Goal: Task Accomplishment & Management: Use online tool/utility

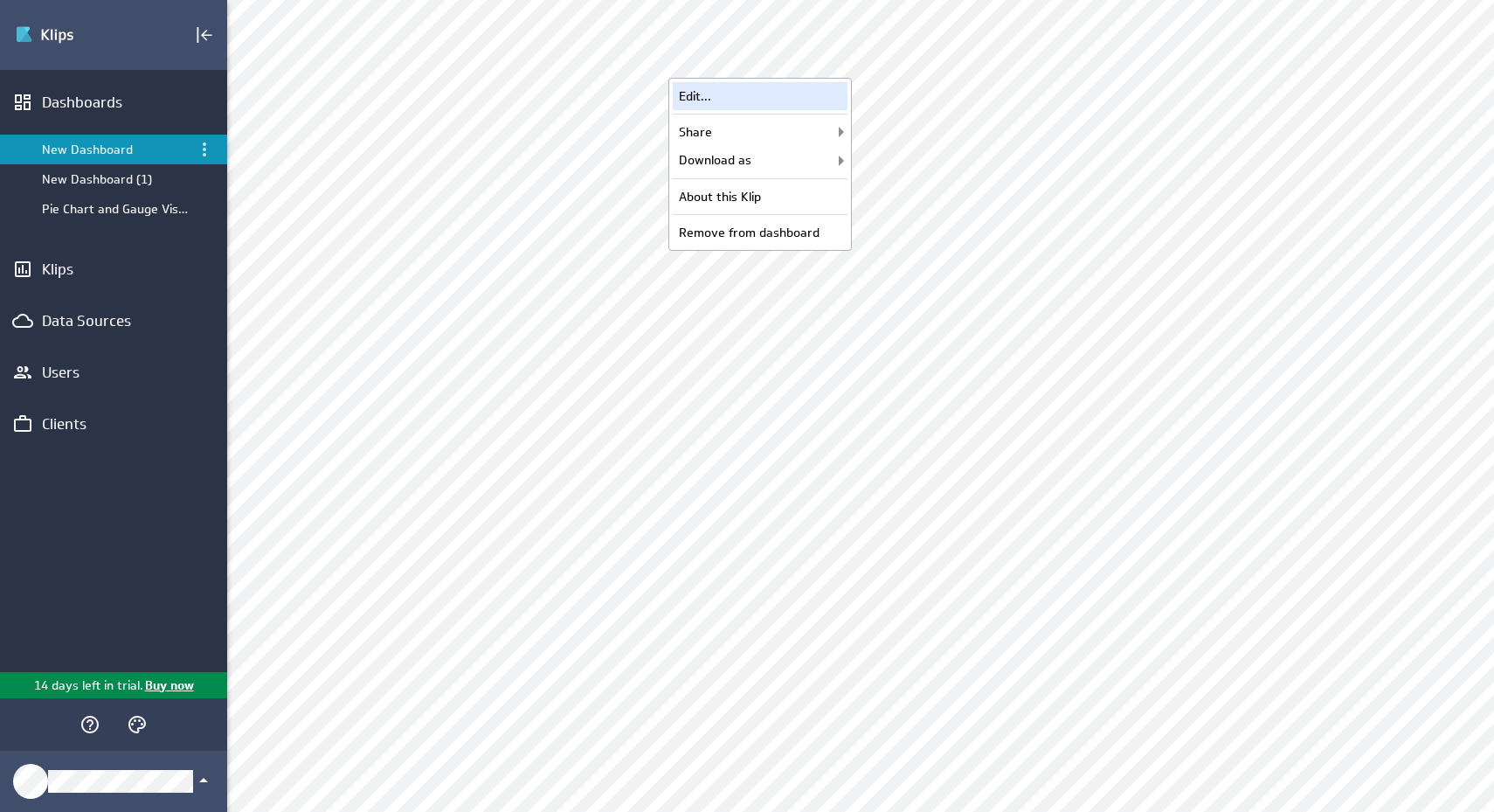
click at [800, 103] on div "Edit..." at bounding box center [760, 96] width 175 height 28
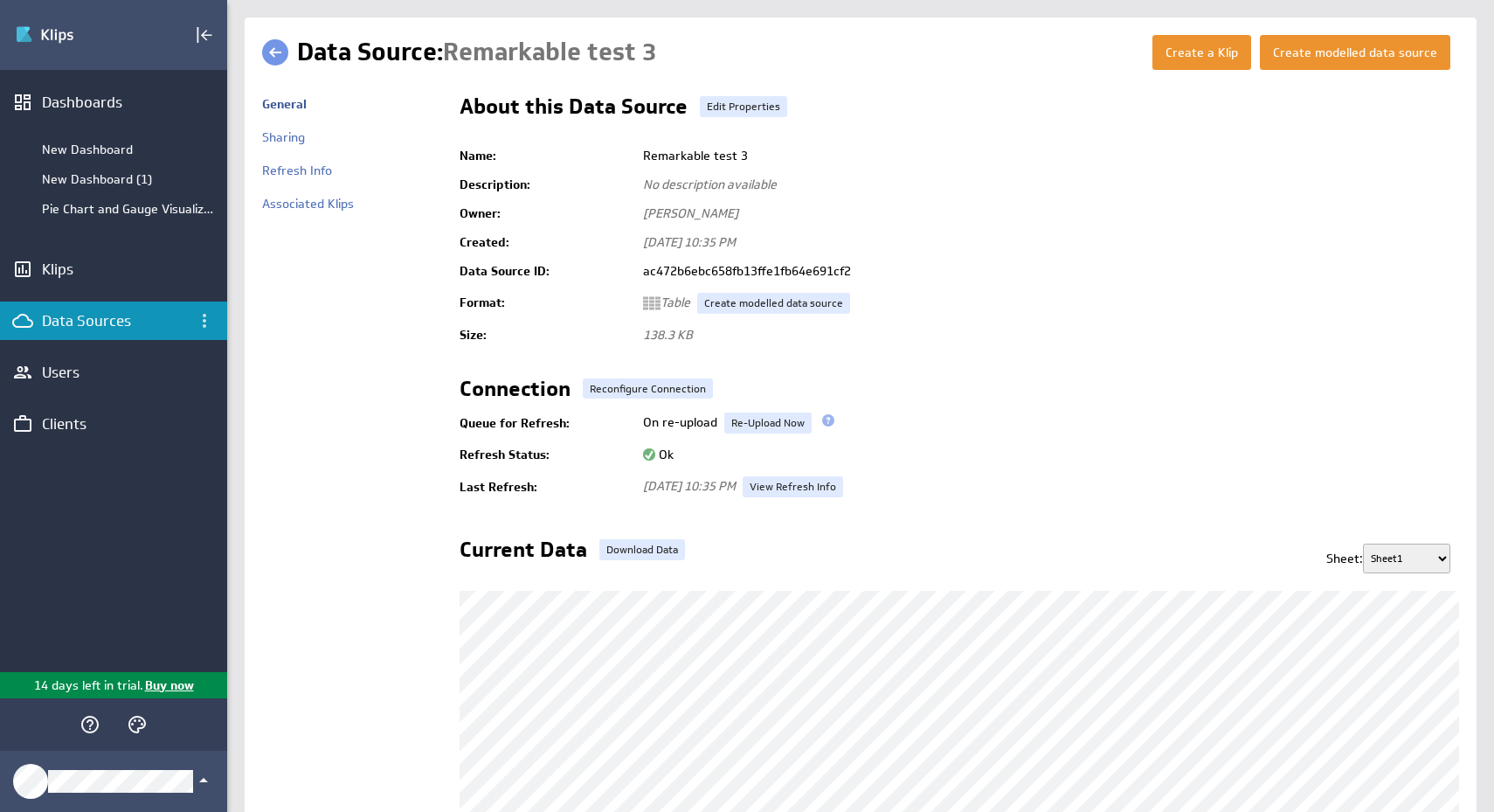
scroll to position [285, 0]
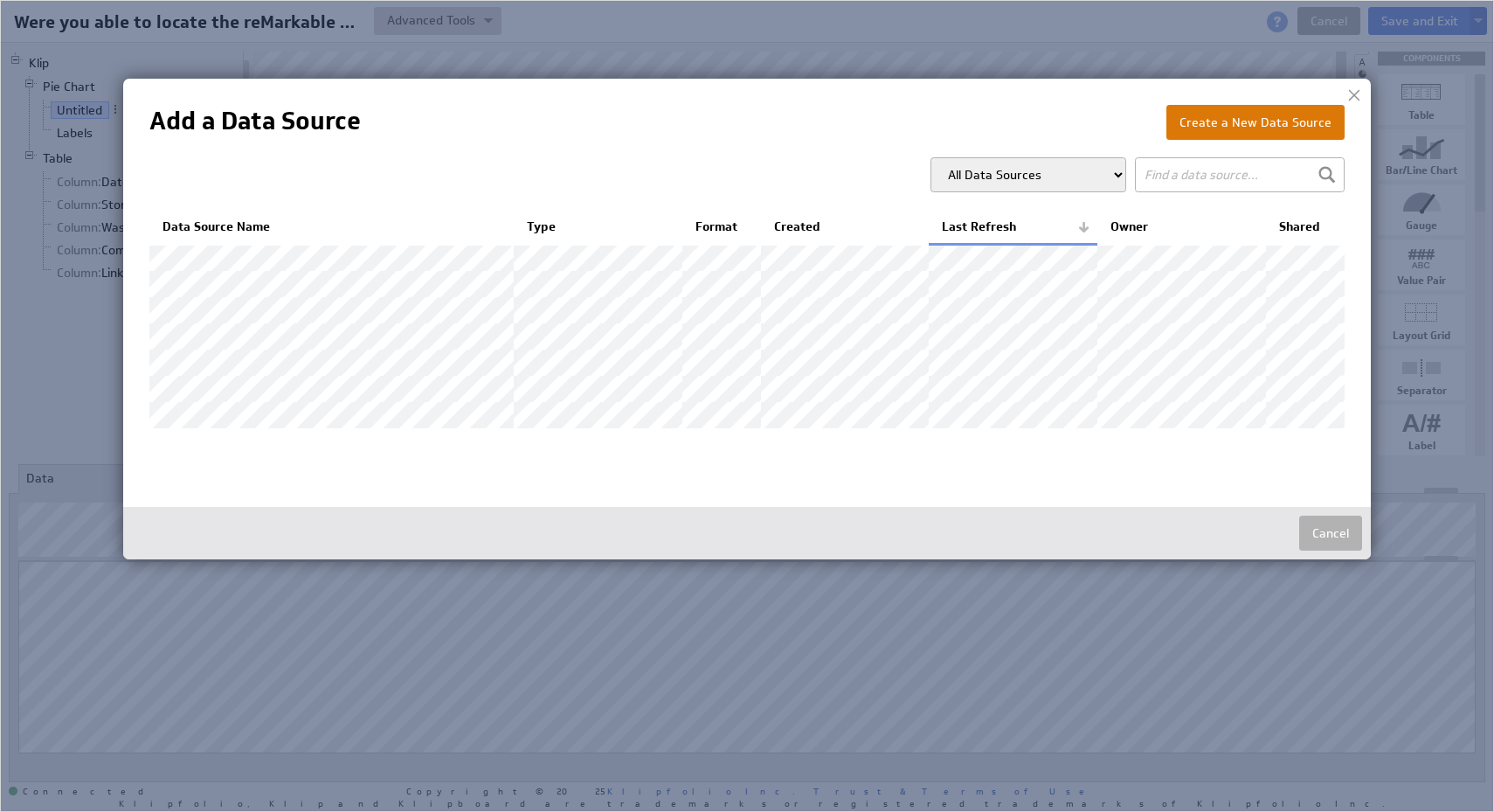
click at [1236, 117] on button "Create a New Data Source" at bounding box center [1256, 123] width 179 height 35
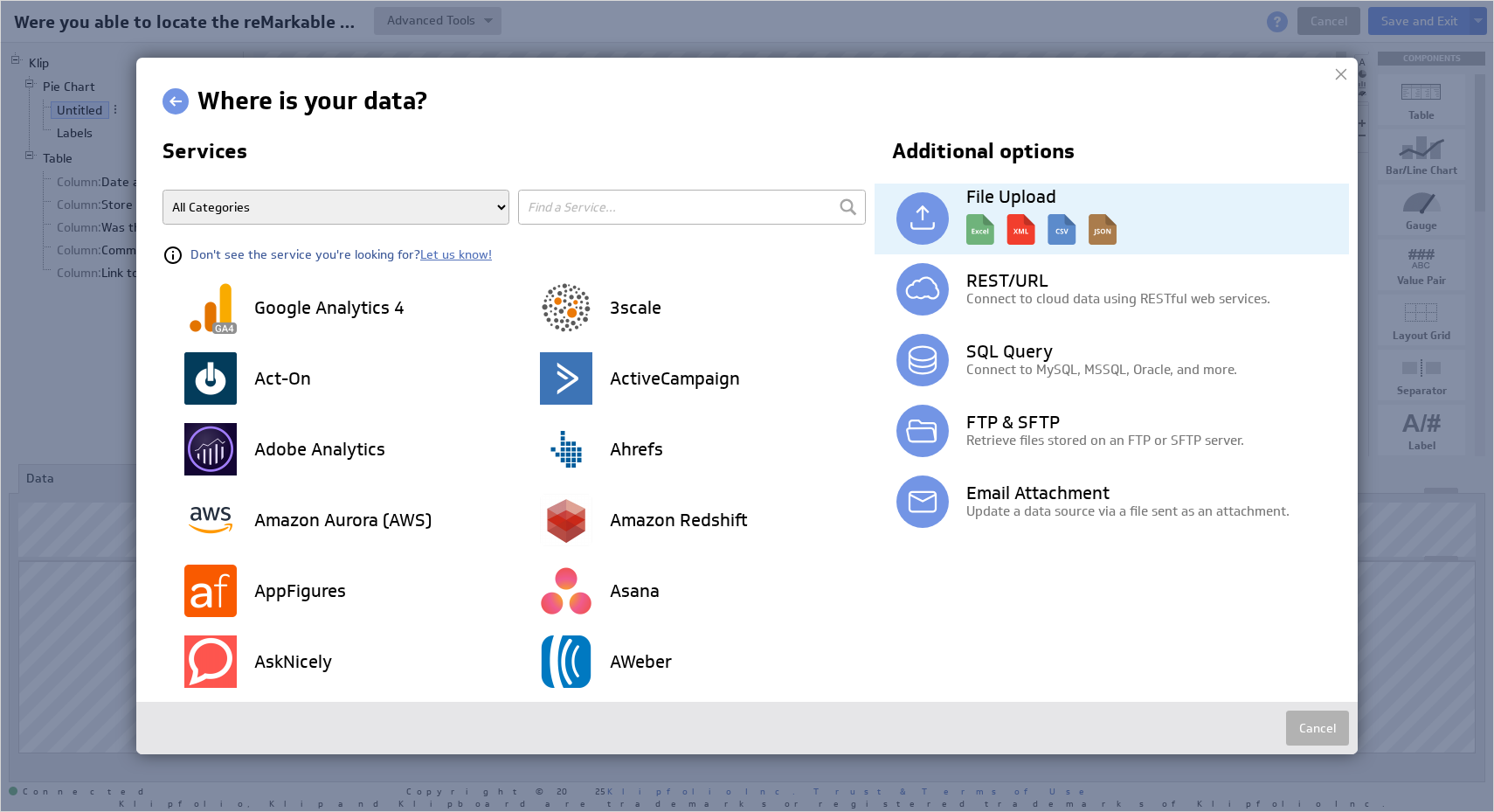
click at [992, 241] on img at bounding box center [1042, 225] width 151 height 39
click at [983, 223] on img at bounding box center [1042, 225] width 151 height 39
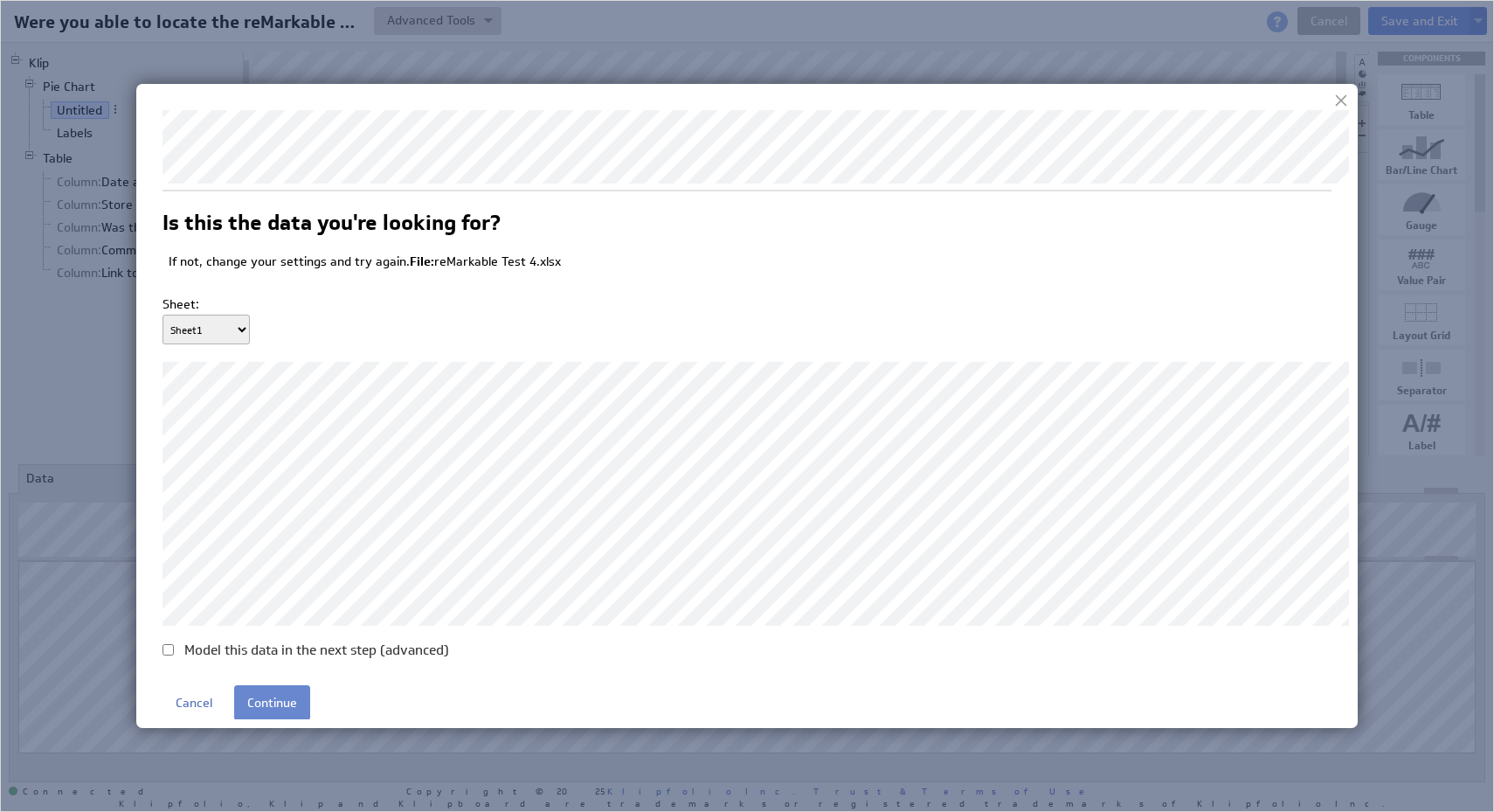
click at [275, 702] on input "Continue" at bounding box center [273, 702] width 76 height 35
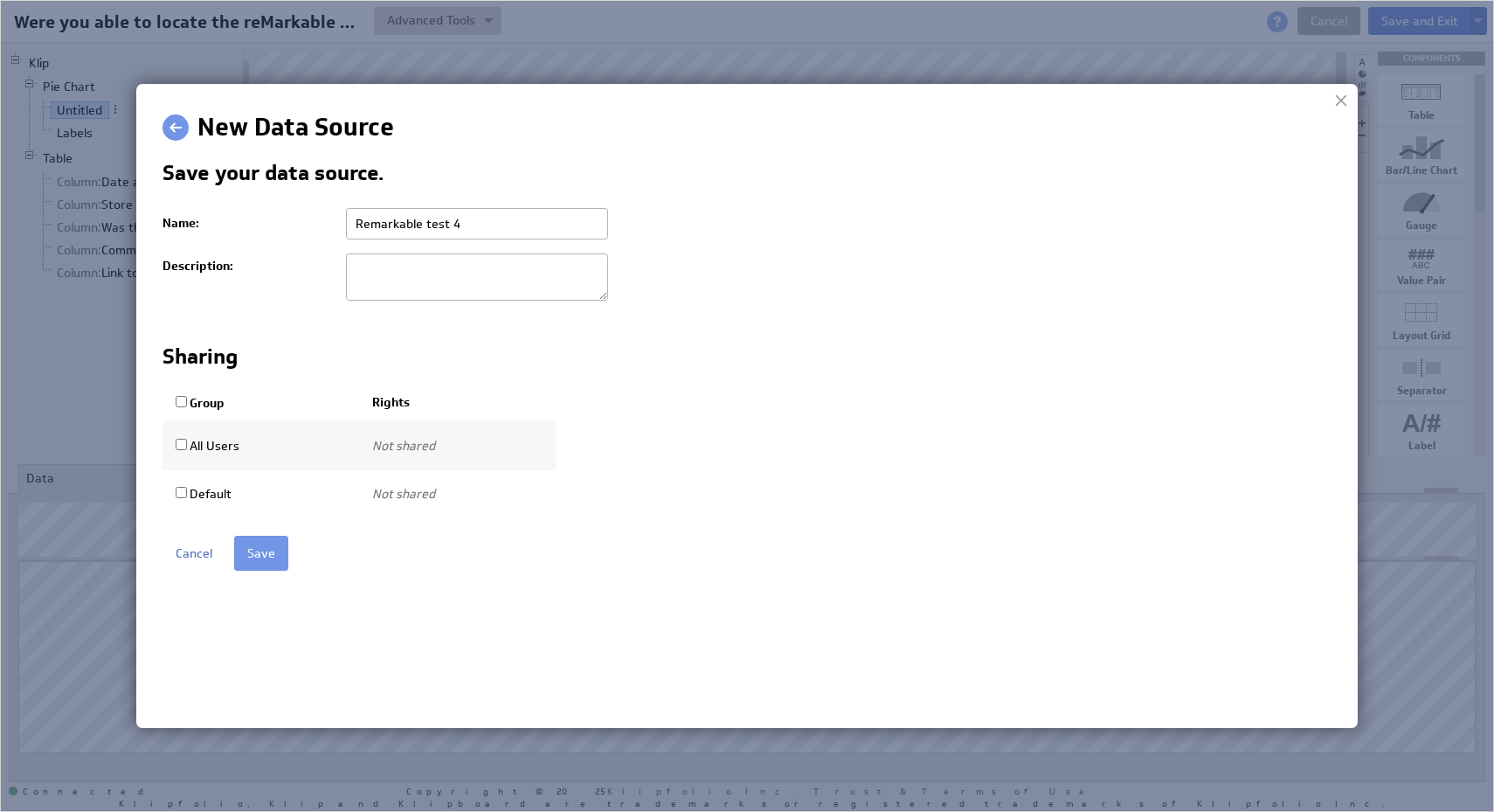
click at [193, 395] on th "Group" at bounding box center [260, 402] width 196 height 36
click at [205, 402] on label "Group" at bounding box center [200, 403] width 49 height 16
click at [187, 402] on input "Group" at bounding box center [181, 401] width 11 height 11
checkbox input "true"
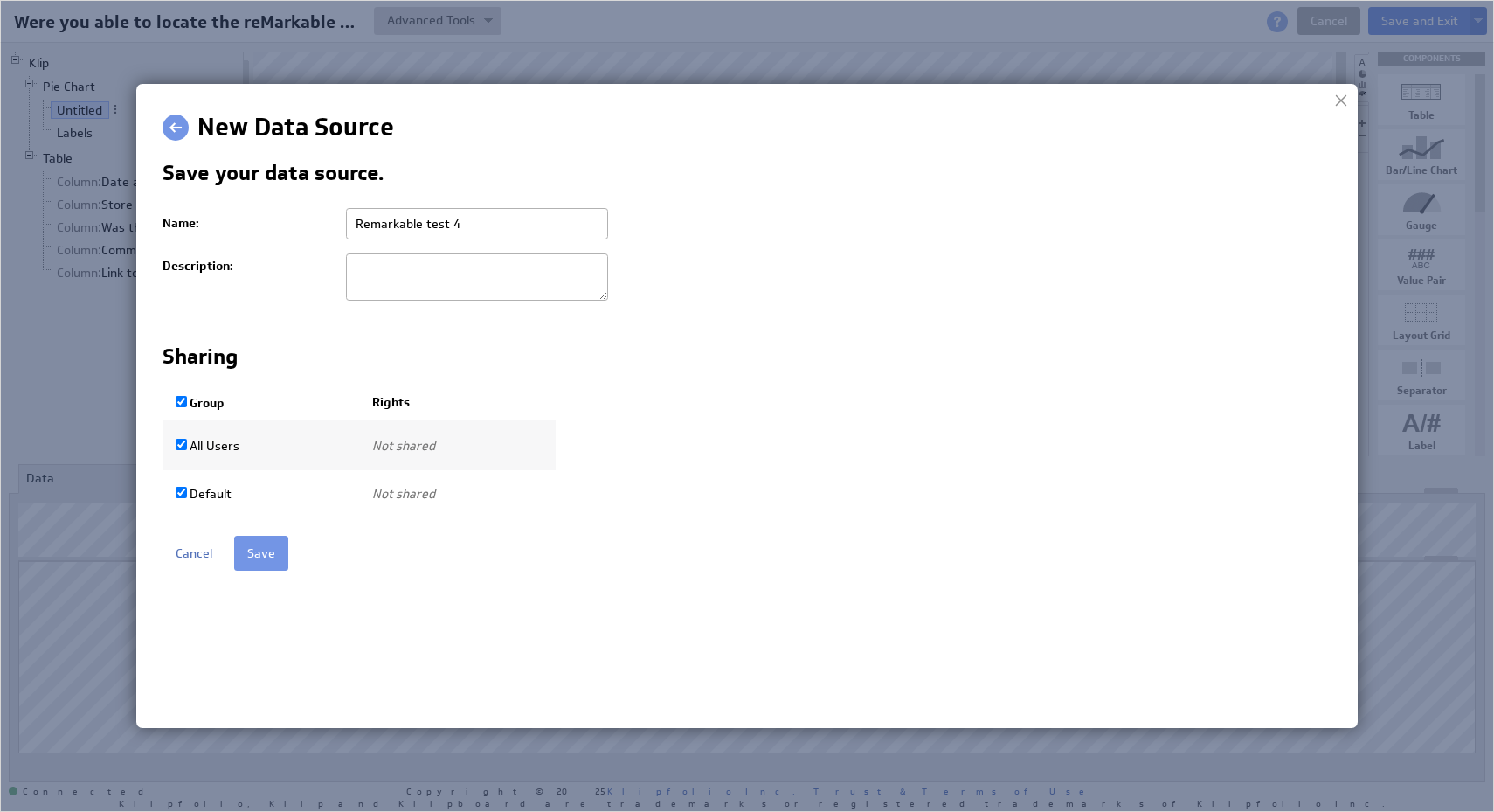
select select "0181e525d0dfbe5dccaffbf467486c73:use"
checkbox input "true"
select select "9d466459543bc2dd35de661381ed4f9d:use"
click at [282, 570] on html "New Data Source Save your data source. Name: Remarkable test 4 Description: Sha…" at bounding box center [760, 339] width 1195 height 460
click at [269, 553] on input "Save" at bounding box center [261, 553] width 54 height 35
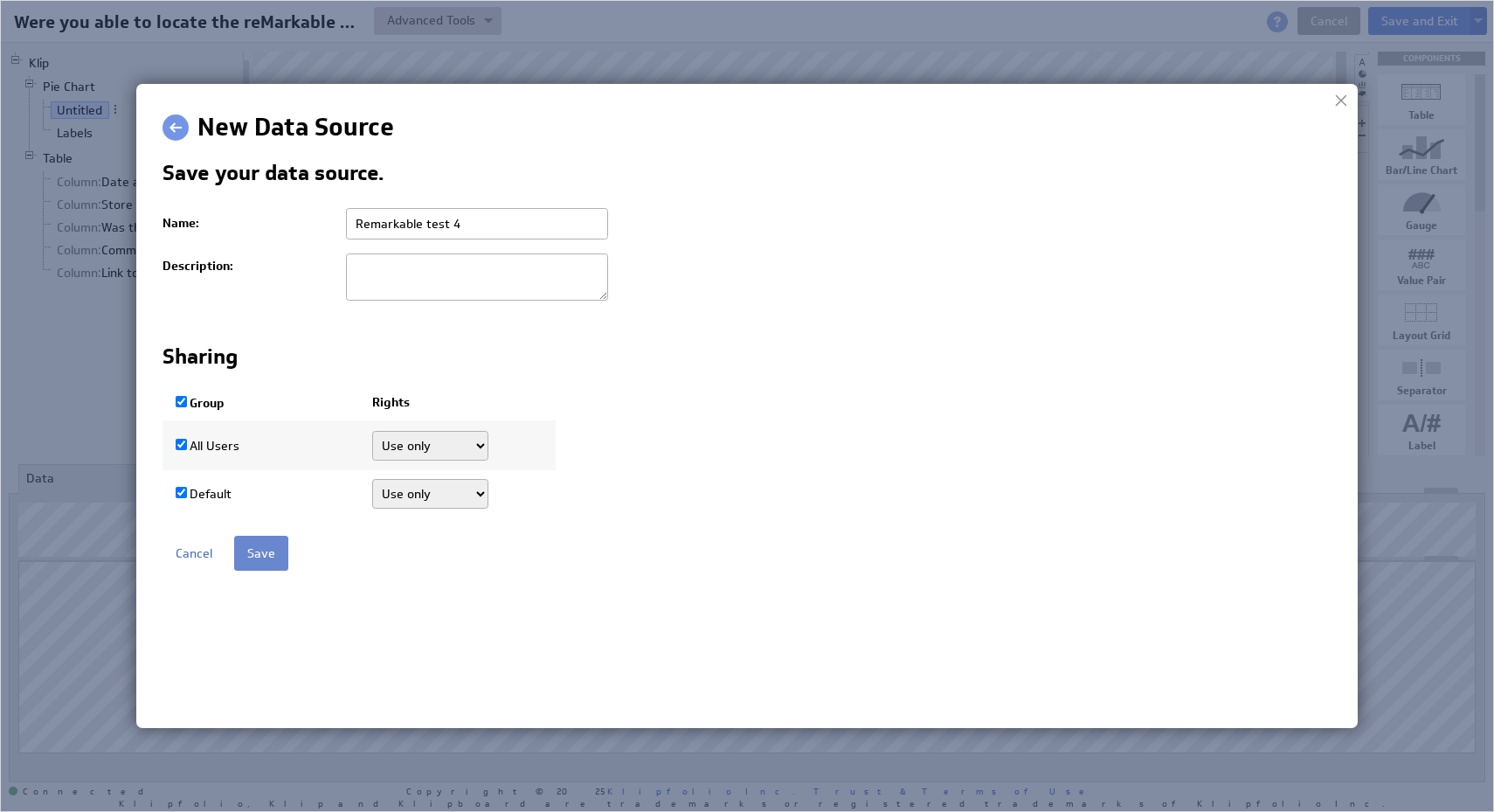
click at [256, 563] on input "Save" at bounding box center [261, 553] width 54 height 35
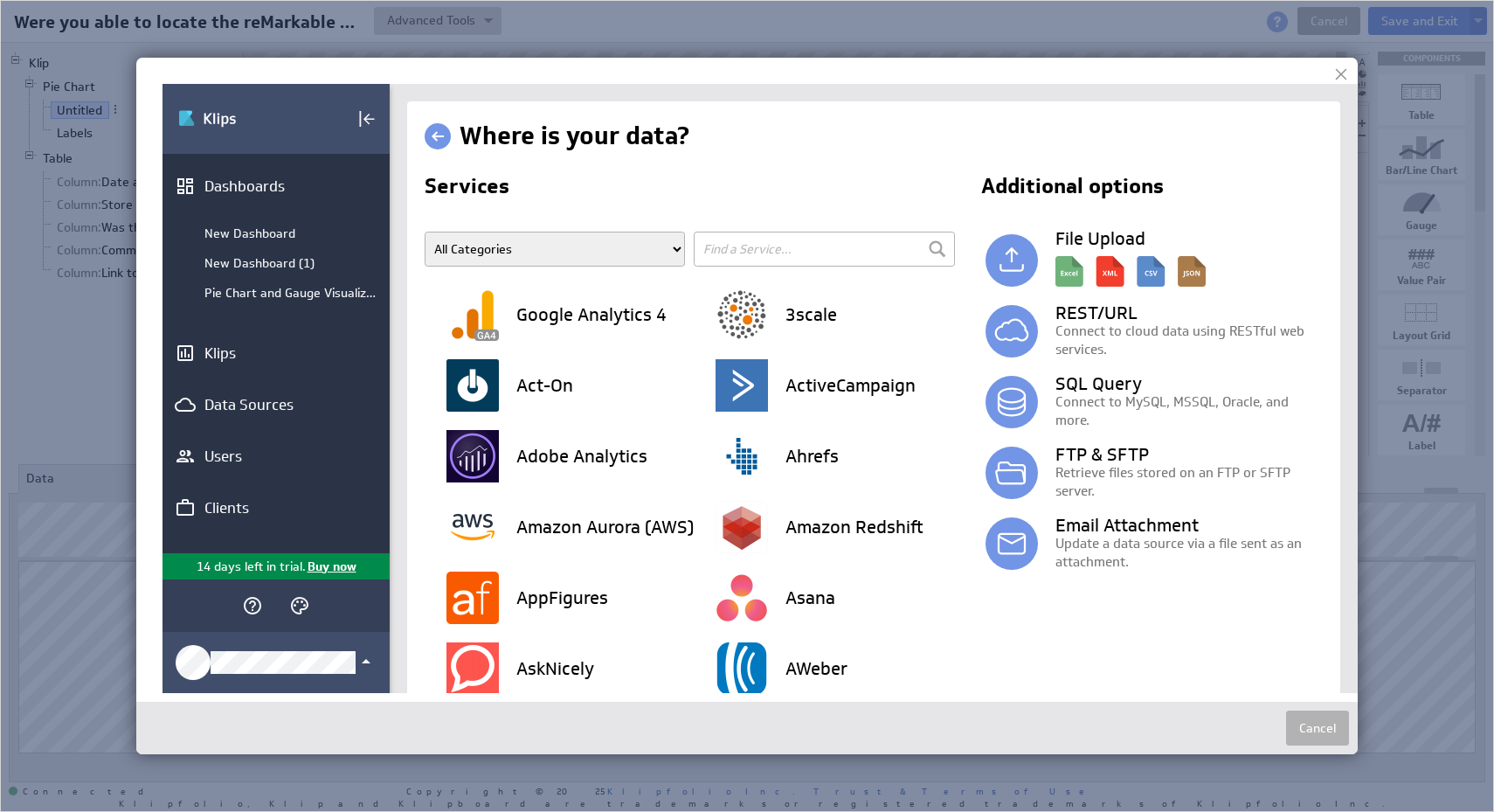
click at [1342, 73] on div at bounding box center [1341, 74] width 26 height 26
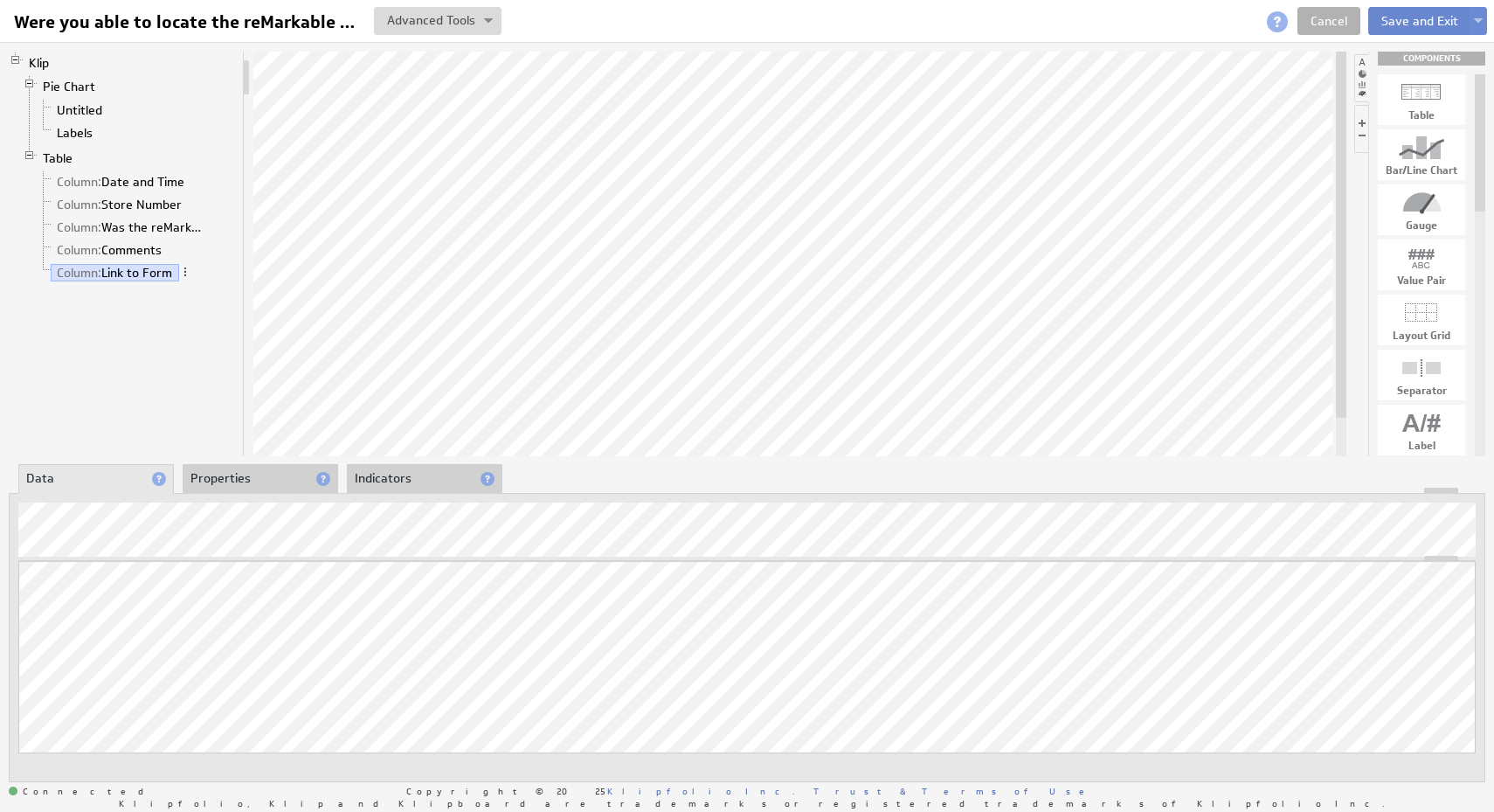
click at [1422, 22] on button "Save and Exit" at bounding box center [1420, 21] width 103 height 28
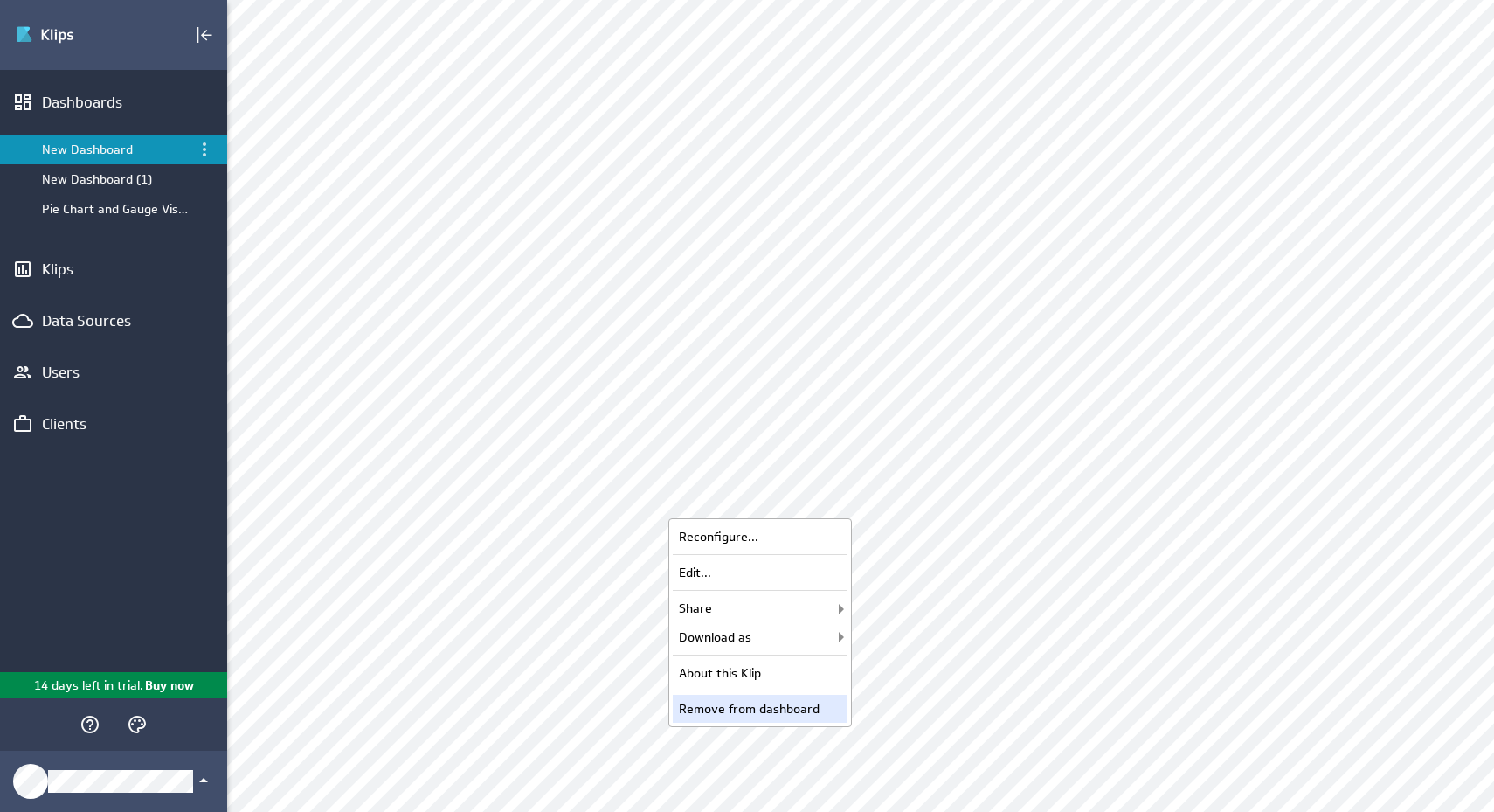
click at [780, 709] on div "Remove from dashboard" at bounding box center [760, 709] width 175 height 28
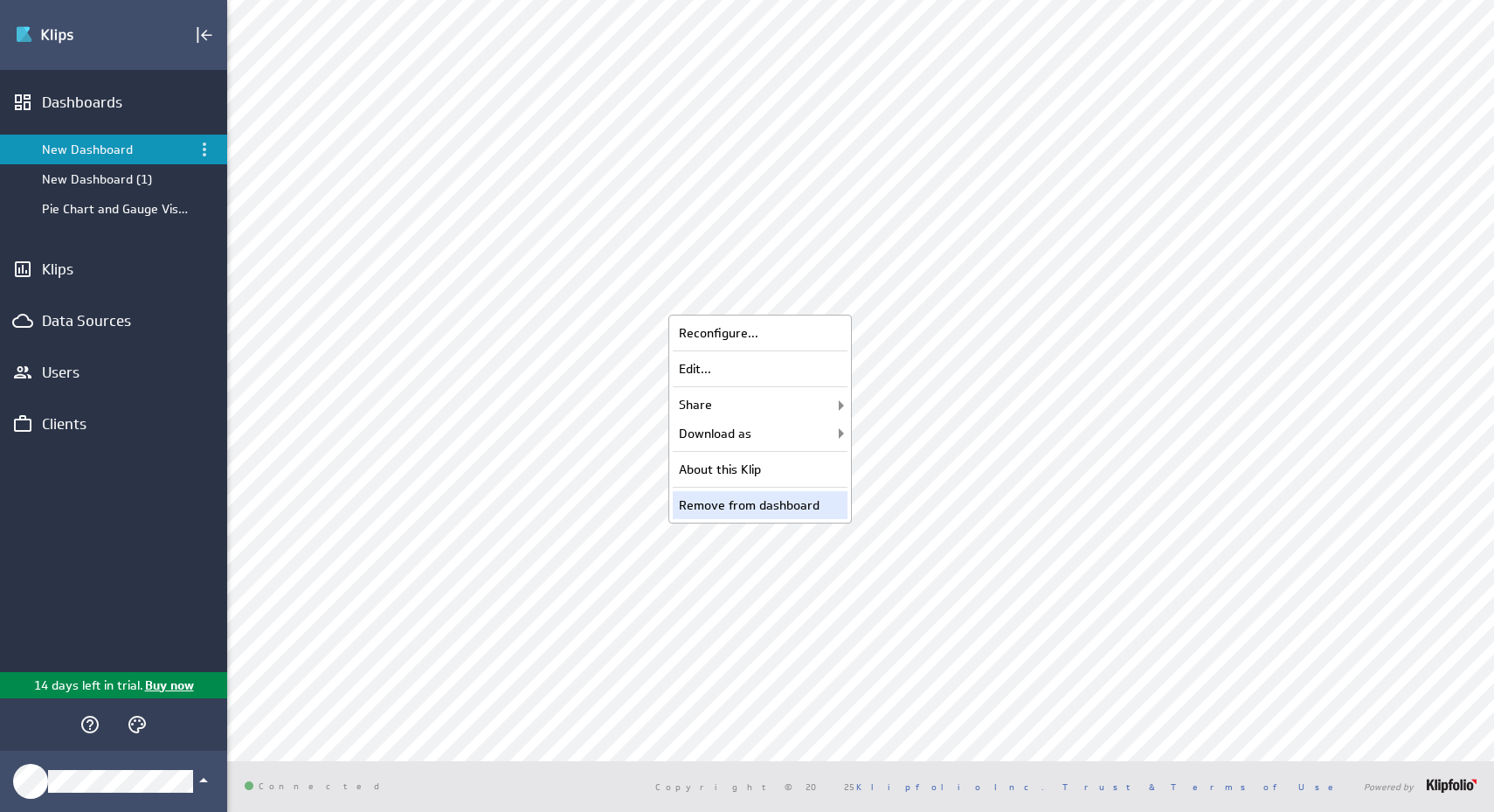
click at [783, 502] on div "Remove from dashboard" at bounding box center [760, 505] width 175 height 28
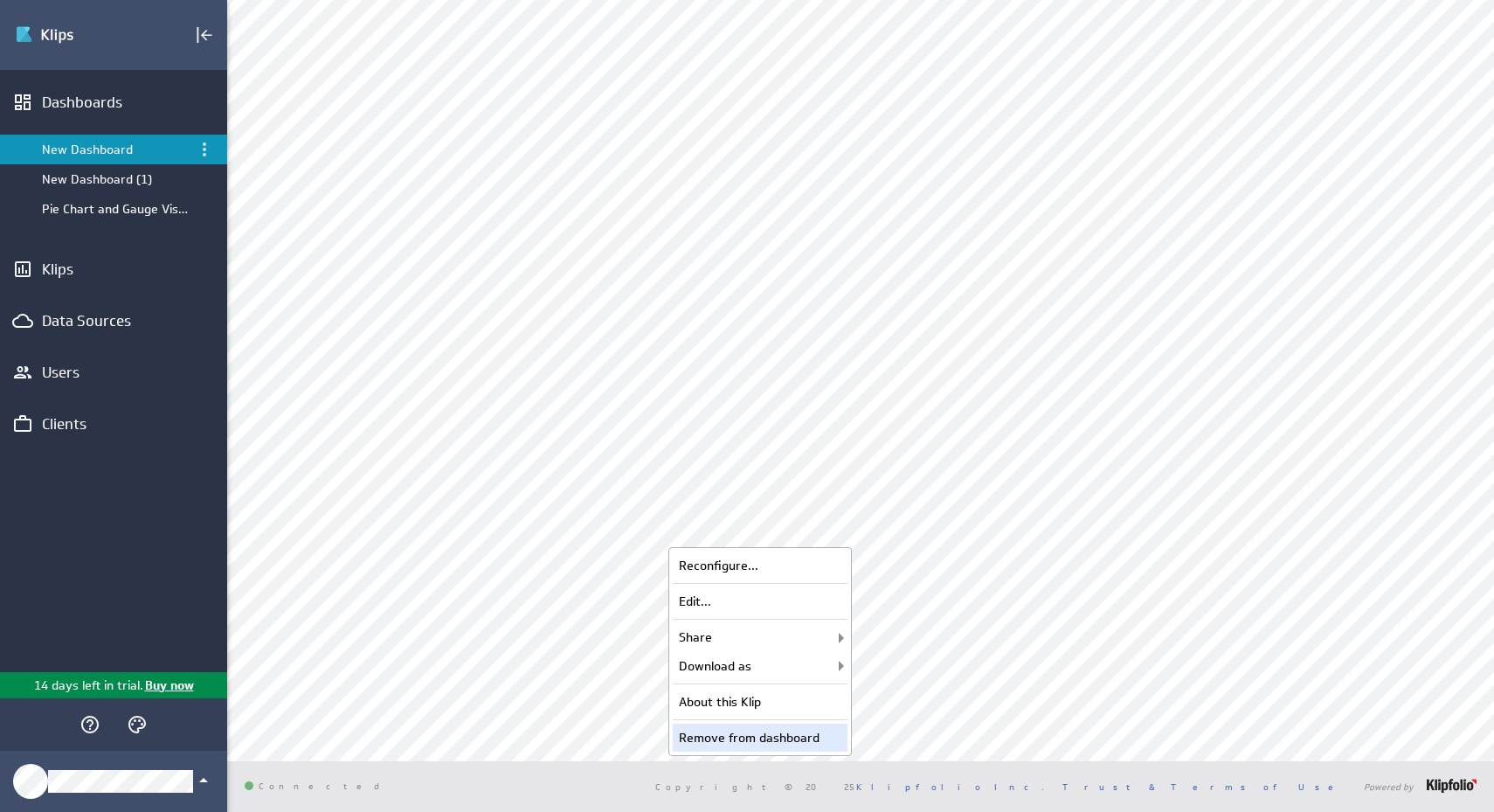
click at [808, 739] on div "Remove from dashboard" at bounding box center [760, 738] width 175 height 28
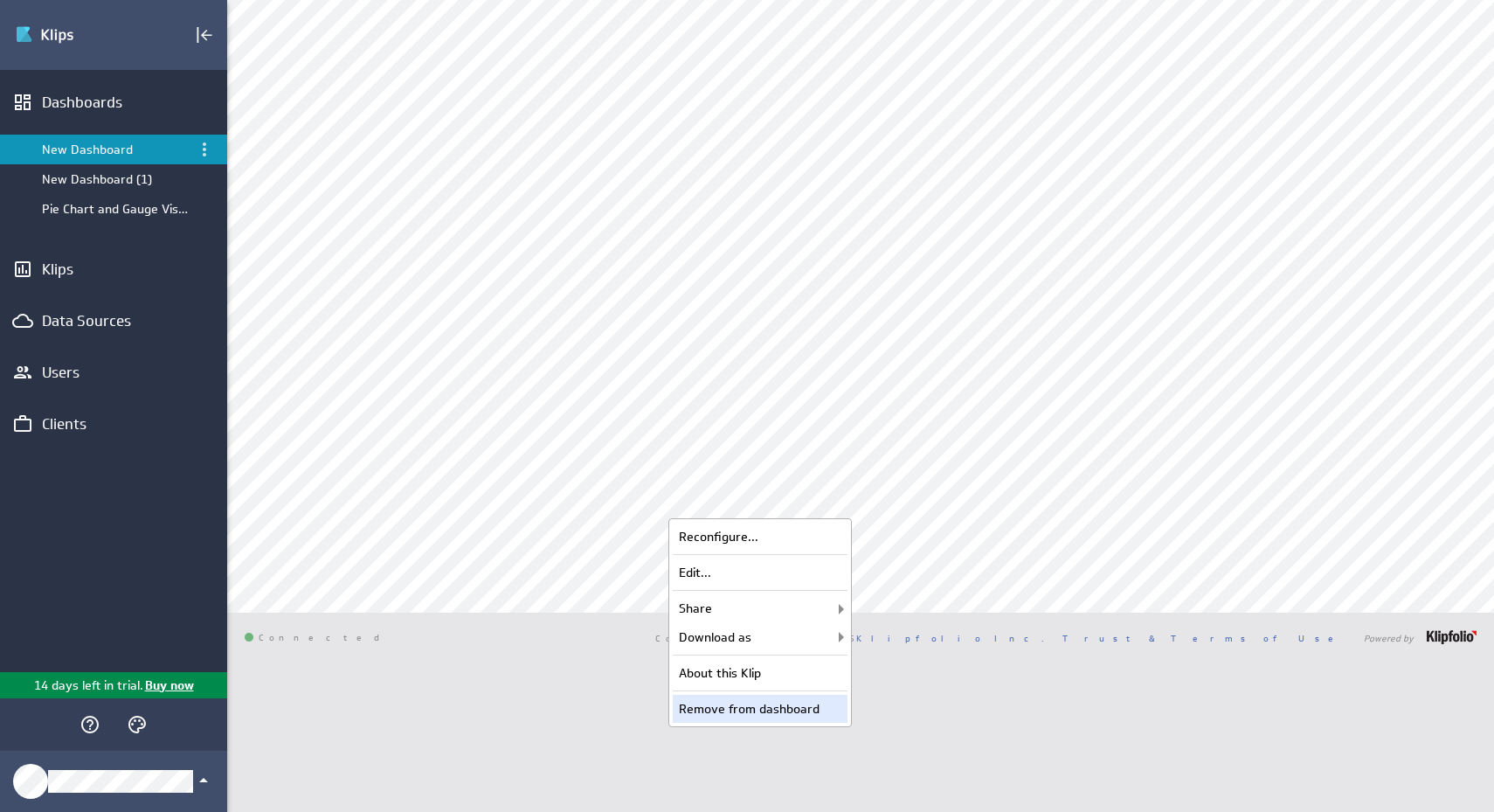
click at [788, 701] on div "Remove from dashboard" at bounding box center [760, 709] width 175 height 28
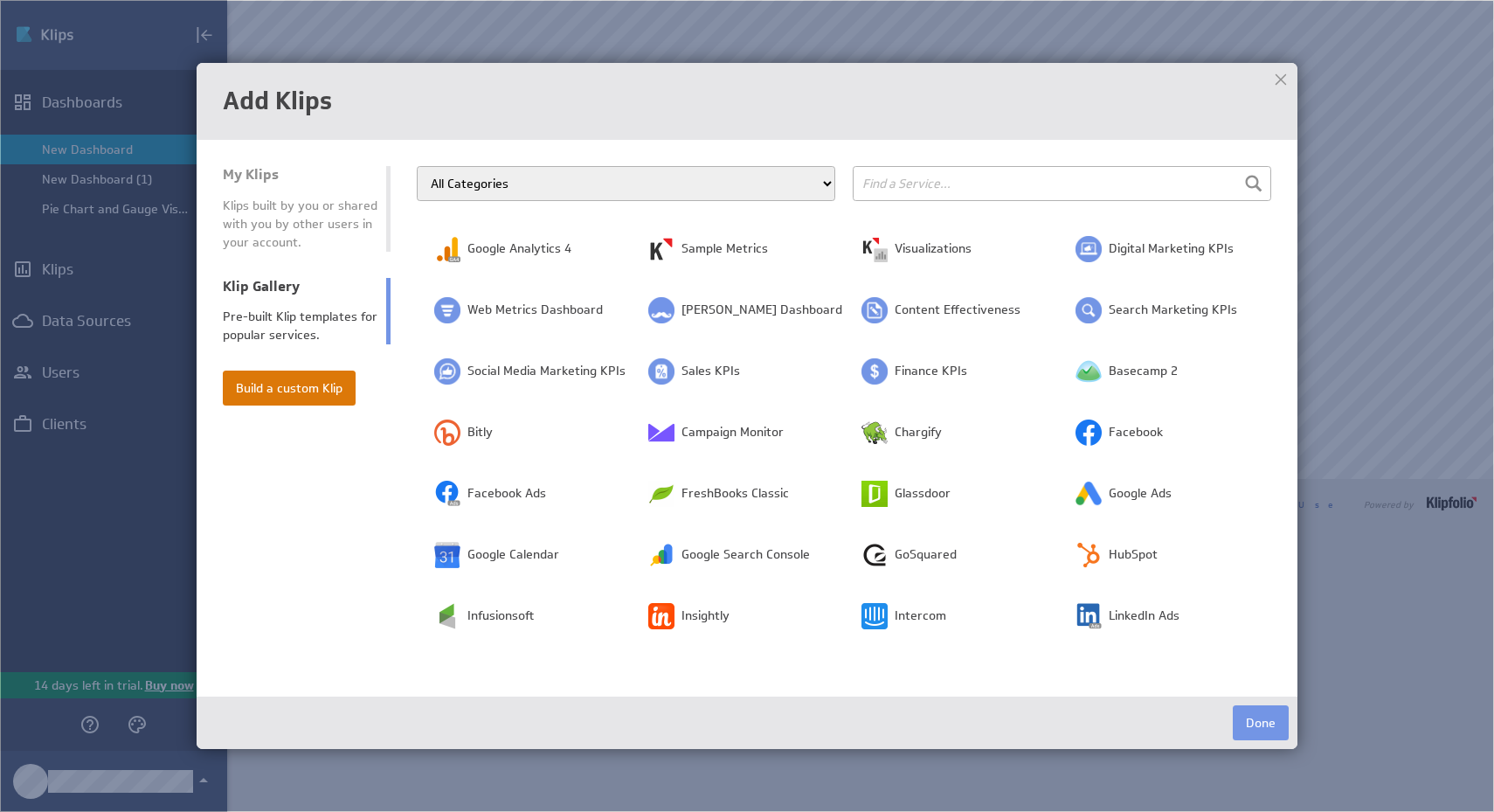
click at [323, 395] on button "Build a custom Klip" at bounding box center [289, 388] width 133 height 35
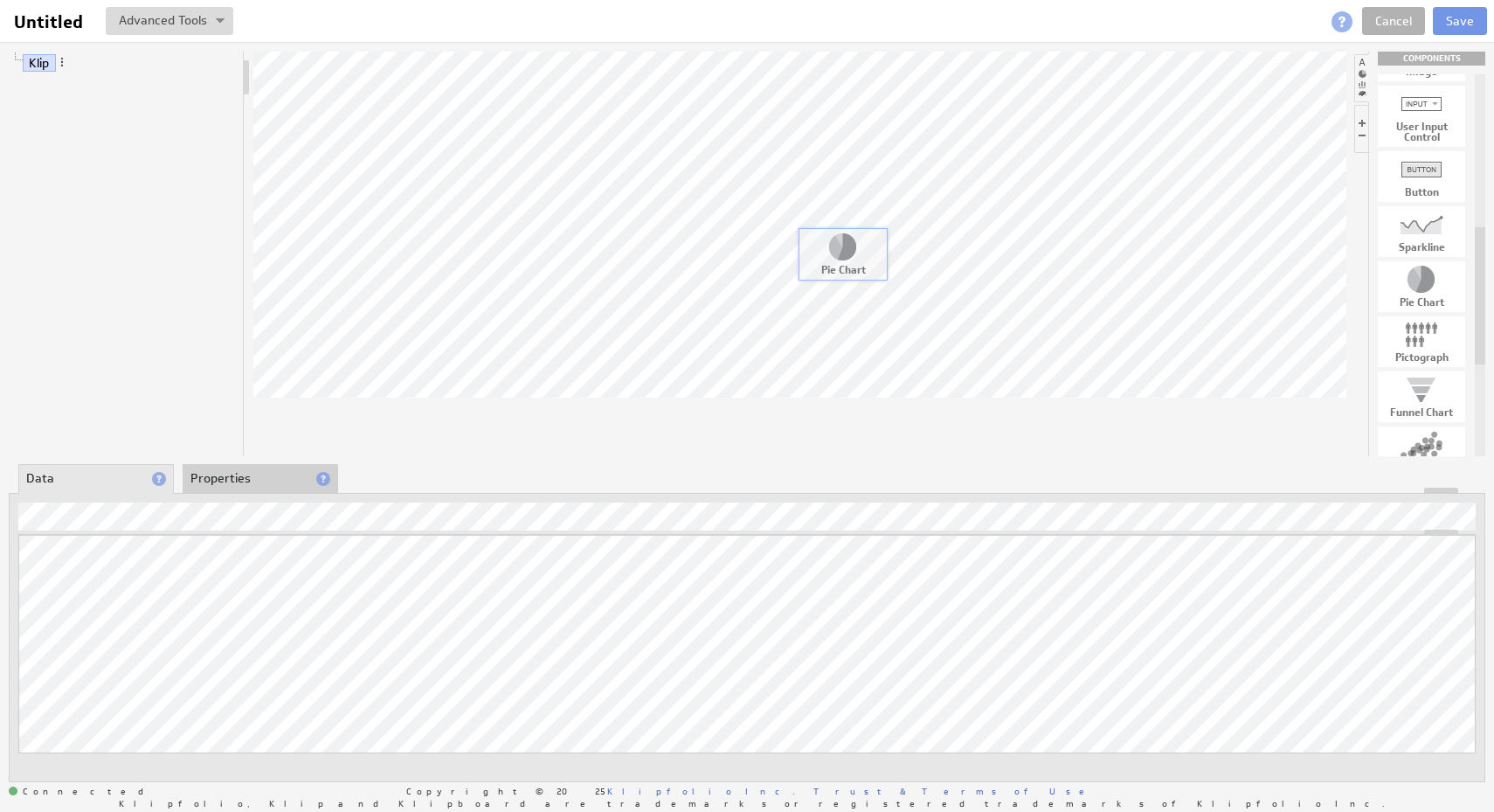
drag, startPoint x: 1426, startPoint y: 284, endPoint x: 844, endPoint y: 248, distance: 583.1
click at [87, 133] on link "Labels" at bounding box center [74, 132] width 49 height 18
click at [108, 132] on span at bounding box center [105, 131] width 12 height 12
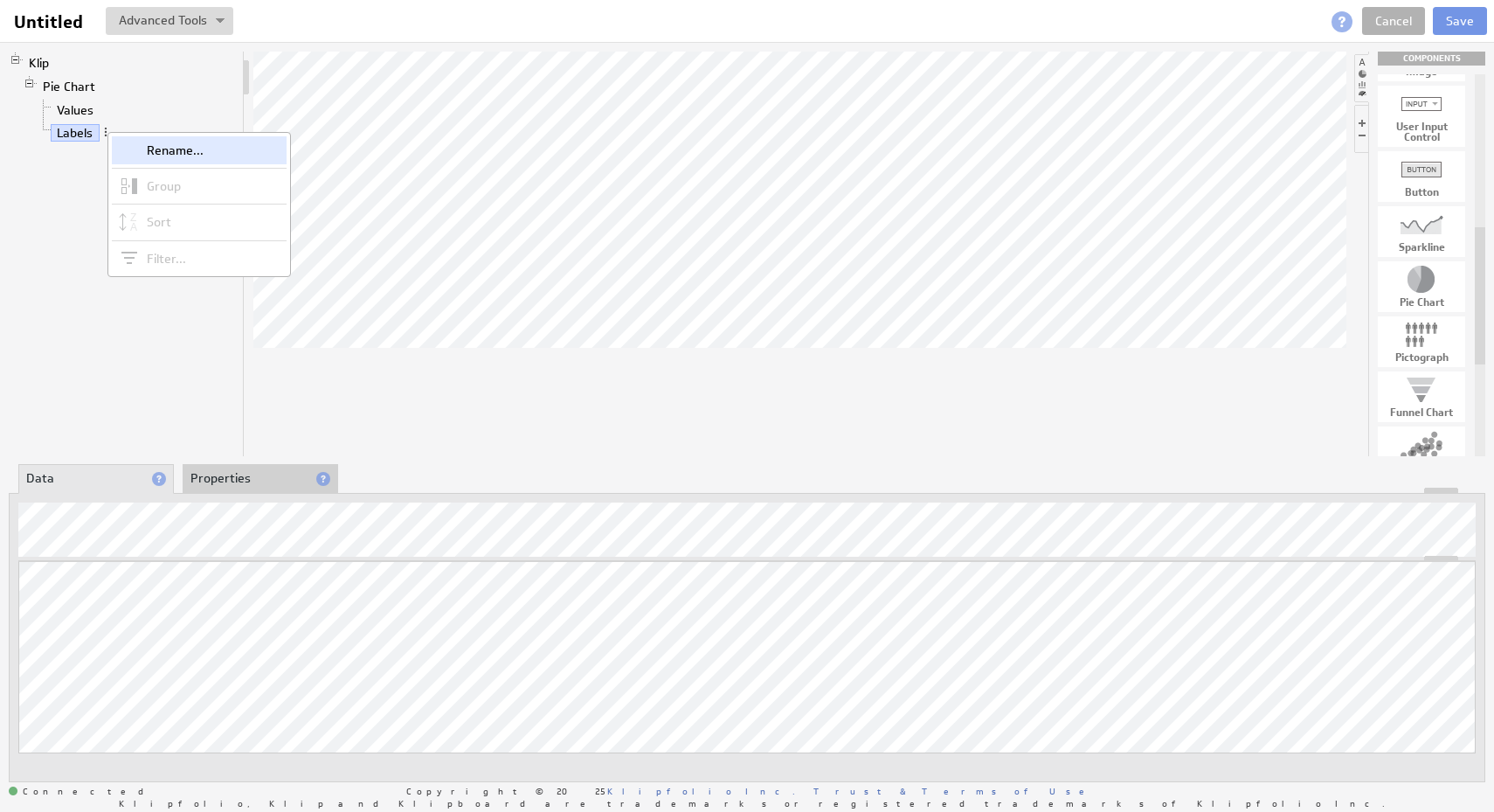
click at [159, 159] on div "Rename..." at bounding box center [199, 151] width 175 height 28
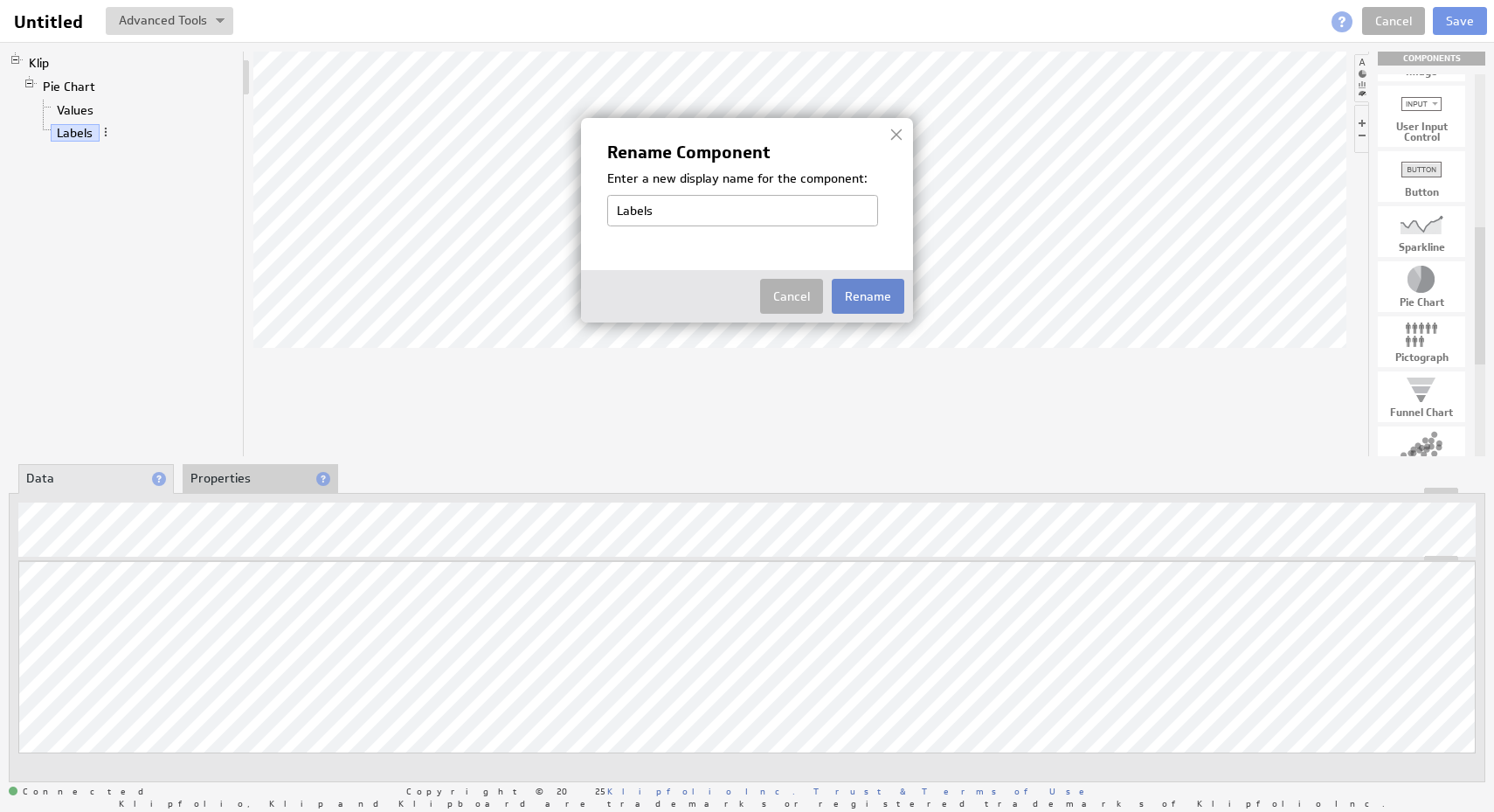
click at [885, 280] on button "Rename" at bounding box center [868, 297] width 73 height 35
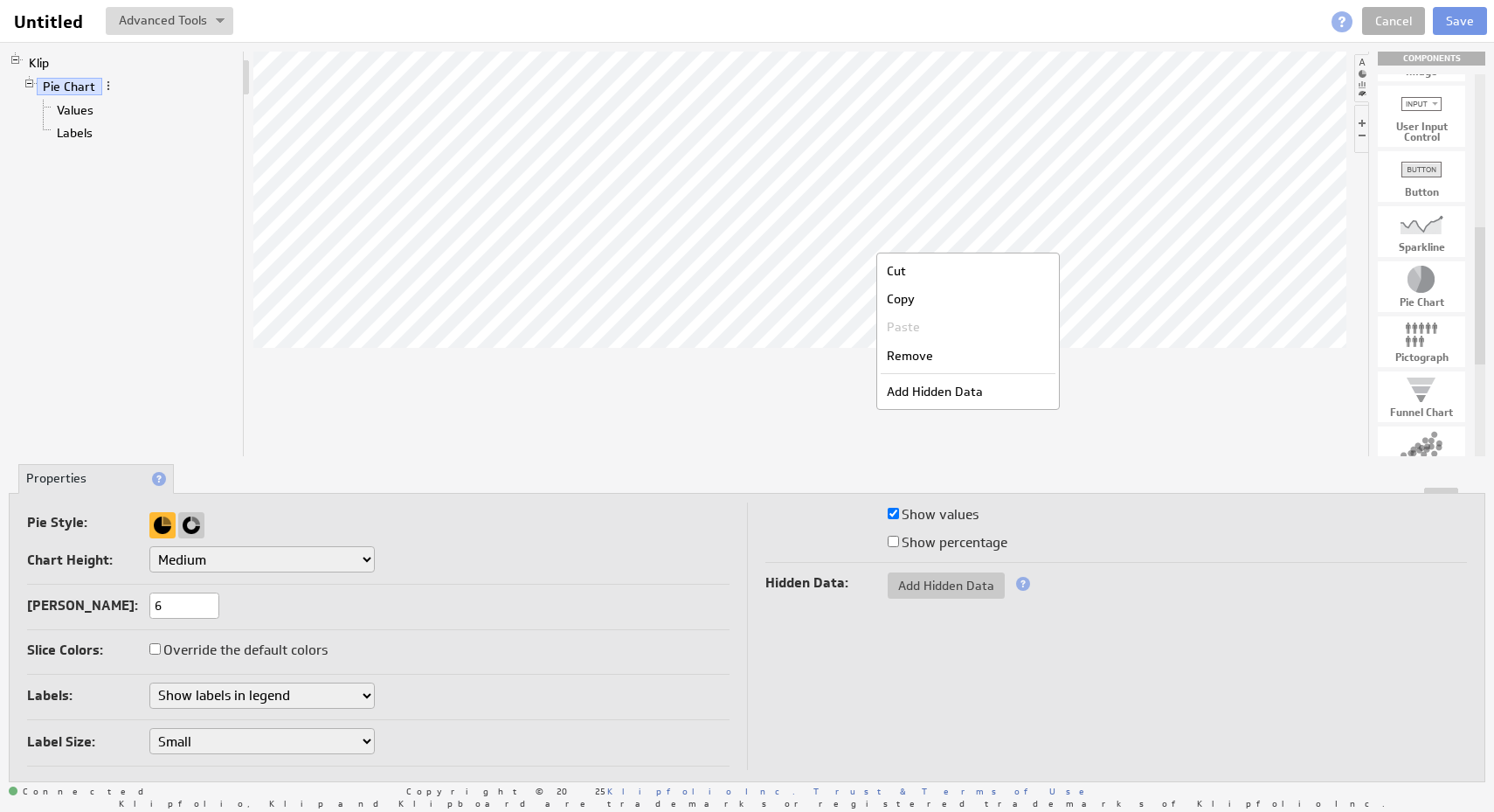
click at [824, 421] on div at bounding box center [799, 253] width 1093 height 405
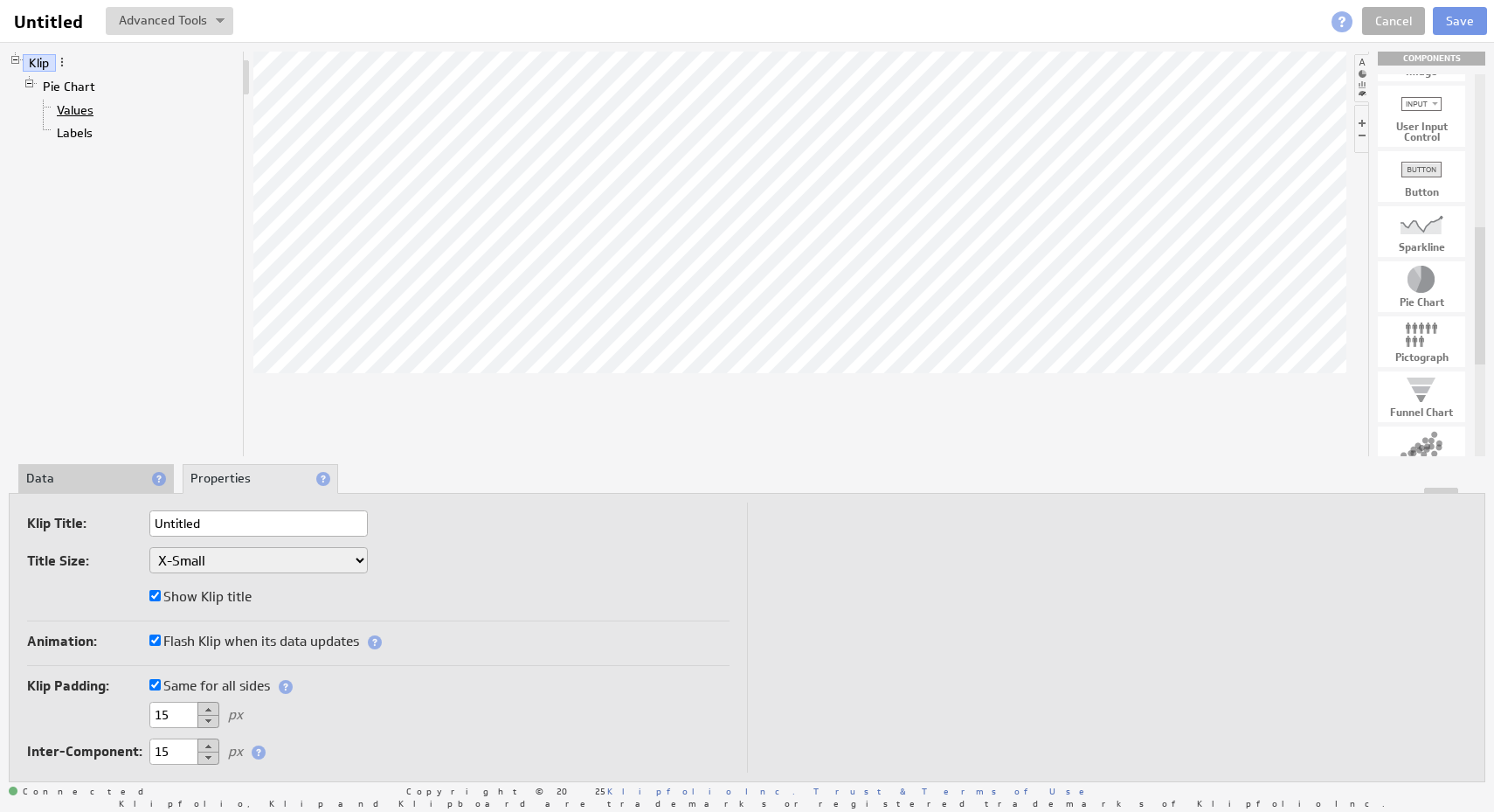
click at [86, 106] on link "Values" at bounding box center [75, 110] width 50 height 18
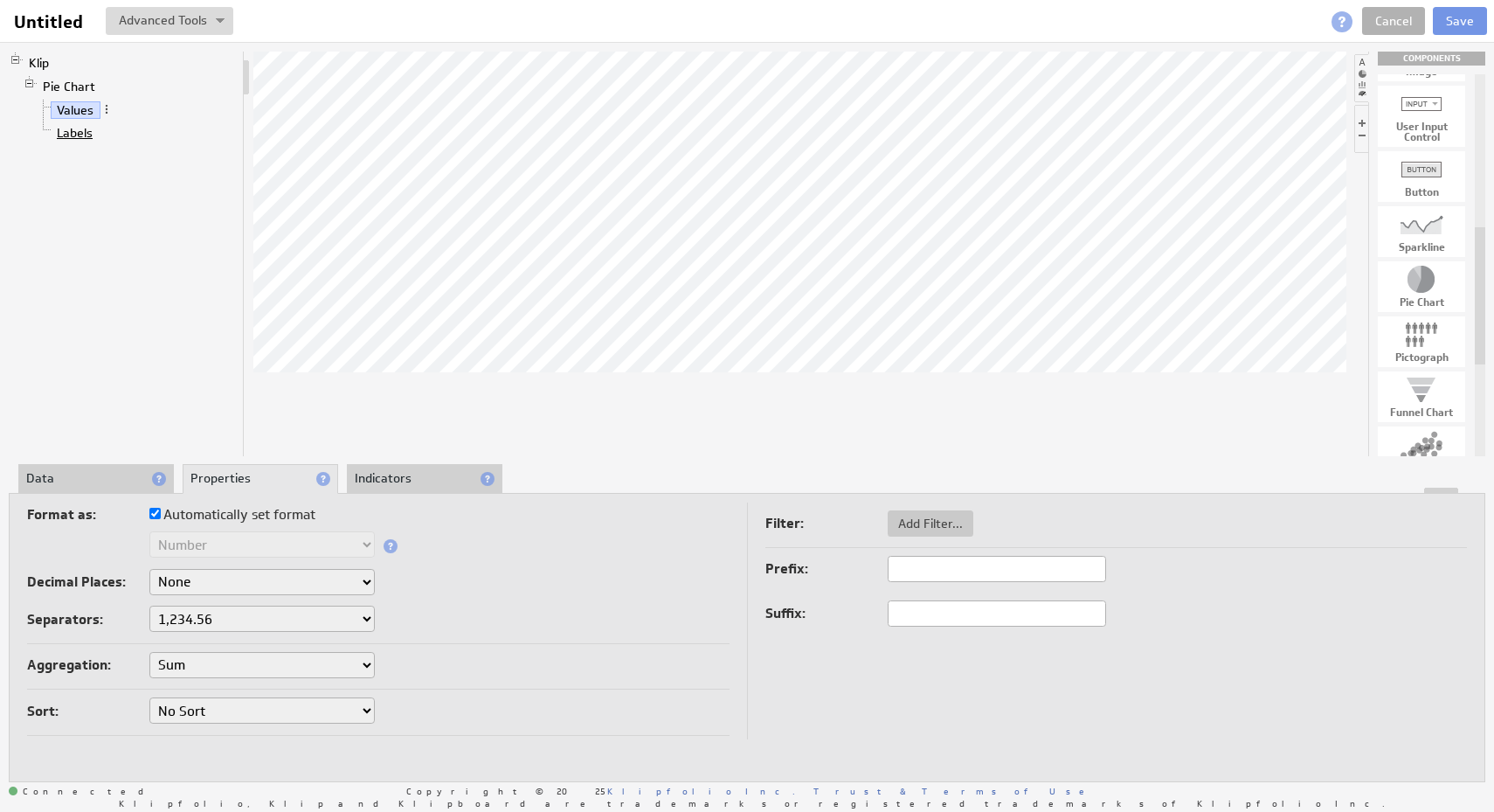
click at [75, 129] on link "Labels" at bounding box center [74, 132] width 49 height 18
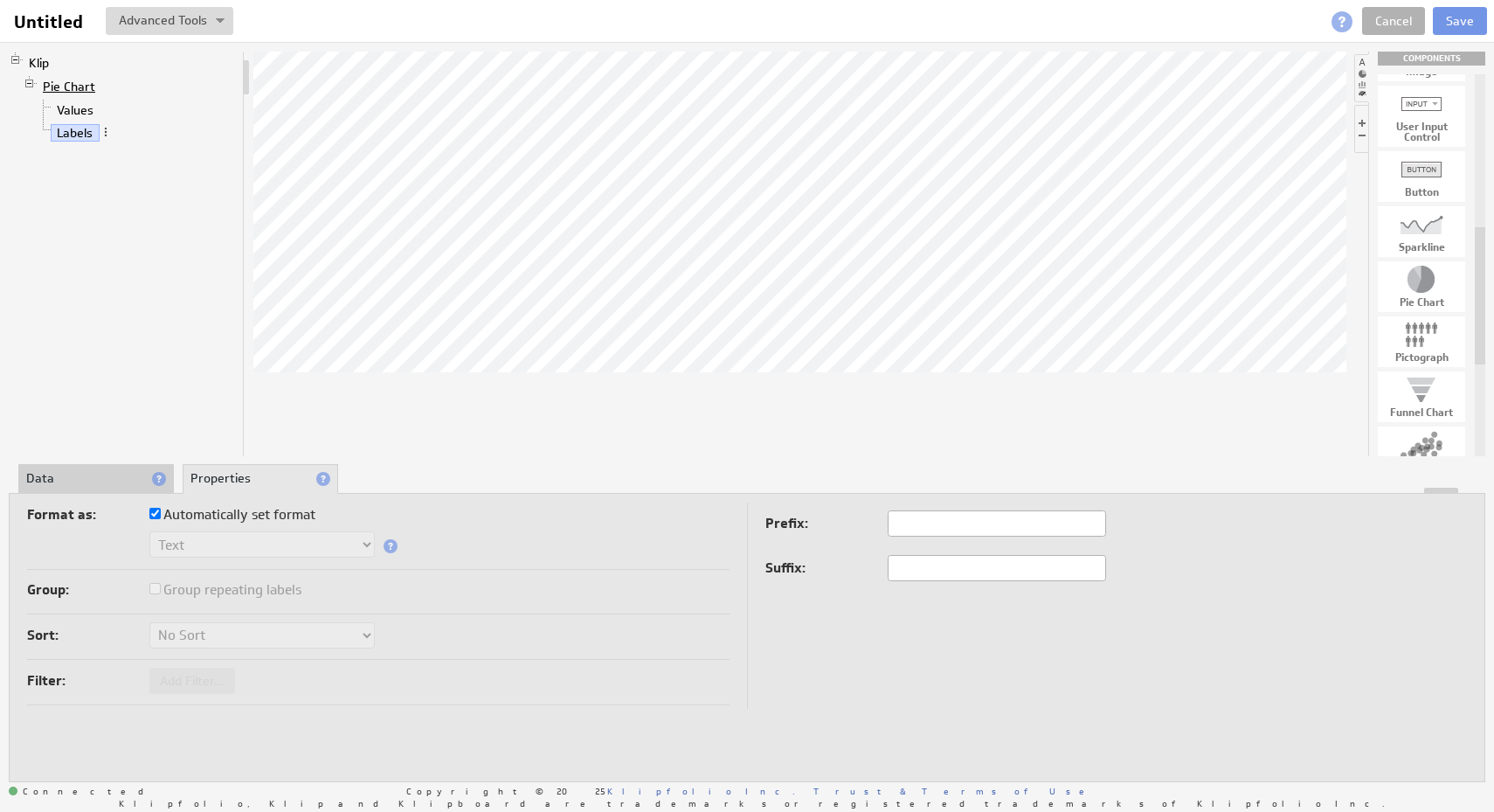
click at [66, 81] on link "Pie Chart" at bounding box center [69, 87] width 65 height 18
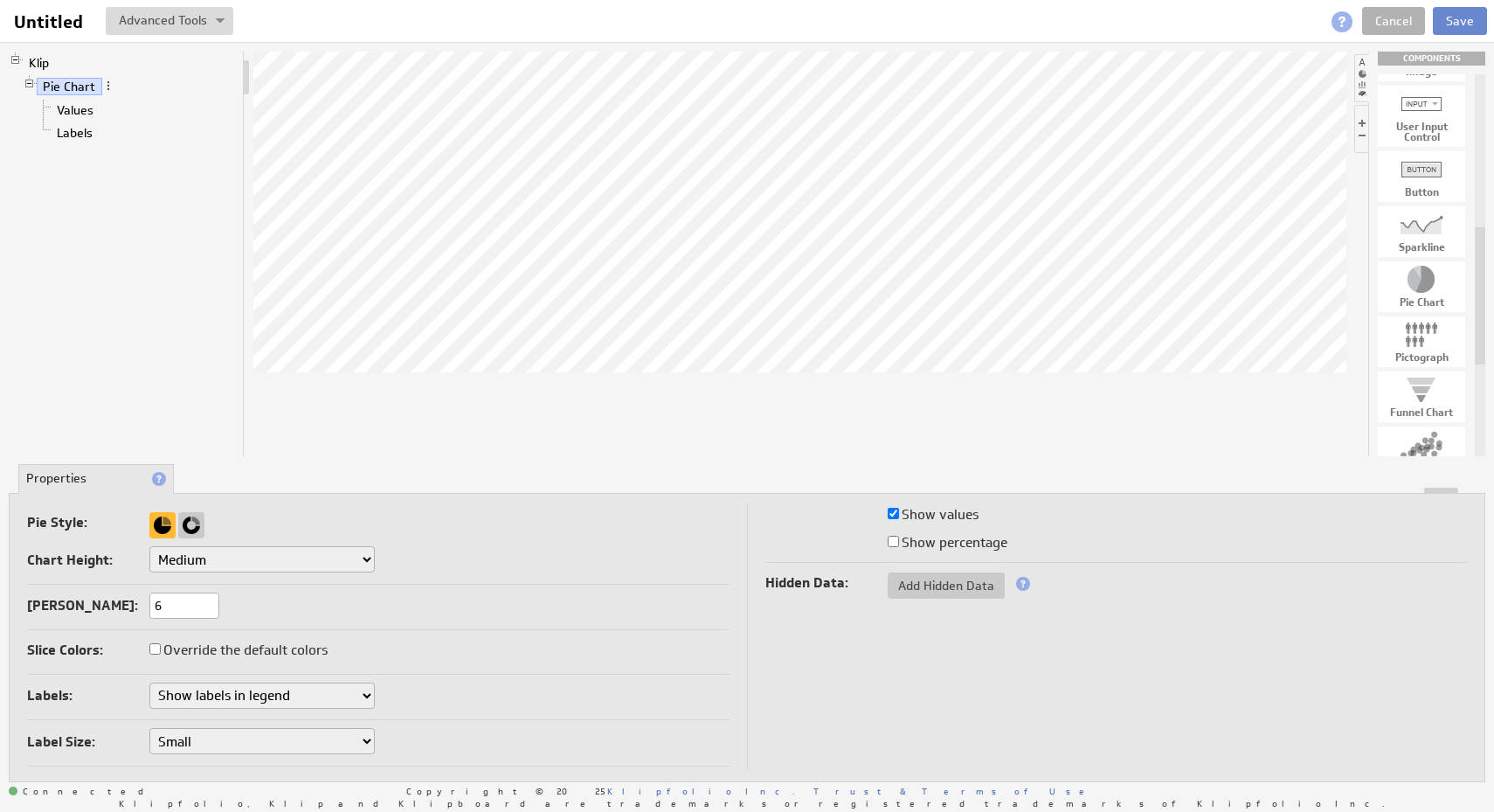
click at [1458, 26] on button "Save" at bounding box center [1460, 21] width 54 height 28
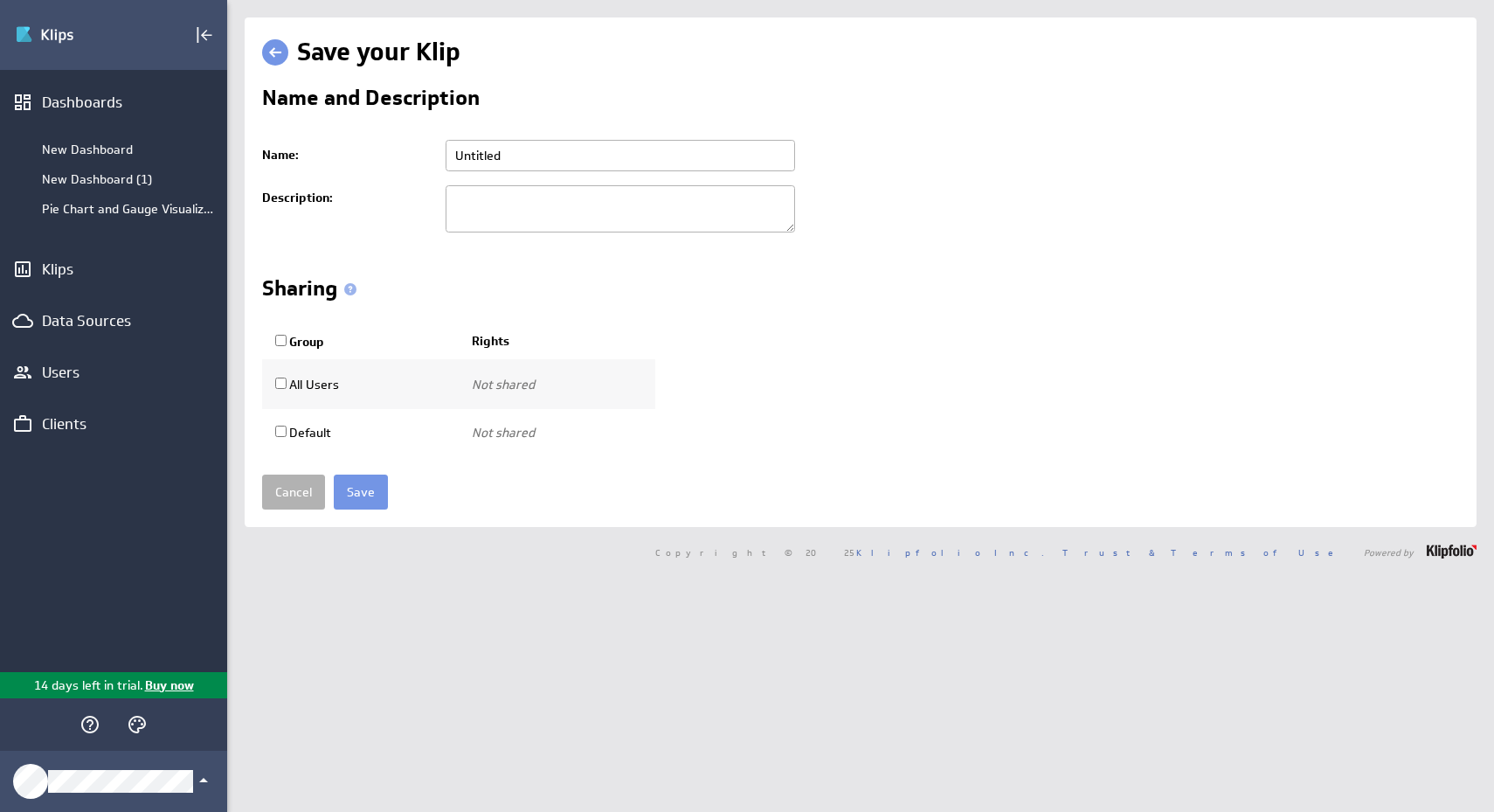
click at [531, 168] on input "Untitled" at bounding box center [620, 155] width 350 height 32
click at [531, 168] on input "text" at bounding box center [620, 155] width 350 height 32
paste input "Rate the display compliance"
type input "Rate the display compliance"
click at [359, 495] on input "Save" at bounding box center [361, 492] width 54 height 35
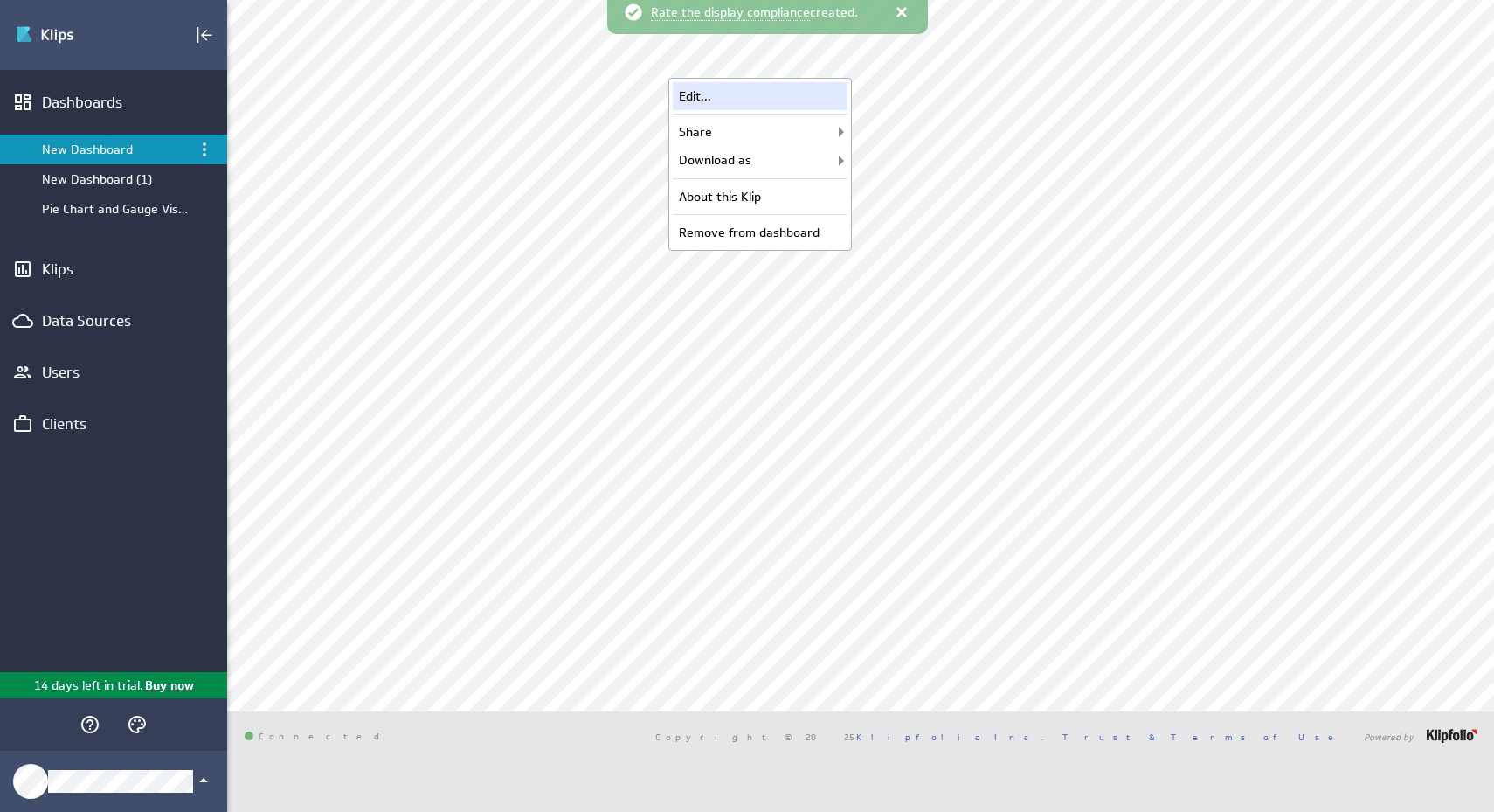
click at [815, 100] on div "Edit..." at bounding box center [760, 96] width 175 height 28
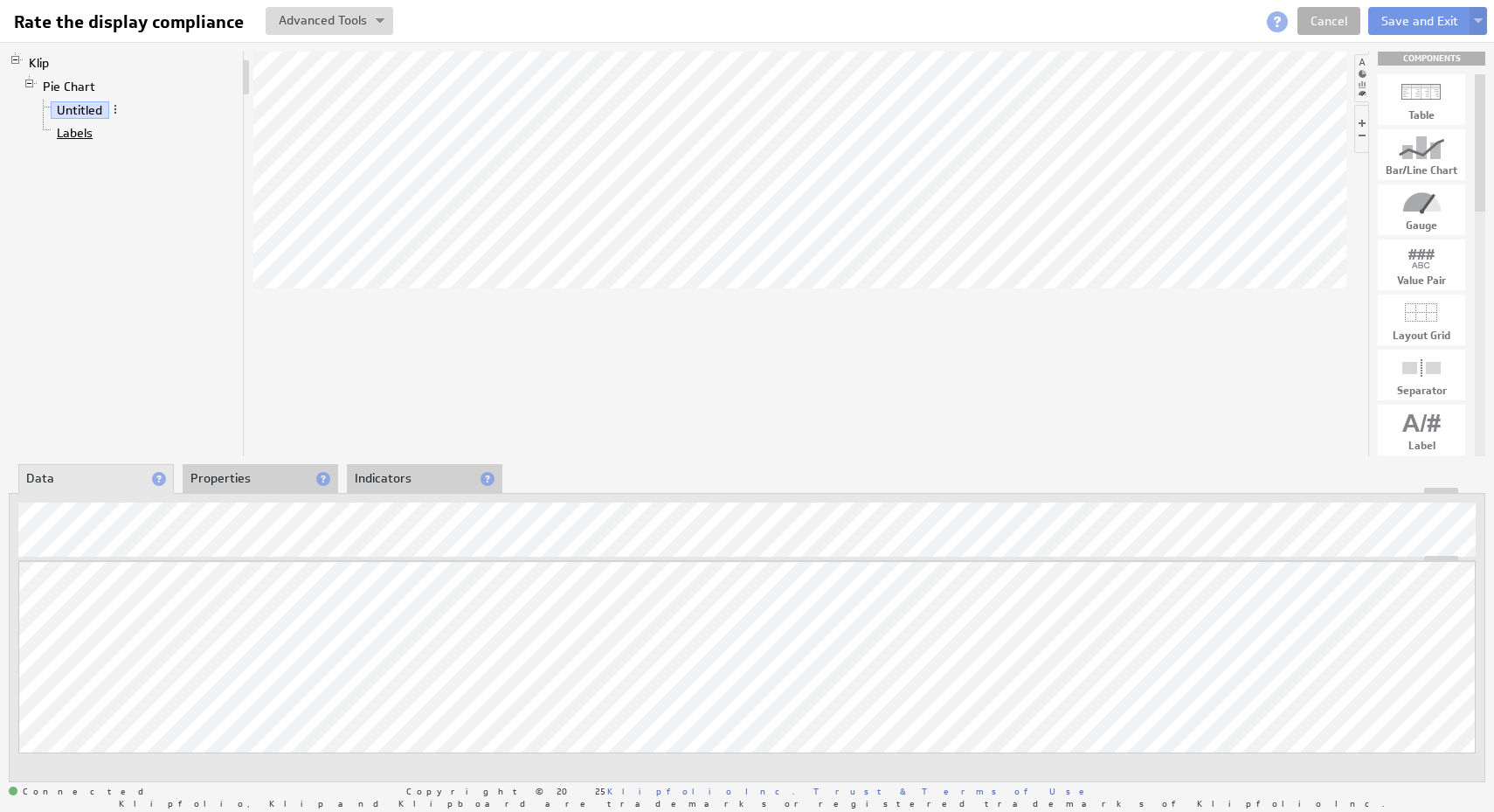
click at [83, 131] on link "Labels" at bounding box center [74, 132] width 49 height 18
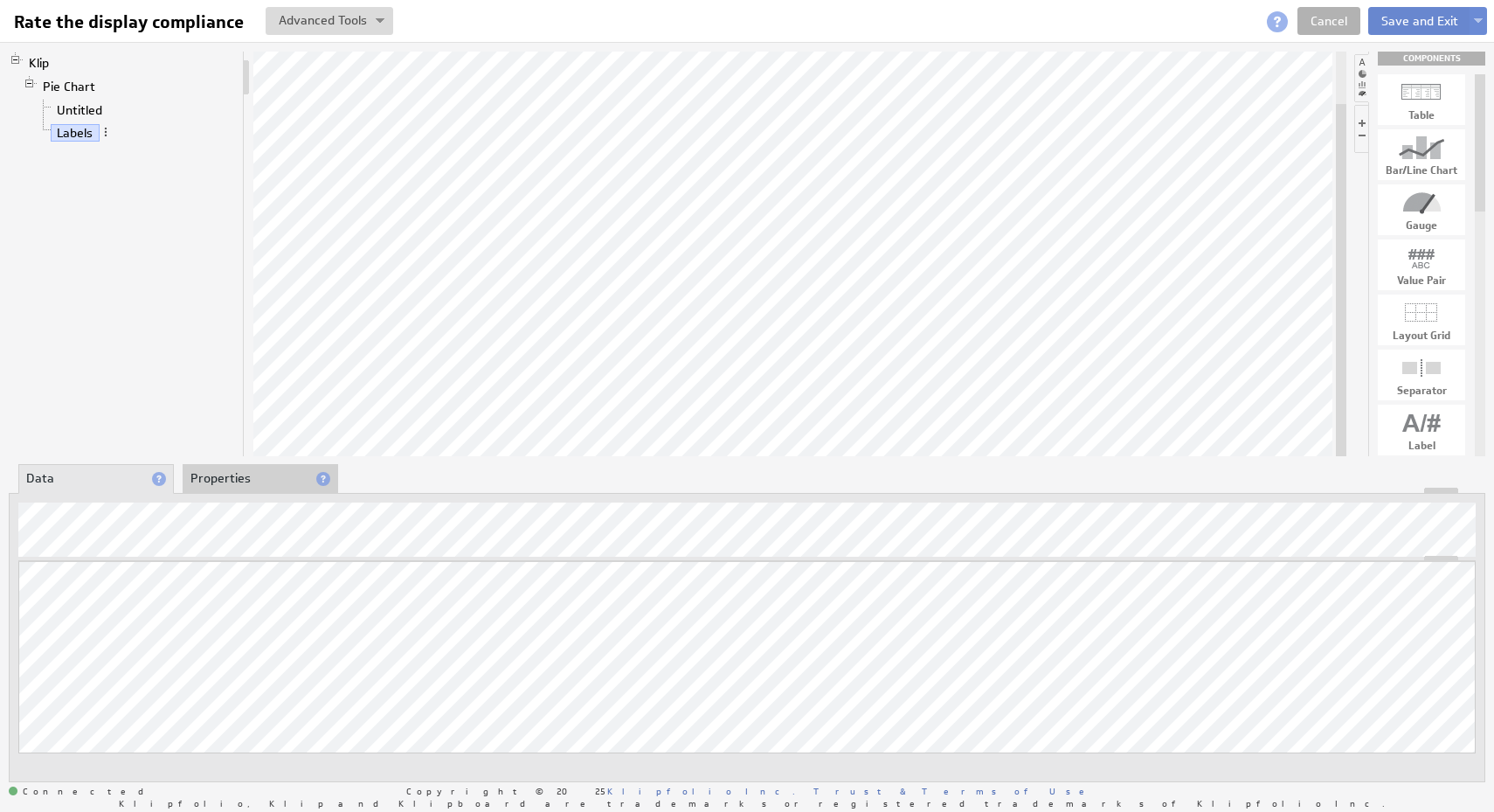
click at [1417, 20] on button "Save and Exit" at bounding box center [1420, 21] width 103 height 28
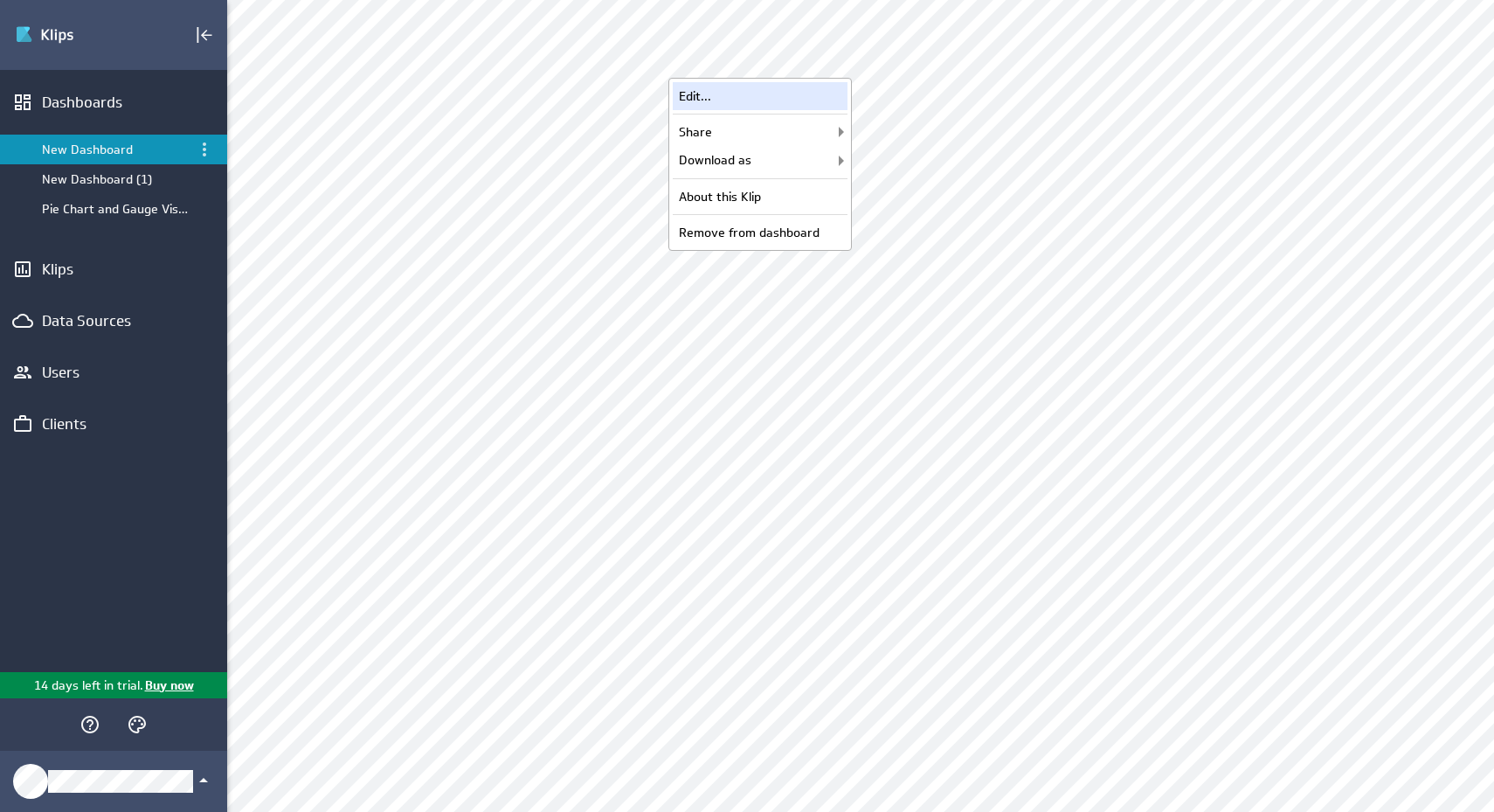
click at [805, 102] on div "Edit..." at bounding box center [760, 96] width 175 height 28
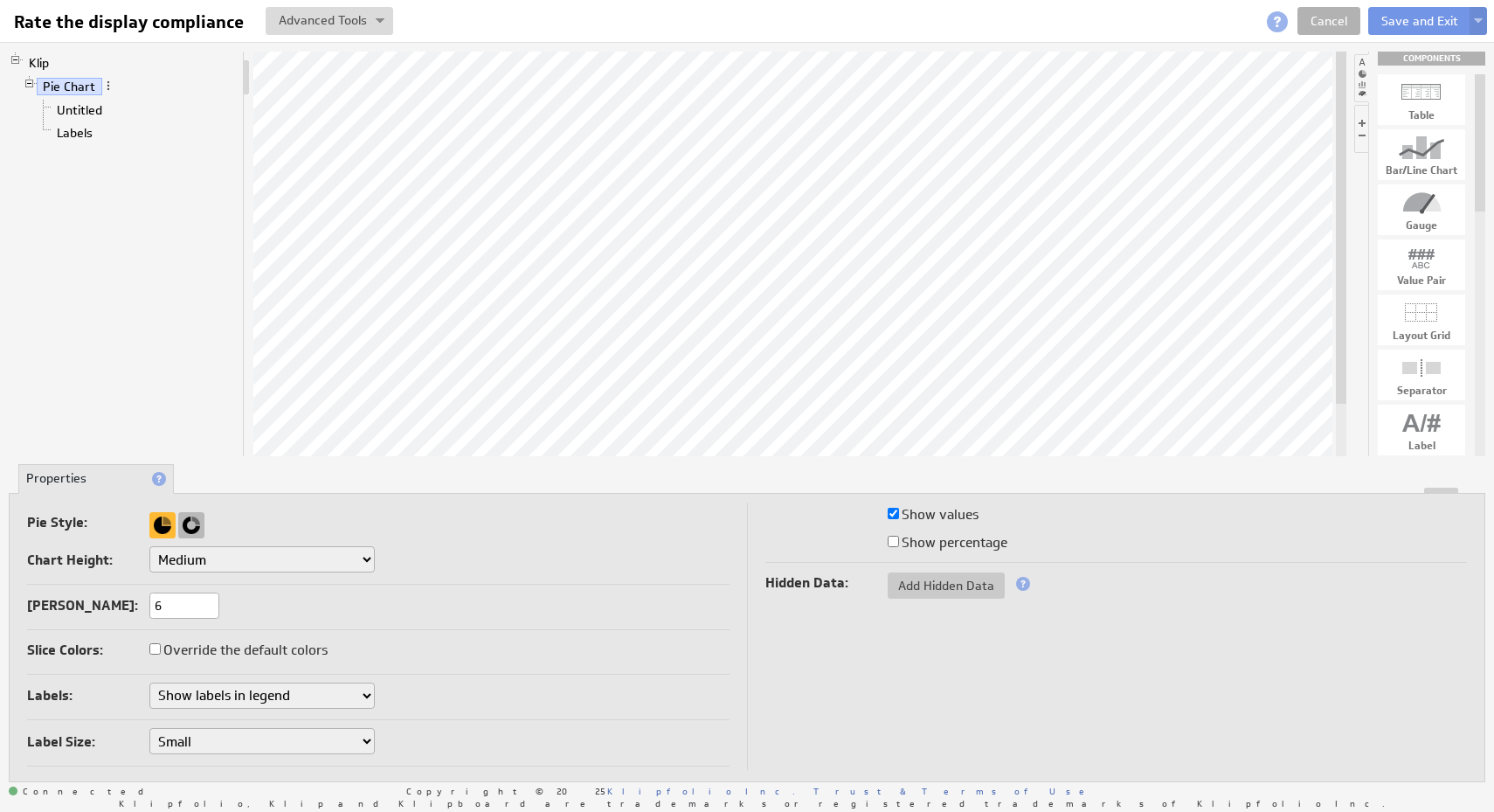
click at [198, 525] on div at bounding box center [192, 525] width 26 height 26
click at [85, 128] on link "Labels" at bounding box center [74, 132] width 49 height 18
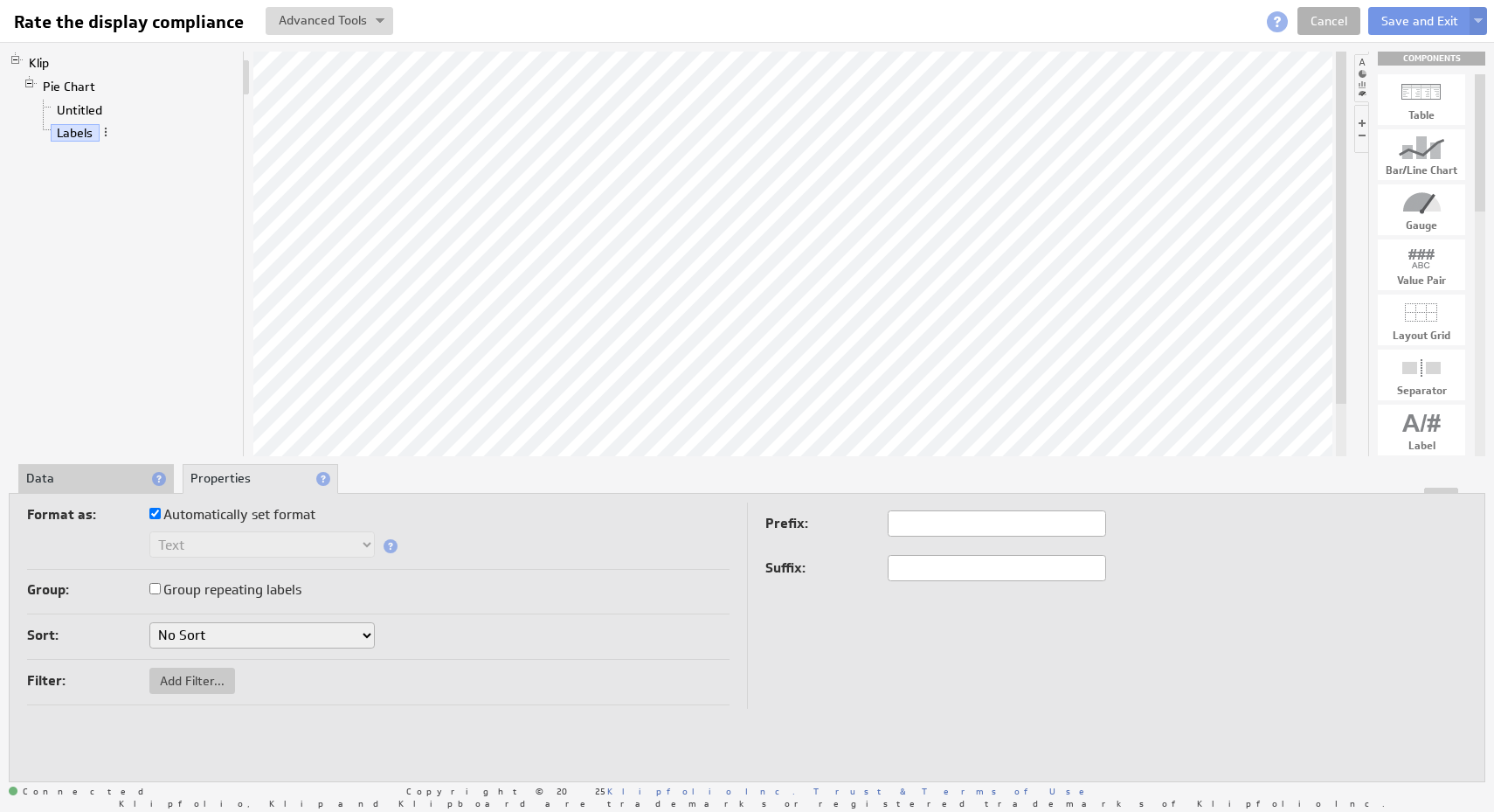
click at [85, 473] on li "Data" at bounding box center [96, 479] width 155 height 30
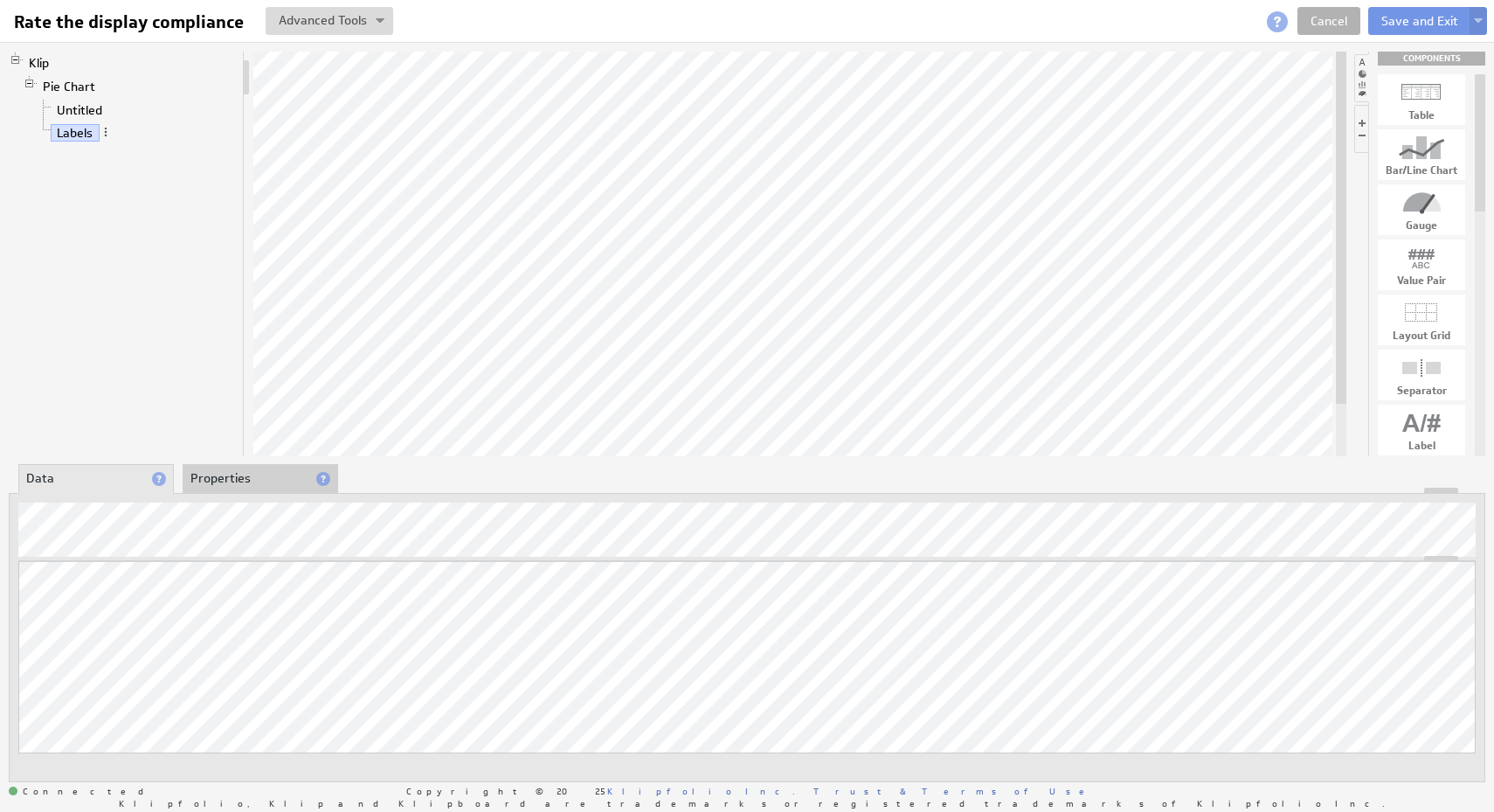
click at [232, 479] on li "Properties" at bounding box center [260, 479] width 155 height 30
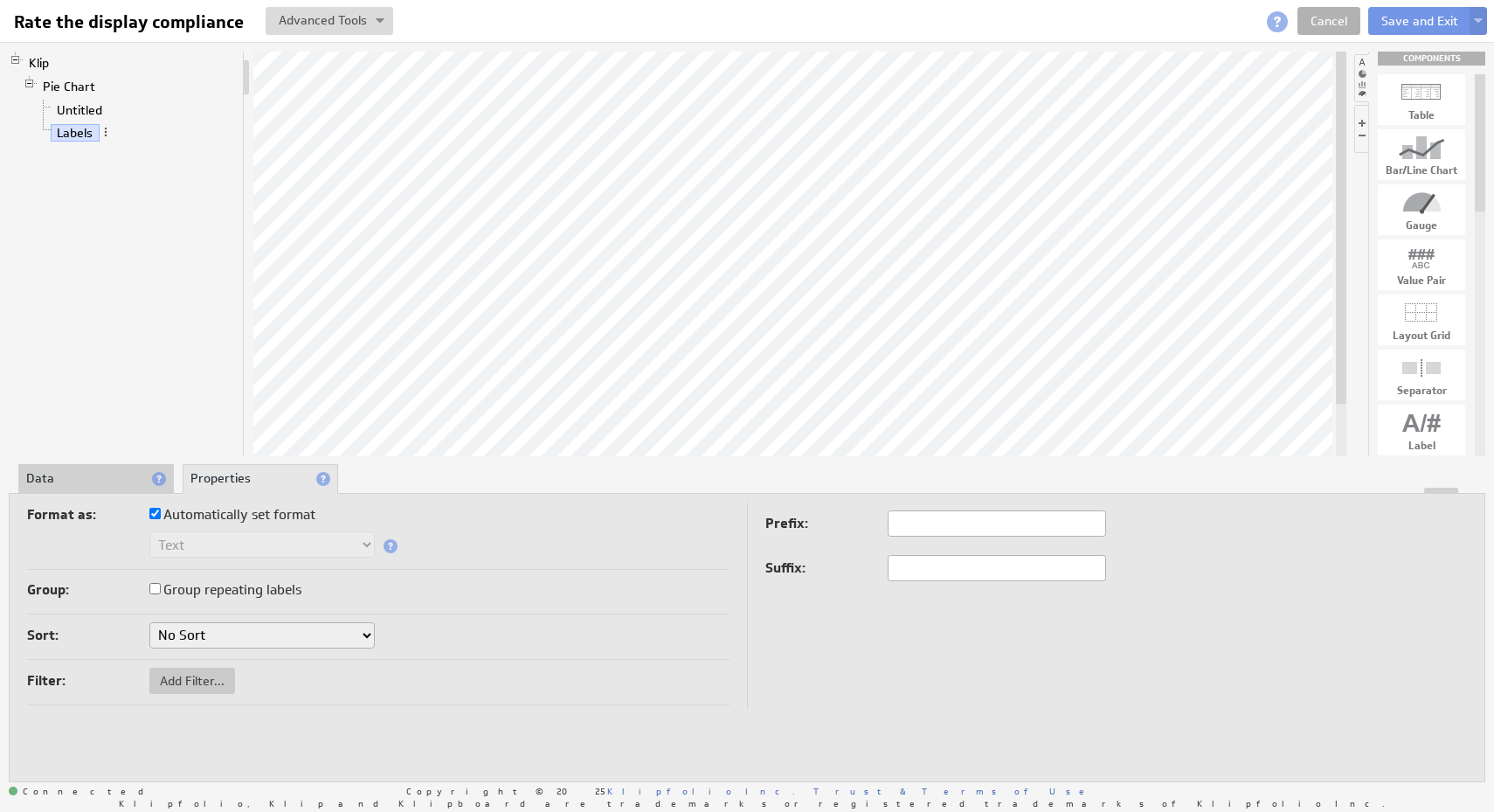
click at [315, 631] on select "No Sort A to Z Z to A" at bounding box center [262, 635] width 225 height 26
click at [101, 128] on span at bounding box center [105, 131] width 12 height 12
click at [247, 336] on div at bounding box center [246, 253] width 7 height 405
click at [65, 67] on li "Klip Pie Chart Untitled Labels" at bounding box center [122, 100] width 227 height 98
click at [68, 83] on link "Pie Chart" at bounding box center [69, 87] width 65 height 18
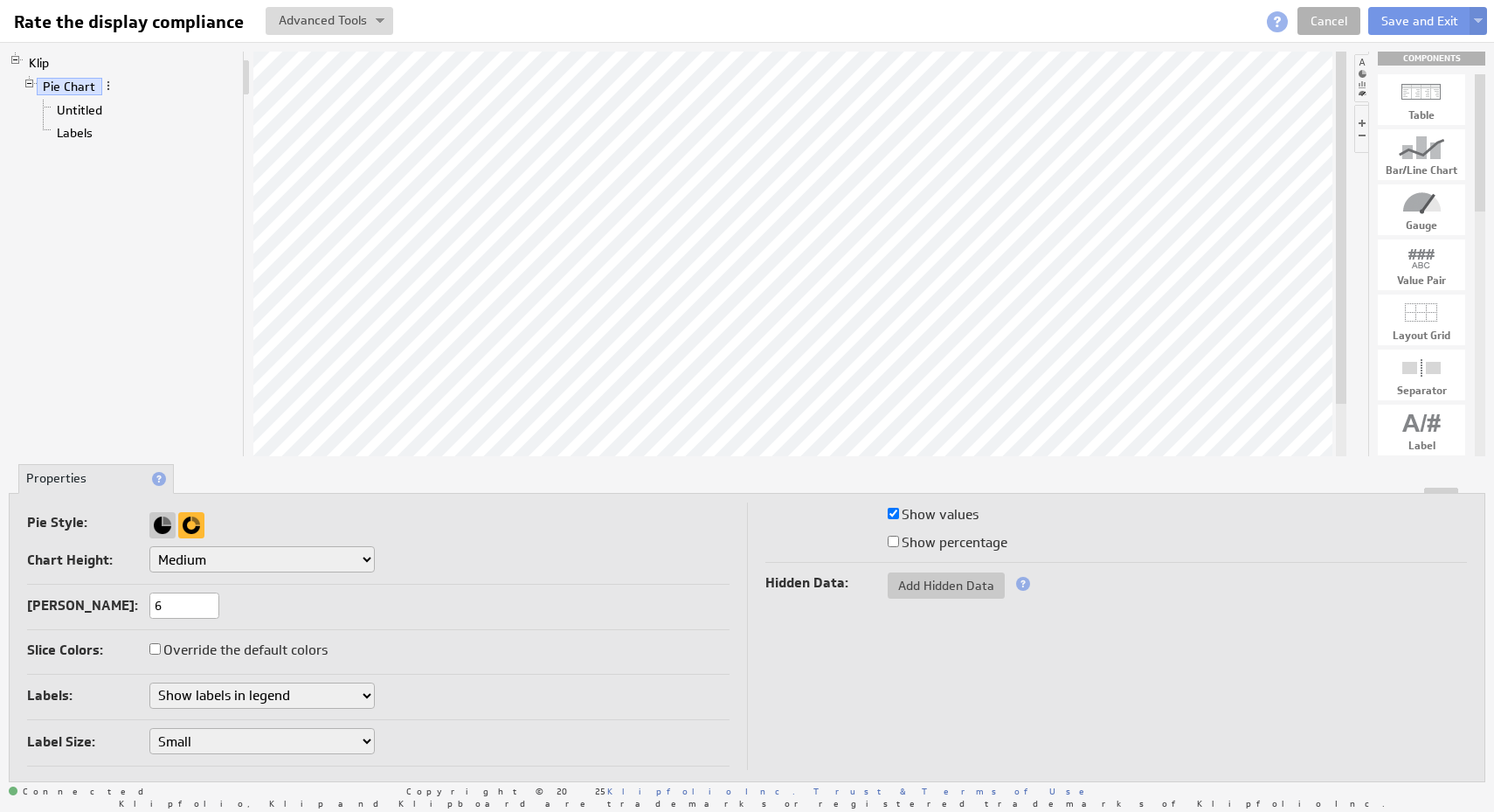
click at [238, 688] on select "Don't show labels Show labels around pie chart Show labels in legend" at bounding box center [262, 696] width 225 height 26
select select "1"
click at [150, 683] on select "Don't show labels Show labels around pie chart Show labels in legend" at bounding box center [262, 696] width 225 height 26
click at [266, 692] on select "Don't show labels Show labels around pie chart Show labels in legend" at bounding box center [262, 696] width 225 height 26
select select "2"
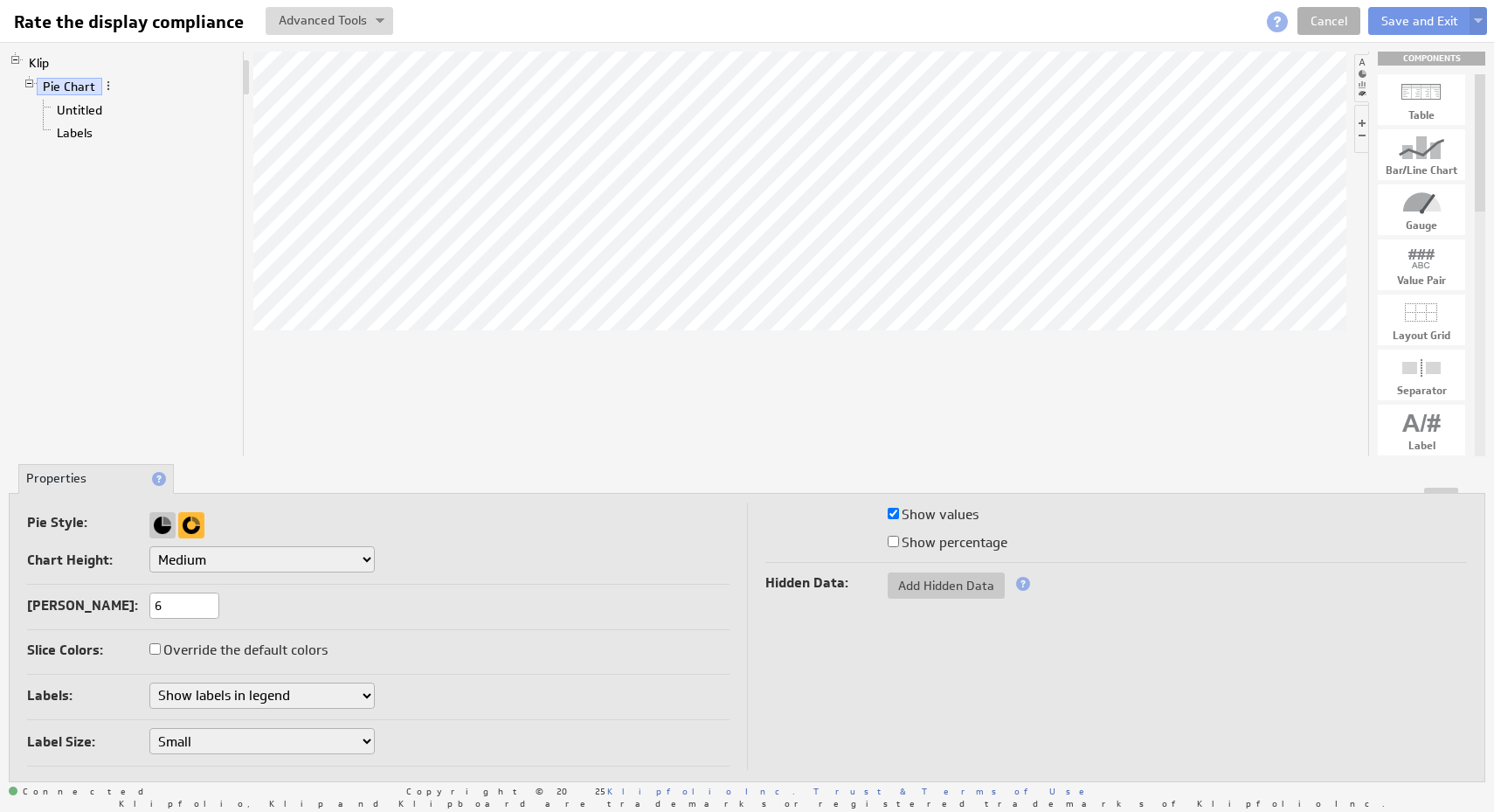
click at [150, 683] on select "Don't show labels Show labels around pie chart Show labels in legend" at bounding box center [262, 696] width 225 height 26
click at [267, 735] on select "Small Medium Large" at bounding box center [262, 740] width 225 height 26
select select "medium"
click at [150, 727] on select "Small Medium Large" at bounding box center [262, 740] width 225 height 26
select select "medium"
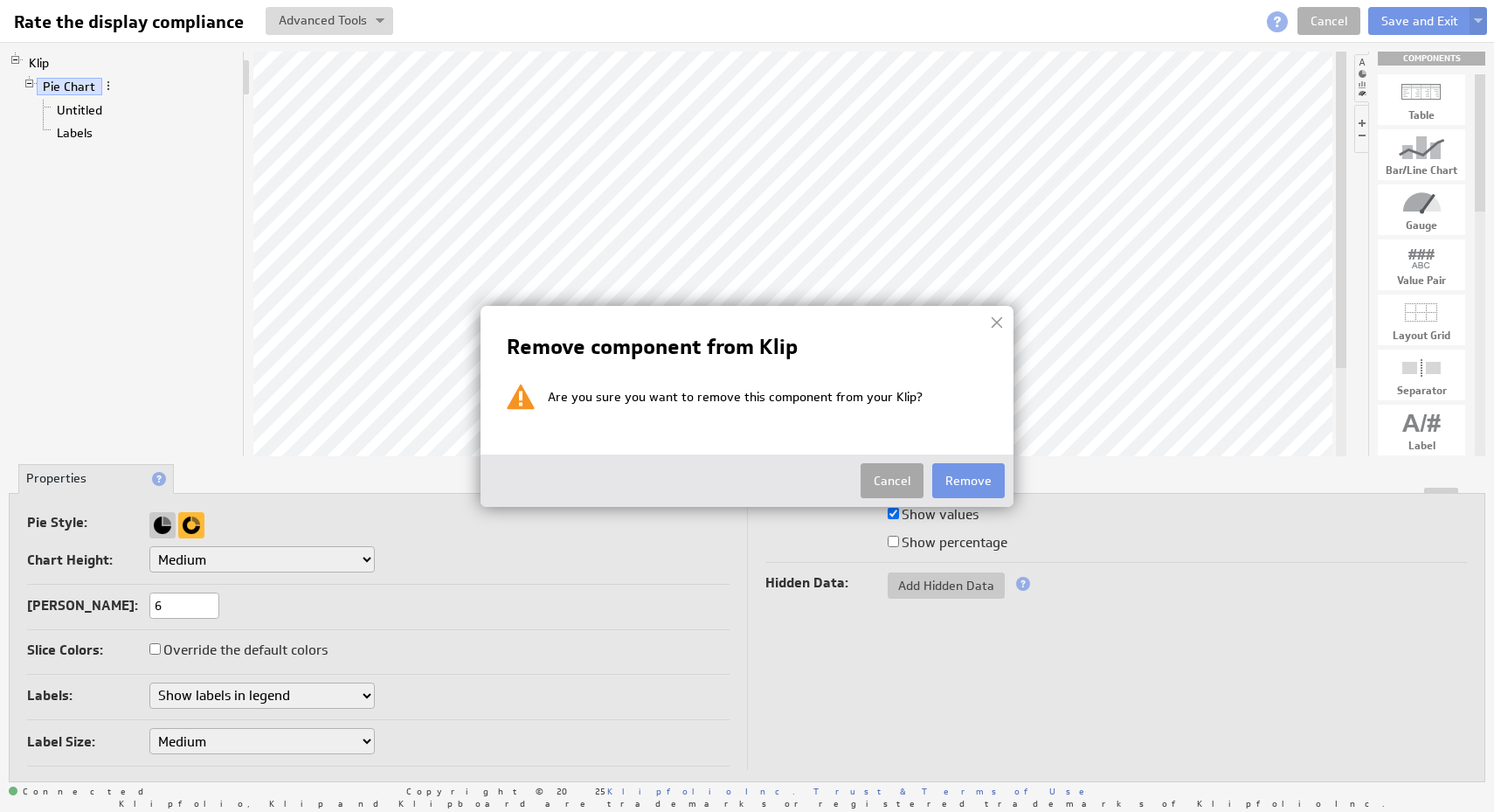
click at [901, 485] on button "Cancel" at bounding box center [892, 481] width 63 height 35
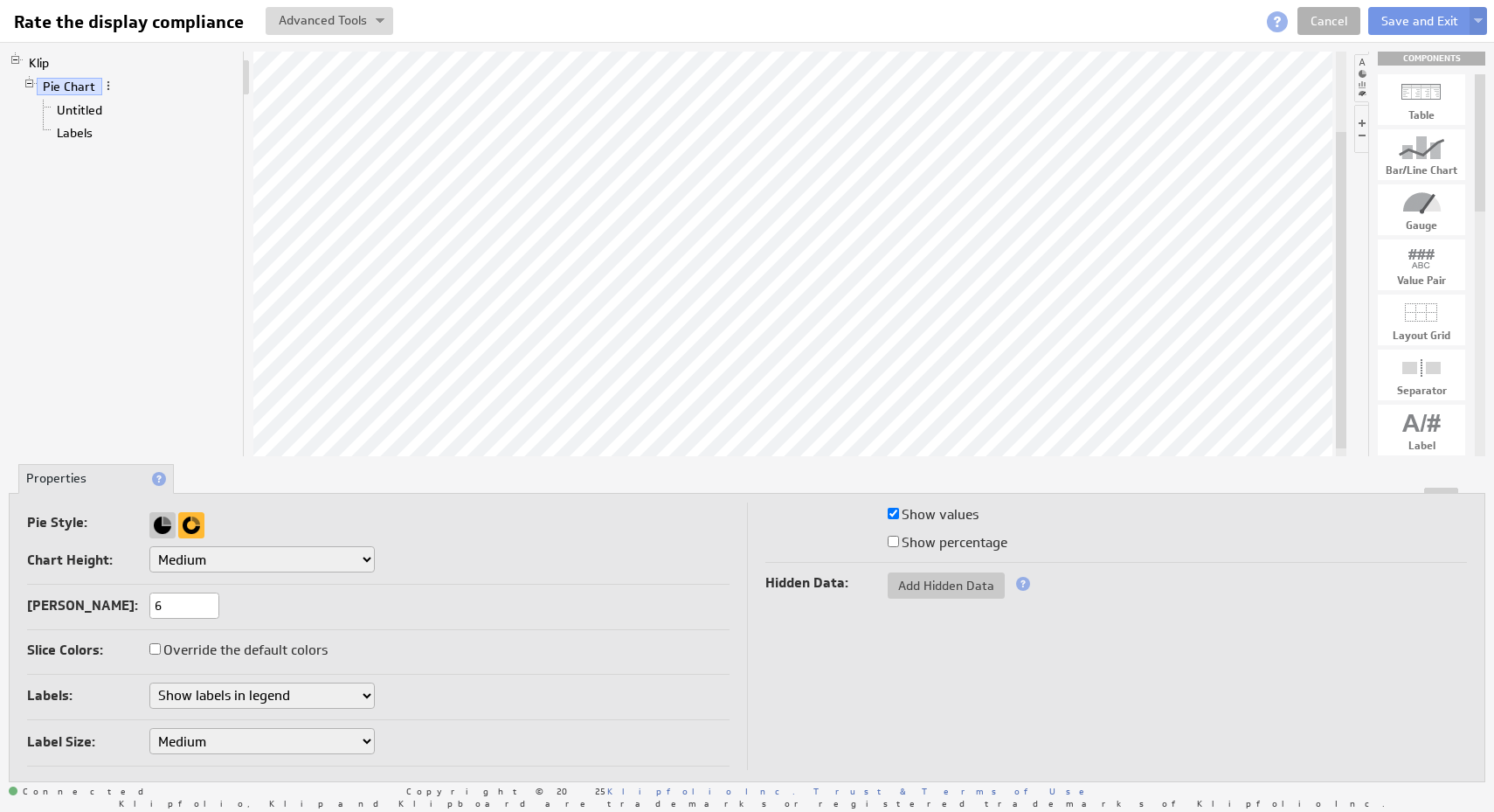
click at [259, 557] on select "Small Medium Large X-Large Custom..." at bounding box center [262, 559] width 225 height 26
select select "3"
click at [150, 546] on select "Small Medium Large X-Large Custom..." at bounding box center [262, 559] width 225 height 26
select select "3"
select select "medium"
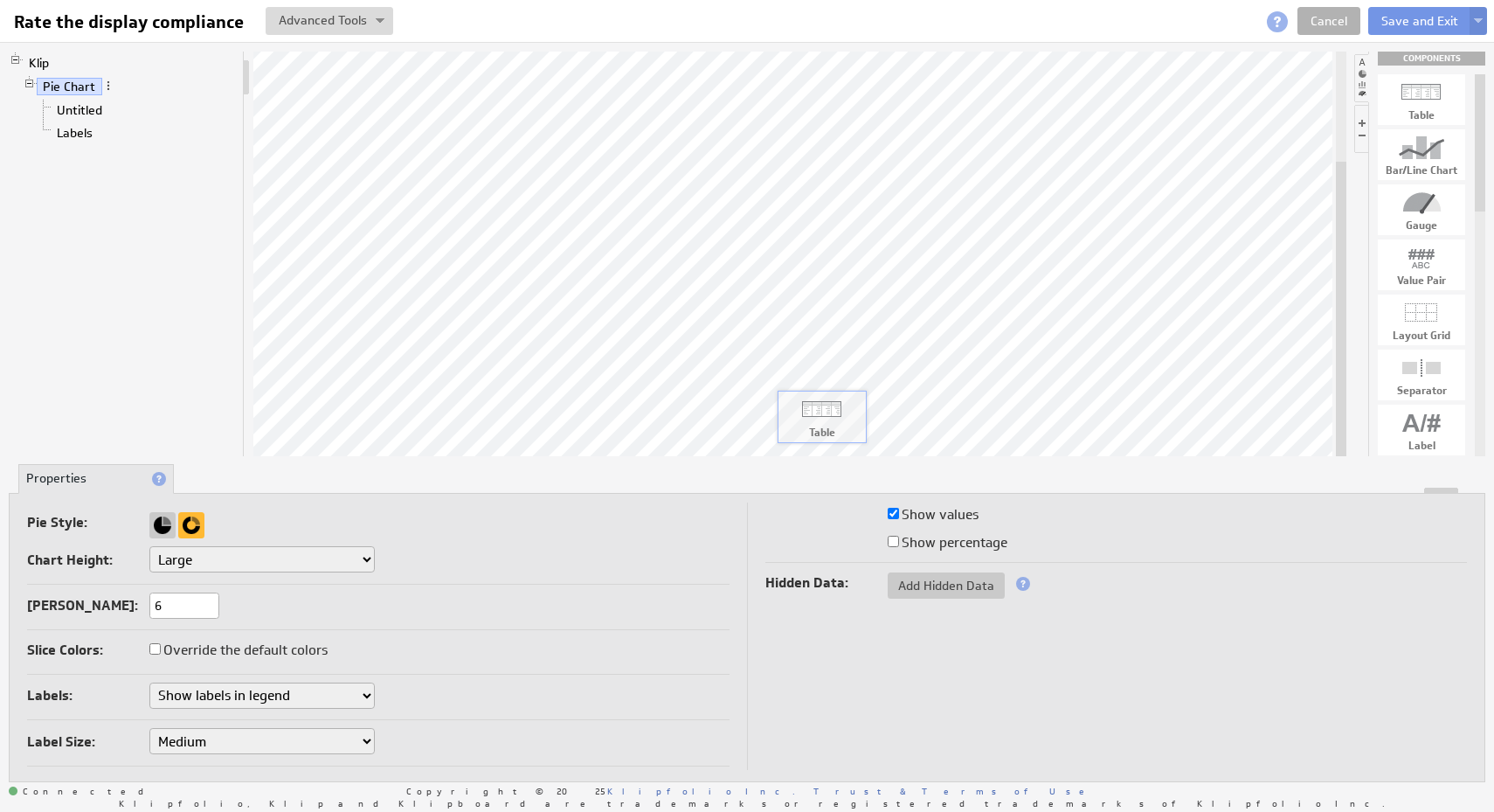
drag, startPoint x: 1437, startPoint y: 98, endPoint x: 837, endPoint y: 415, distance: 678.6
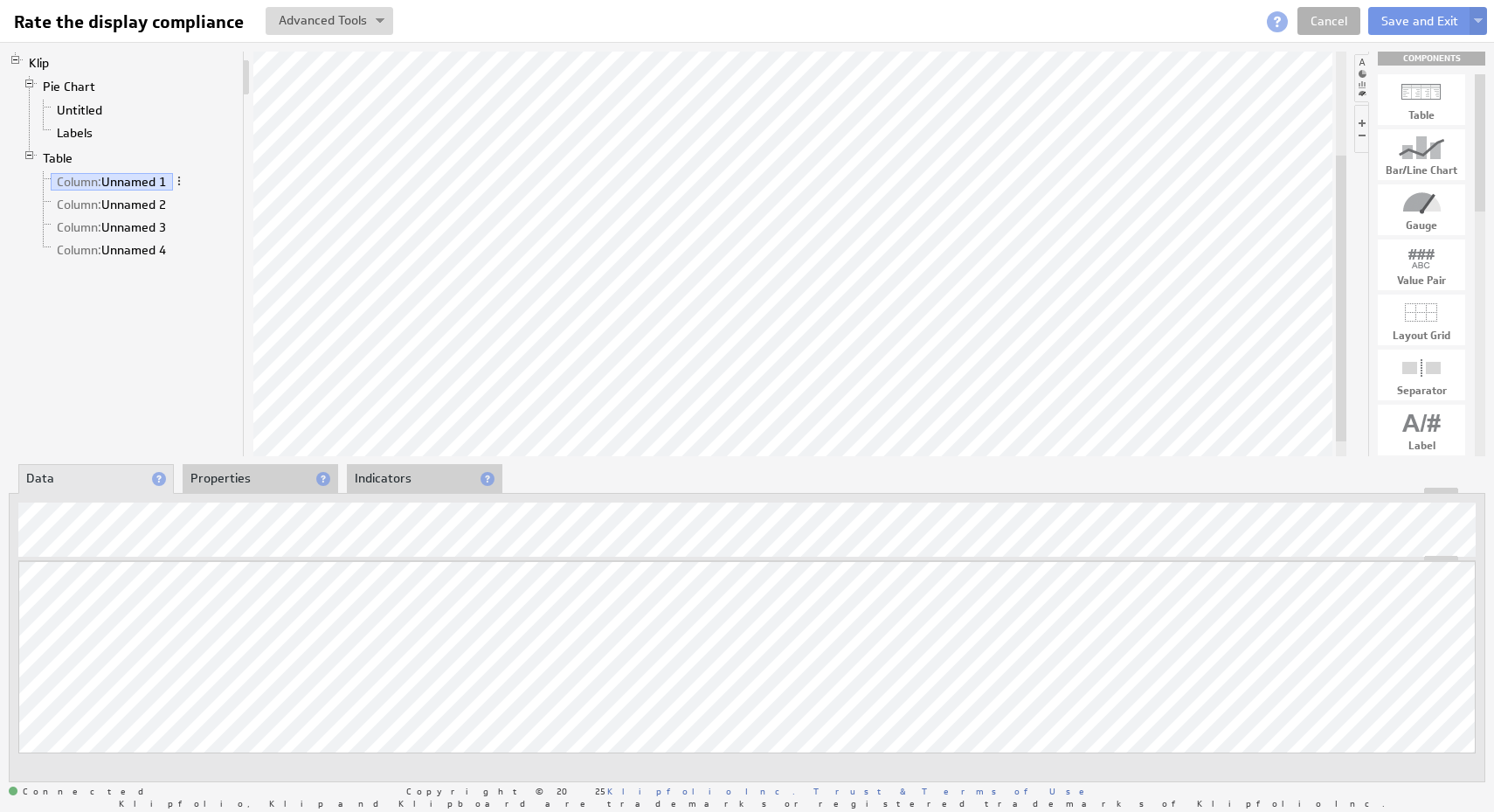
click at [267, 480] on li "Properties" at bounding box center [260, 479] width 155 height 30
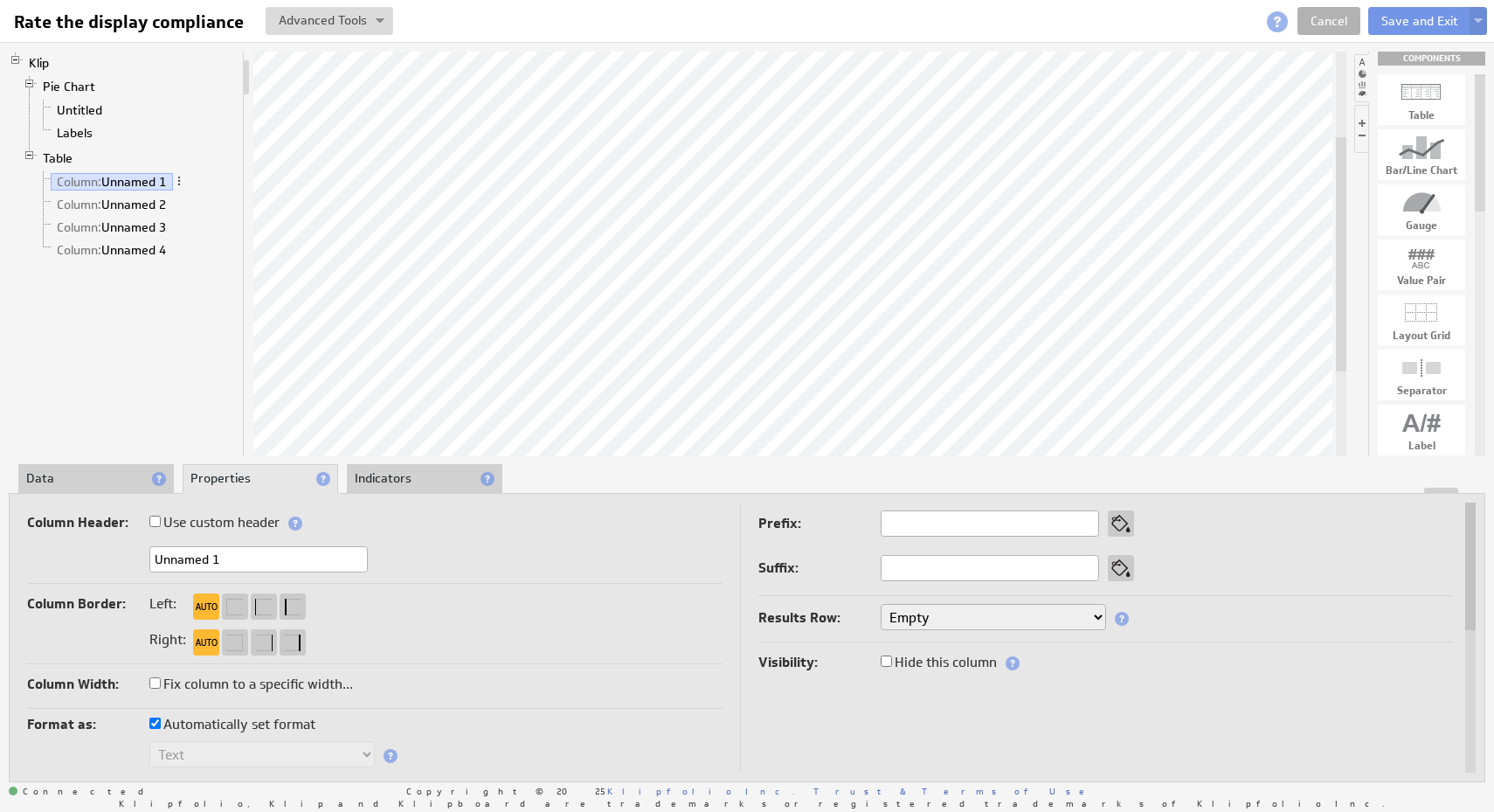
click at [237, 557] on input "Unnamed 1" at bounding box center [259, 559] width 219 height 26
type input "Date and Time"
click at [102, 474] on li "Data" at bounding box center [96, 479] width 155 height 30
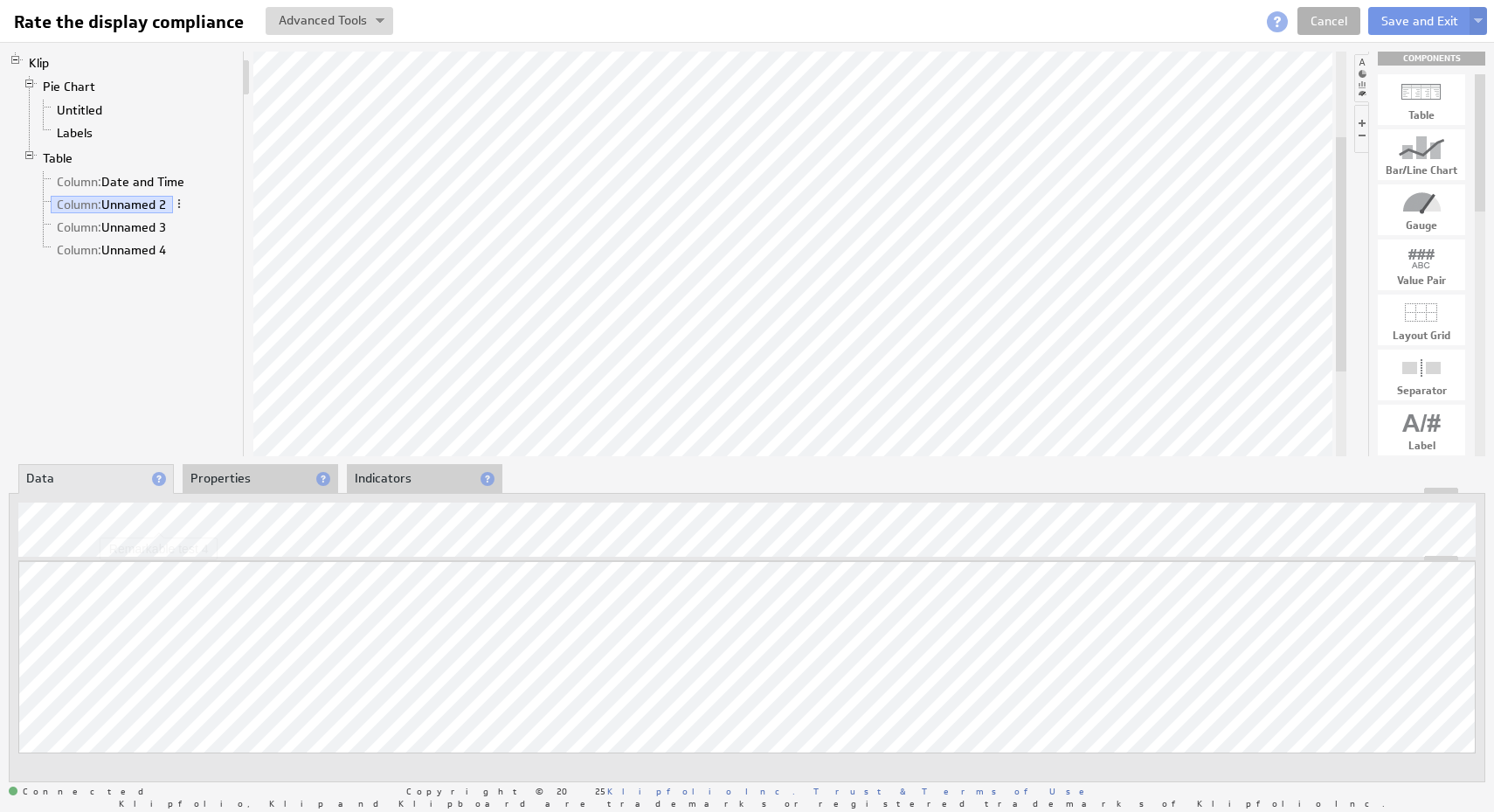
click at [230, 486] on li "Properties" at bounding box center [260, 479] width 155 height 30
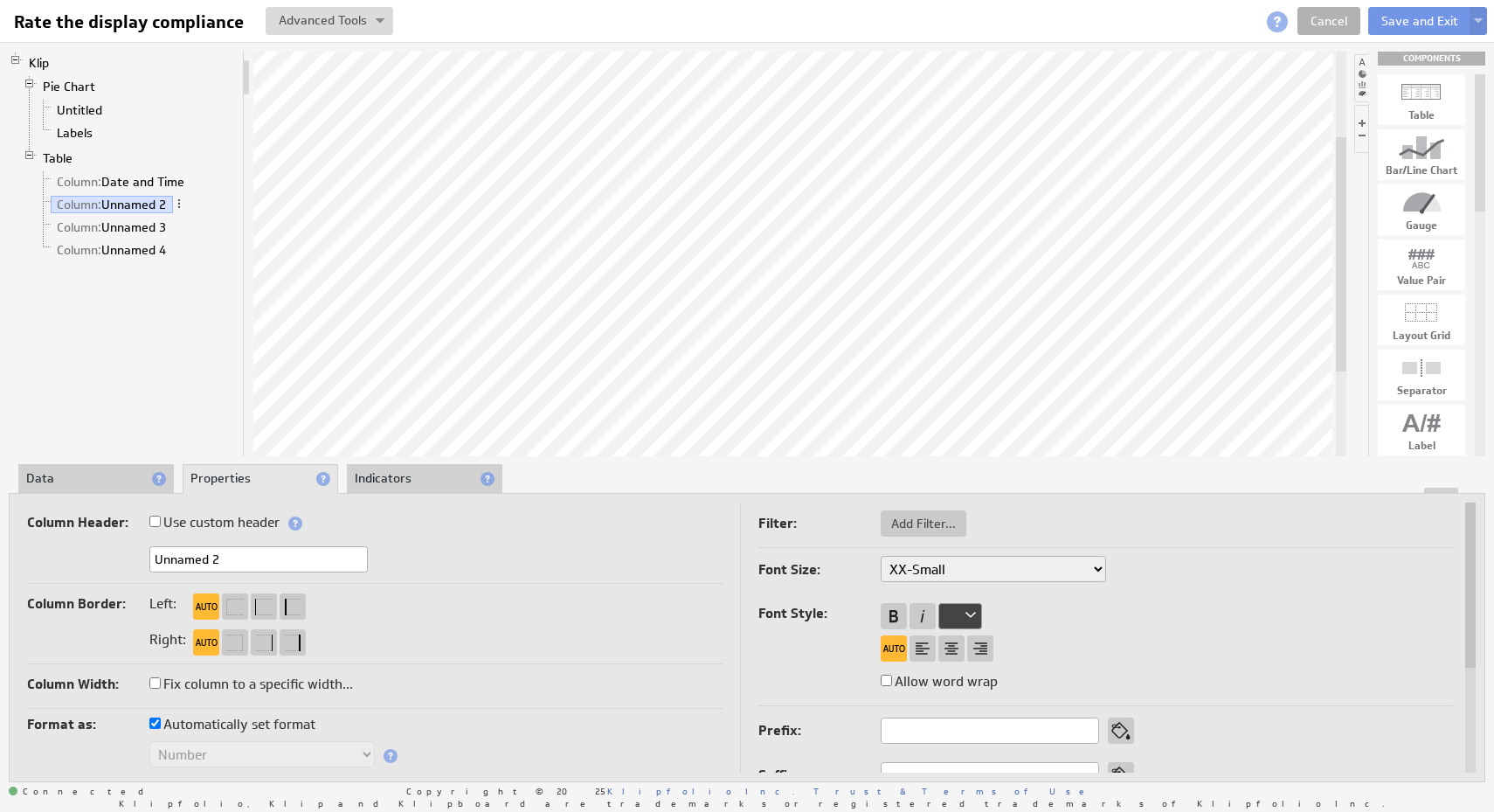
click at [233, 566] on input "Unnamed 2" at bounding box center [259, 559] width 219 height 26
type input "Store Number"
click at [497, 547] on div "Store Number" at bounding box center [375, 560] width 696 height 29
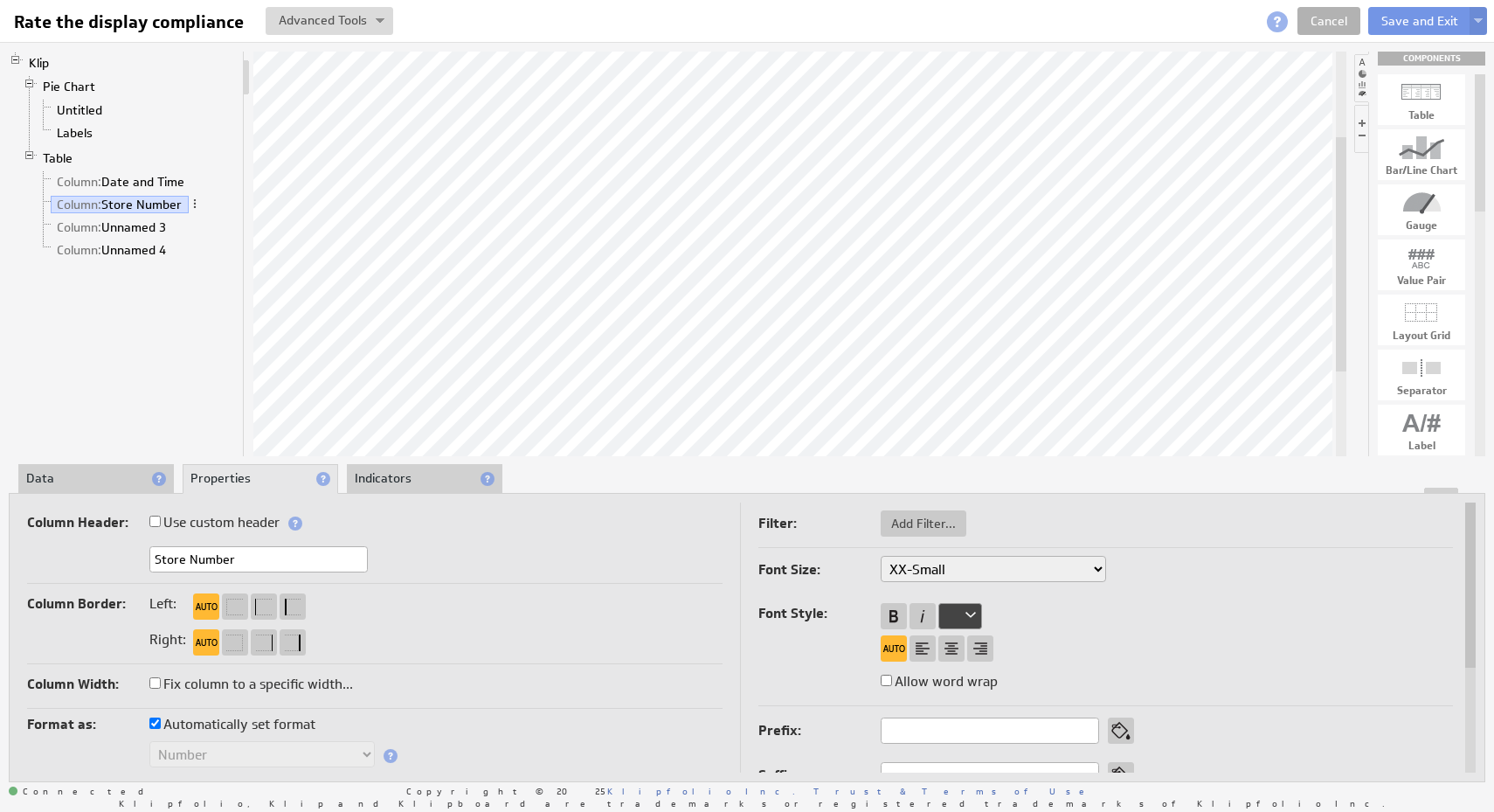
click at [64, 472] on li "Data" at bounding box center [96, 479] width 155 height 30
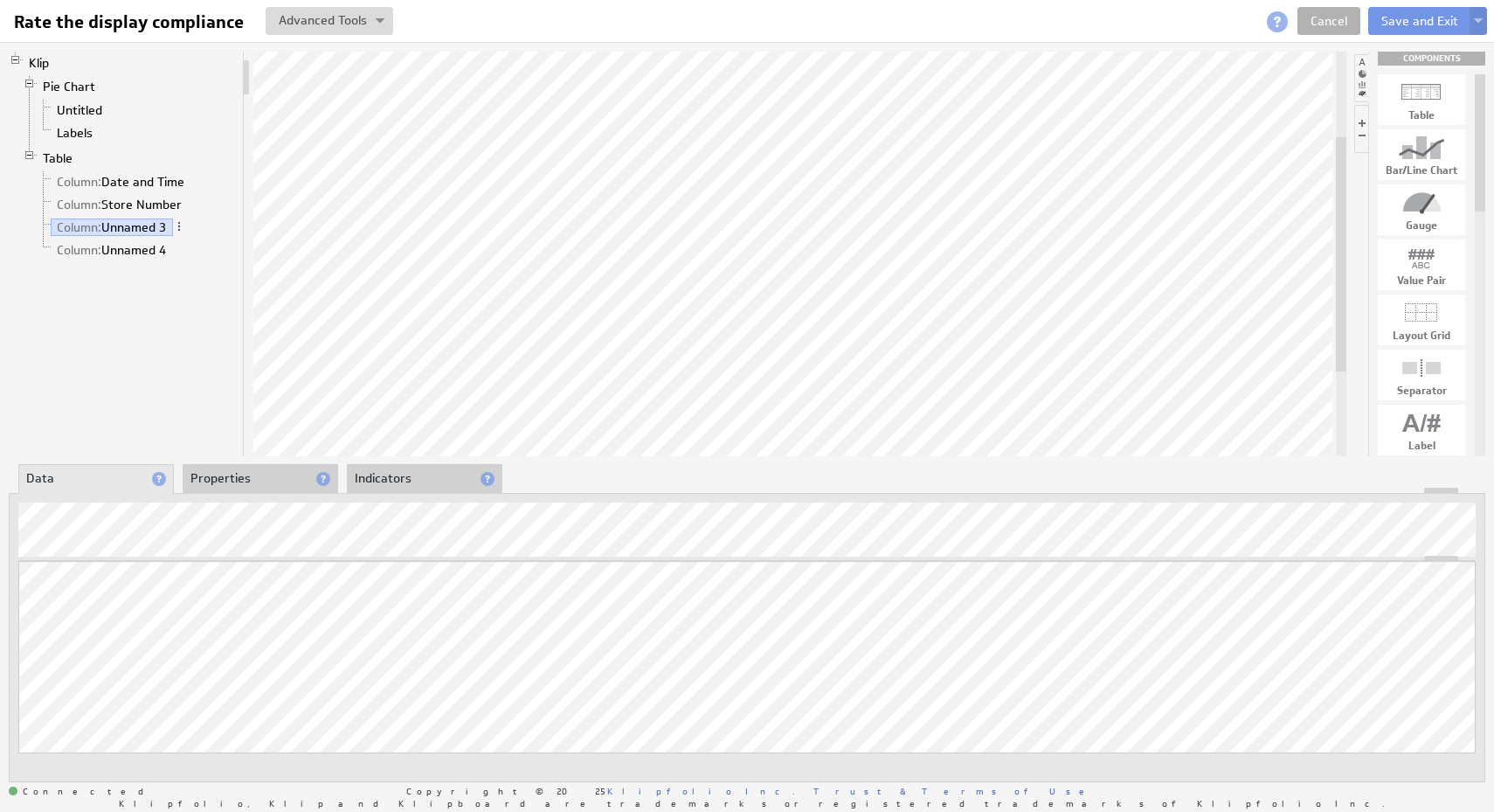
click at [248, 481] on li "Properties" at bounding box center [260, 479] width 155 height 30
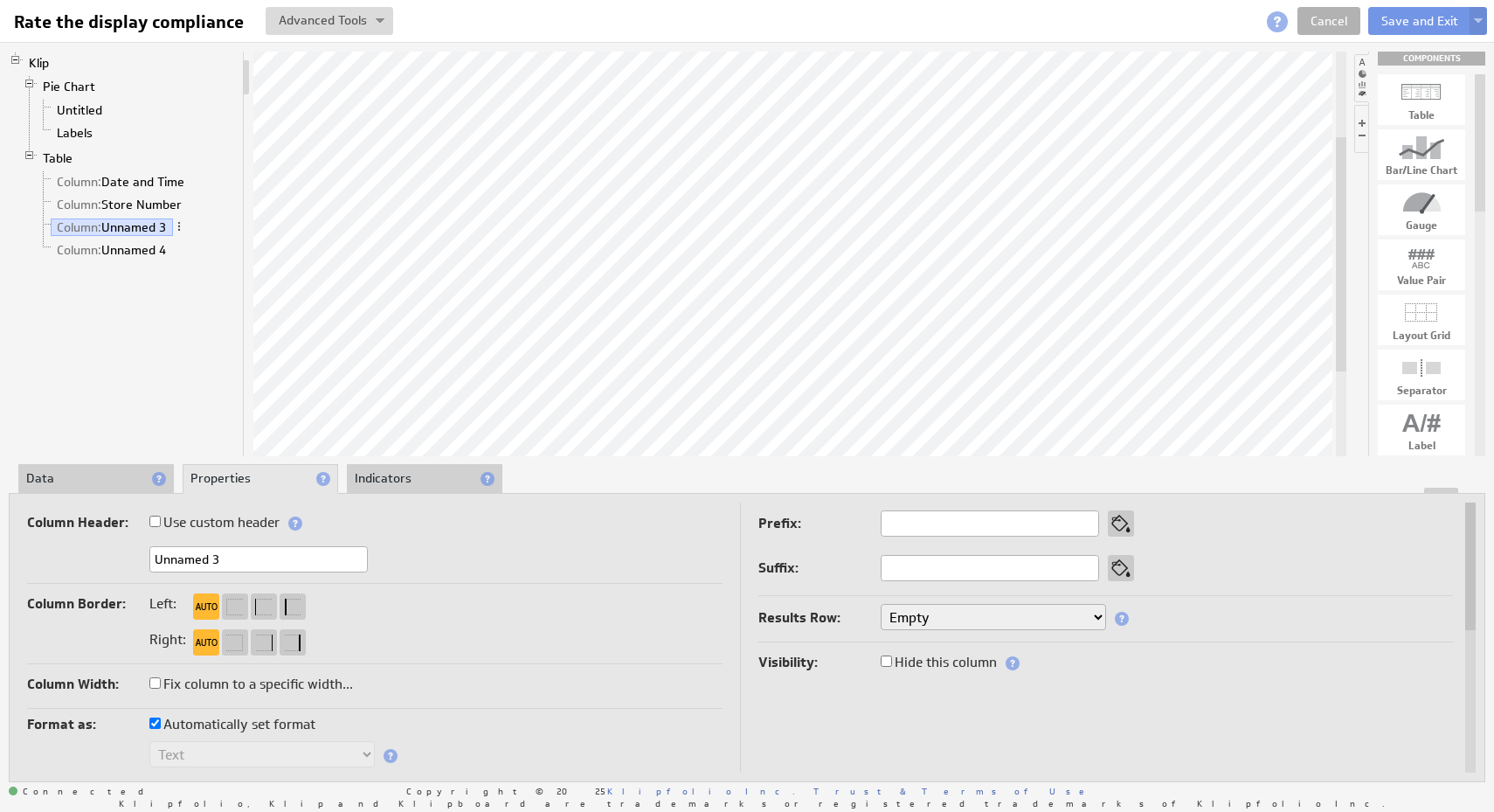
click at [277, 561] on input "Unnamed 3" at bounding box center [259, 559] width 219 height 26
type input "Rate the display compliance"
click at [279, 559] on input "Unnamed 4" at bounding box center [259, 559] width 219 height 26
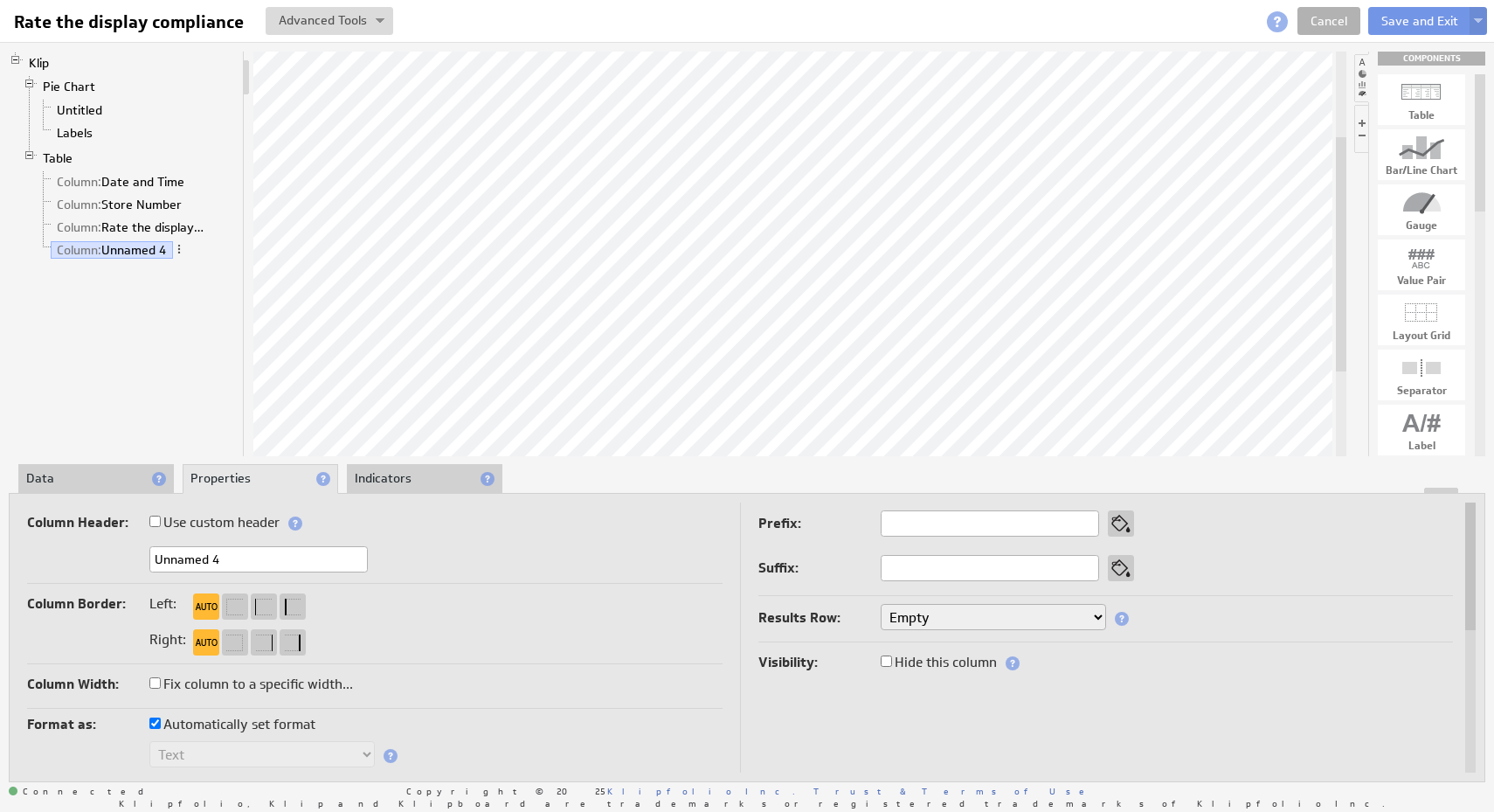
click at [279, 559] on input "Unnamed 4" at bounding box center [259, 559] width 219 height 26
type input "Link to Form"
click at [103, 476] on li "Data" at bounding box center [96, 479] width 155 height 30
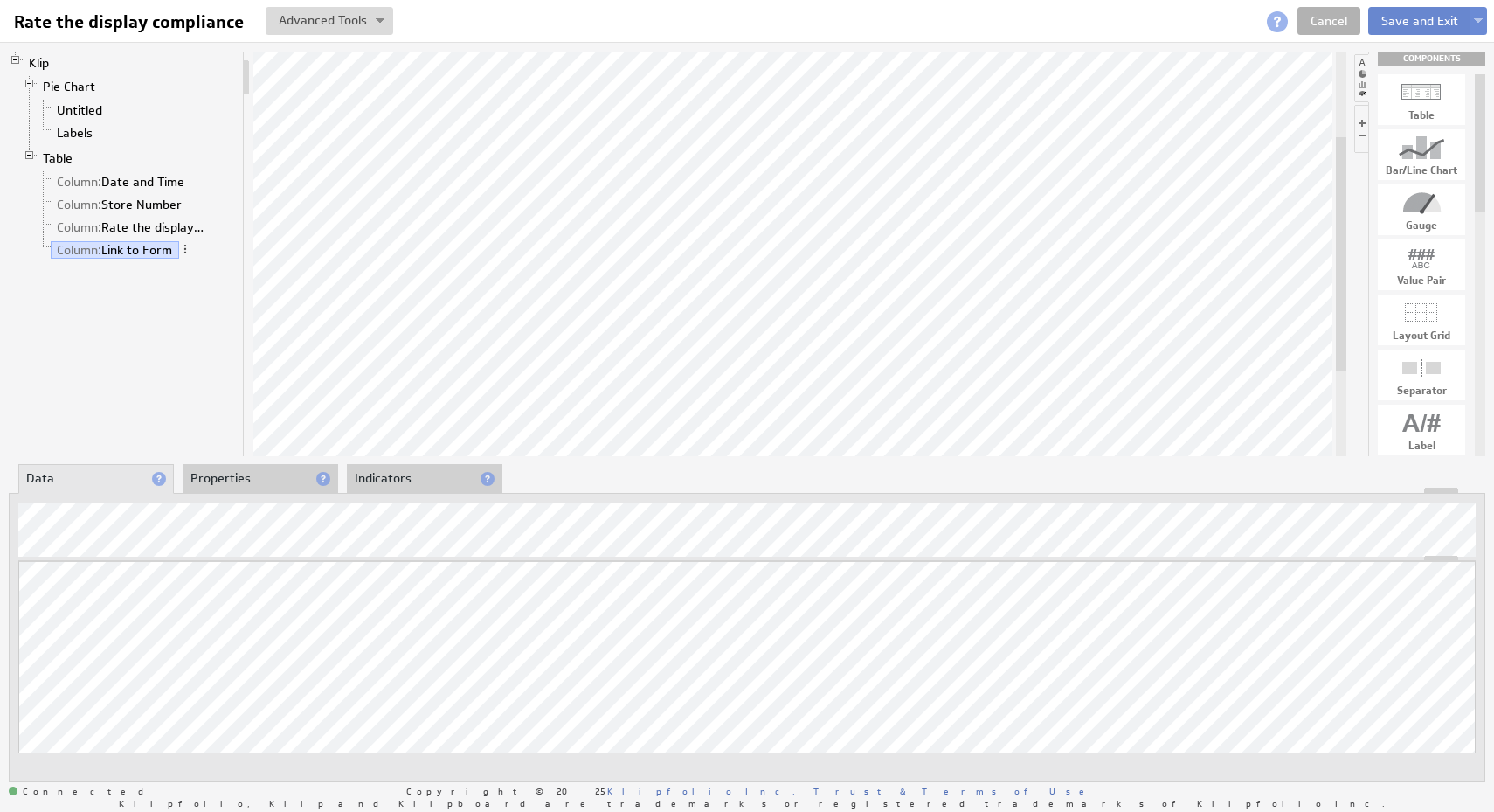
click at [1420, 21] on button "Save and Exit" at bounding box center [1420, 21] width 103 height 28
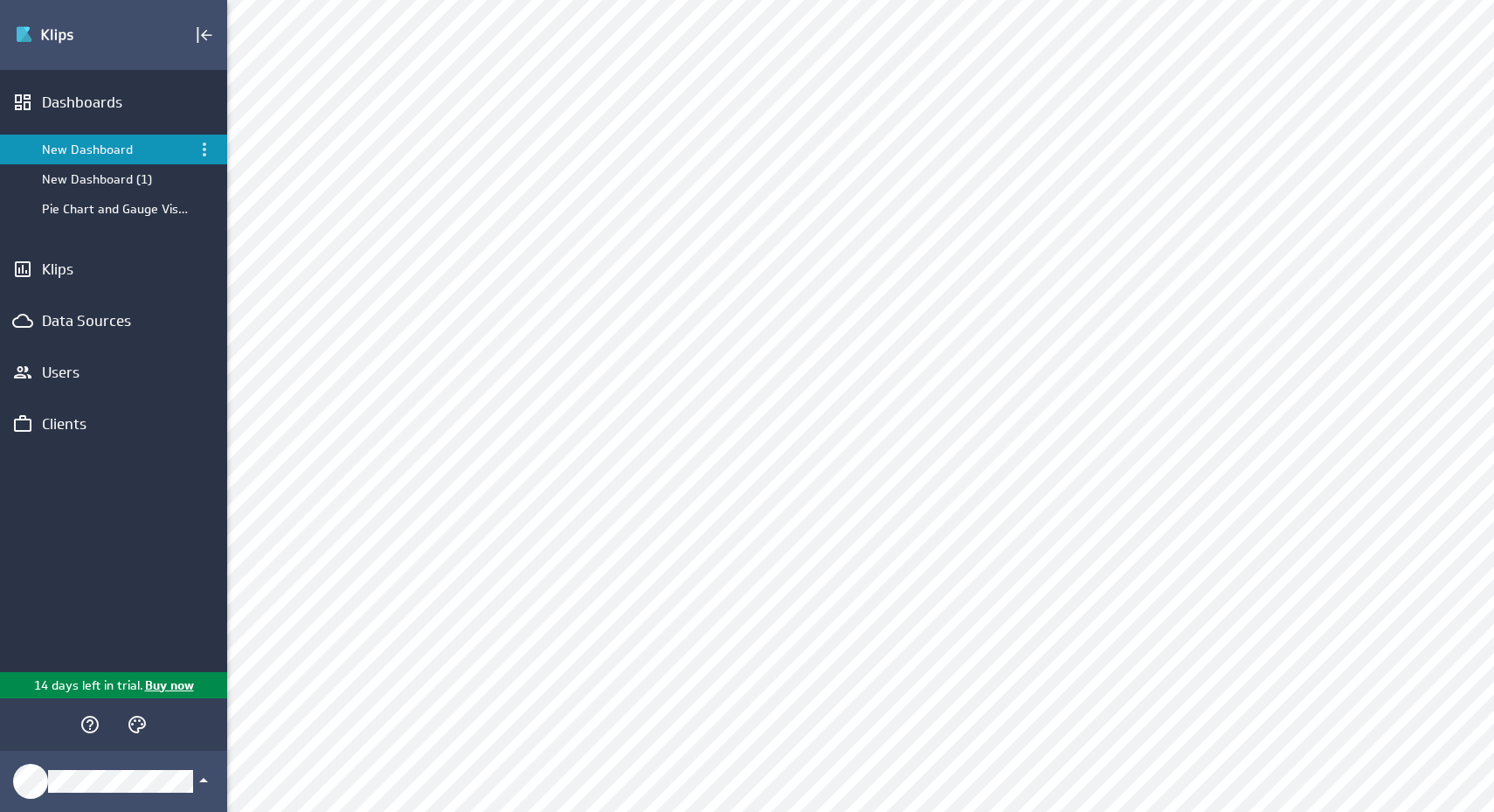
scroll to position [419, 0]
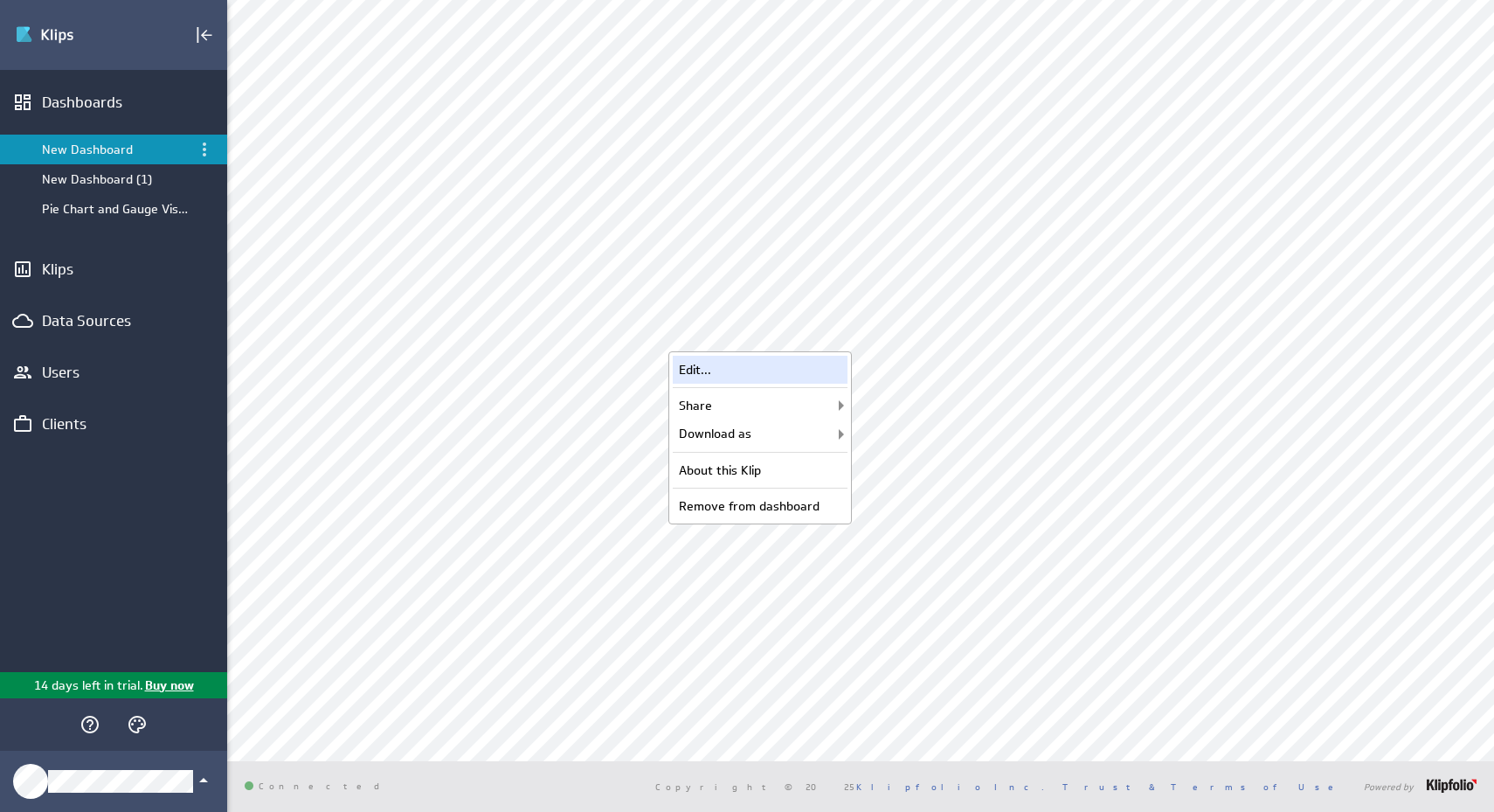
click at [811, 371] on div "Edit..." at bounding box center [760, 369] width 175 height 28
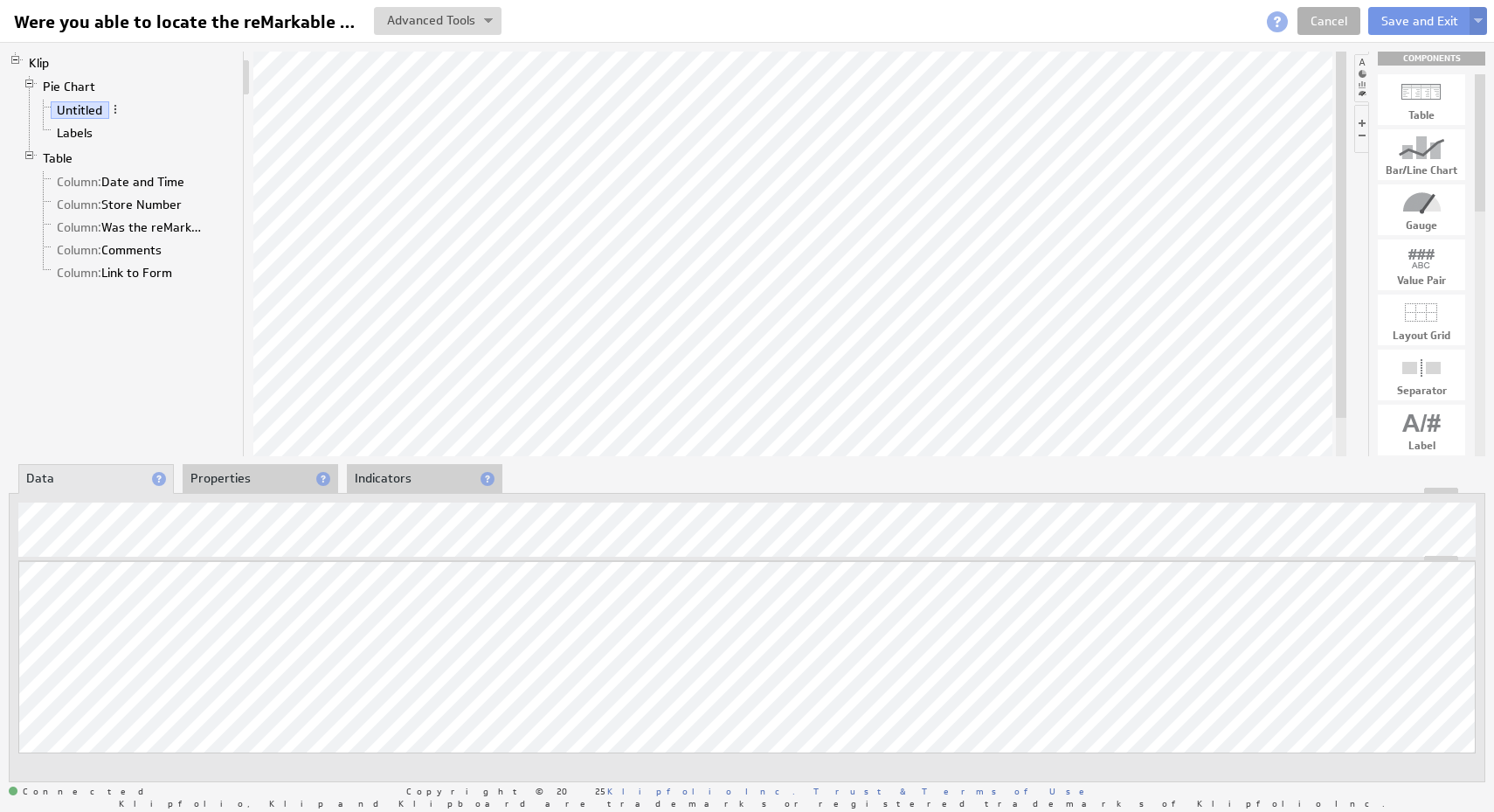
click at [1475, 26] on button at bounding box center [1478, 21] width 18 height 28
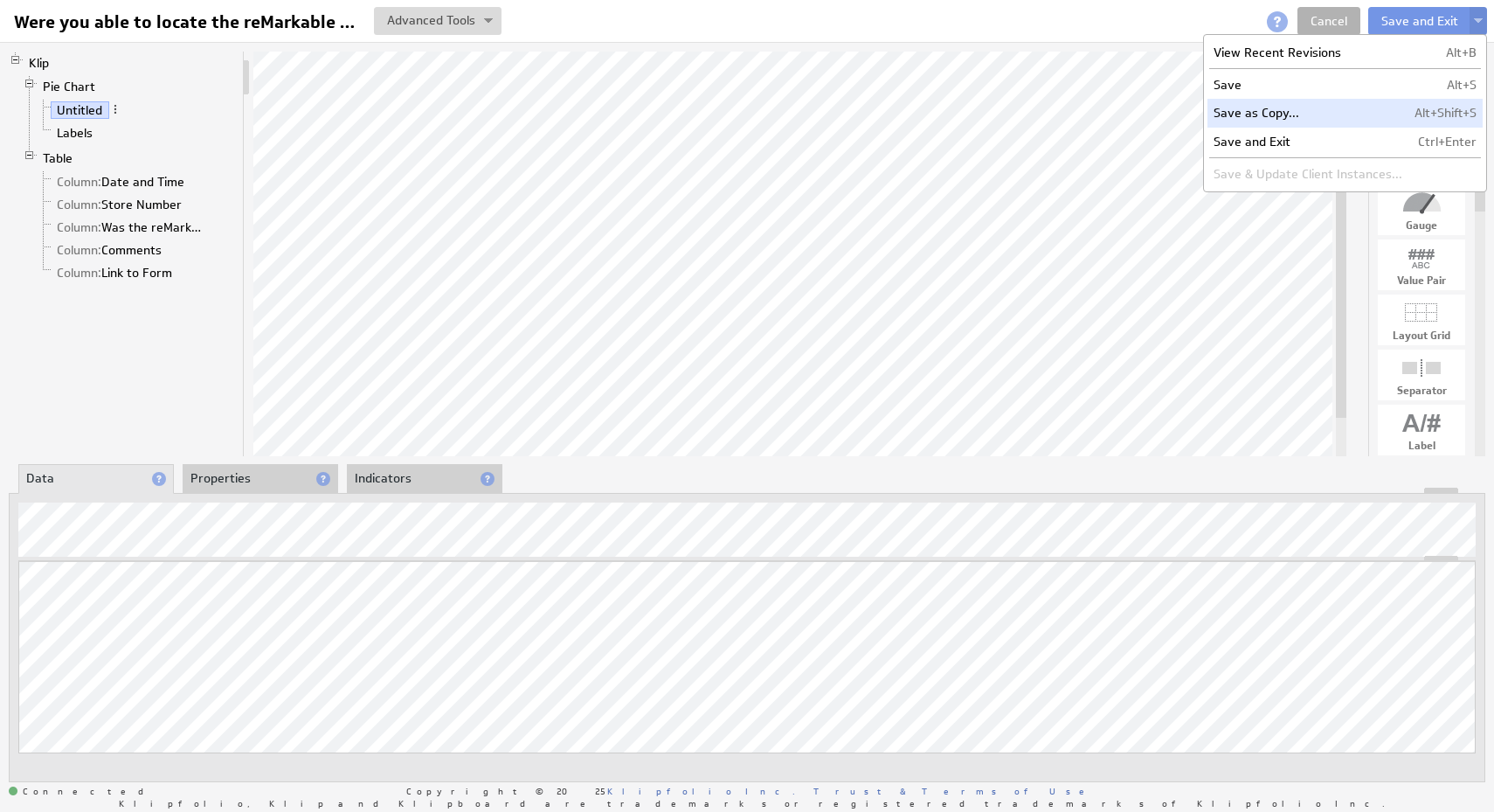
click at [1350, 109] on td "Save as Copy..." at bounding box center [1308, 113] width 201 height 28
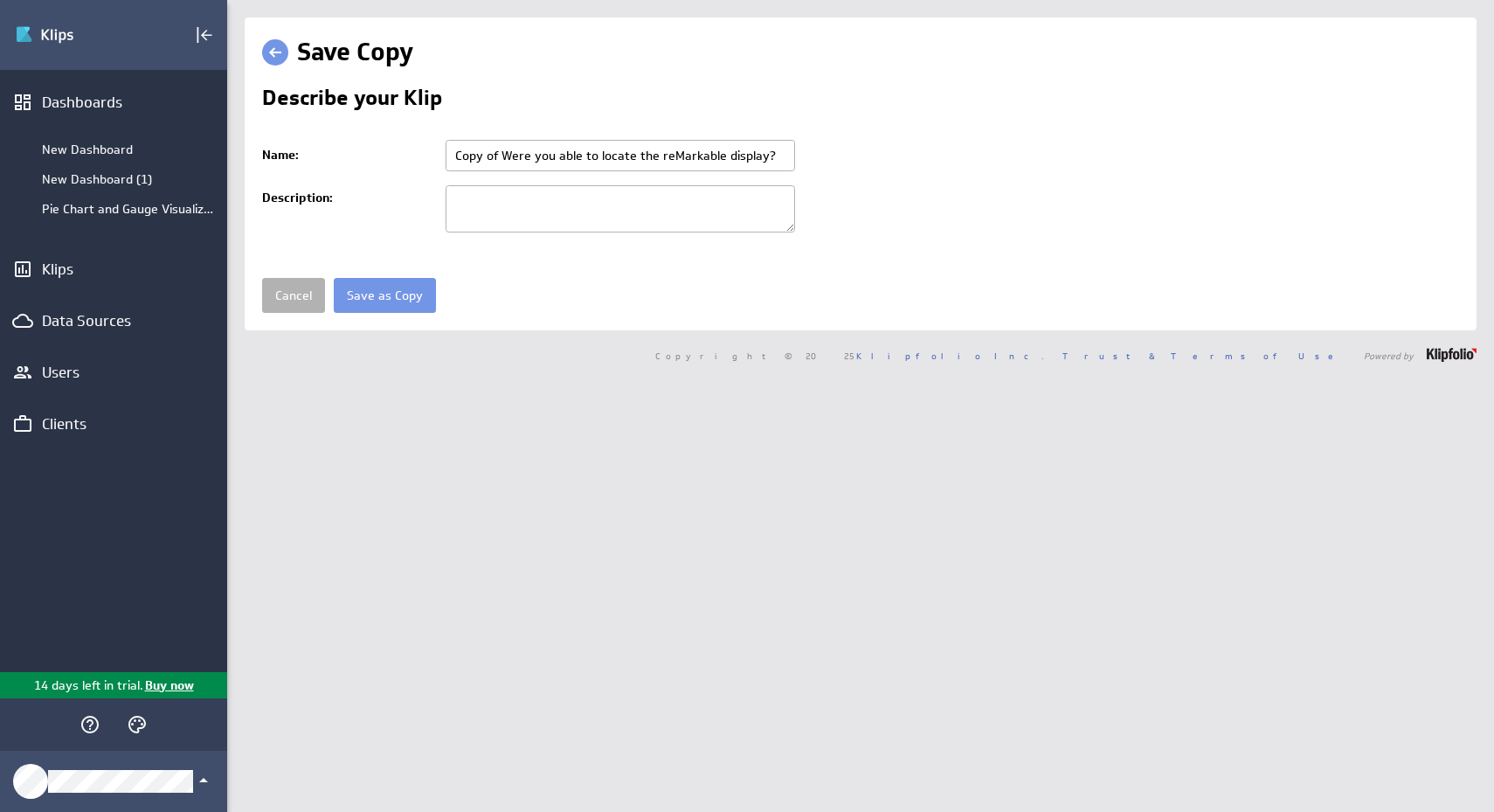
click at [690, 145] on input "Copy of Were you able to locate the reMarkable display?" at bounding box center [620, 155] width 350 height 32
click at [689, 154] on input "Copy of Were you able to locate the reMarkable display?" at bounding box center [620, 155] width 350 height 32
paste input "Rate the reMarkable Paper Pro compliance"
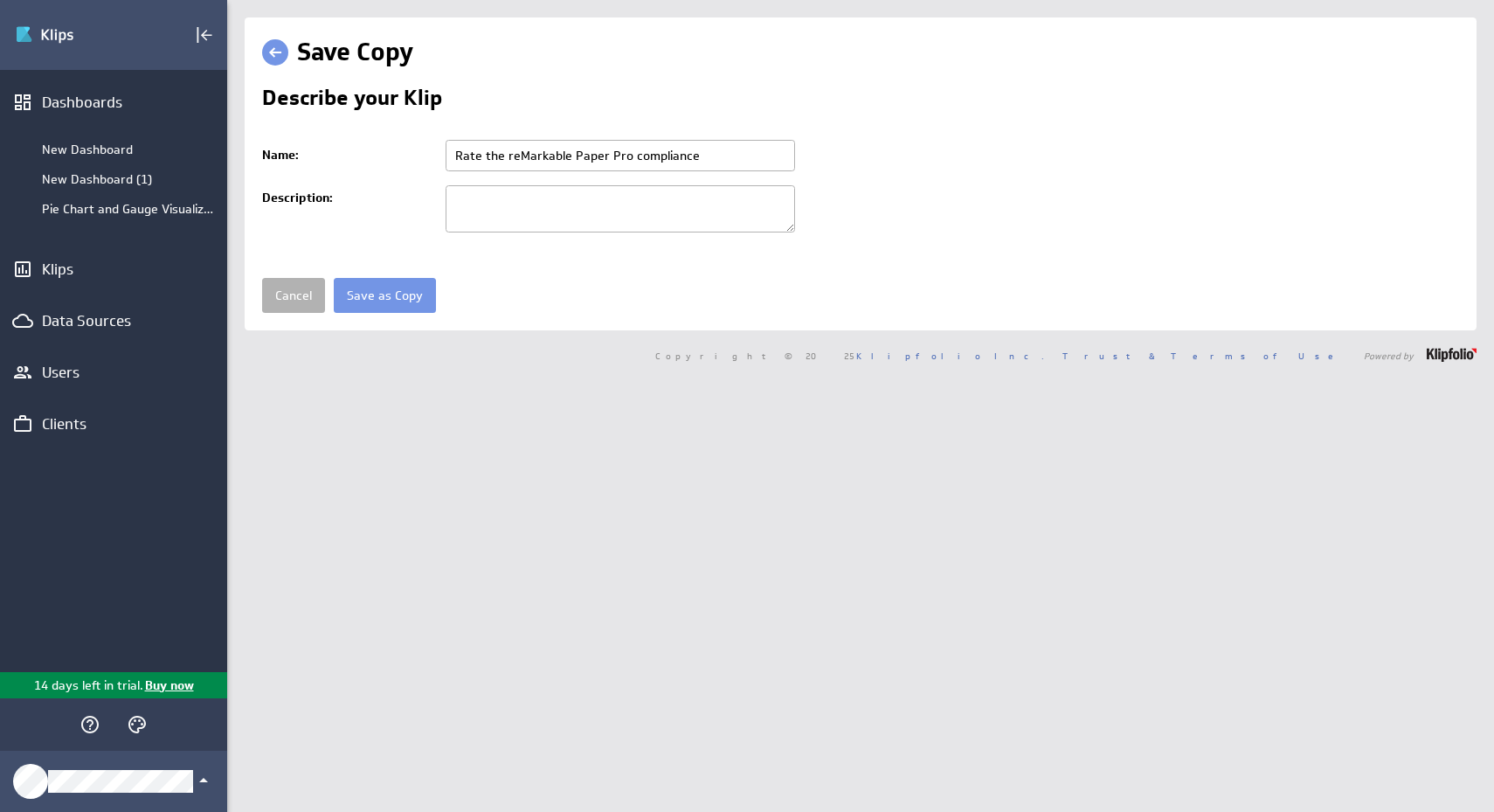
type input "Rate the reMarkable Paper Pro compliance"
click at [410, 300] on input "Save as Copy" at bounding box center [385, 296] width 102 height 35
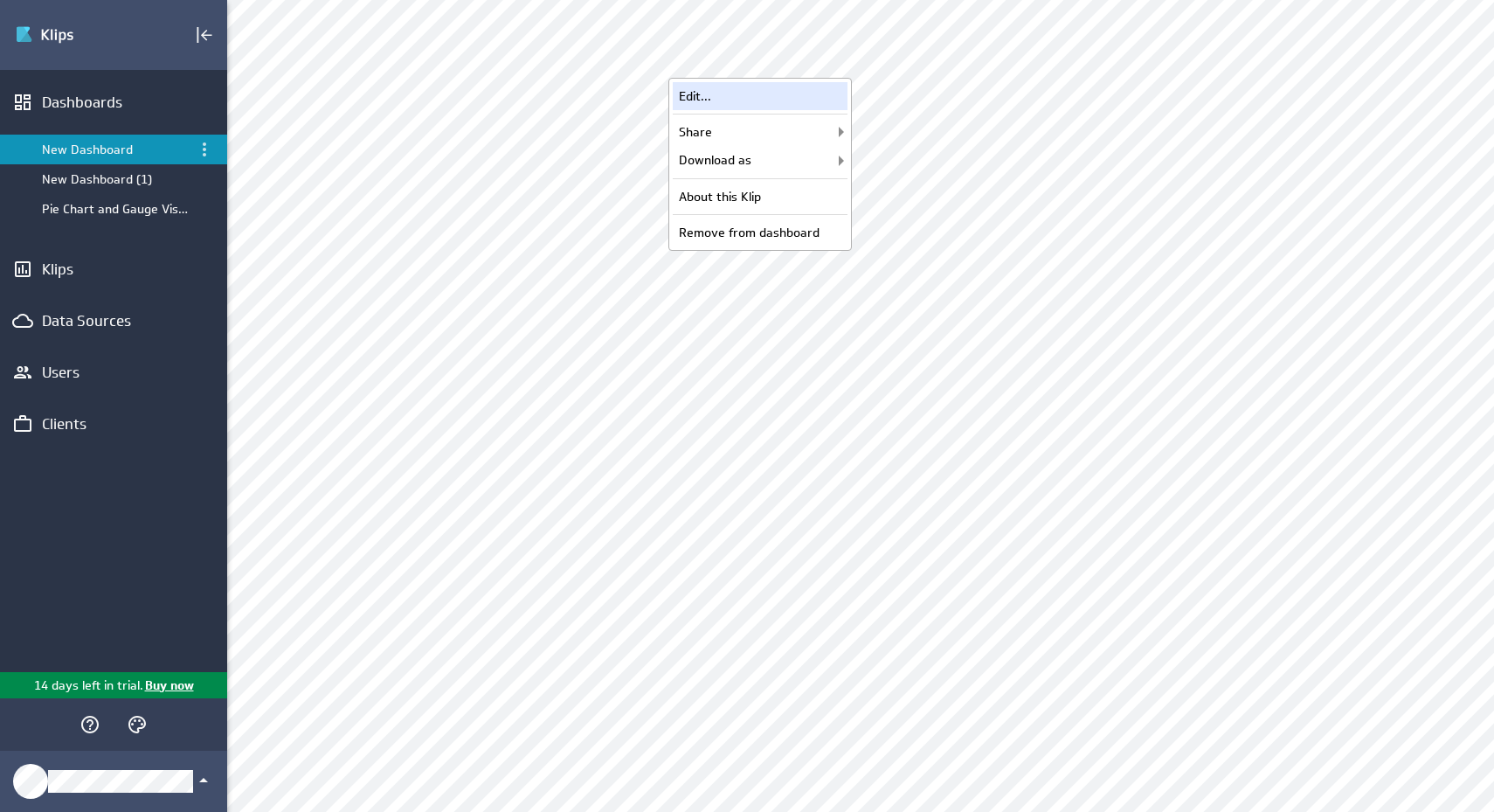
click at [818, 100] on div "Edit..." at bounding box center [760, 96] width 175 height 28
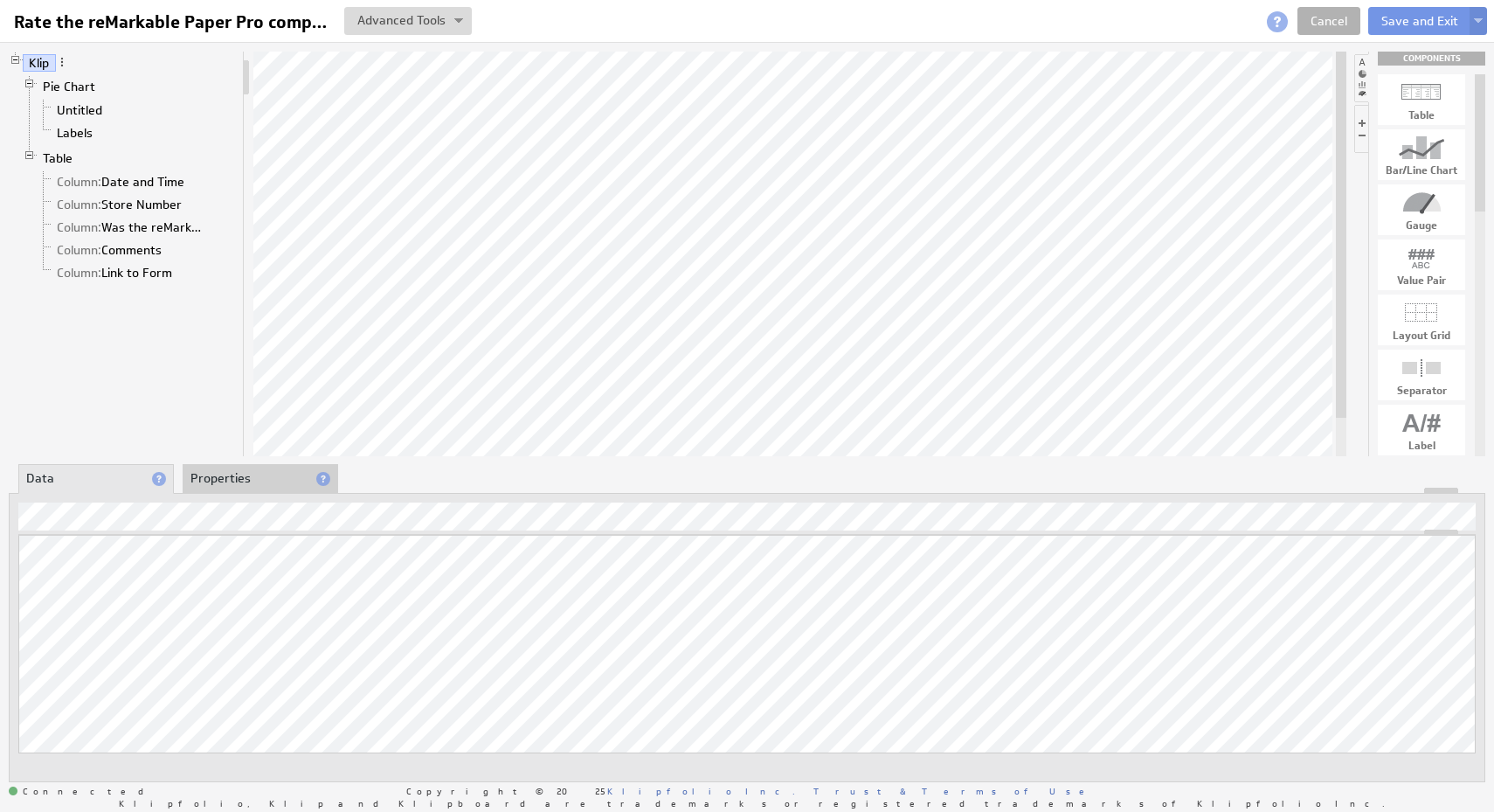
click at [264, 486] on li "Properties" at bounding box center [260, 479] width 155 height 30
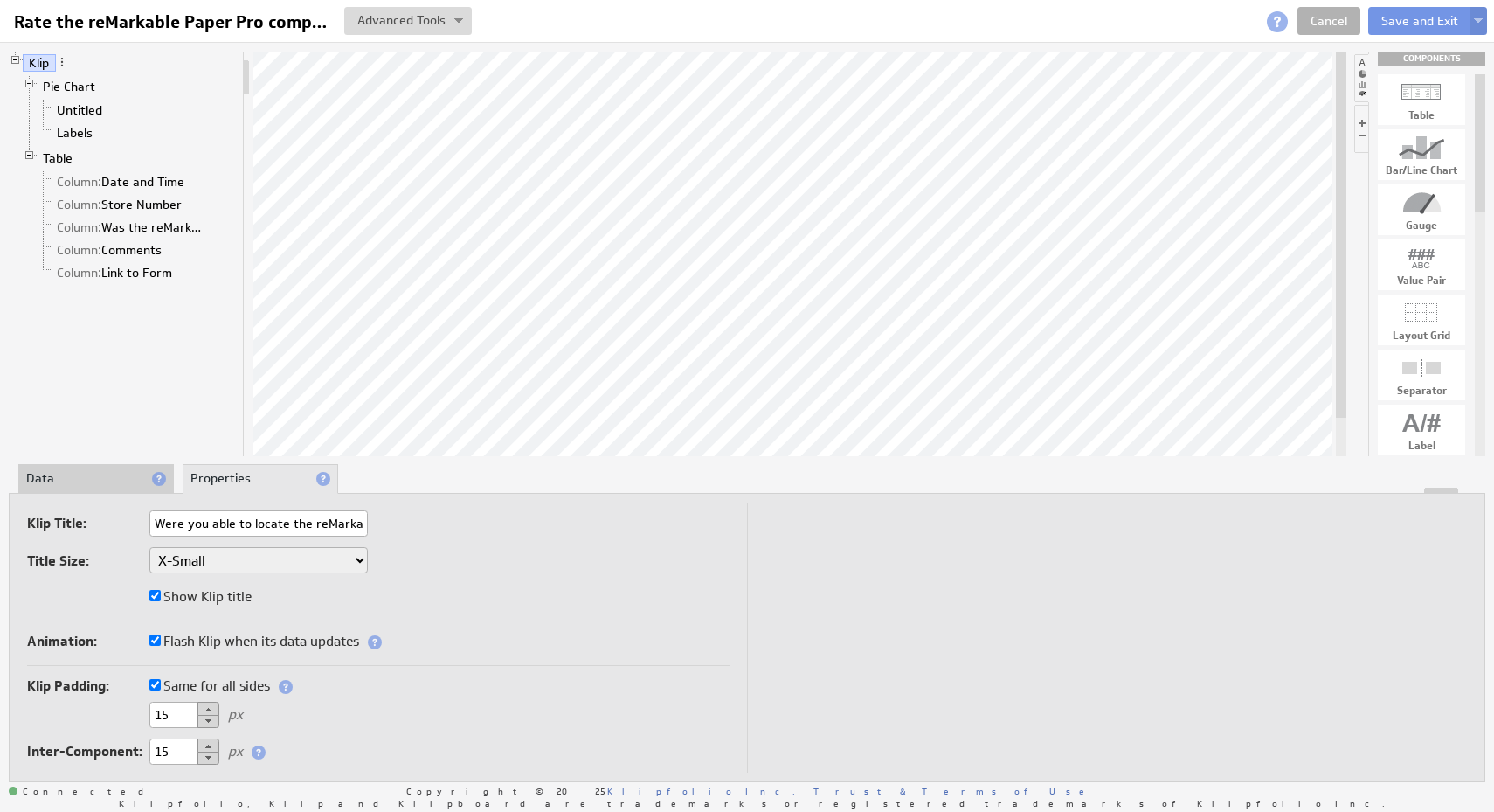
scroll to position [0, 60]
click at [277, 525] on input "Were you able to locate the reMarkable display?" at bounding box center [259, 524] width 219 height 26
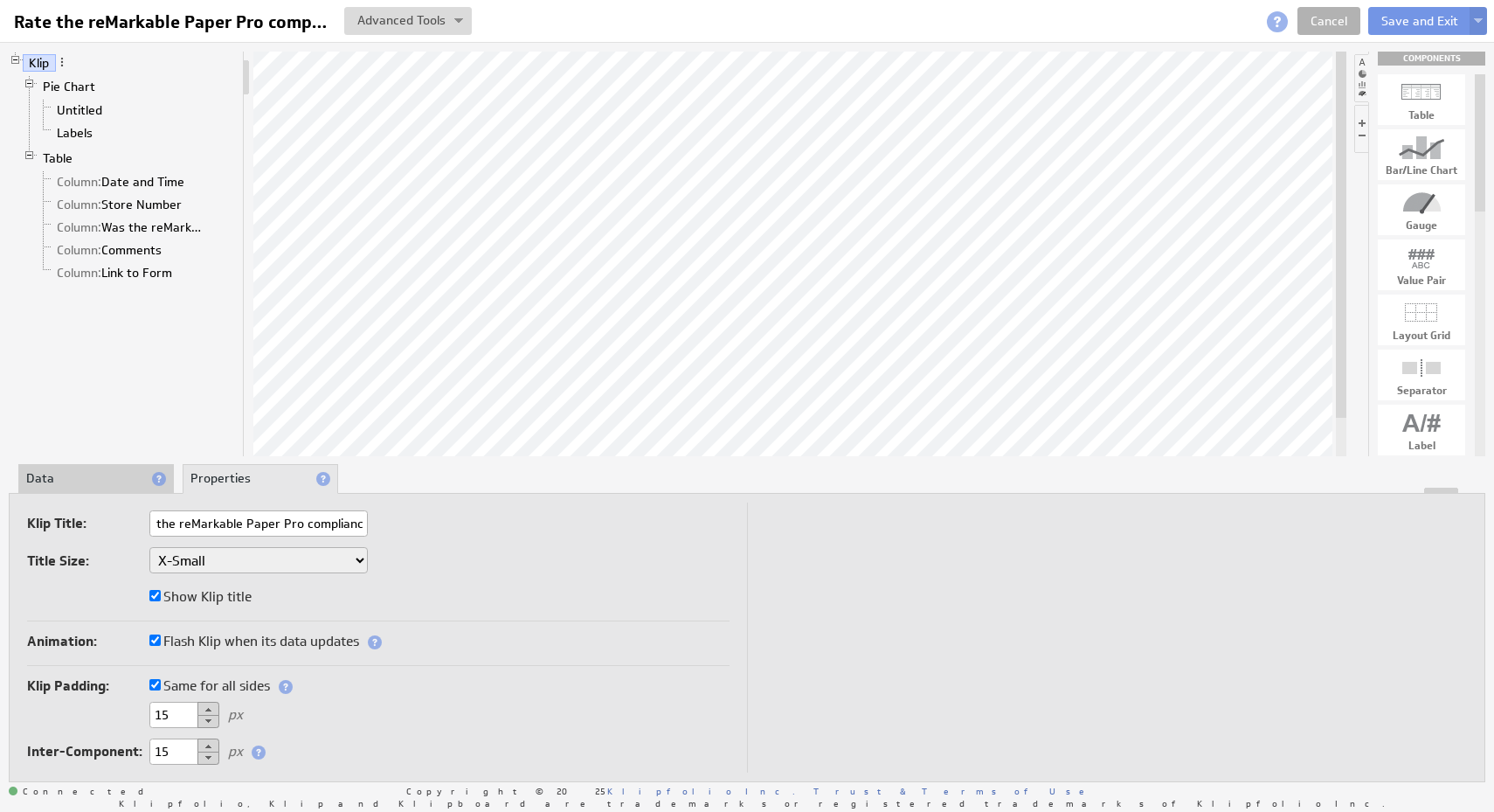
type input "Rate the reMarkable Paper Pro compliance"
click at [498, 560] on div "Title Size: XX-Small X-Small Small Medium Large X-Large XX-Large" at bounding box center [378, 562] width 702 height 30
click at [1476, 28] on button at bounding box center [1478, 21] width 18 height 28
click at [1418, 21] on button "Save and Exit" at bounding box center [1420, 21] width 103 height 28
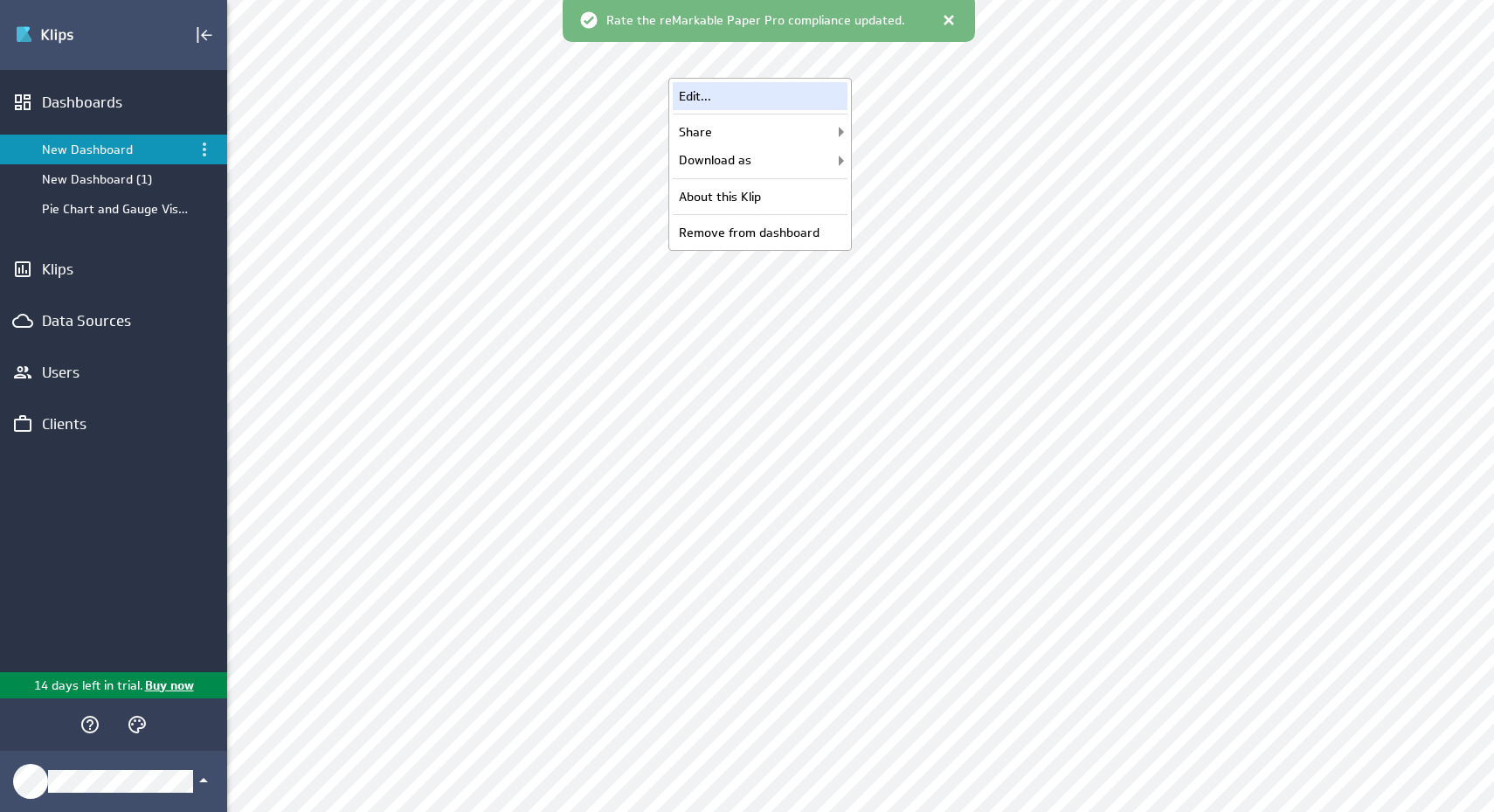
click at [761, 97] on div "Edit..." at bounding box center [760, 96] width 175 height 28
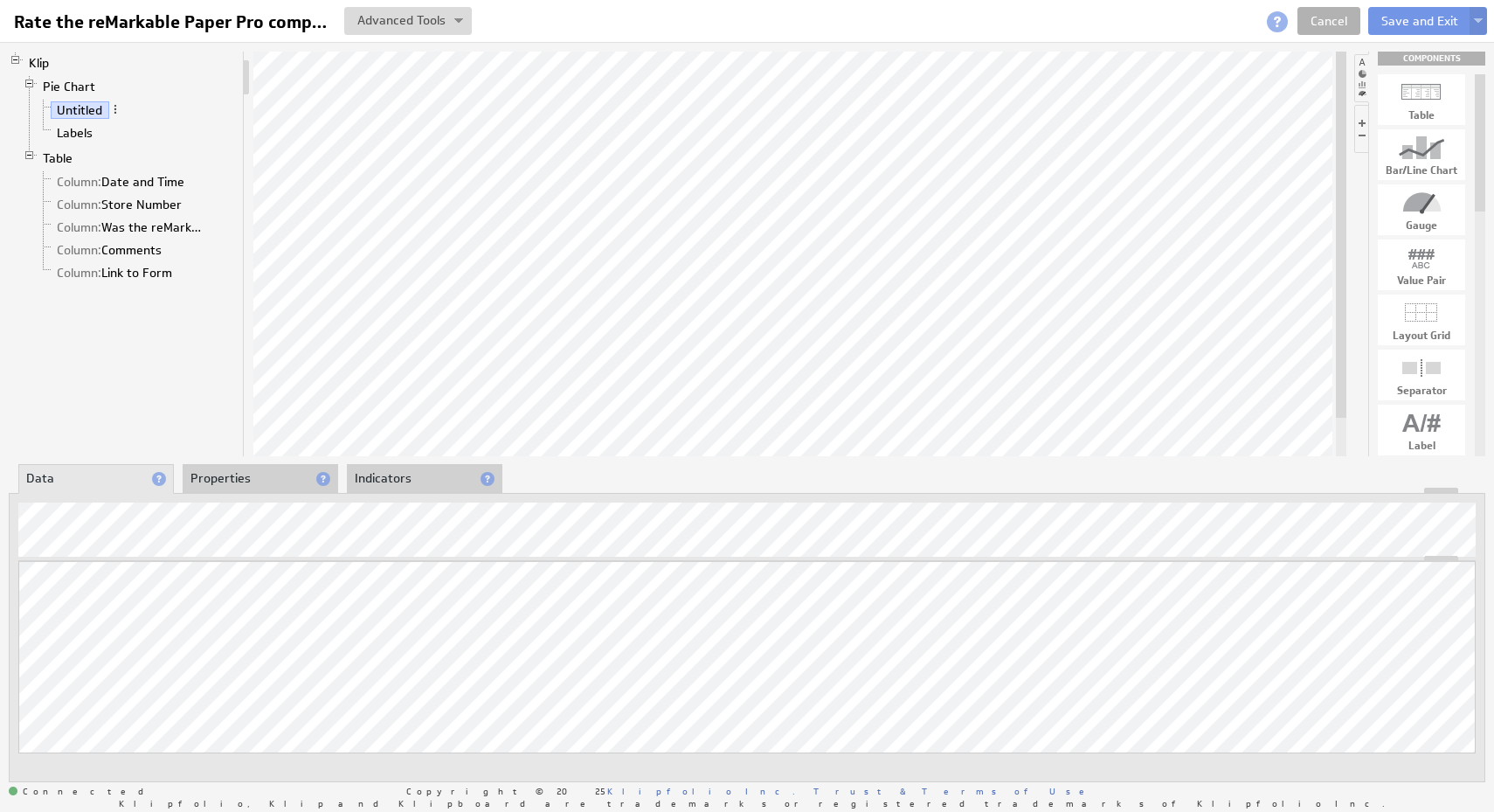
click at [264, 478] on li "Properties" at bounding box center [260, 479] width 155 height 30
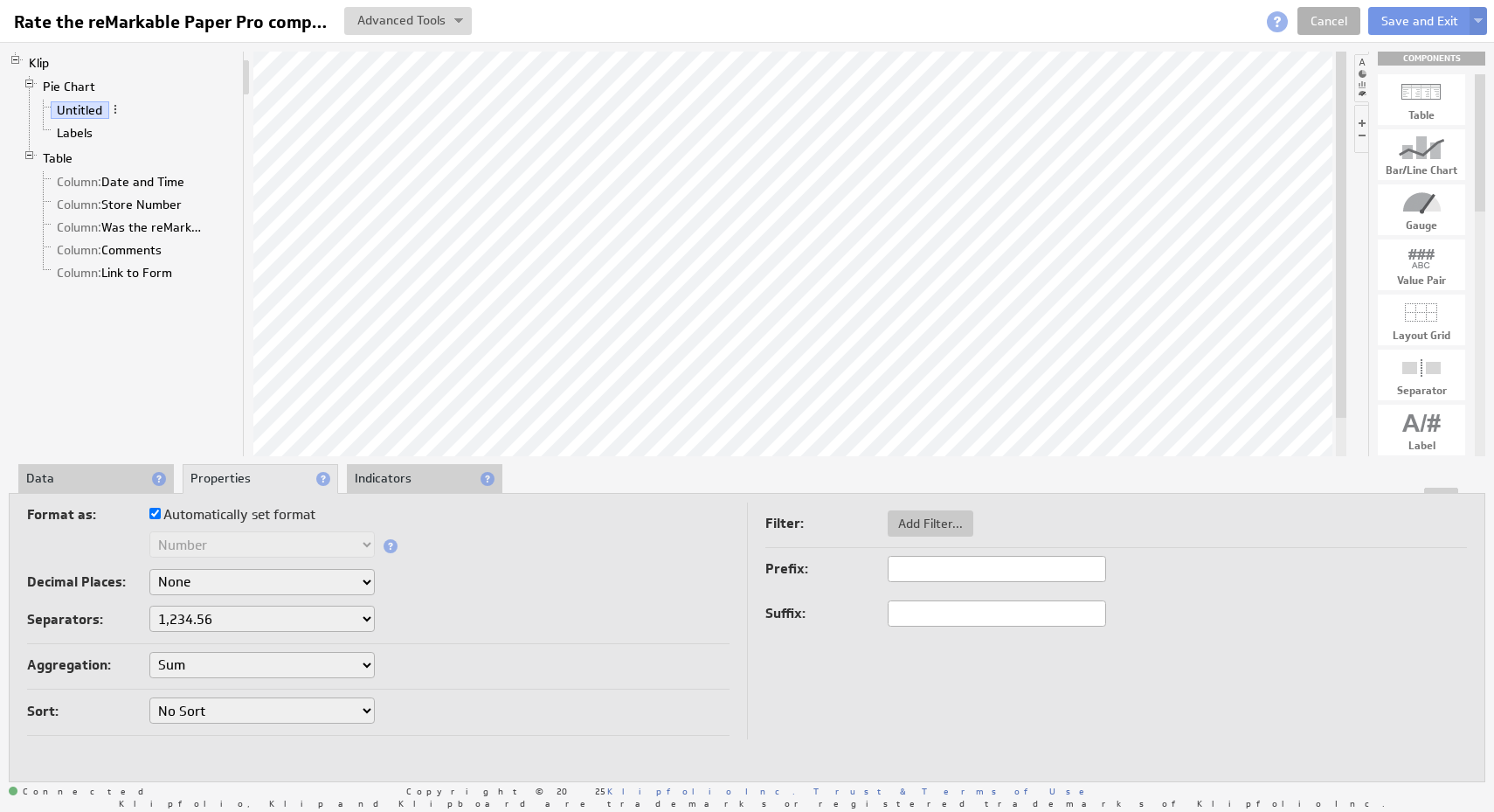
click at [105, 473] on li "Data" at bounding box center [96, 479] width 155 height 30
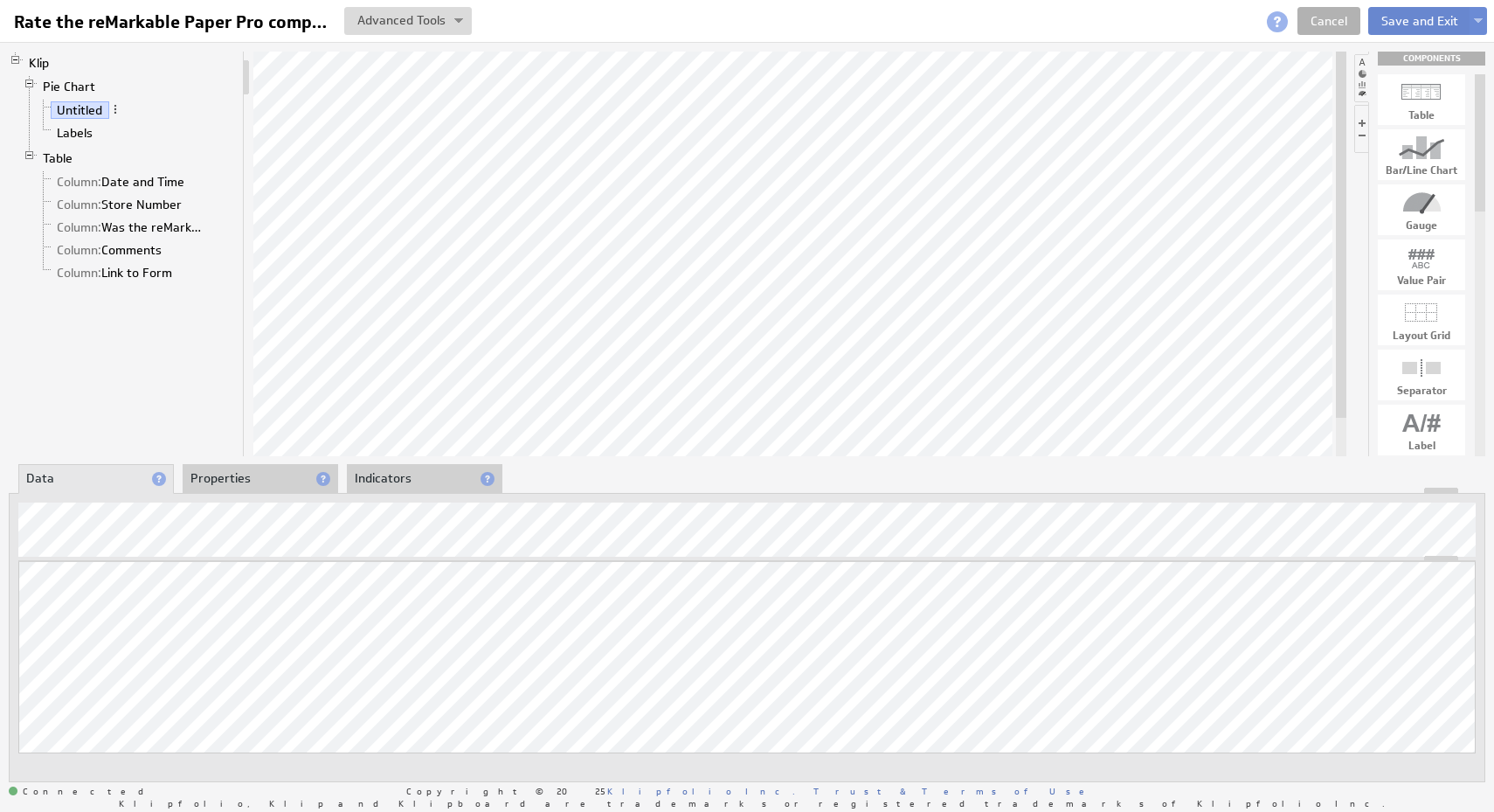
click at [1432, 17] on button "Save and Exit" at bounding box center [1420, 21] width 103 height 28
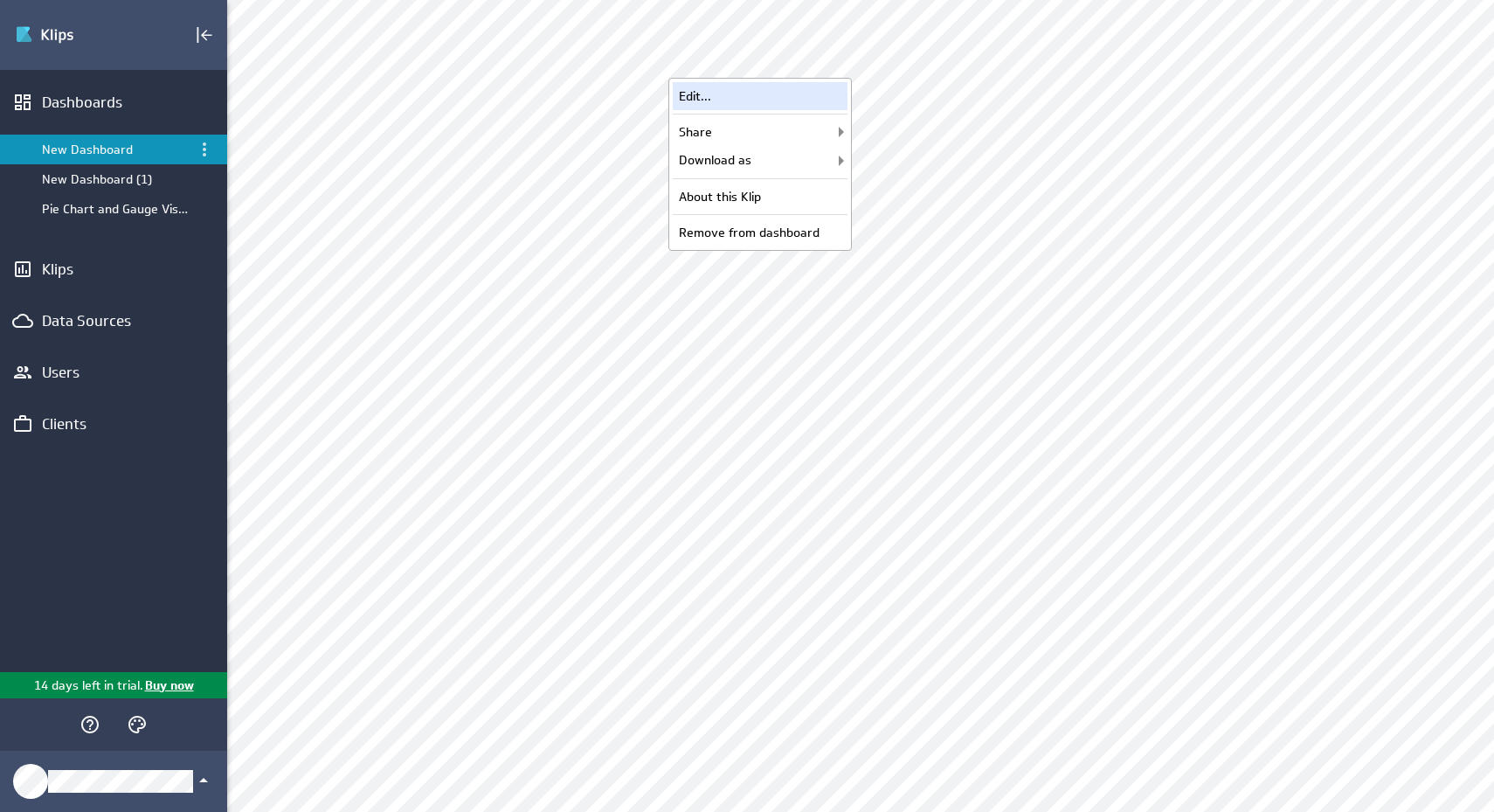
click at [820, 103] on div "Edit..." at bounding box center [760, 96] width 175 height 28
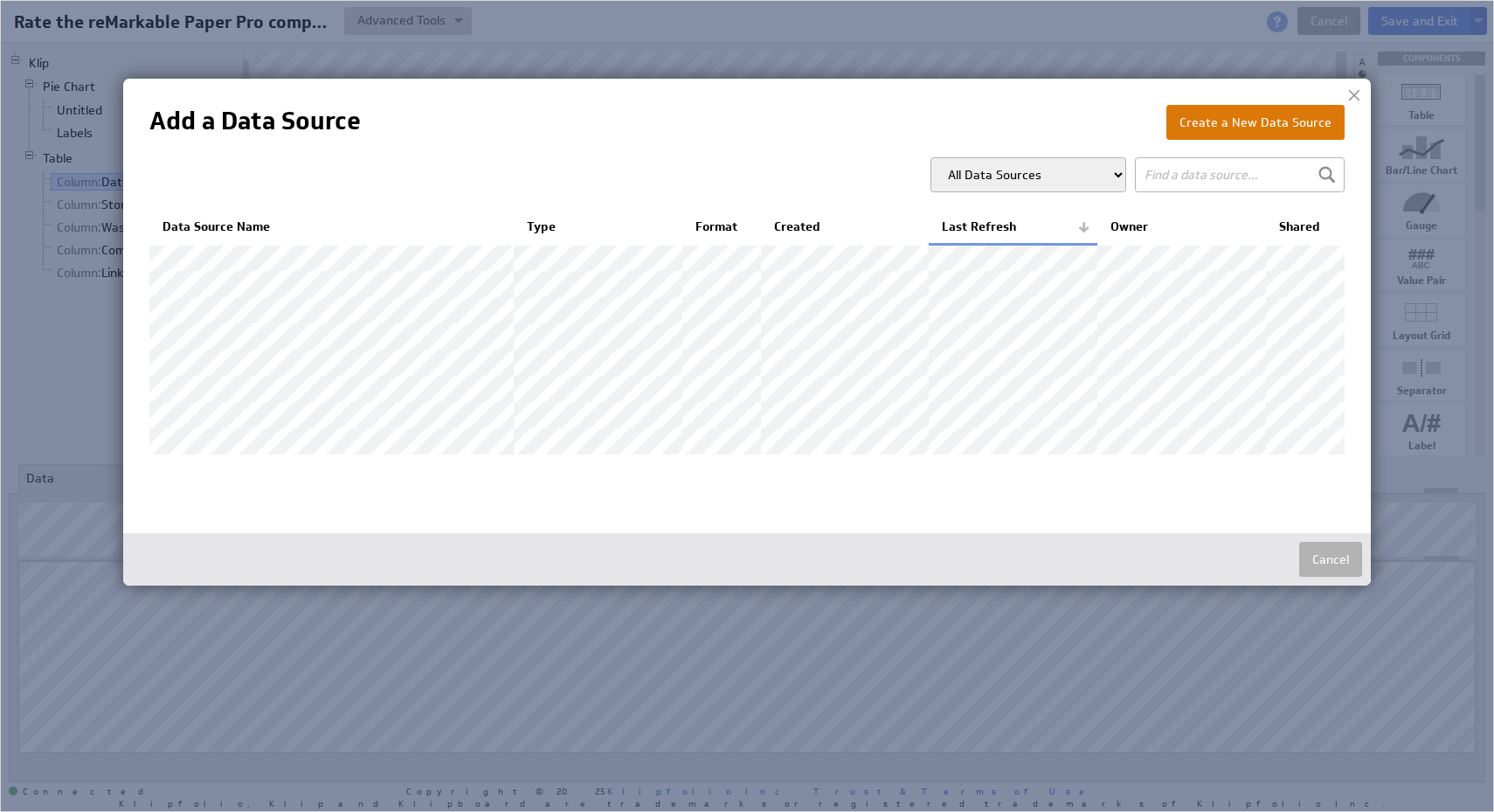
click at [1282, 122] on button "Create a New Data Source" at bounding box center [1256, 123] width 179 height 35
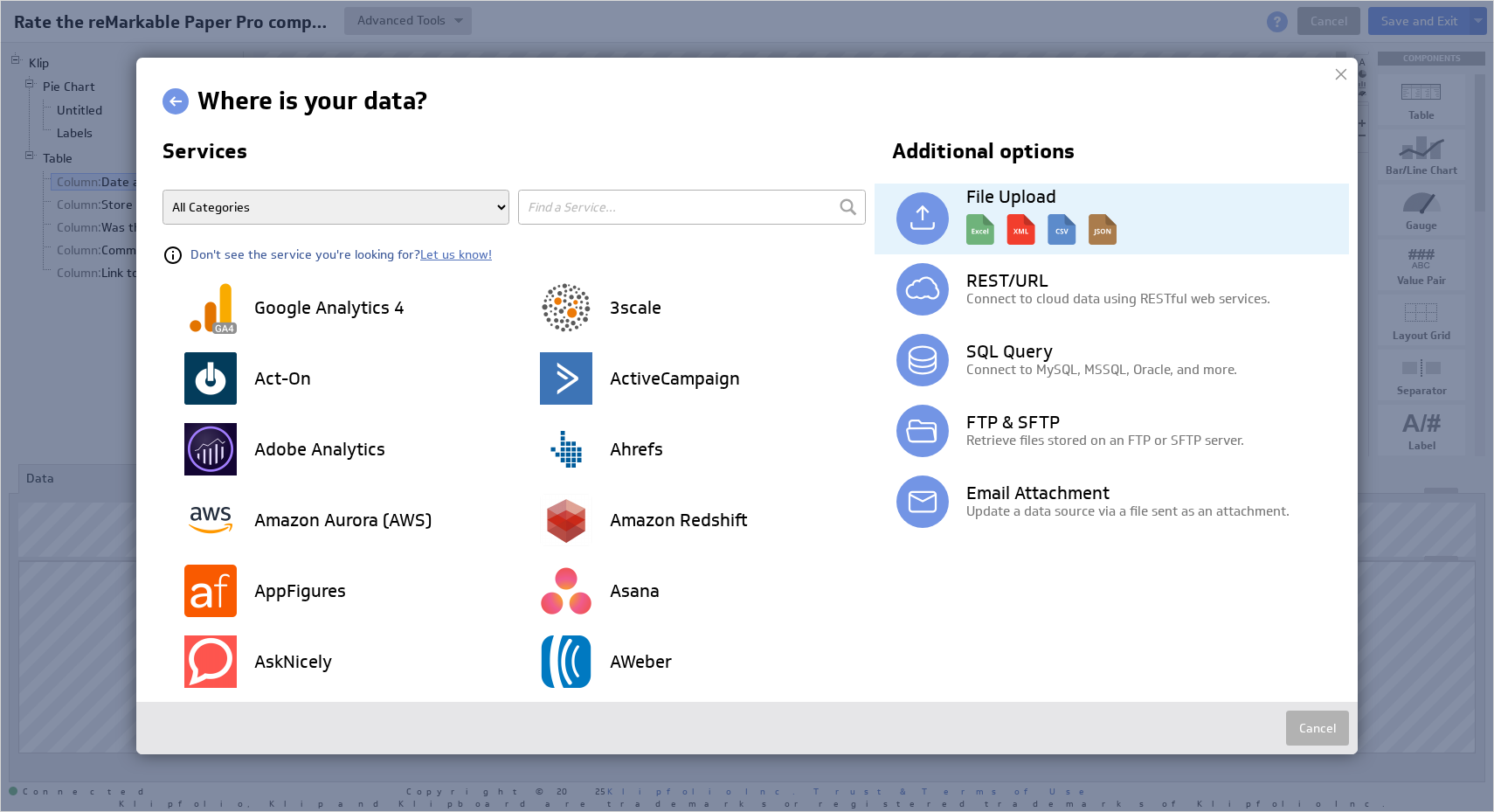
click at [1049, 213] on img at bounding box center [1042, 225] width 151 height 39
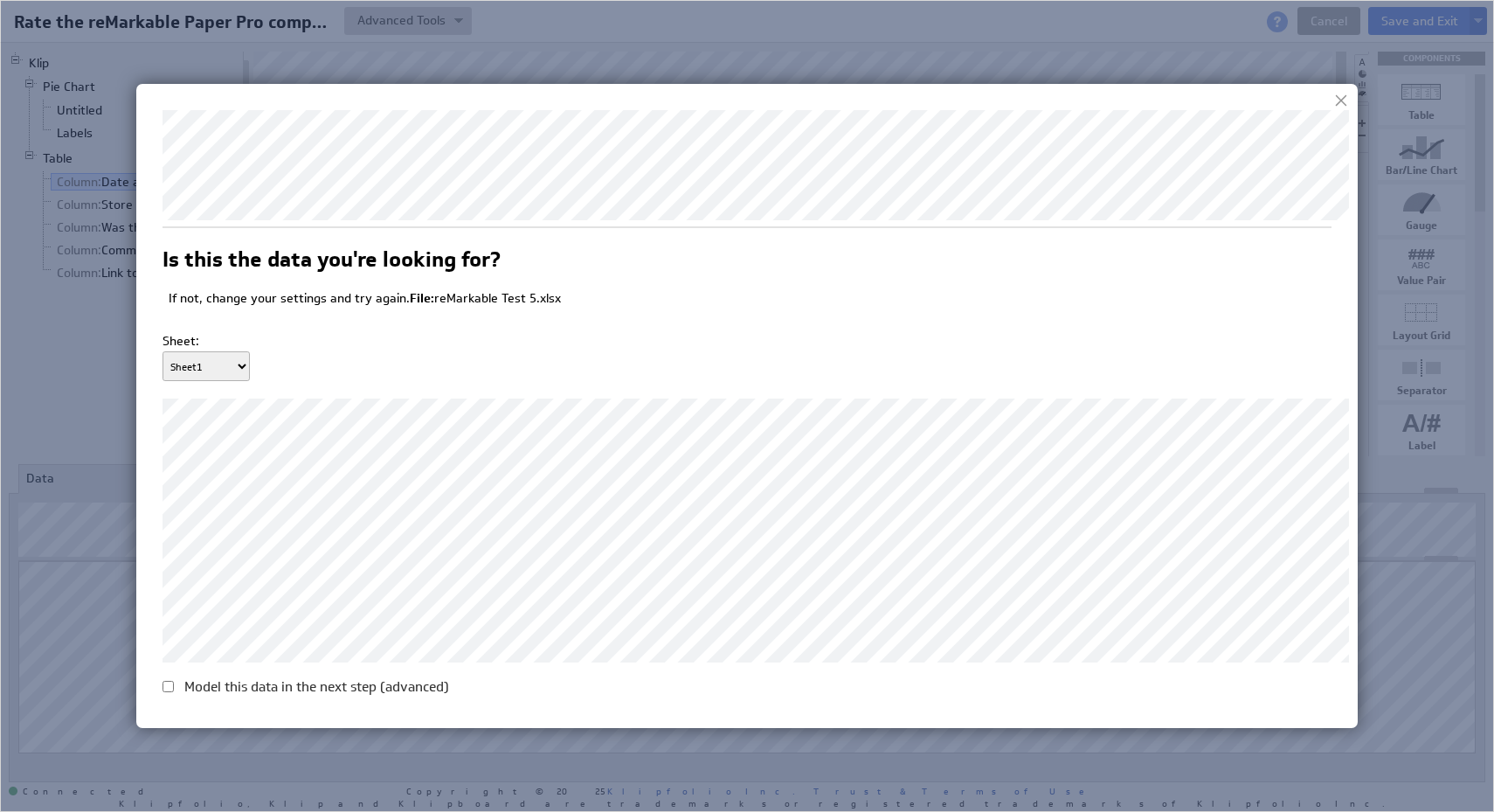
scroll to position [148, 0]
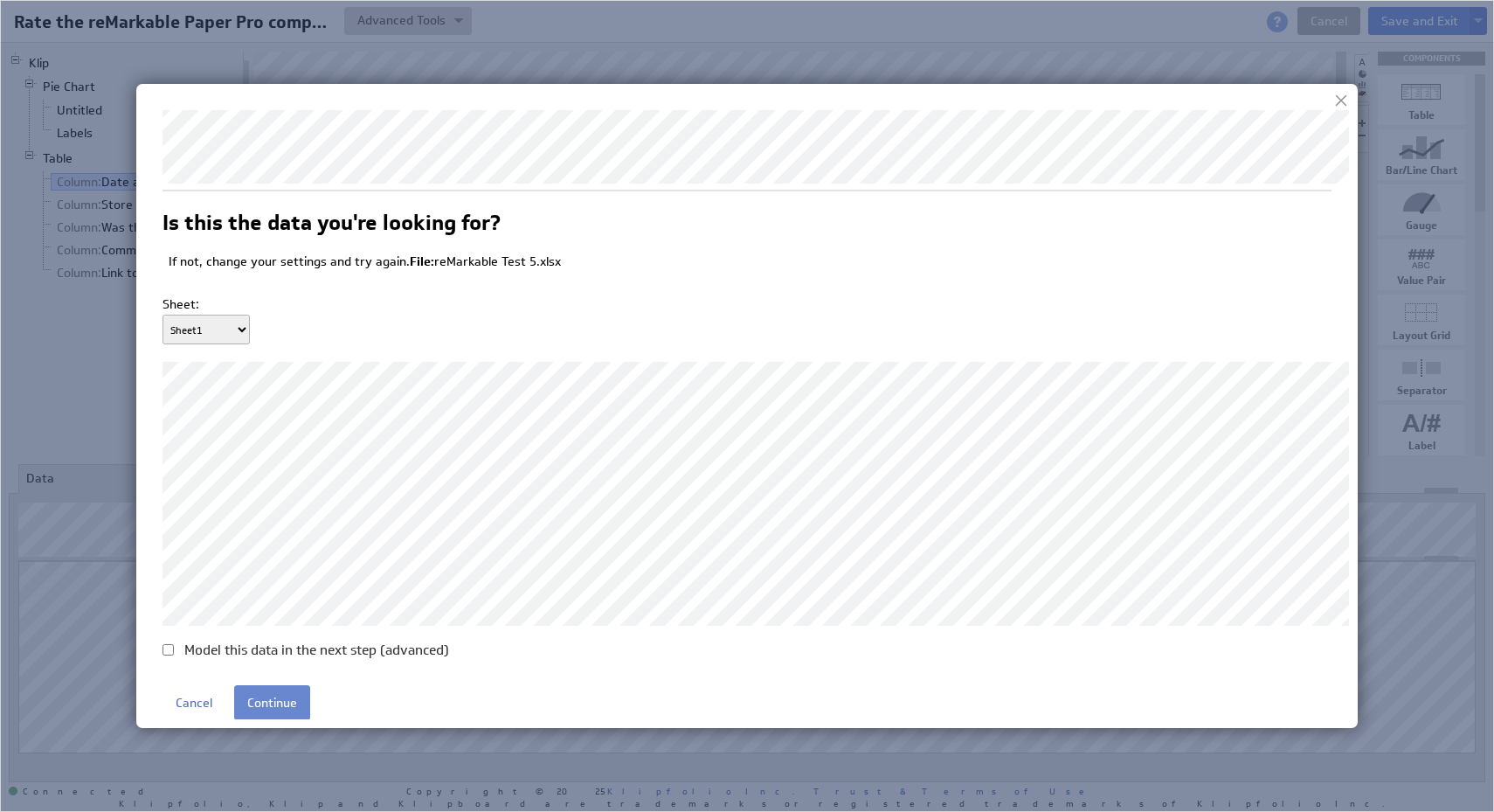
click at [264, 703] on input "Continue" at bounding box center [273, 702] width 76 height 35
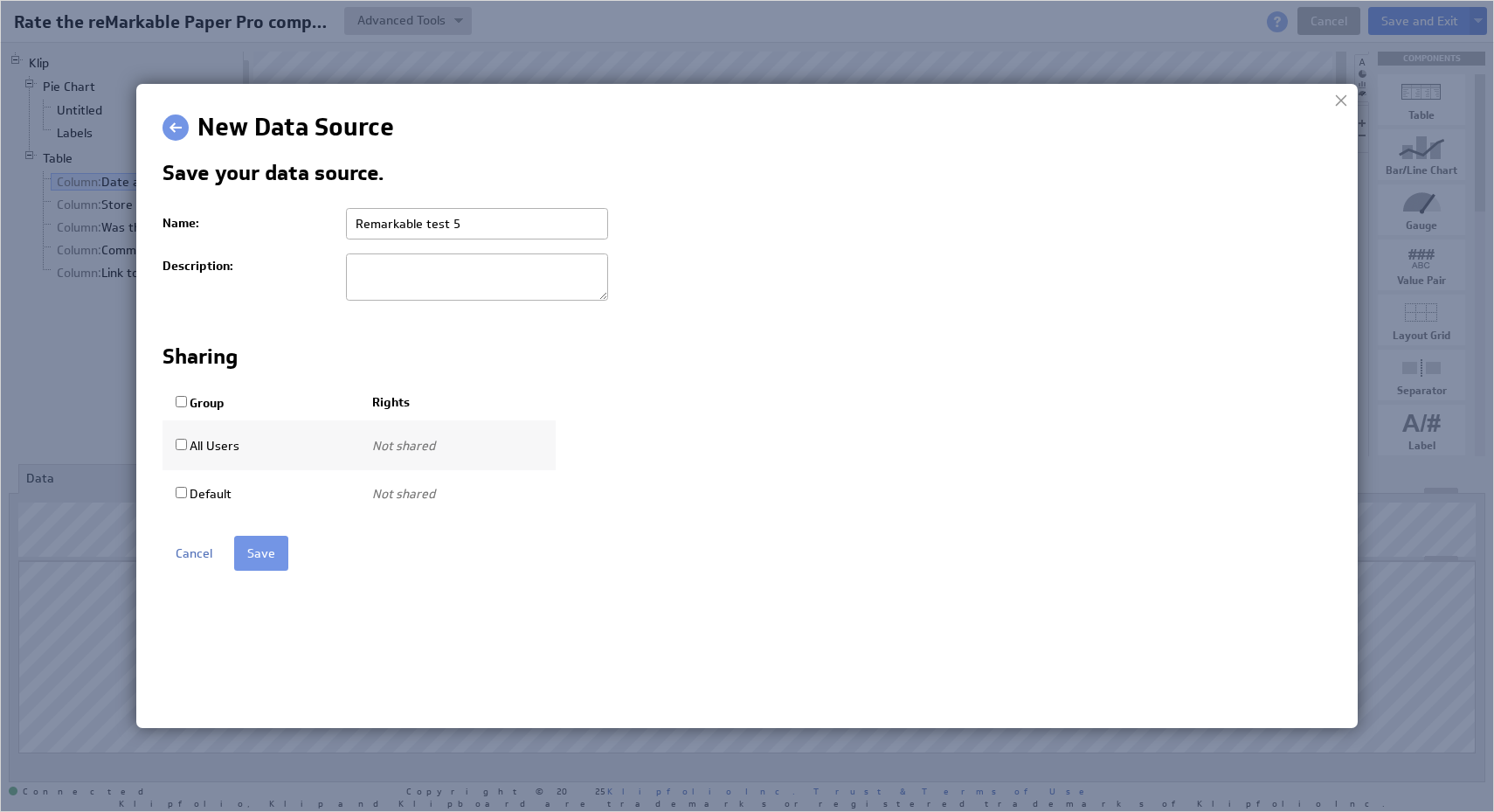
scroll to position [0, 0]
click at [194, 410] on label "Group" at bounding box center [200, 403] width 49 height 16
click at [187, 407] on input "Group" at bounding box center [181, 401] width 11 height 11
checkbox input "true"
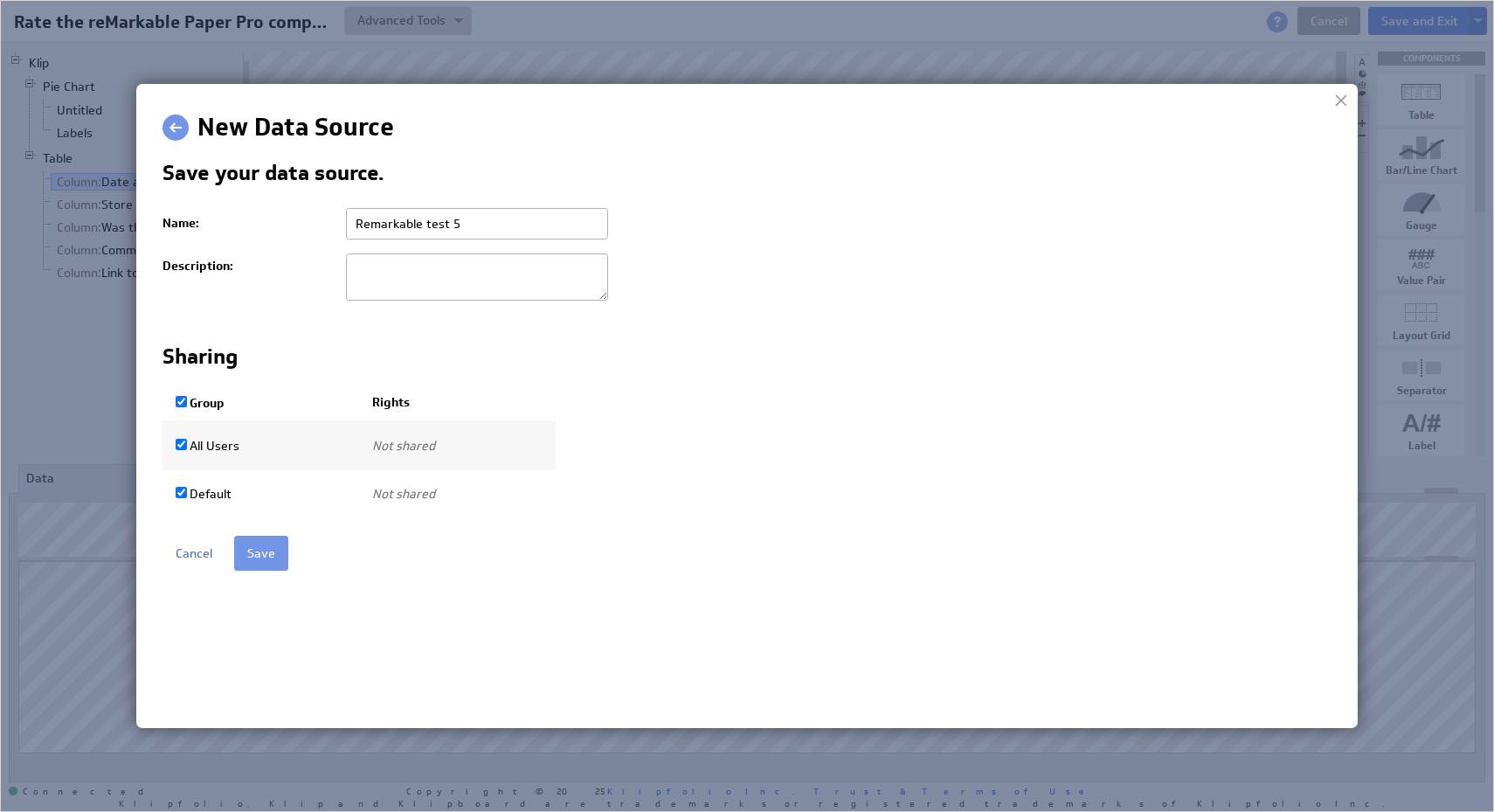
select select "0181e525d0dfbe5dccaffbf467486c73:use"
checkbox input "true"
select select "9d466459543bc2dd35de661381ed4f9d:use"
click at [197, 405] on label "Group" at bounding box center [200, 403] width 49 height 16
click at [187, 405] on input "Group" at bounding box center [181, 401] width 11 height 11
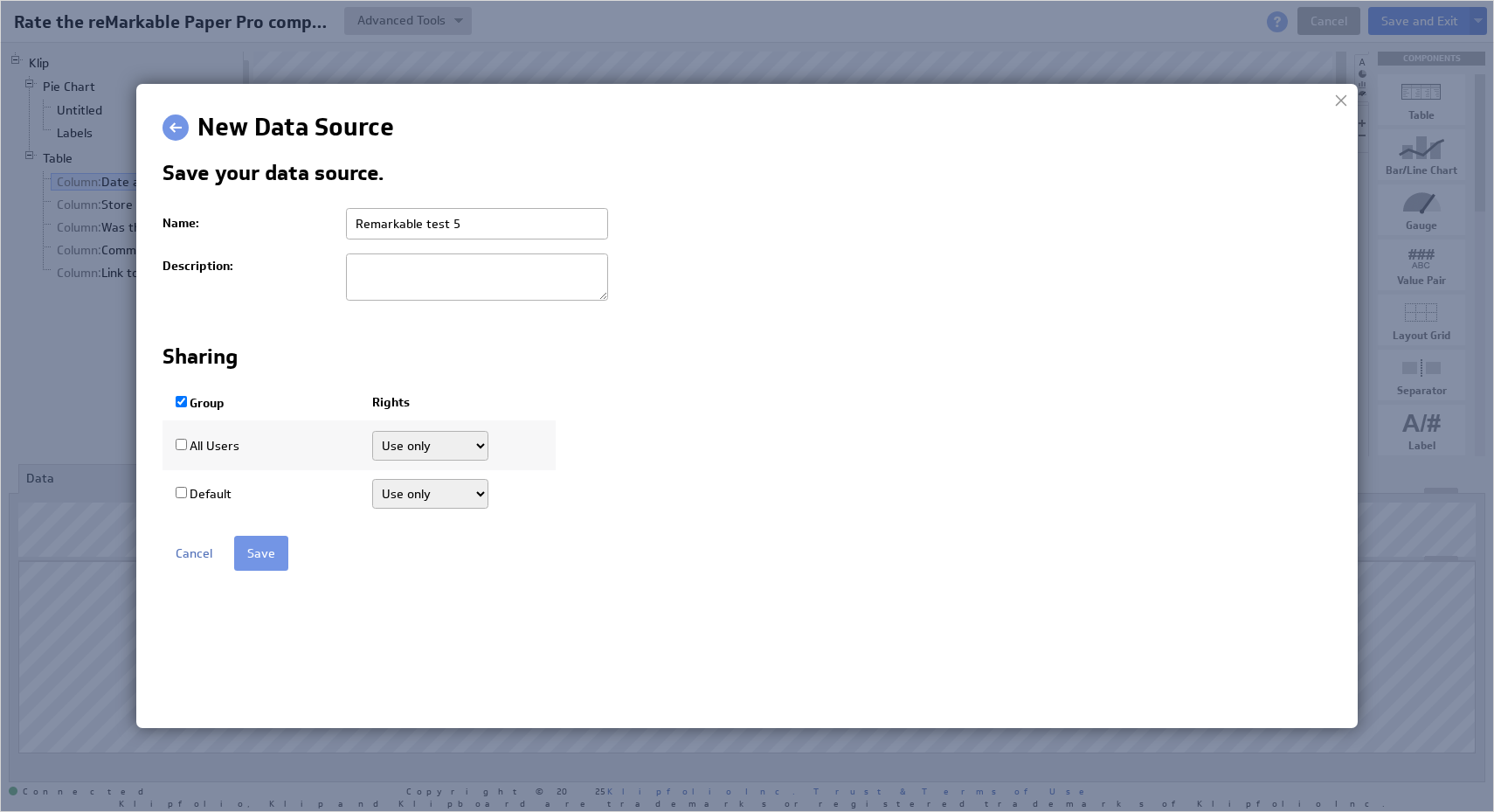
checkbox input "false"
click at [197, 405] on label "Group" at bounding box center [200, 403] width 49 height 16
click at [187, 405] on input "Group" at bounding box center [181, 401] width 11 height 11
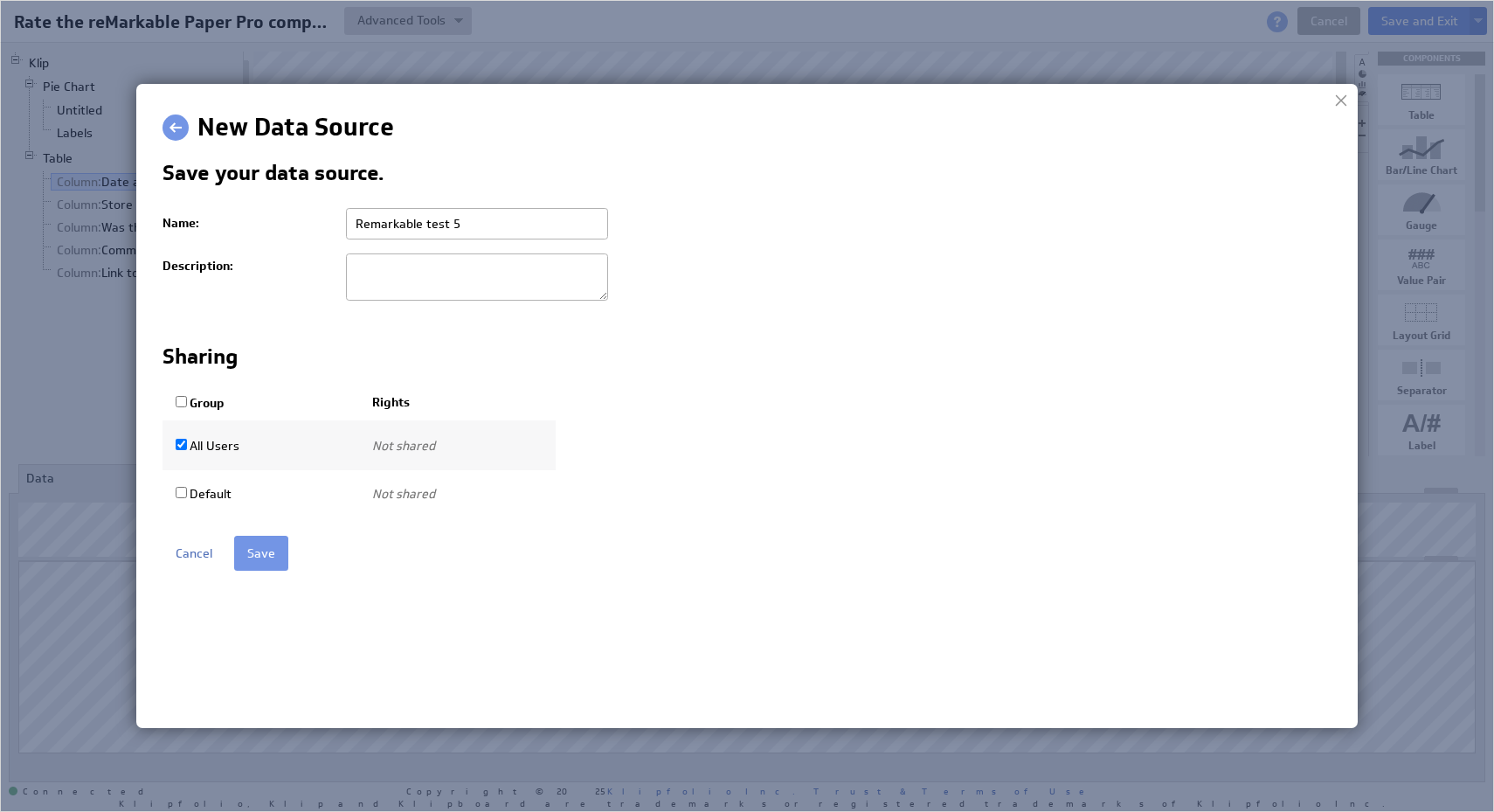
checkbox input "true"
select select "0181e525d0dfbe5dccaffbf467486c73:use"
checkbox input "true"
select select "9d466459543bc2dd35de661381ed4f9d:use"
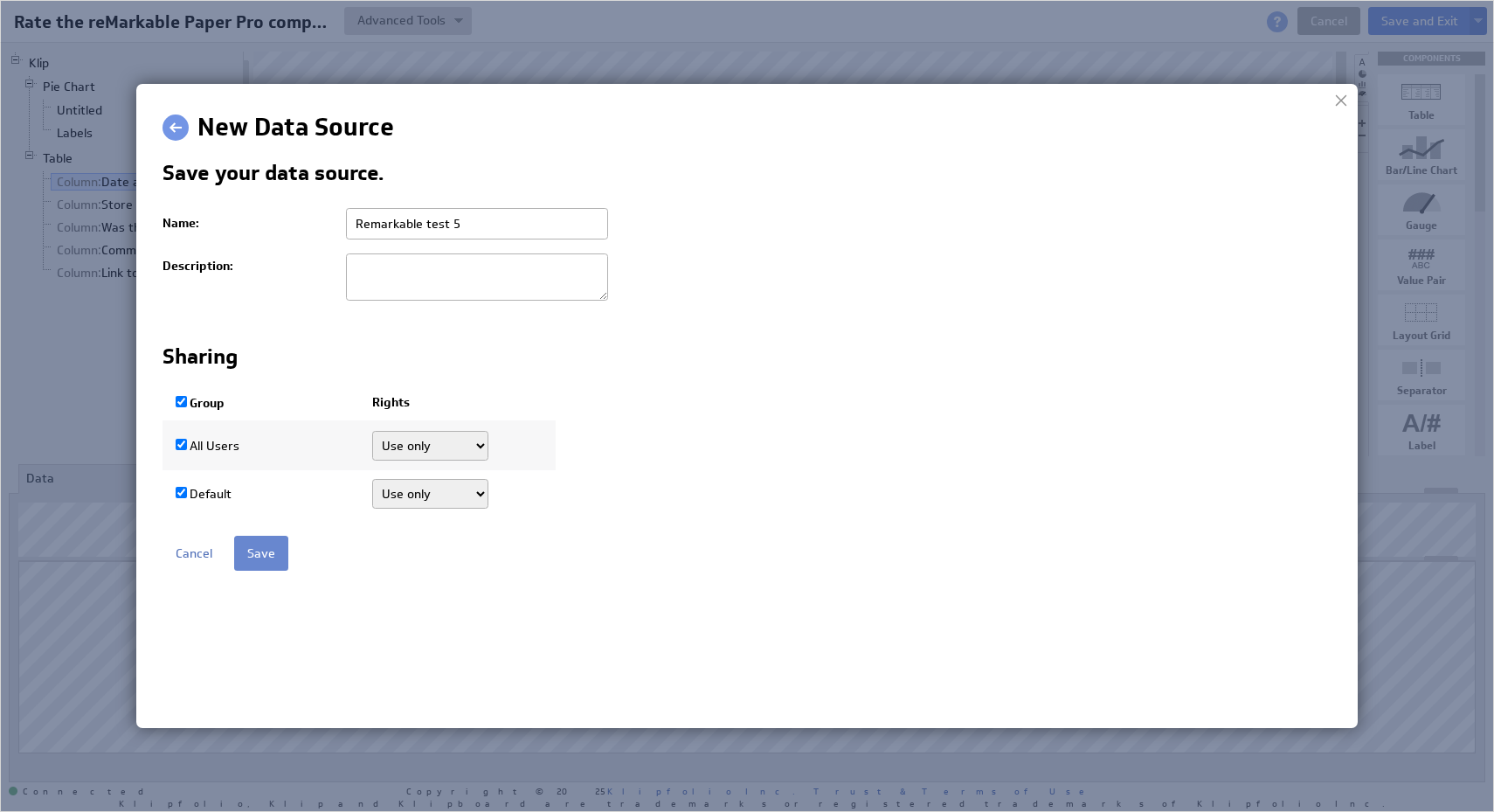
click at [269, 564] on input "Save" at bounding box center [261, 553] width 54 height 35
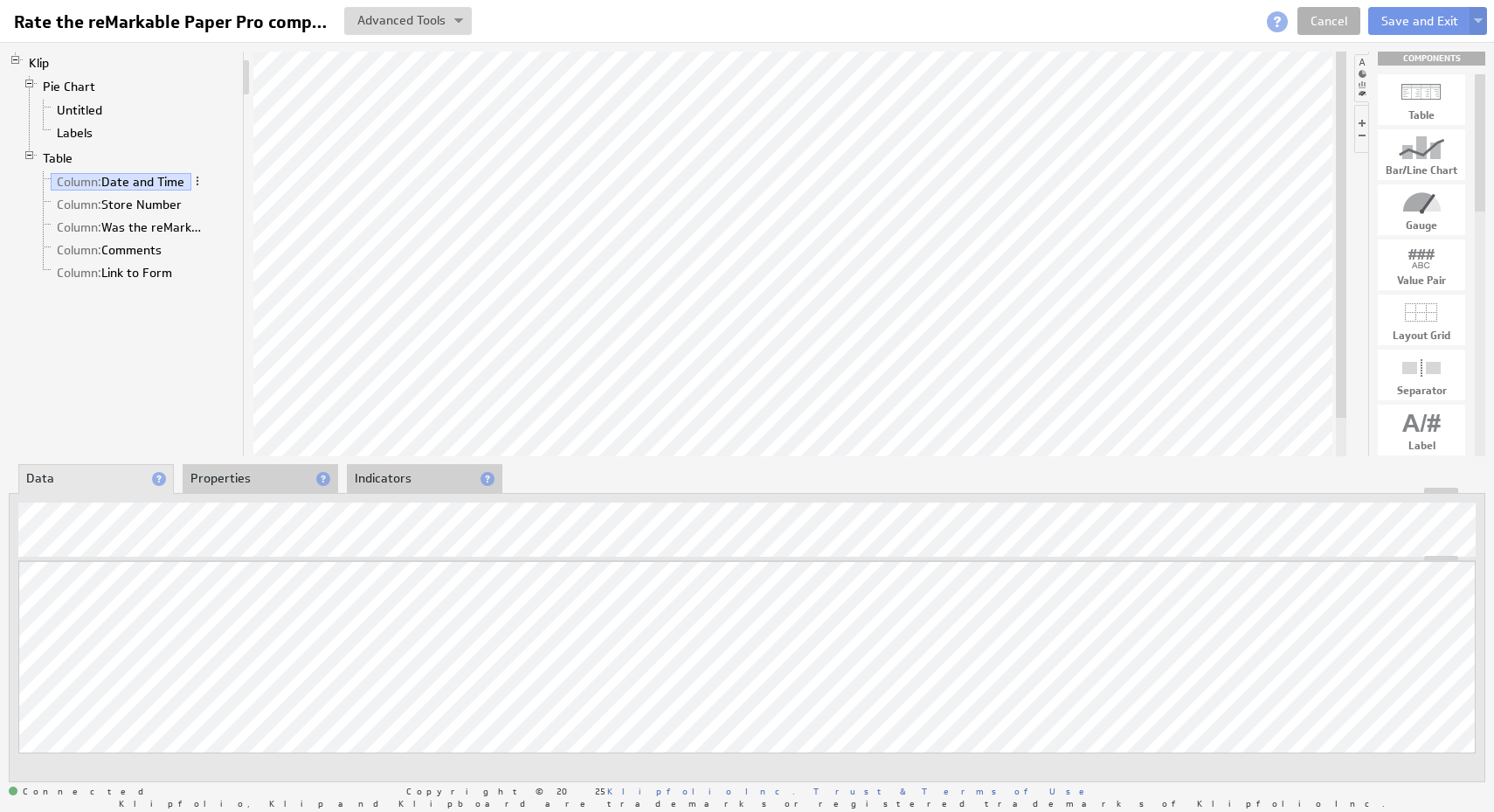
click at [244, 477] on li "Properties" at bounding box center [260, 479] width 155 height 30
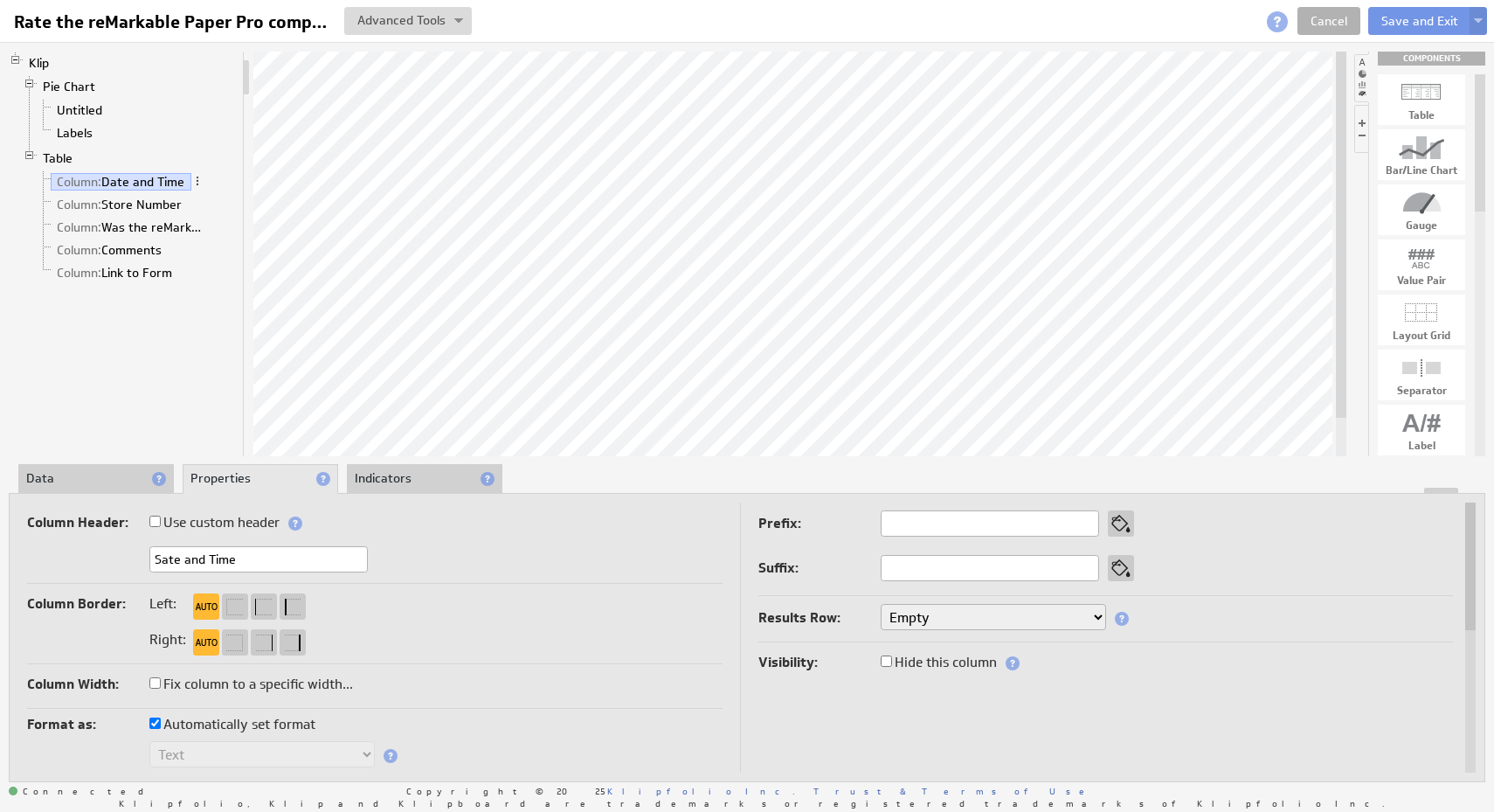
click at [239, 560] on input "Sate and Time" at bounding box center [259, 559] width 219 height 26
click at [167, 566] on input "Sate and Time" at bounding box center [259, 559] width 219 height 26
drag, startPoint x: 167, startPoint y: 566, endPoint x: 295, endPoint y: 598, distance: 131.9
click at [295, 598] on td "Column Header: Use custom header Sate and Time Header component added to the co…" at bounding box center [383, 789] width 713 height 574
type input "Date"
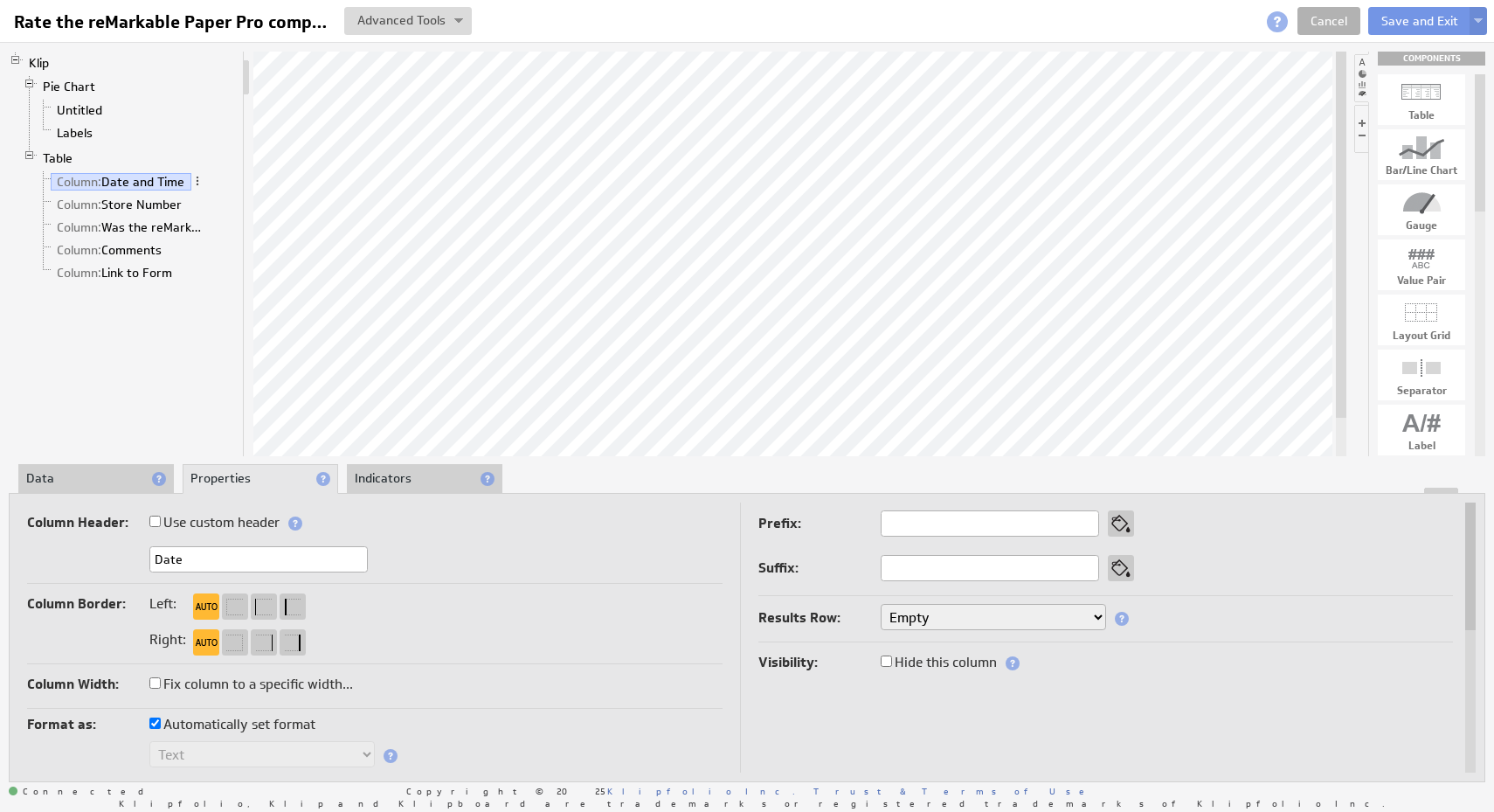
click at [489, 563] on div "Date" at bounding box center [375, 560] width 696 height 29
click at [67, 482] on li "Data" at bounding box center [96, 479] width 155 height 30
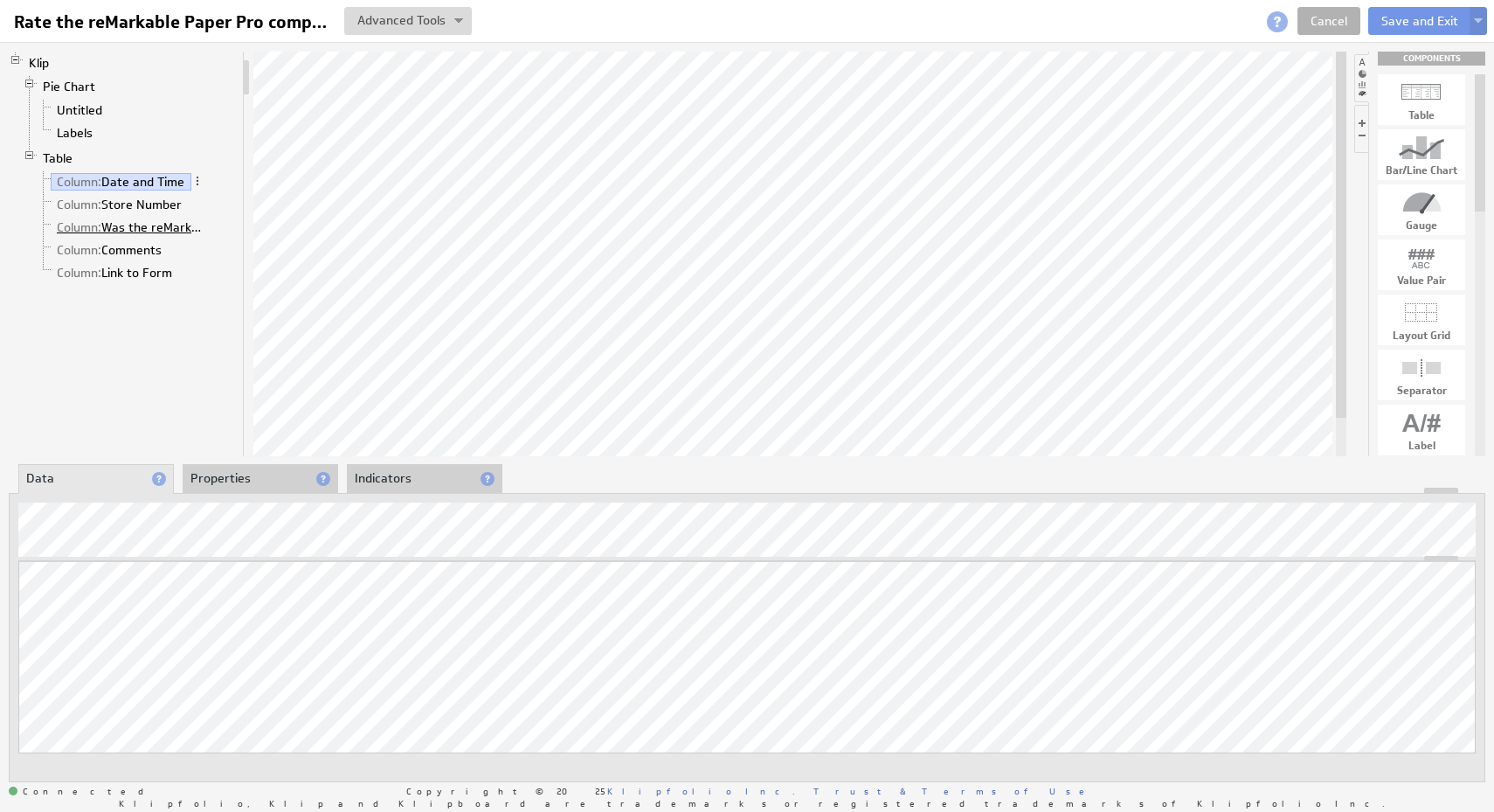
click at [171, 221] on link "Column: Was the reMarkable Display Located?" at bounding box center [131, 227] width 162 height 18
click at [82, 127] on link "Labels" at bounding box center [74, 132] width 49 height 18
click at [89, 108] on link "Untitled" at bounding box center [79, 110] width 59 height 18
click at [1443, 20] on button "Save and Exit" at bounding box center [1420, 21] width 103 height 28
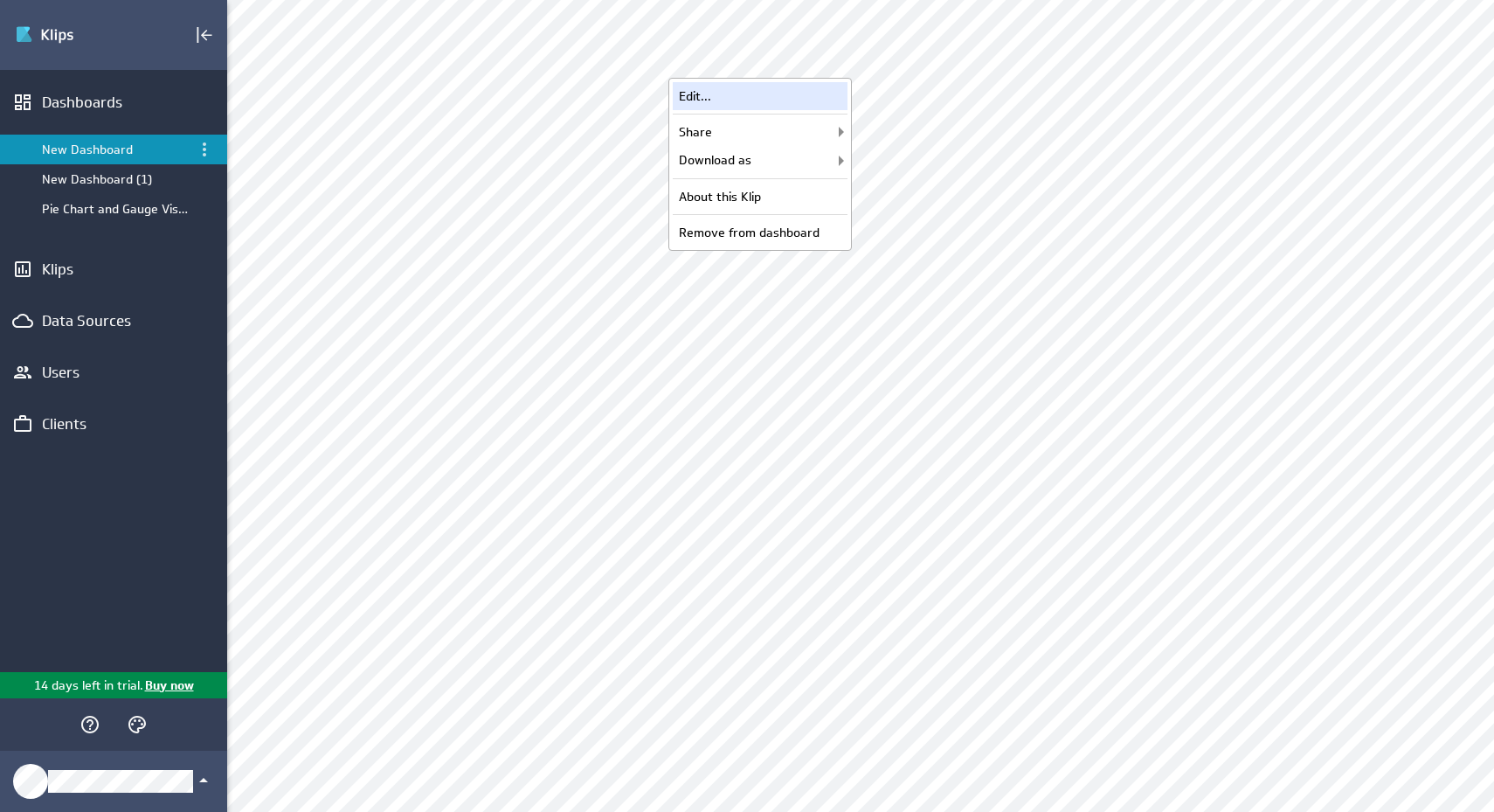
click at [800, 98] on div "Edit..." at bounding box center [760, 96] width 175 height 28
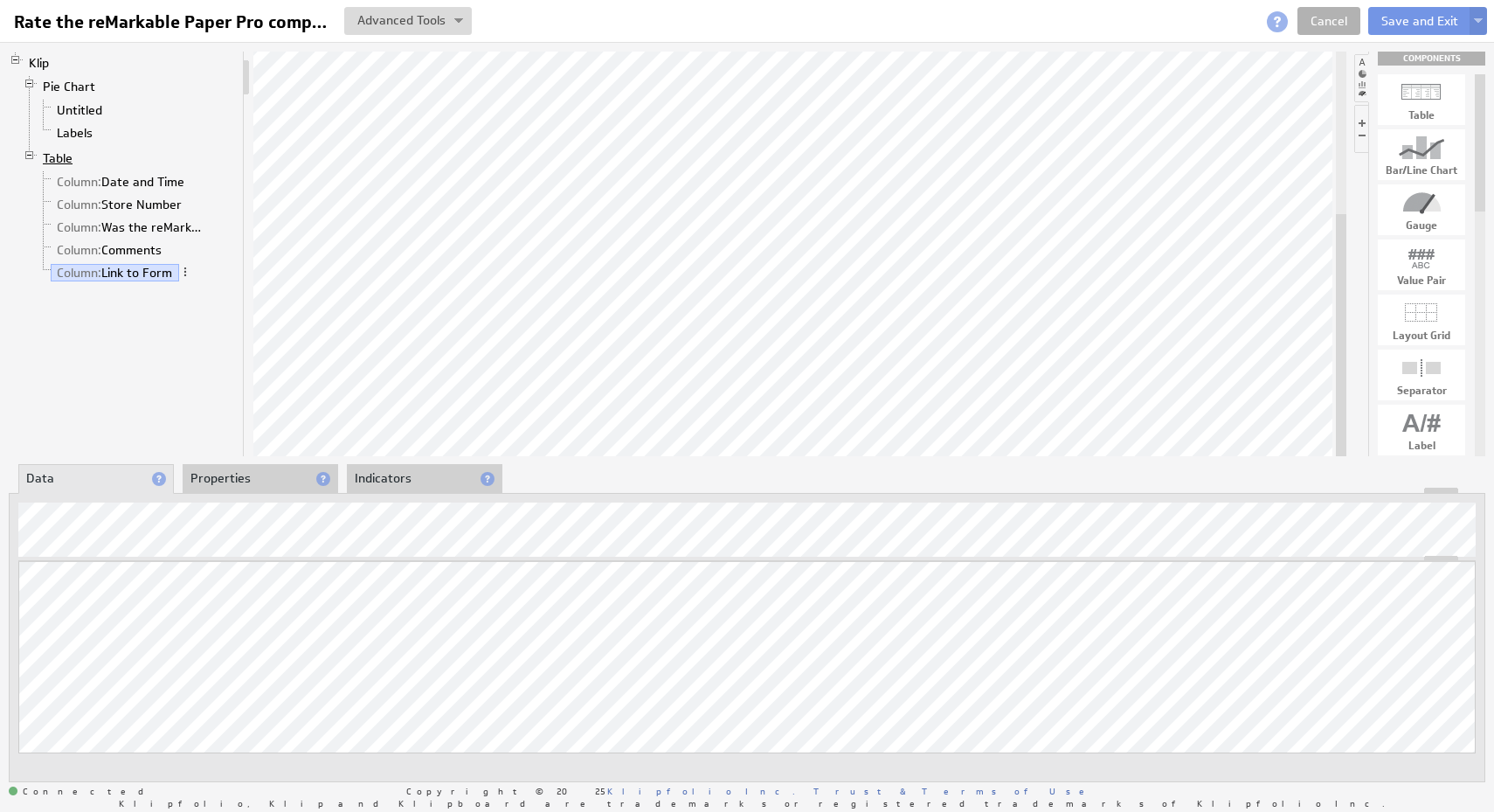
click at [65, 159] on link "Table" at bounding box center [58, 158] width 43 height 18
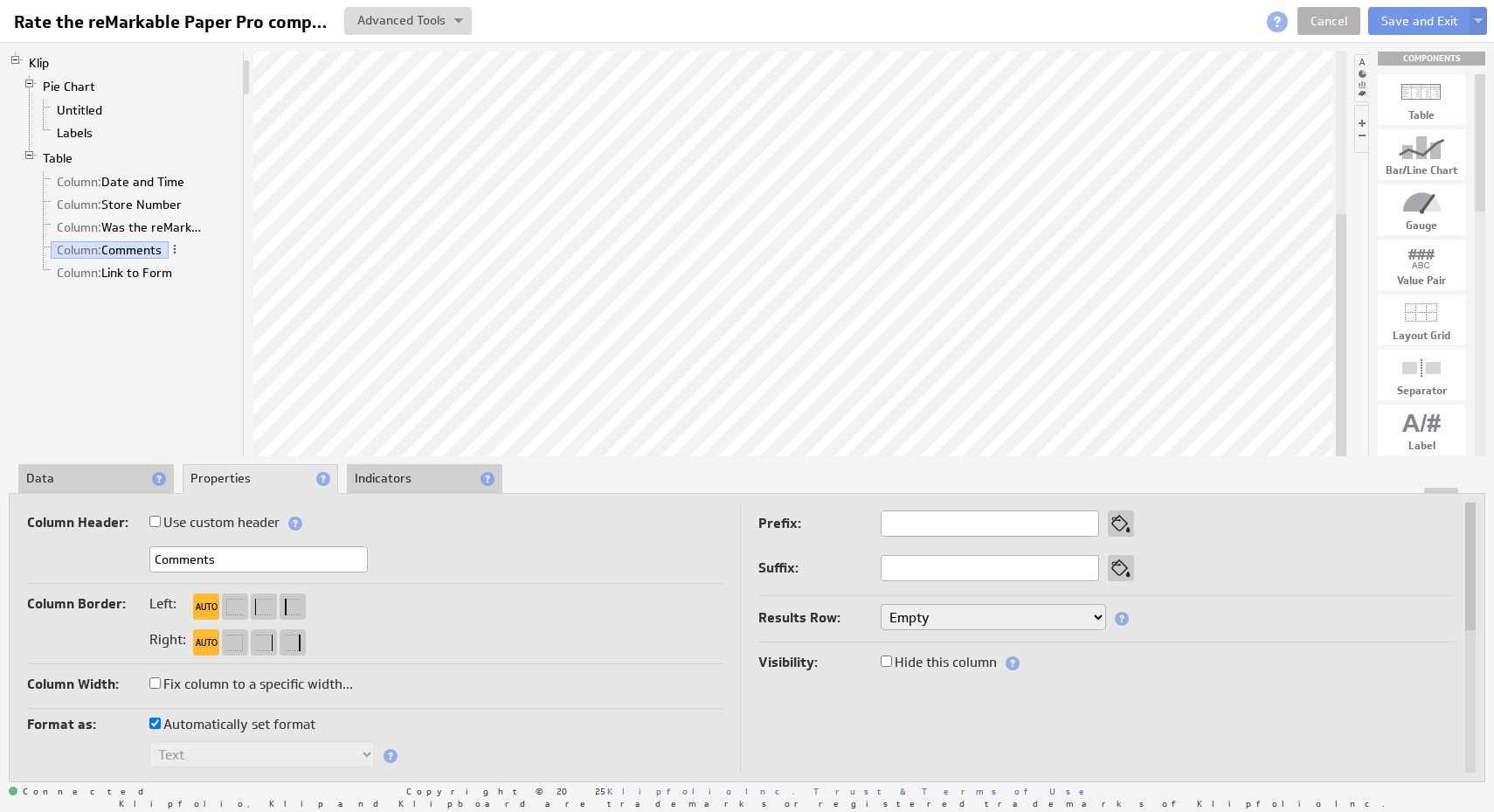
click at [114, 490] on div at bounding box center [746, 490] width 1474 height 7
click at [112, 475] on li "Data" at bounding box center [96, 479] width 155 height 30
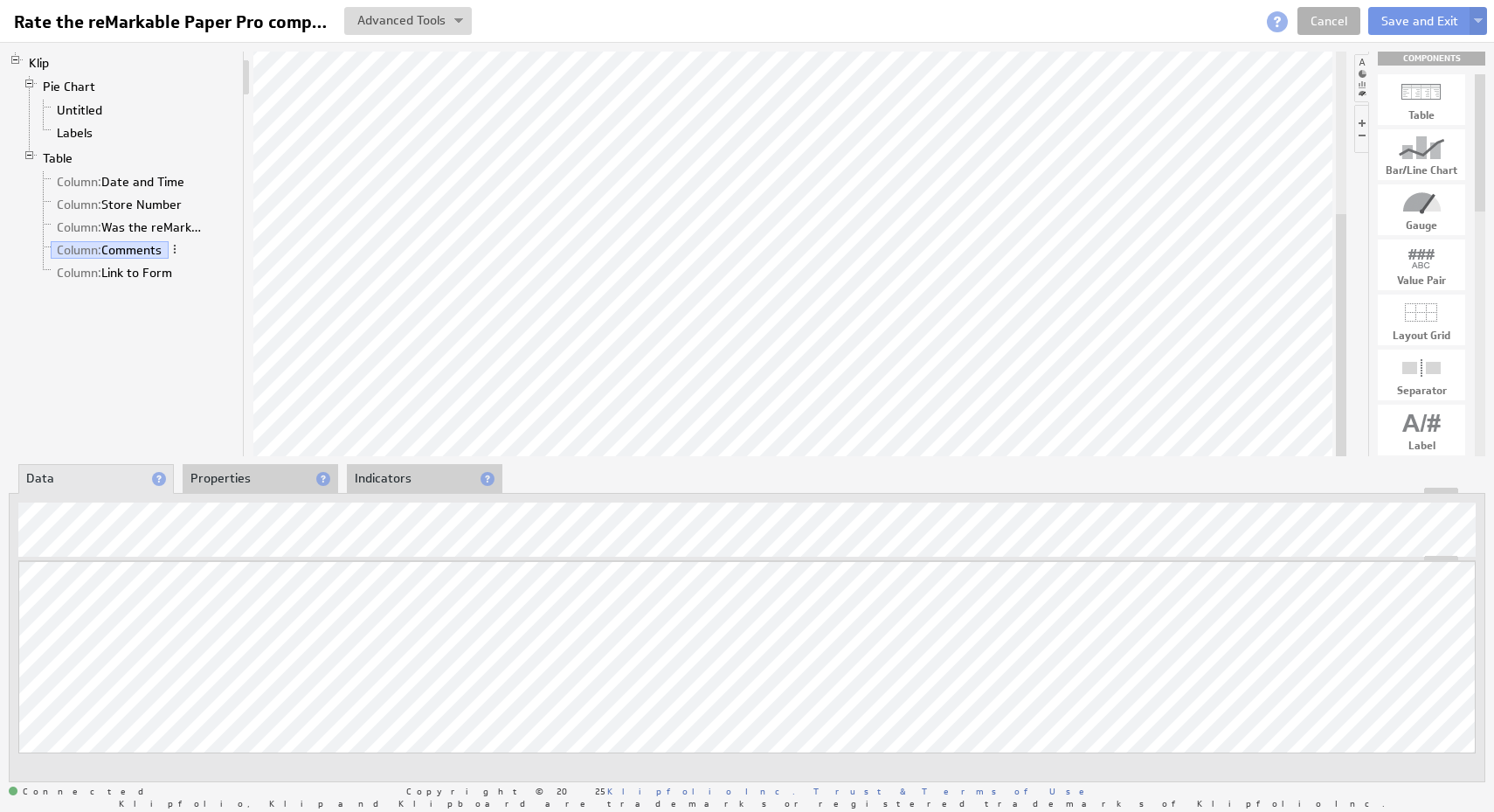
click at [49, 145] on li "Pie Chart Untitled Labels" at bounding box center [128, 111] width 213 height 72
click at [52, 152] on link "Table" at bounding box center [58, 158] width 43 height 18
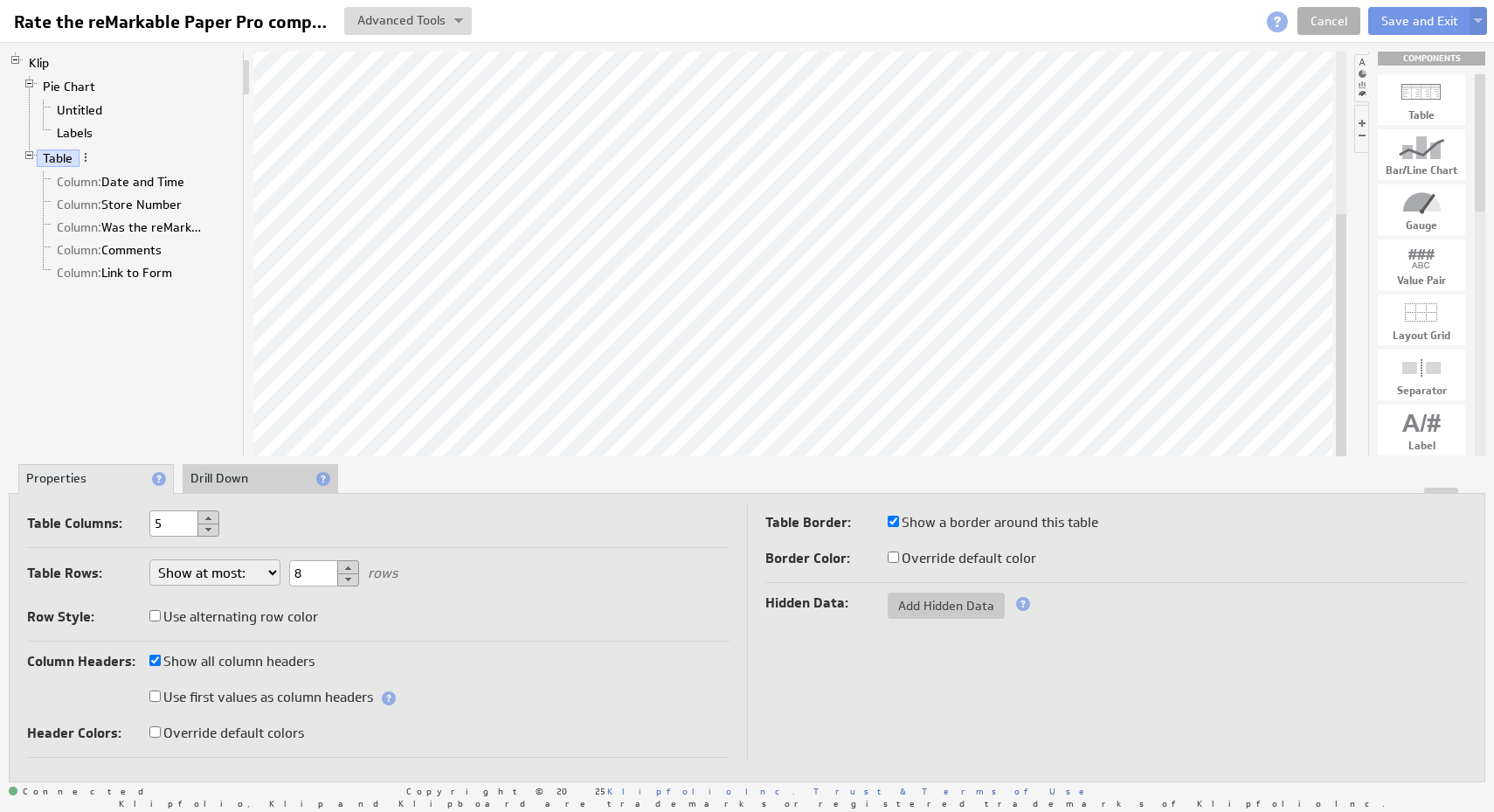
click at [321, 535] on div "Table Columns: 5" at bounding box center [378, 525] width 702 height 29
click at [213, 531] on button at bounding box center [207, 530] width 21 height 13
type input "4"
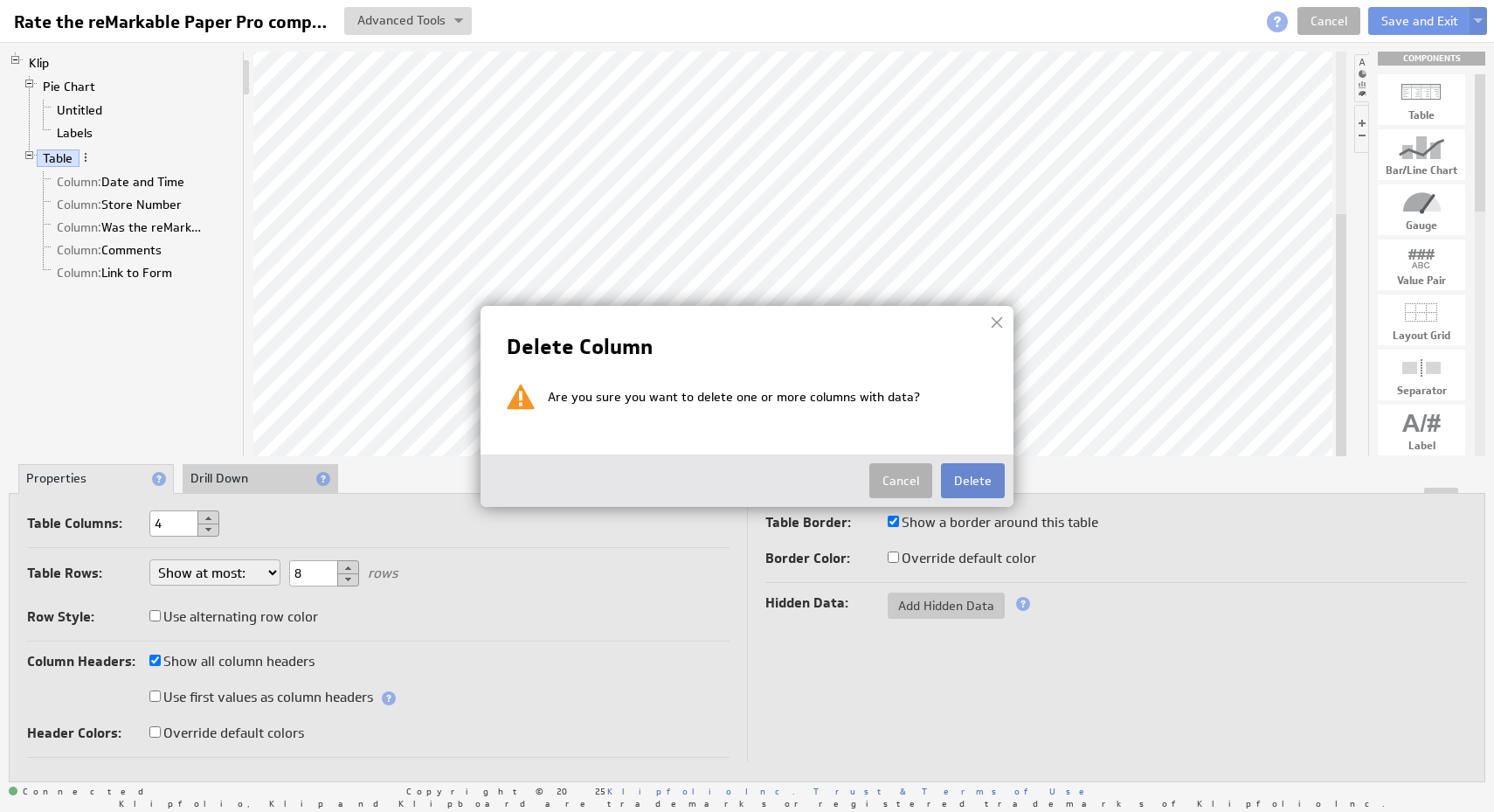
click at [980, 475] on button "Delete" at bounding box center [973, 481] width 64 height 35
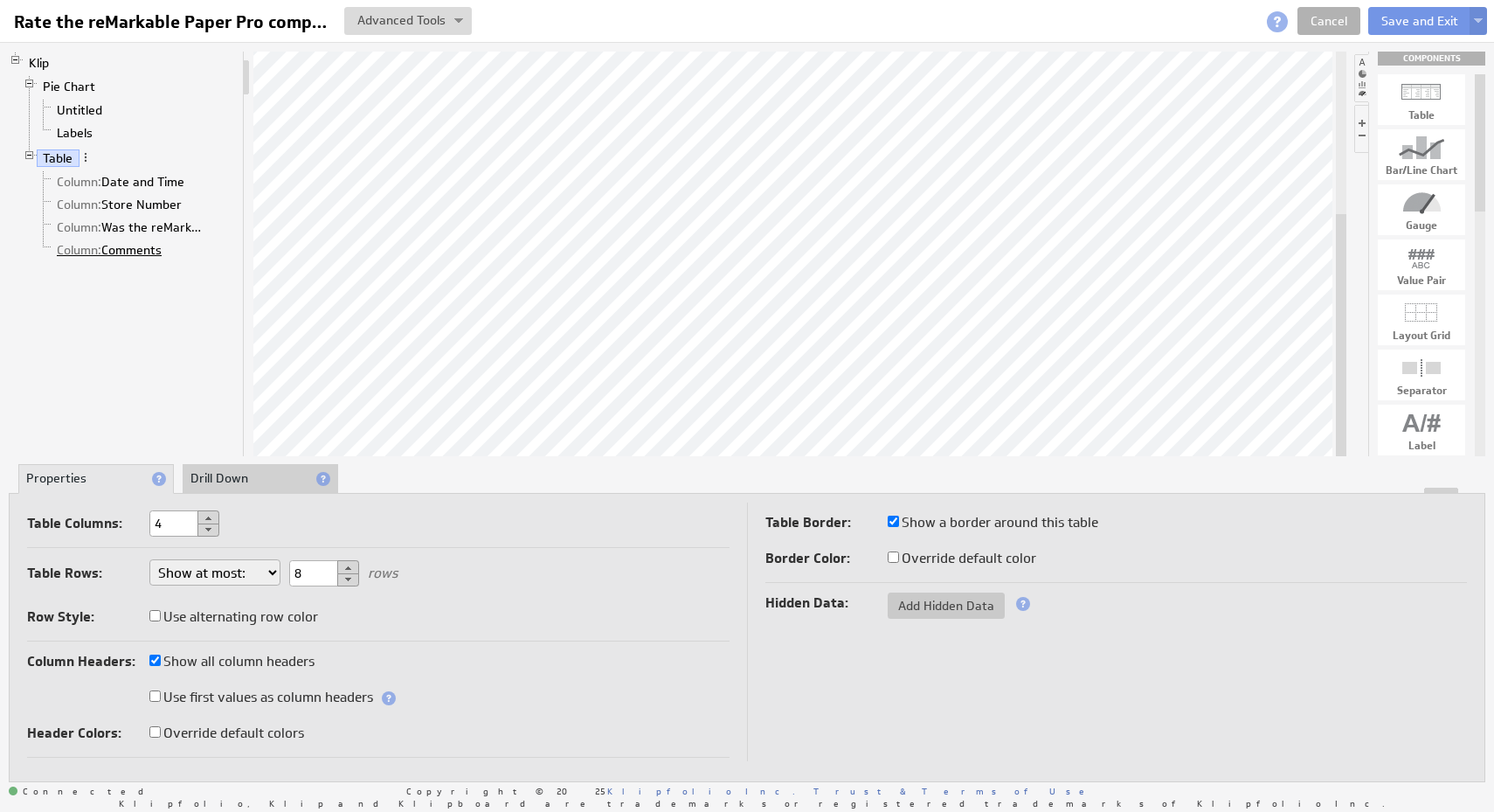
click at [160, 246] on link "Column: Comments" at bounding box center [109, 249] width 118 height 18
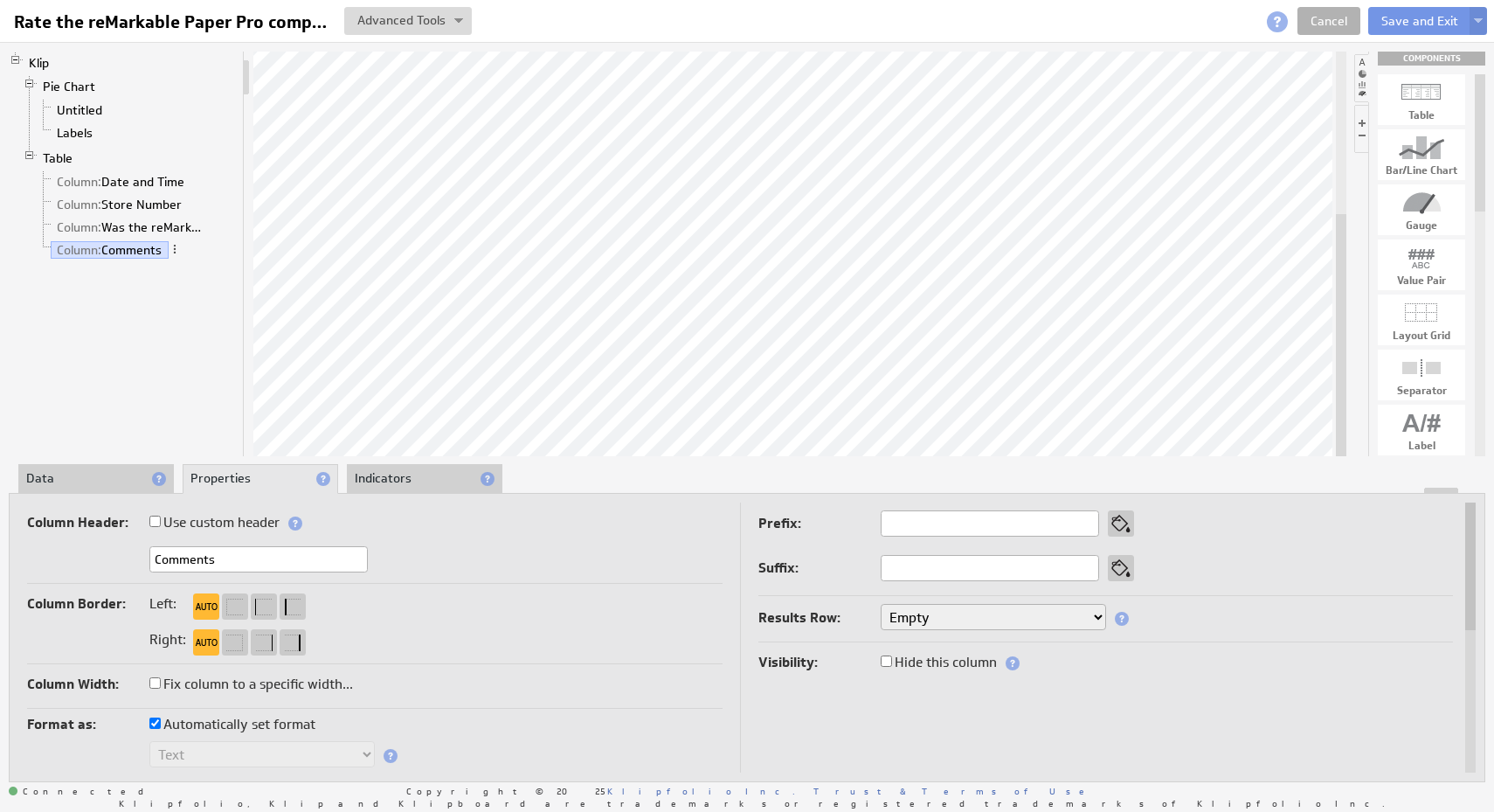
click at [338, 557] on input "Comments" at bounding box center [259, 559] width 219 height 26
type input "Link to Form"
click at [113, 482] on li "Data" at bounding box center [96, 479] width 155 height 30
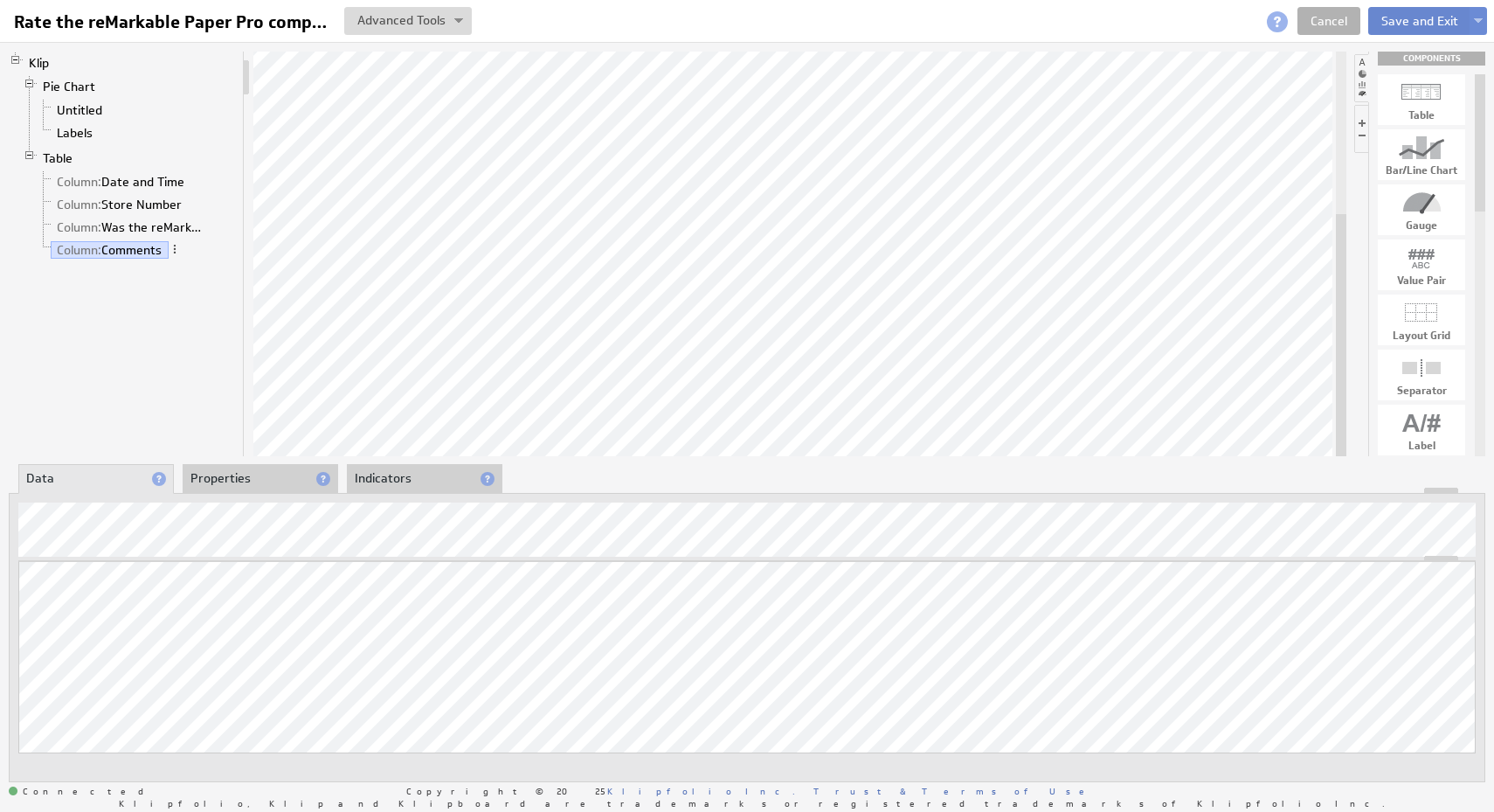
click at [1392, 26] on button "Save and Exit" at bounding box center [1420, 21] width 103 height 28
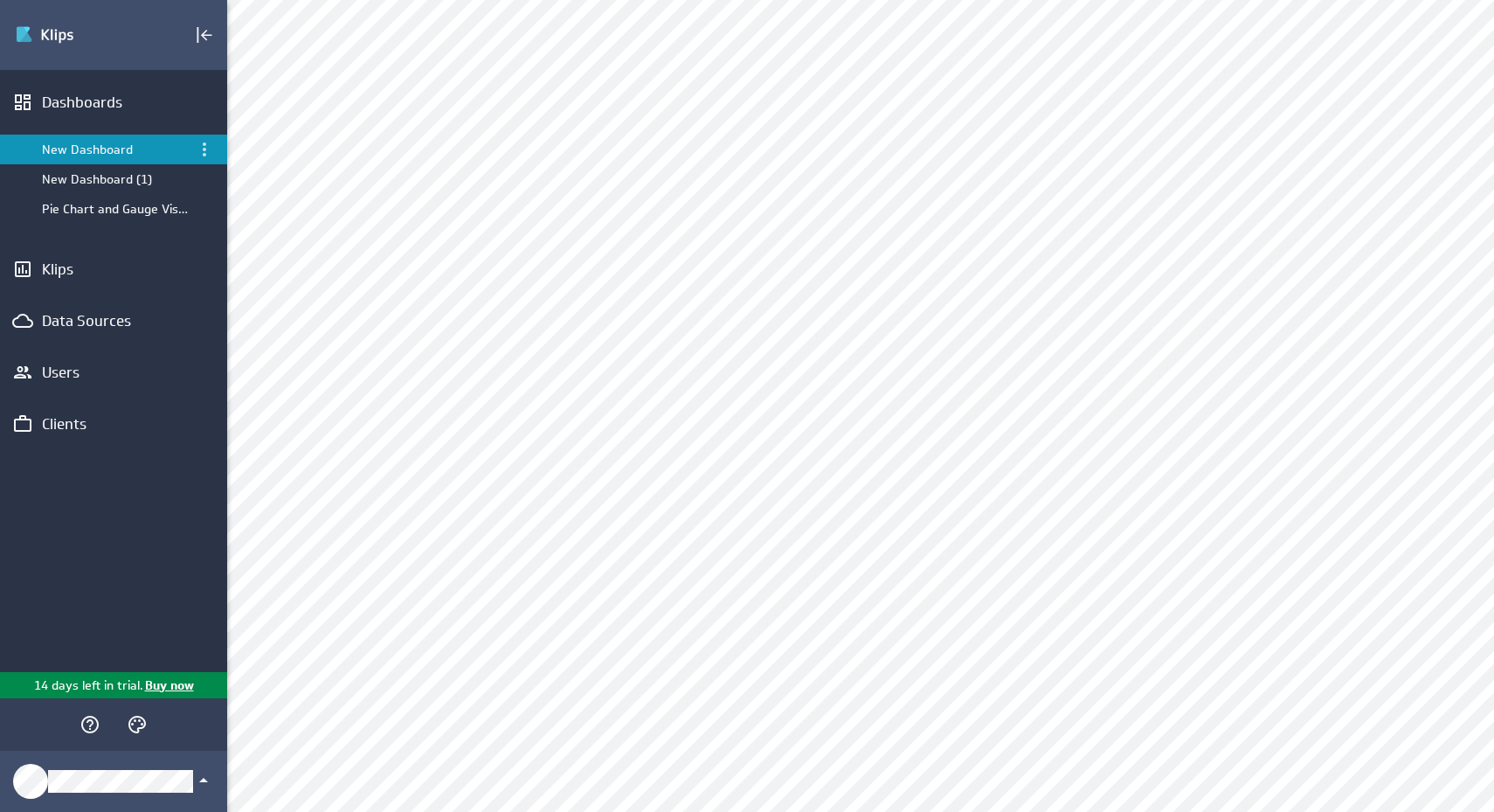
scroll to position [688, 0]
click at [811, 80] on div "Edit..." at bounding box center [760, 77] width 175 height 28
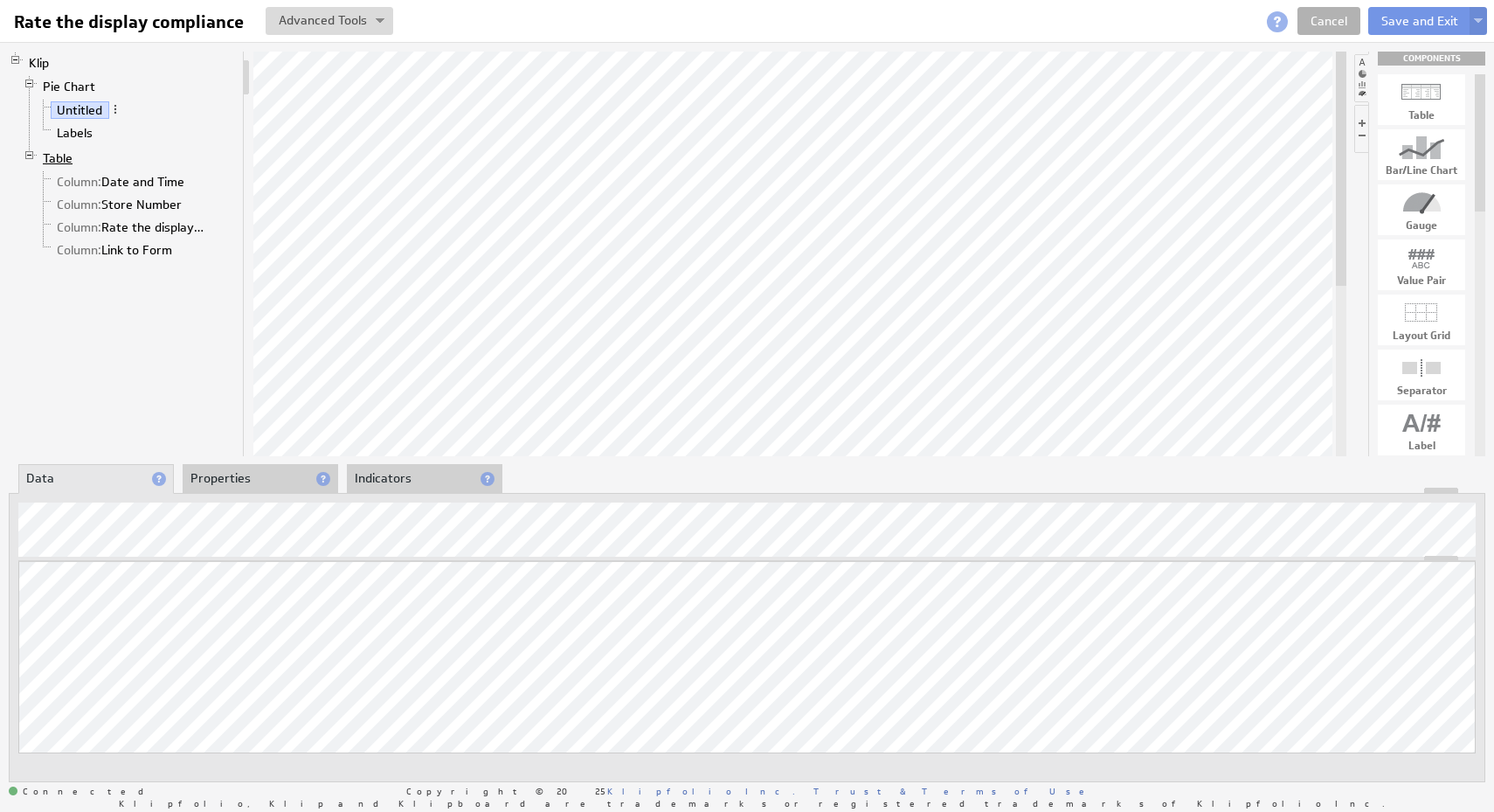
click at [73, 161] on link "Table" at bounding box center [58, 158] width 43 height 18
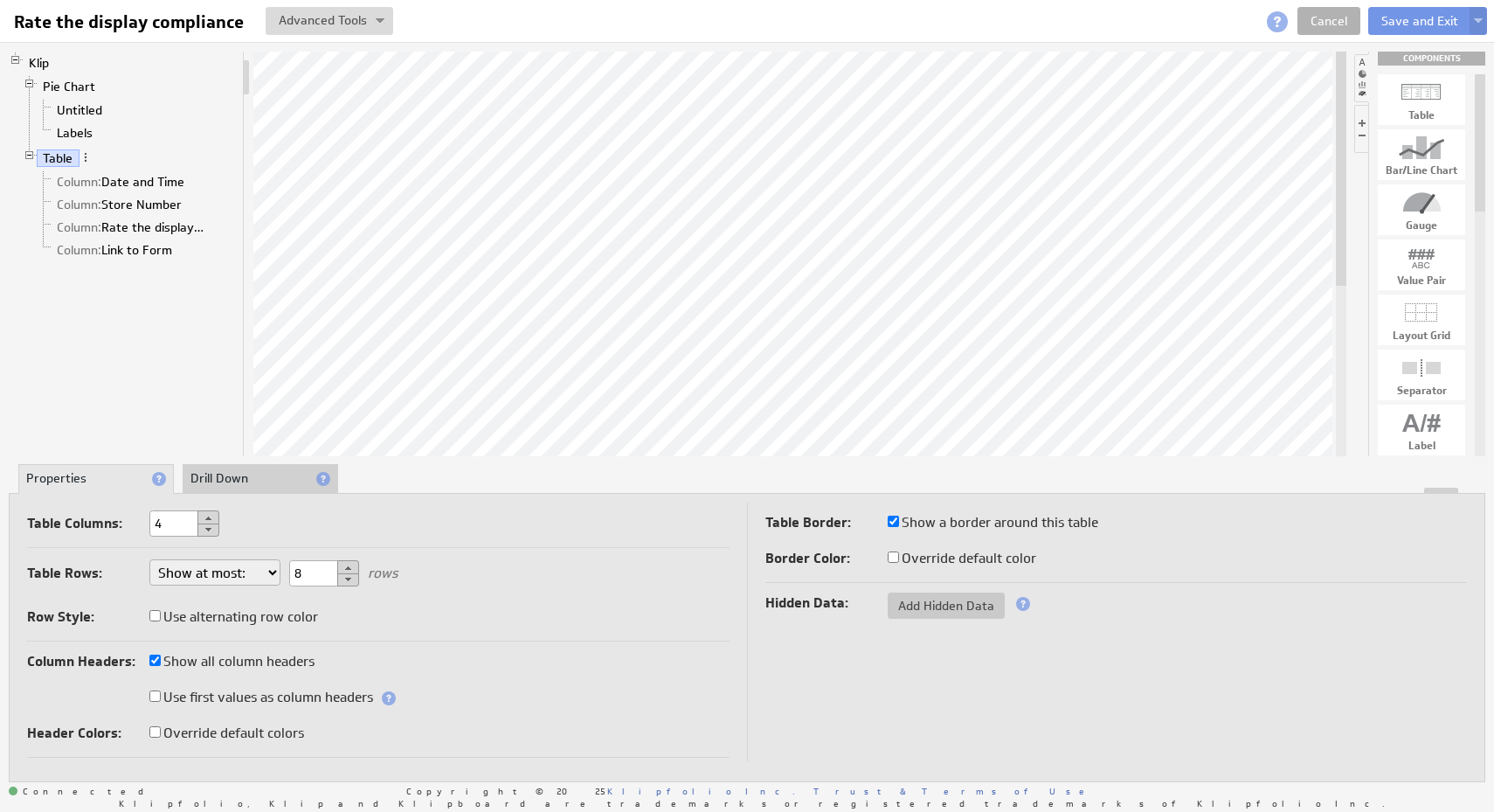
click at [273, 487] on div at bounding box center [746, 490] width 1474 height 7
click at [269, 479] on li "Drill Down" at bounding box center [260, 479] width 155 height 30
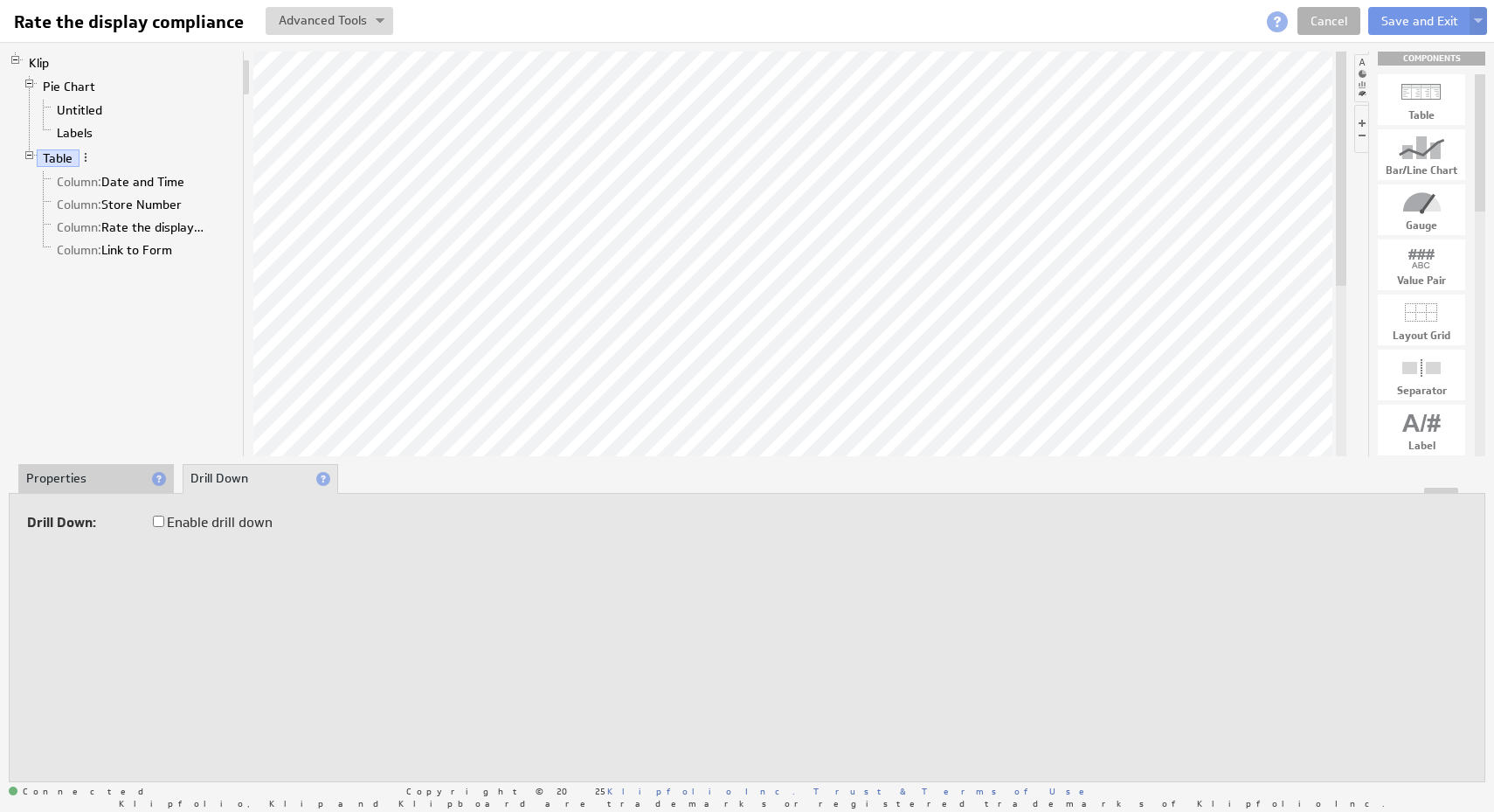
click at [233, 519] on label "Enable drill down" at bounding box center [212, 523] width 120 height 24
click at [165, 519] on input "Enable drill down" at bounding box center [158, 521] width 11 height 11
checkbox input "true"
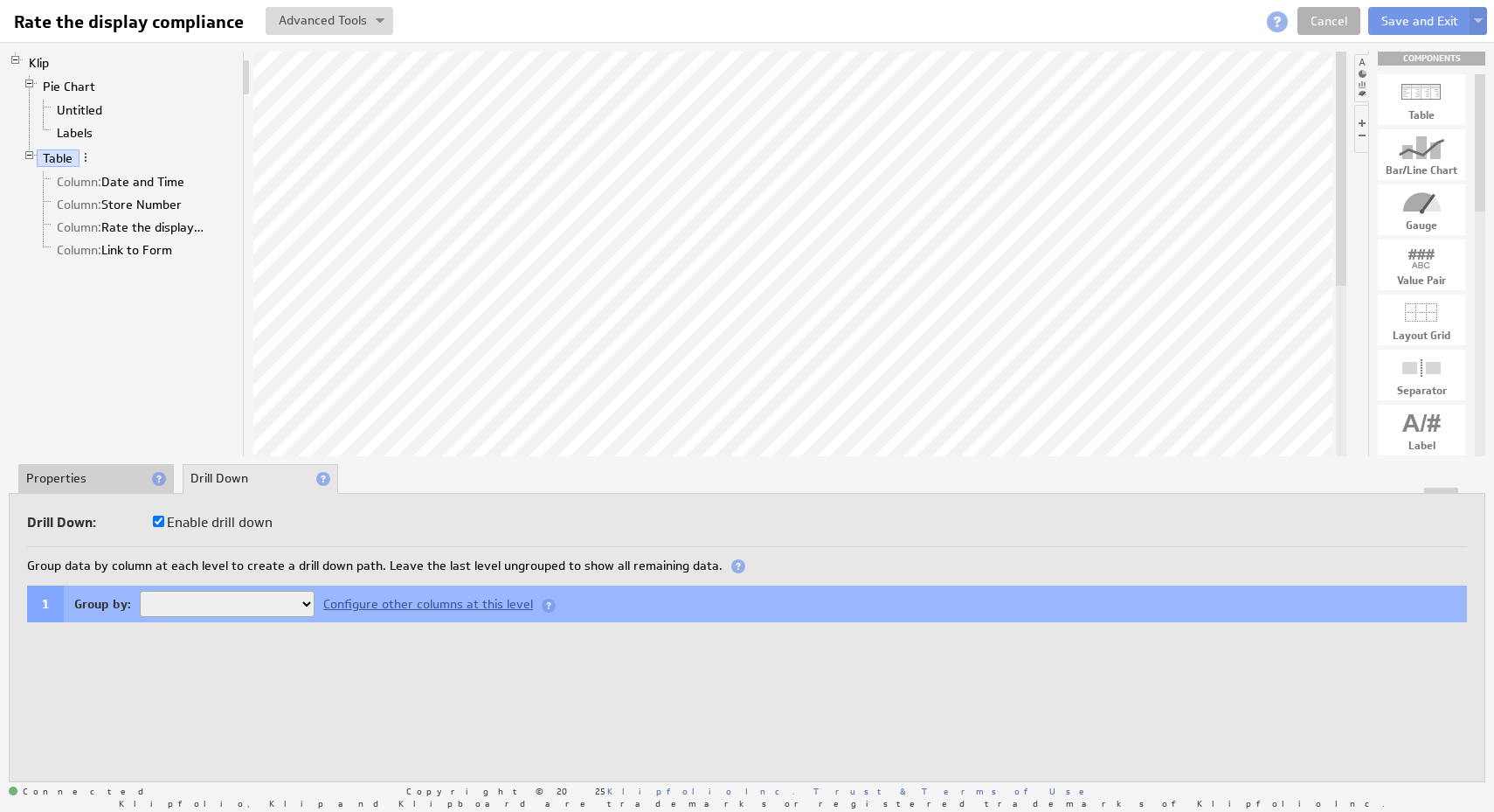
click at [270, 609] on select "Date and Time Rate the display compliance Link to Form" at bounding box center [227, 604] width 175 height 26
select select "3ab1c2de-8"
click at [140, 591] on select "Date and Time Rate the display compliance Link to Form" at bounding box center [227, 604] width 175 height 26
click at [88, 653] on button "Add Drill Level" at bounding box center [80, 645] width 107 height 26
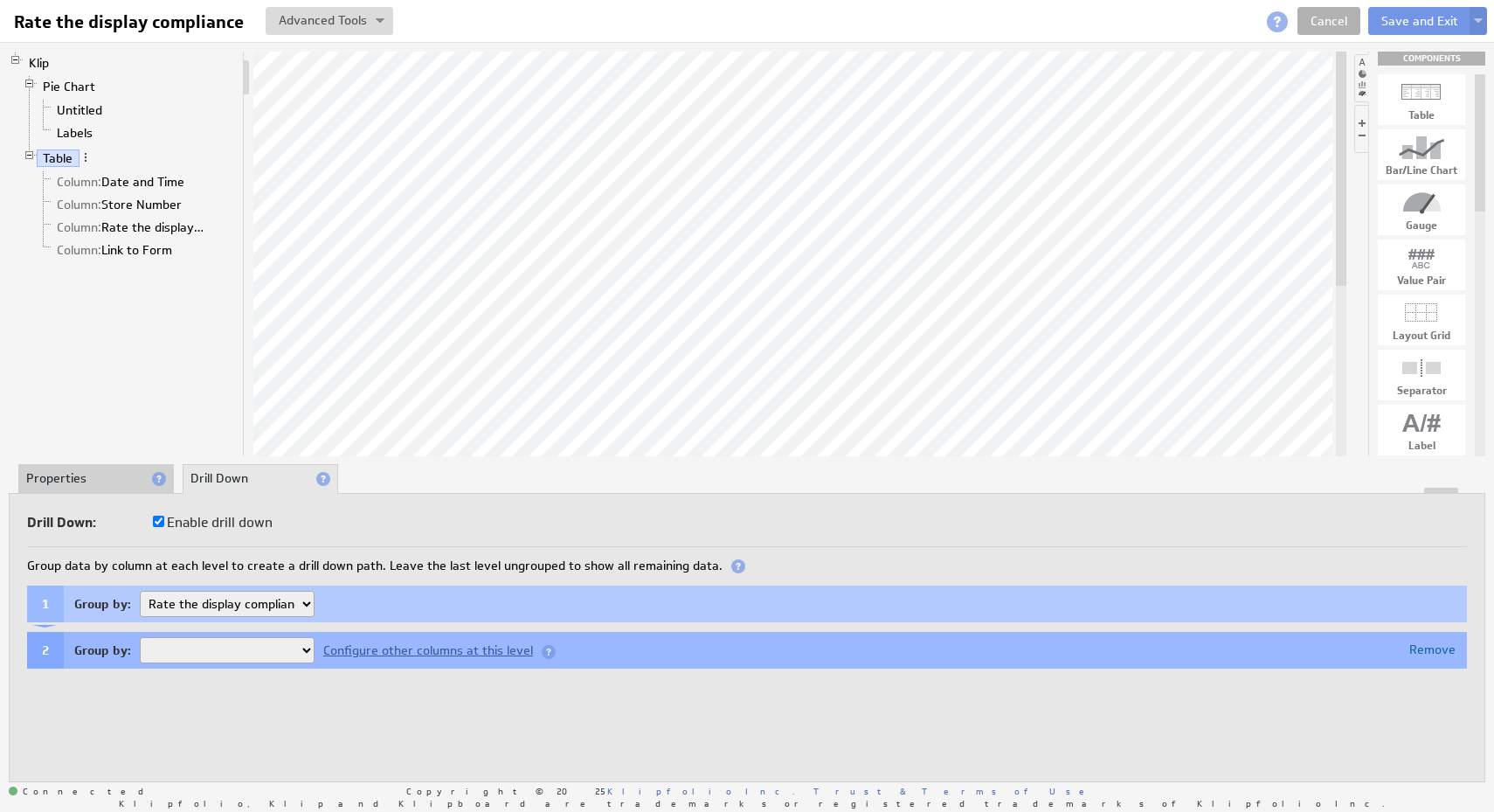
click at [298, 644] on select "Date and Time Link to Form" at bounding box center [227, 650] width 175 height 26
click at [1432, 644] on div "Remove" at bounding box center [1433, 648] width 47 height 12
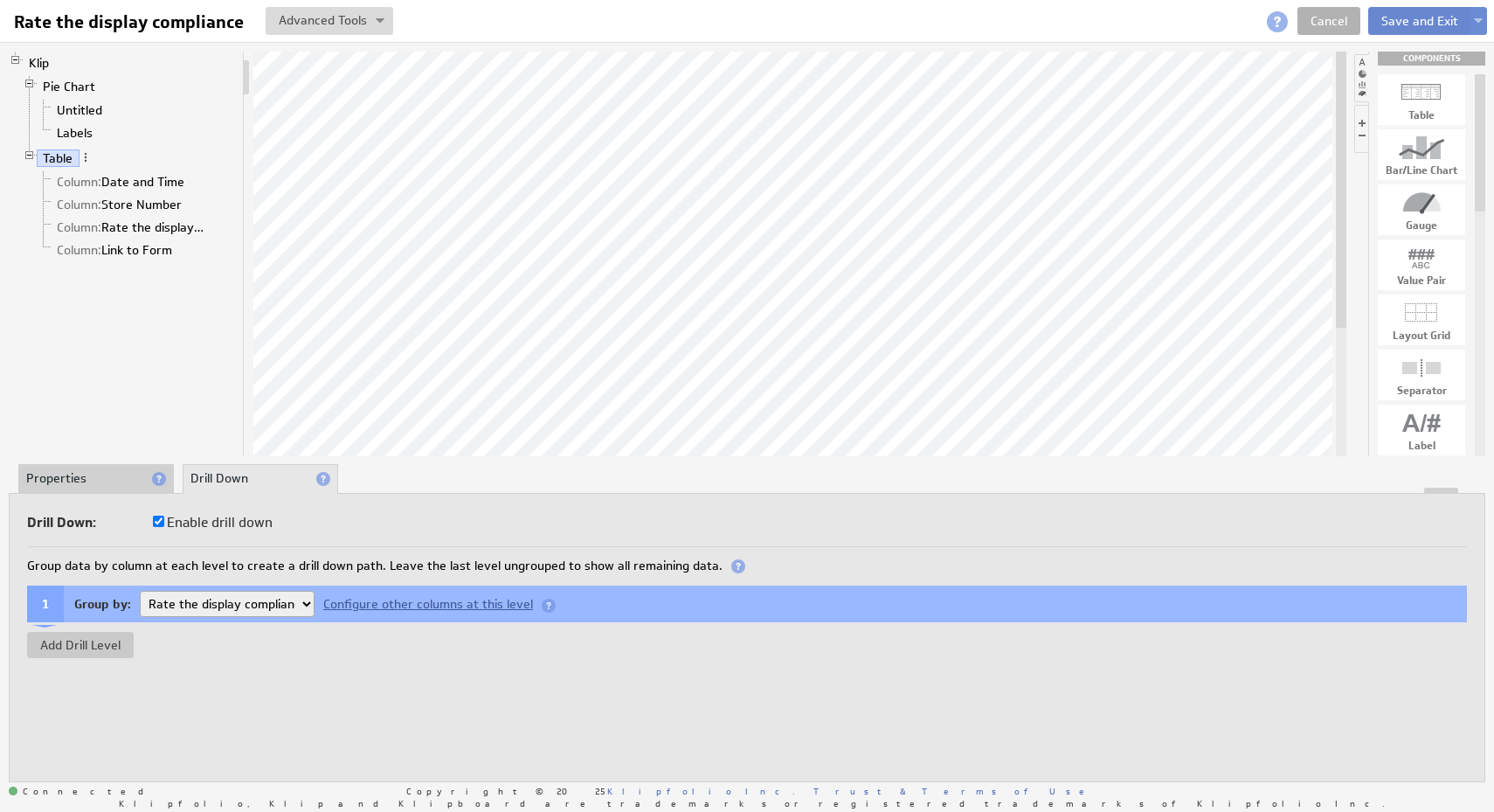
click at [1424, 20] on button "Save and Exit" at bounding box center [1420, 21] width 103 height 28
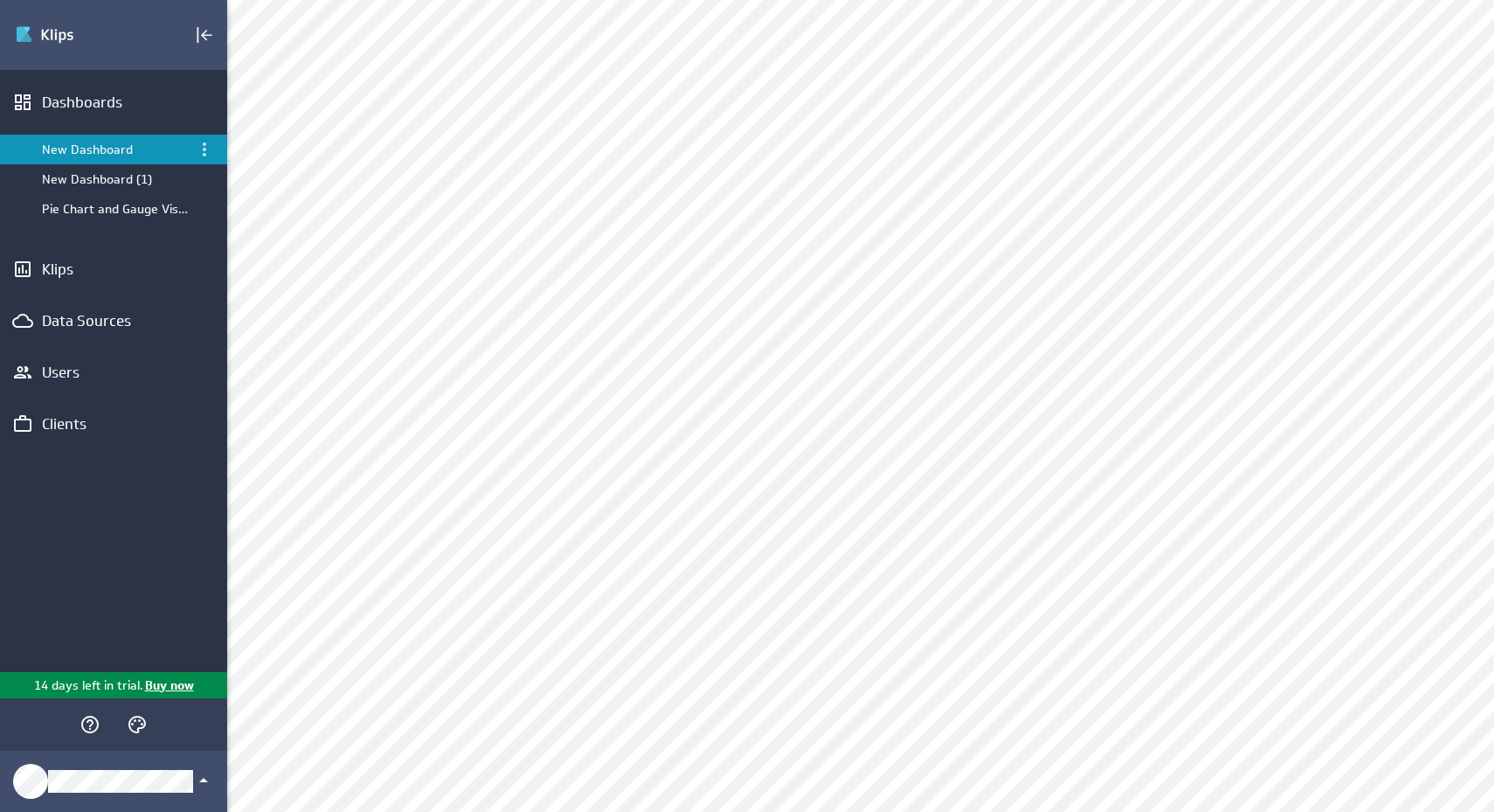
scroll to position [646, 0]
click at [810, 125] on div "Edit..." at bounding box center [760, 120] width 175 height 28
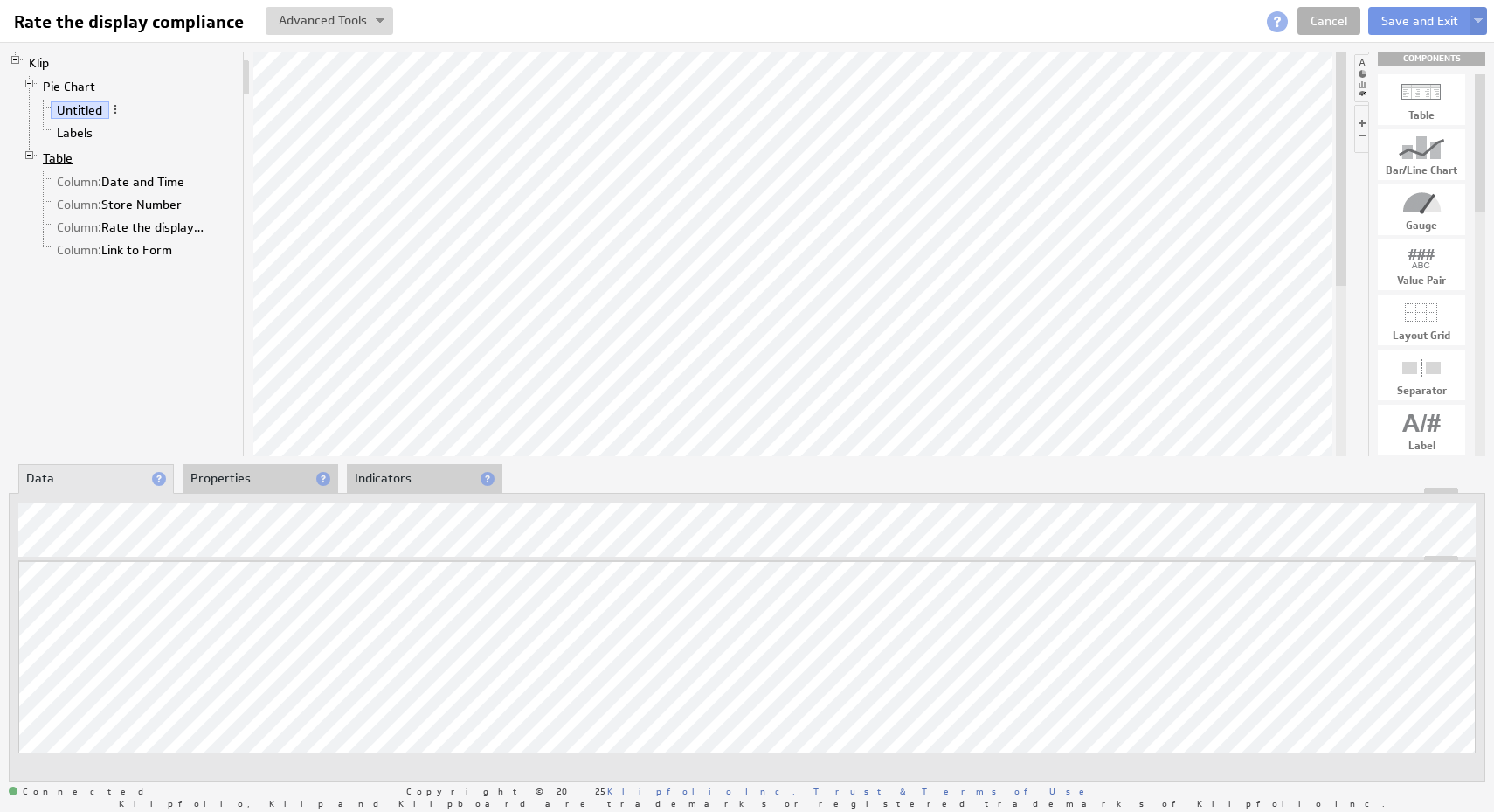
click at [67, 157] on link "Table" at bounding box center [58, 158] width 43 height 18
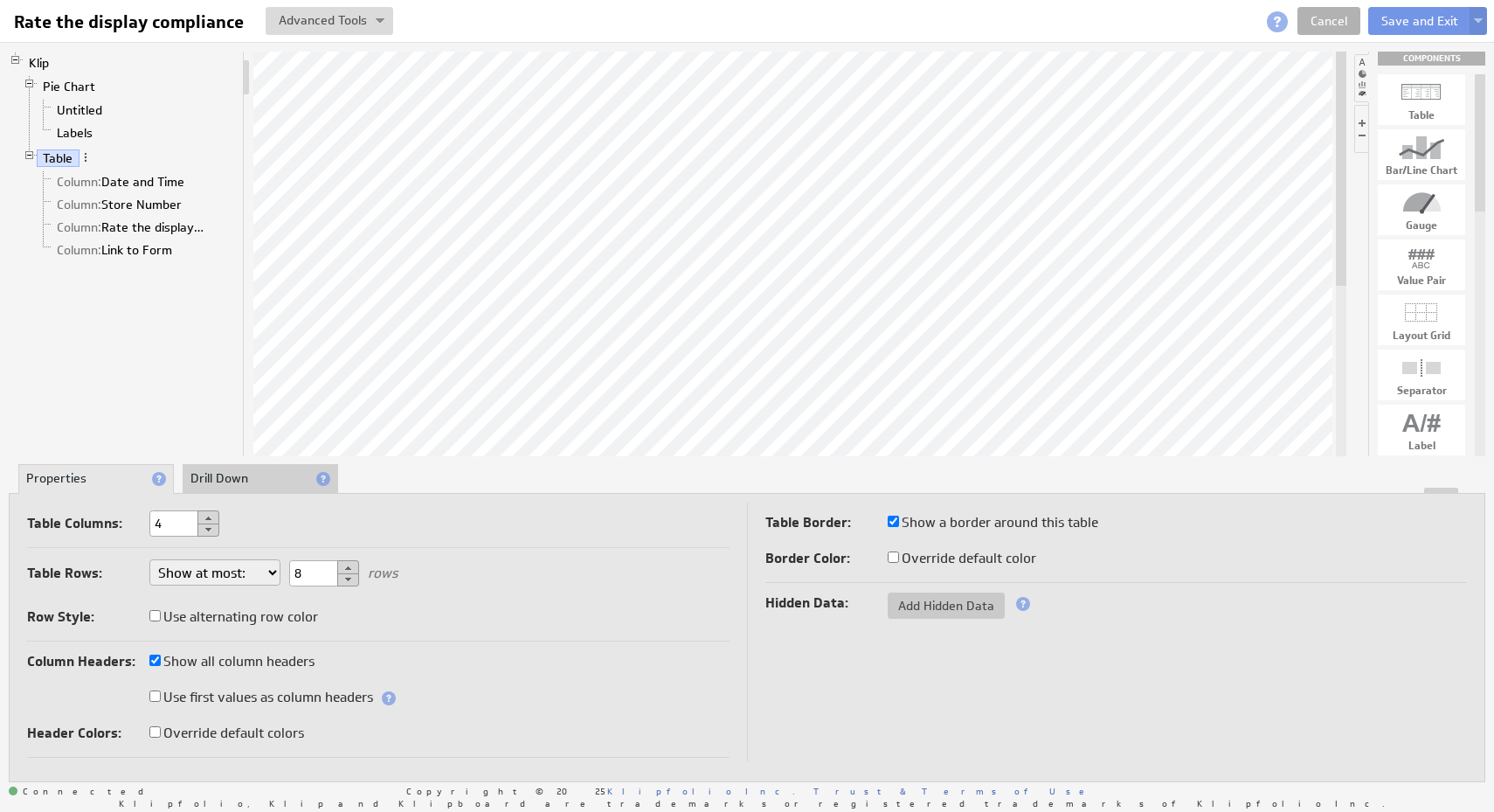
click at [256, 496] on div "Table Columns: 4 Table Rows: Show at most: Show exactly: Show all rows 8 rows R…" at bounding box center [746, 637] width 1476 height 289
click at [255, 482] on li "Drill Down" at bounding box center [260, 479] width 155 height 30
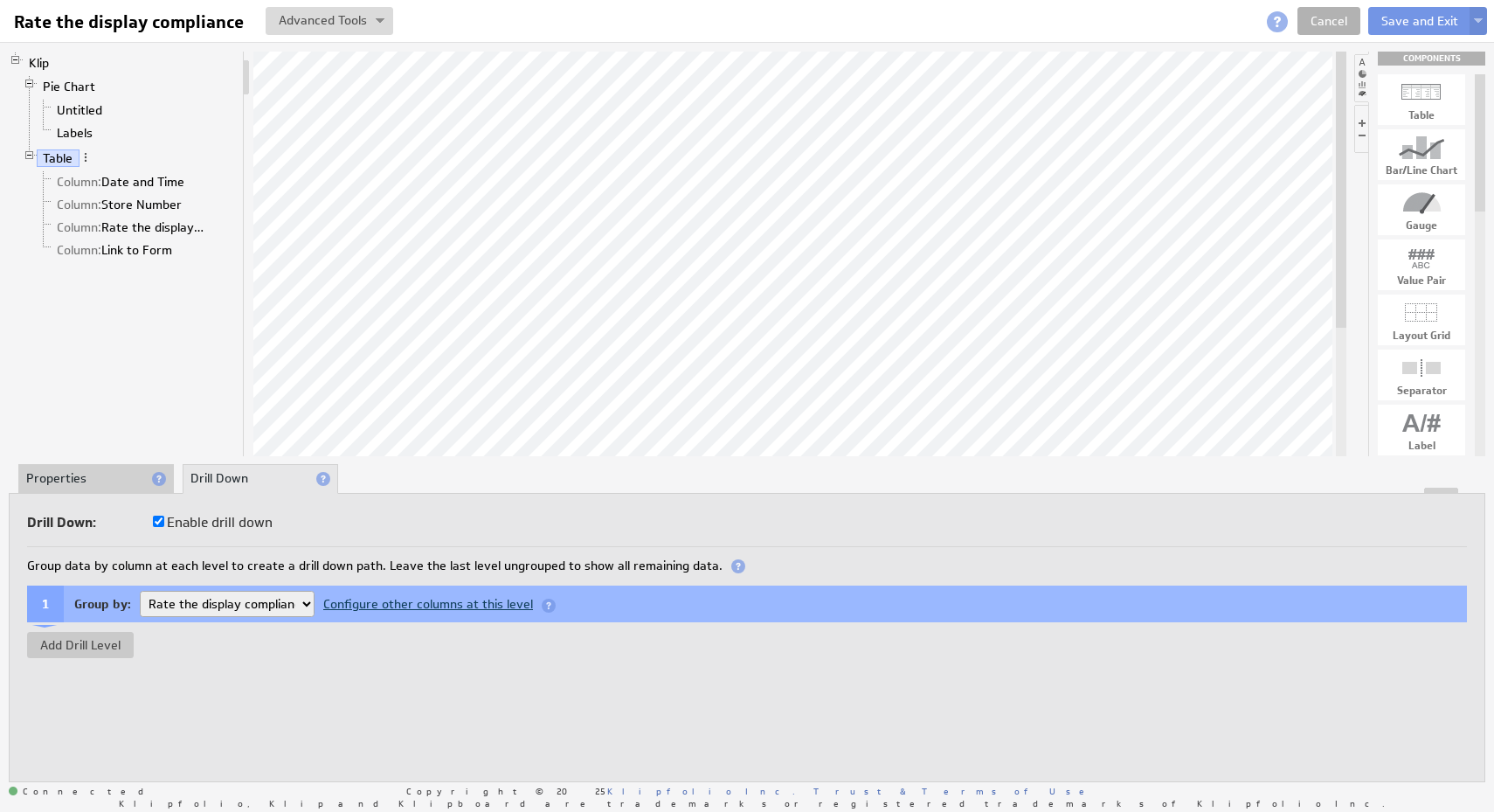
click at [498, 602] on div "Configure other columns at this level" at bounding box center [438, 604] width 248 height 14
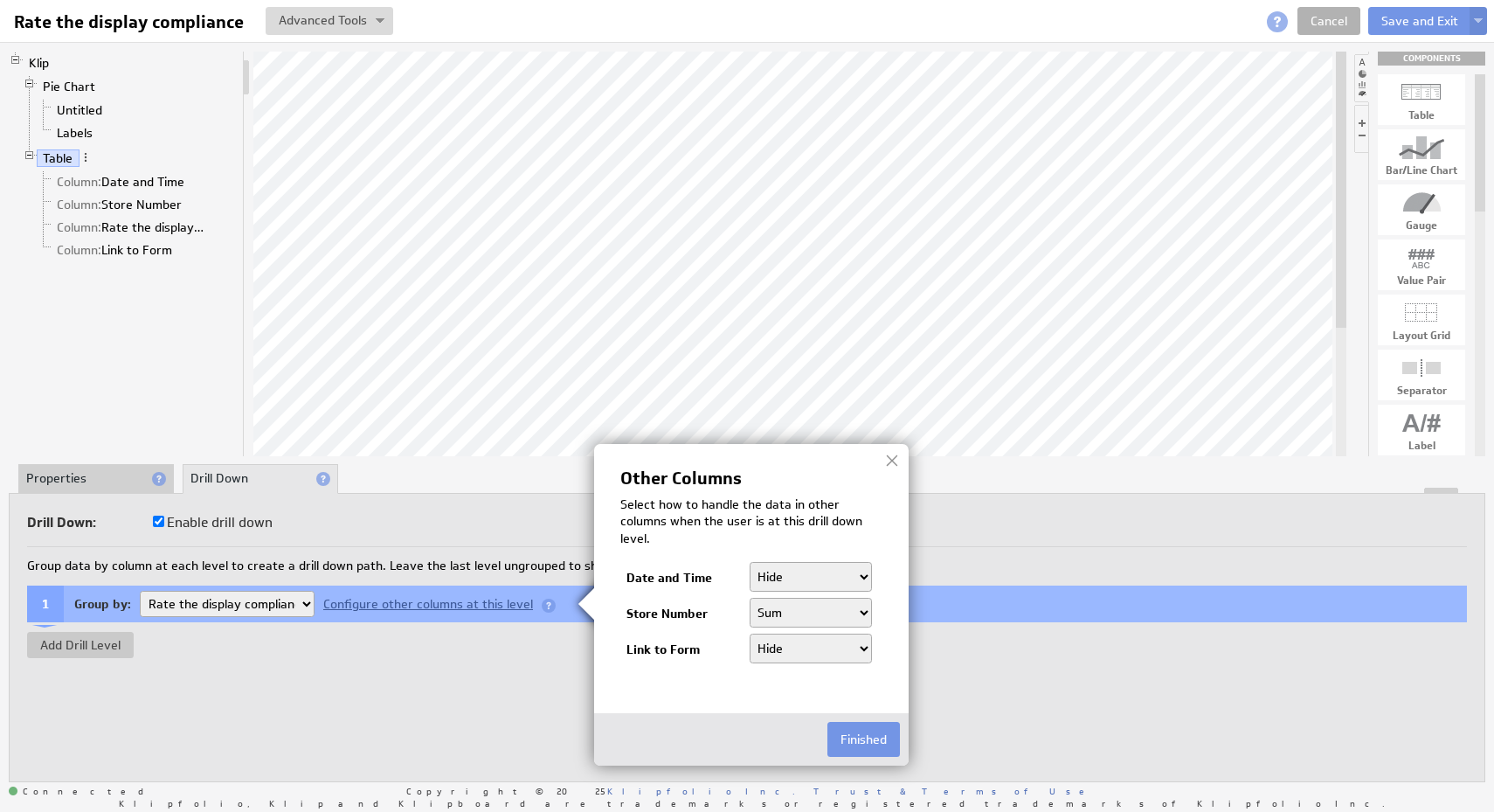
click at [825, 575] on select "Hide Count Count Distinct" at bounding box center [811, 577] width 123 height 30
click at [484, 711] on img at bounding box center [747, 406] width 1494 height 812
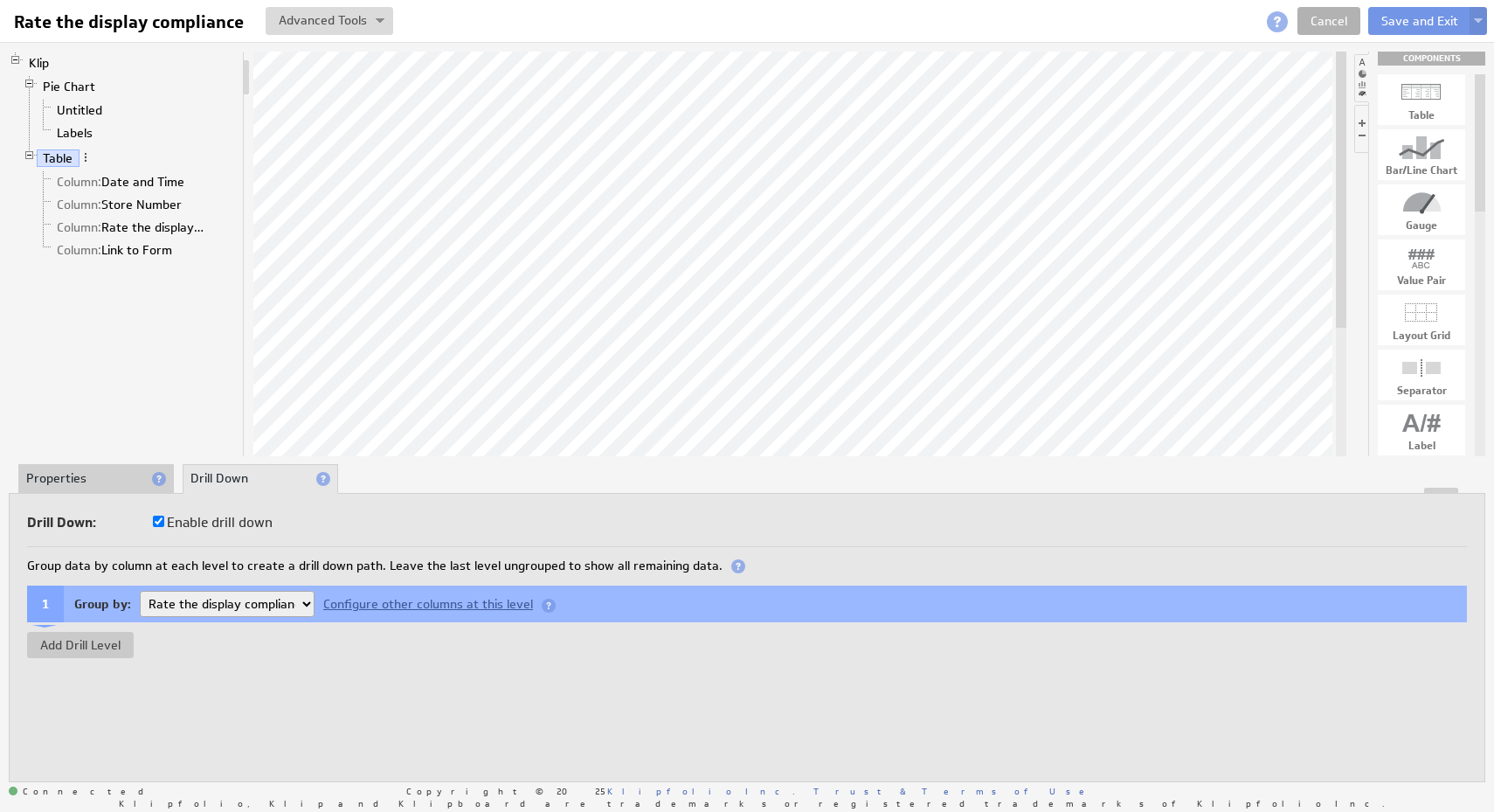
click at [186, 517] on label "Enable drill down" at bounding box center [212, 523] width 120 height 24
click at [165, 517] on input "Enable drill down" at bounding box center [158, 521] width 11 height 11
checkbox input "false"
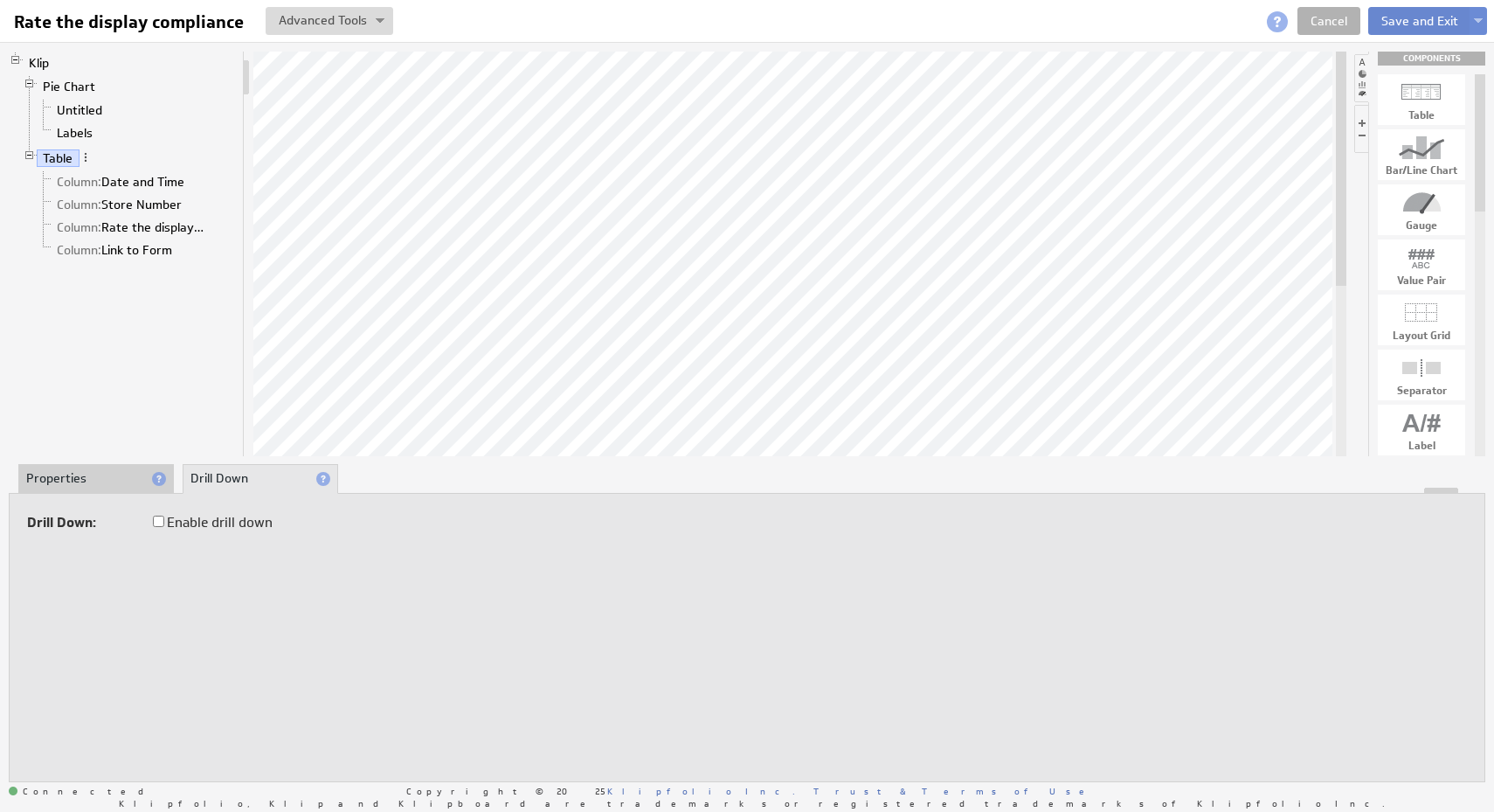
click at [1420, 24] on button "Save and Exit" at bounding box center [1420, 21] width 103 height 28
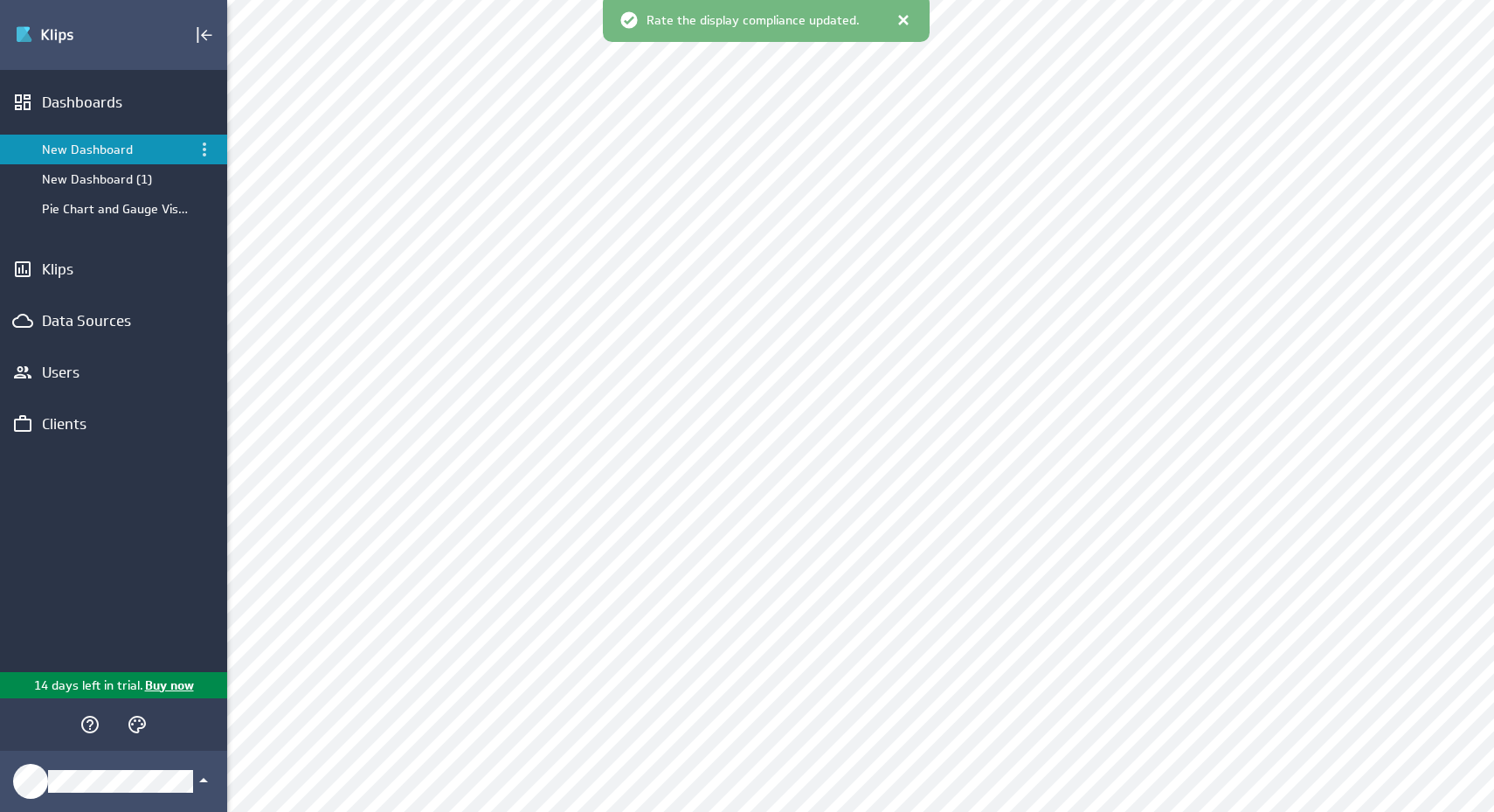
scroll to position [674, 0]
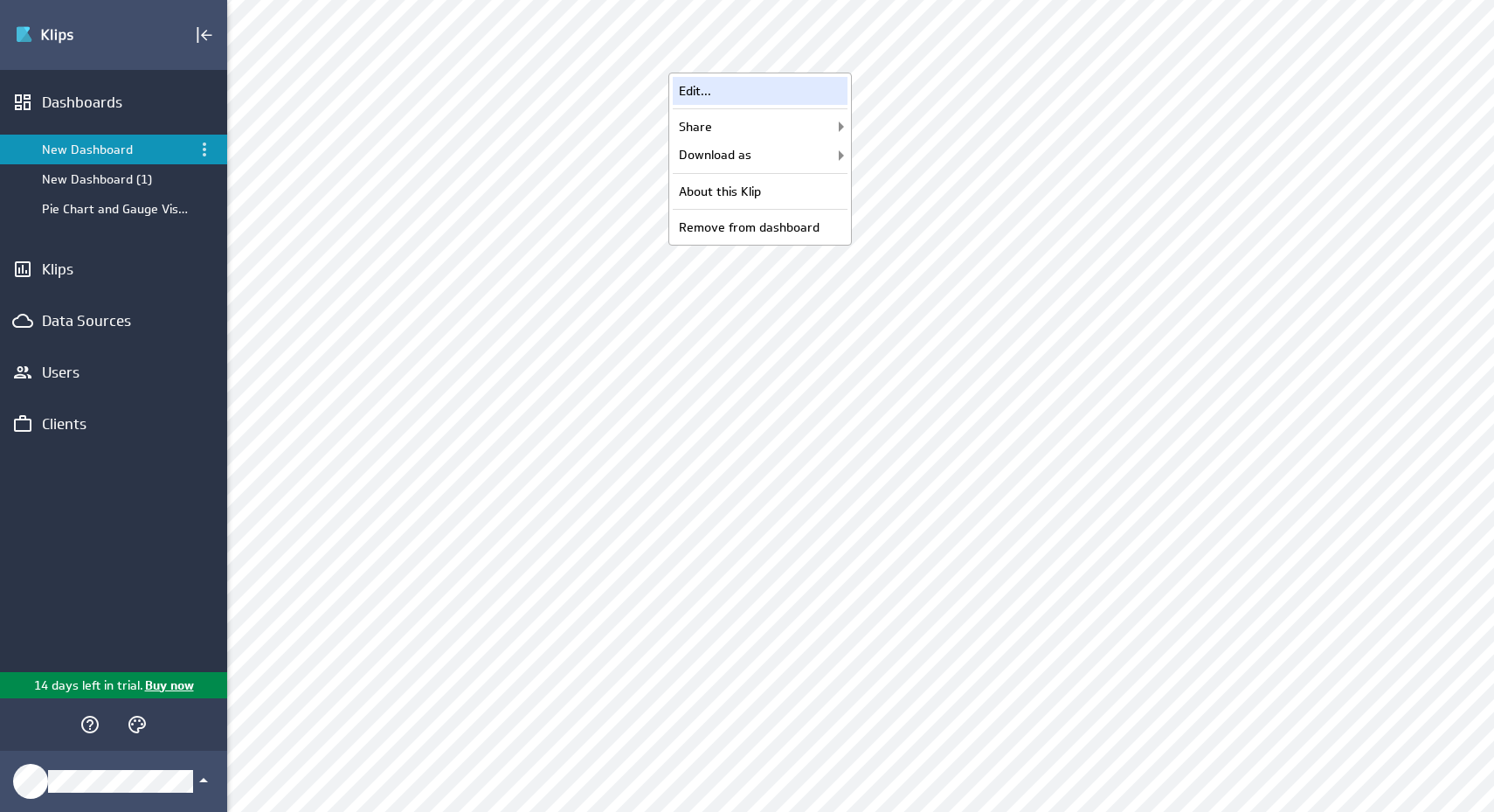
click at [767, 100] on div "Edit..." at bounding box center [760, 91] width 175 height 28
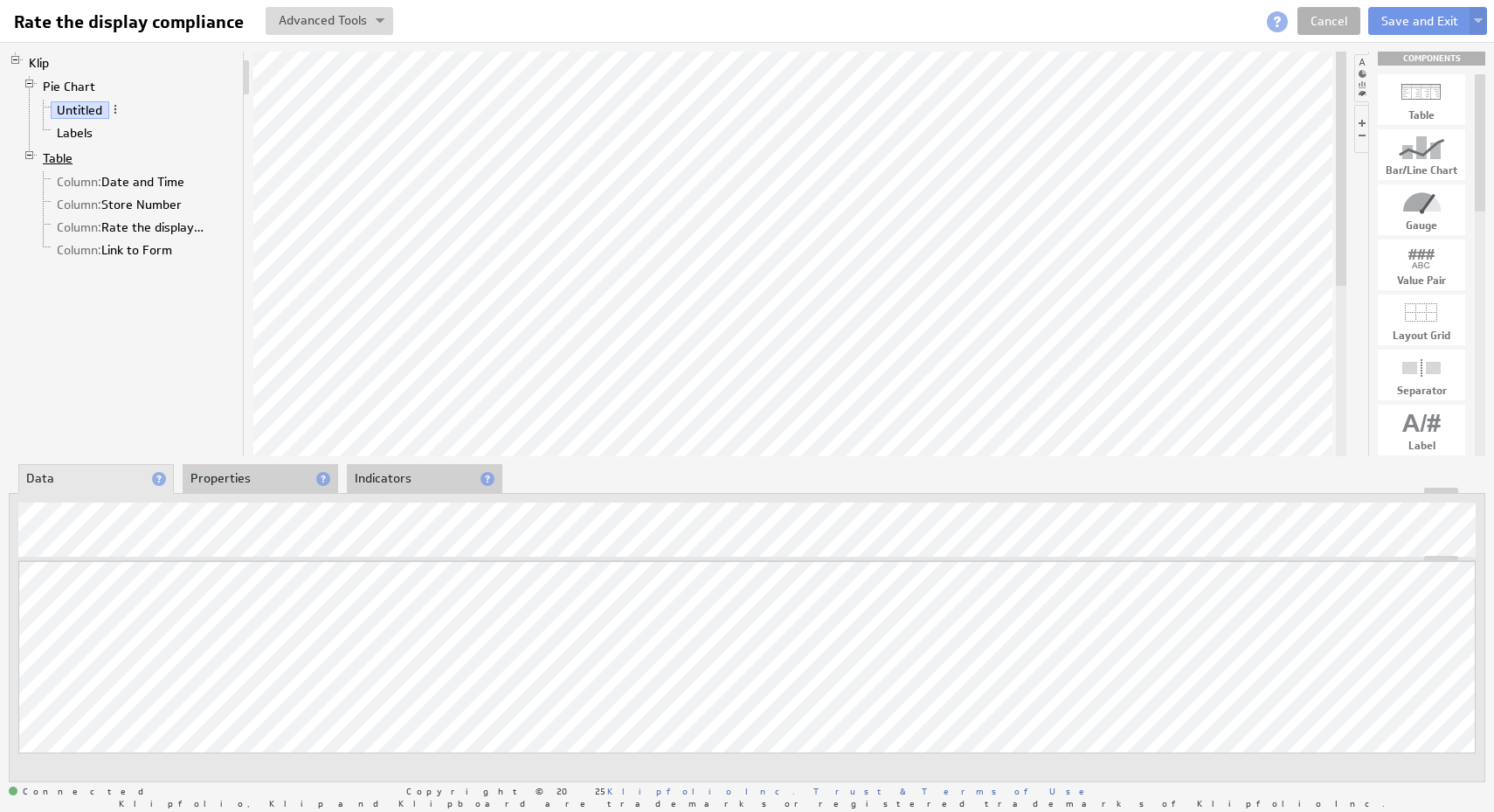
click at [69, 157] on link "Table" at bounding box center [58, 158] width 43 height 18
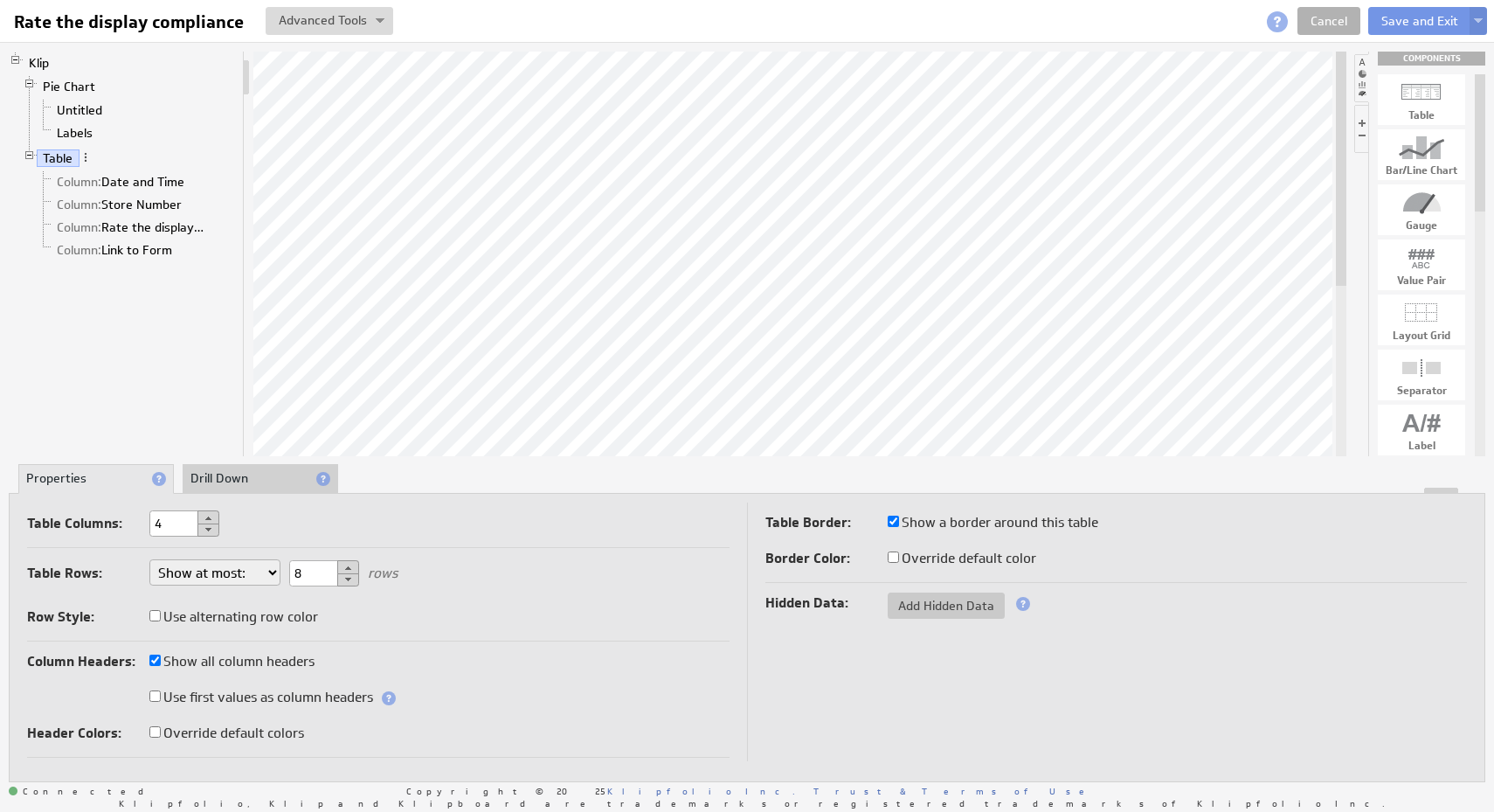
click at [250, 488] on div at bounding box center [746, 490] width 1474 height 7
click at [259, 471] on li "Drill Down" at bounding box center [260, 479] width 155 height 30
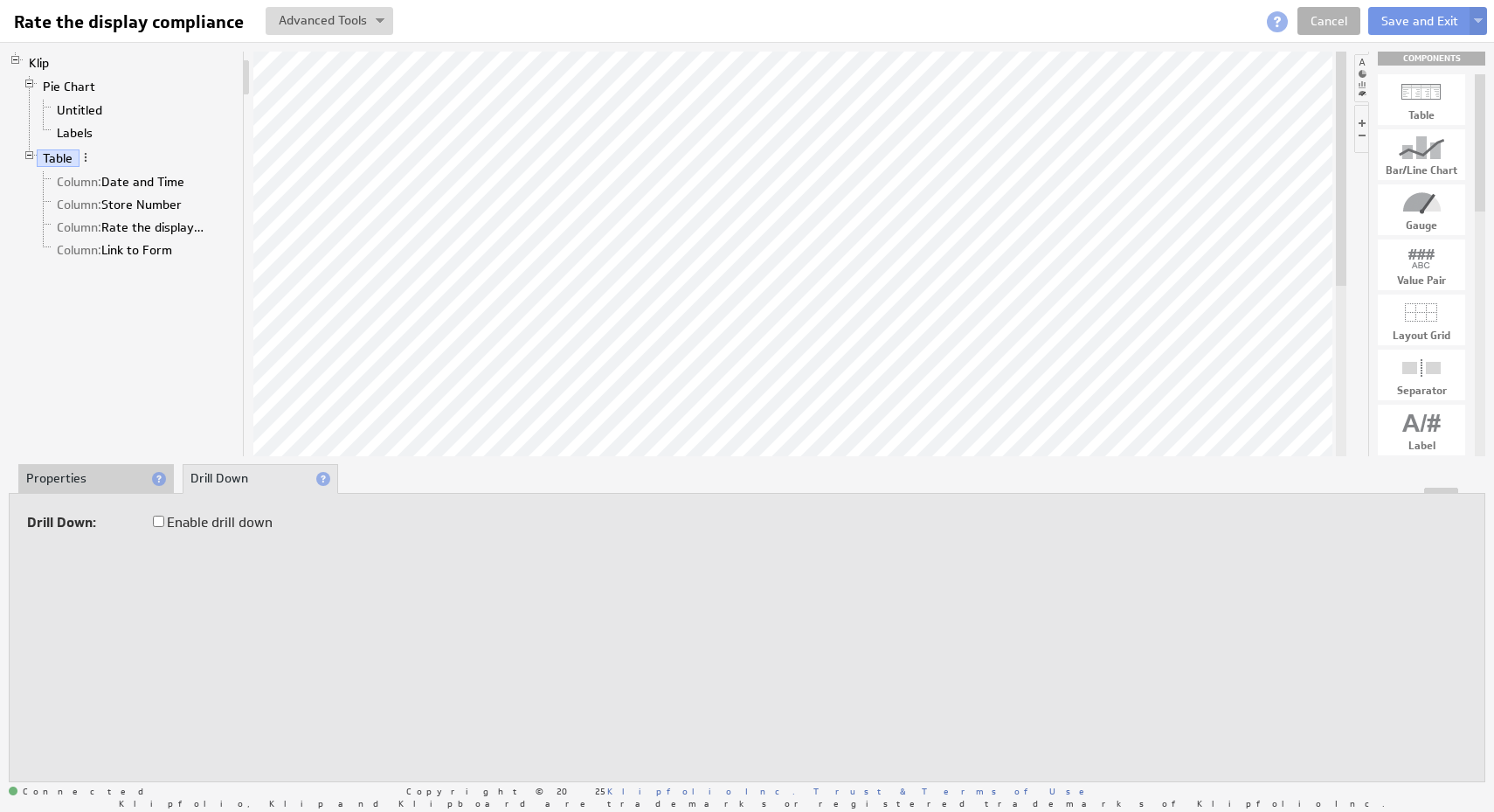
click at [211, 522] on label "Enable drill down" at bounding box center [212, 523] width 120 height 24
click at [165, 522] on input "Enable drill down" at bounding box center [158, 521] width 11 height 11
checkbox input "true"
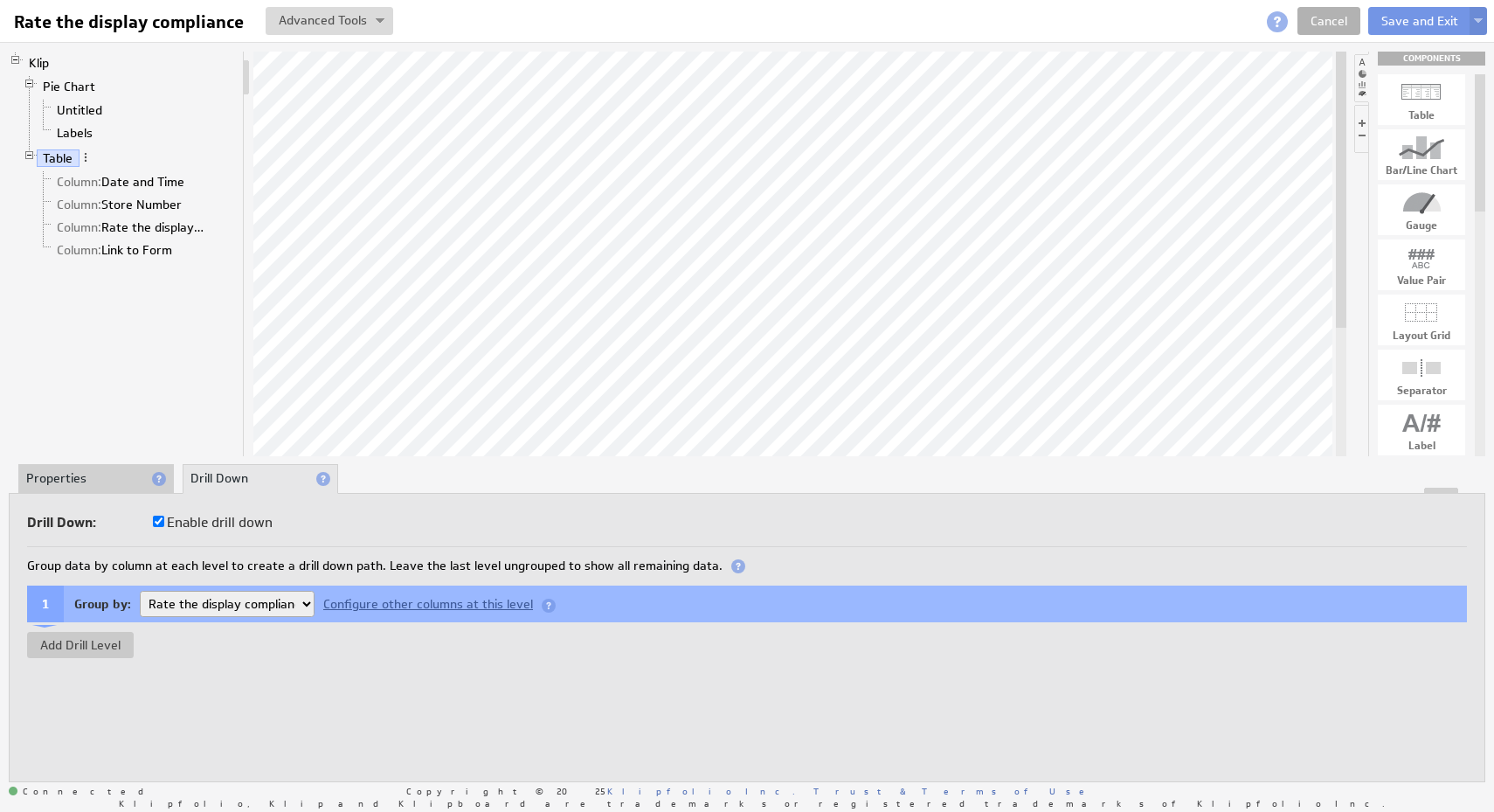
click at [293, 600] on select "Date and Time Rate the display compliance Link to Form" at bounding box center [227, 604] width 175 height 26
select select "aa1eca42-2"
click at [140, 591] on select "Date and Time Rate the display compliance Link to Form" at bounding box center [227, 604] width 175 height 26
click at [328, 654] on div "1 Group by: Date and Time Rate the display compliance Link to Form Configure ot…" at bounding box center [747, 621] width 1440 height 73
click at [481, 607] on div "Configure other columns at this level" at bounding box center [438, 604] width 248 height 14
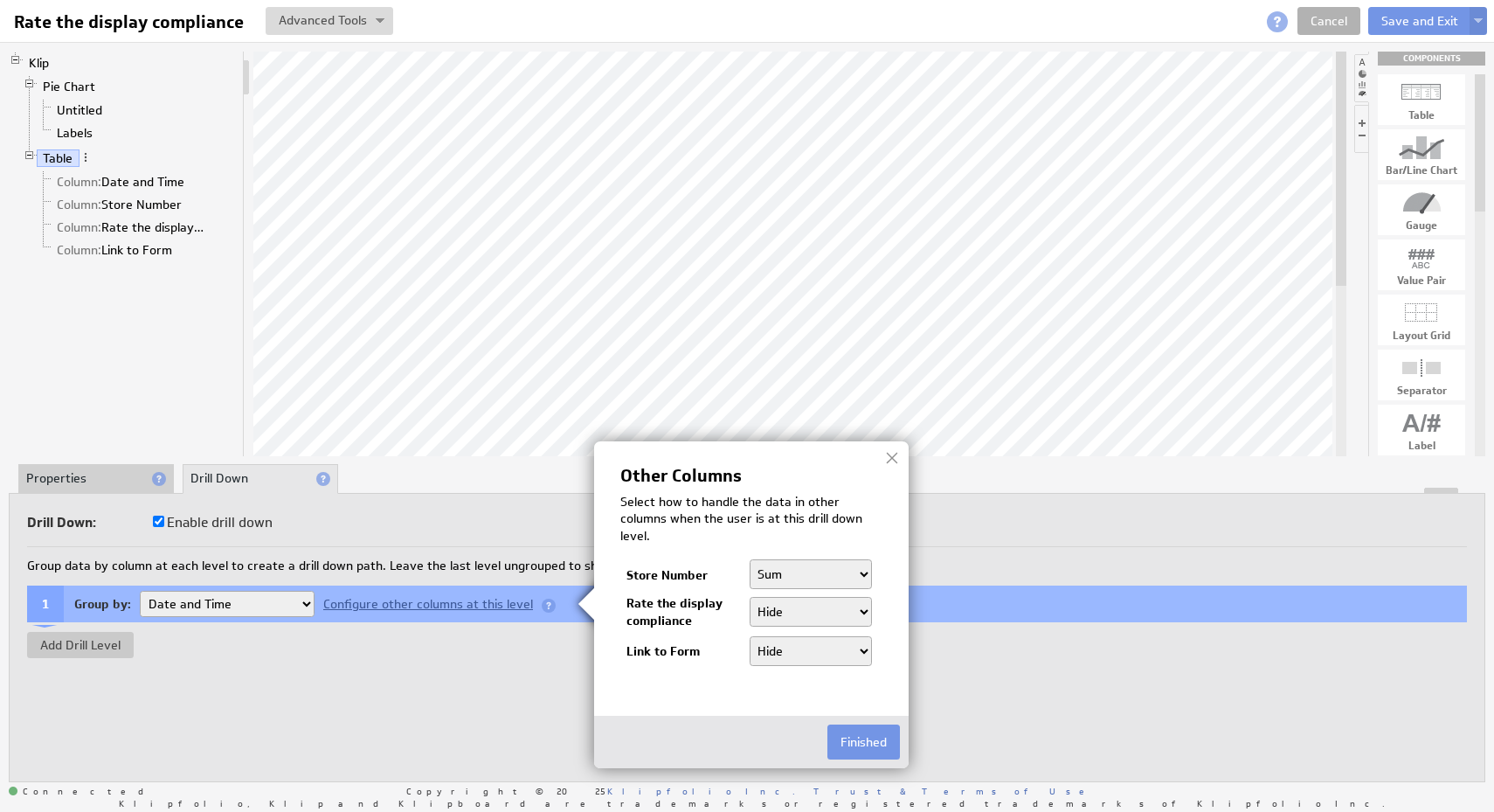
click at [817, 574] on select "Hide Sum Average Count Count Distinct Min Max" at bounding box center [811, 574] width 123 height 30
click at [820, 610] on select "Hide Count Count Distinct" at bounding box center [811, 611] width 123 height 30
select select "distinct"
click at [750, 596] on select "Hide Count Count Distinct" at bounding box center [811, 611] width 123 height 30
click at [820, 647] on select "Hide Count Count Distinct" at bounding box center [811, 651] width 123 height 30
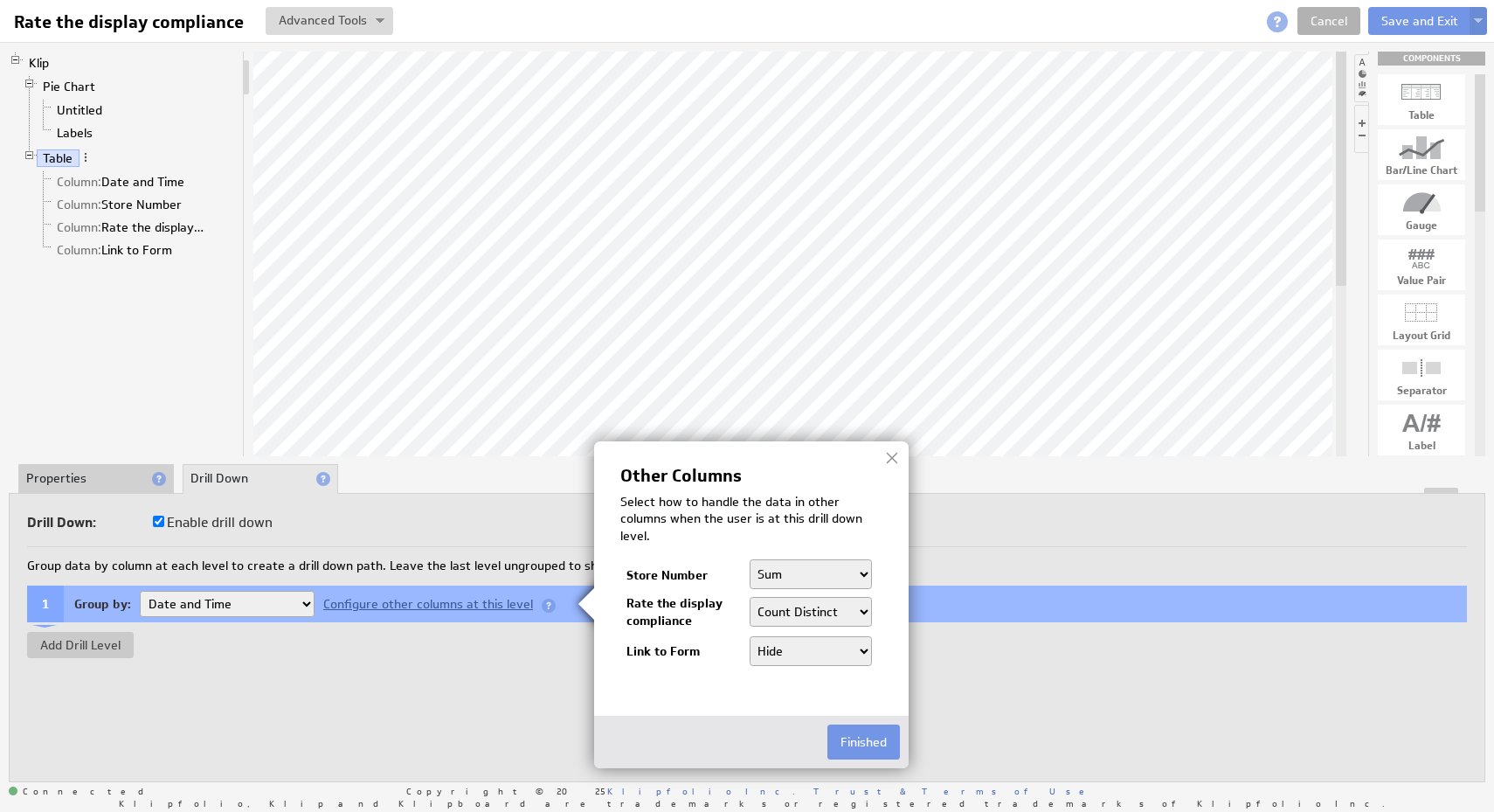
select select "count"
click at [750, 636] on select "Hide Count Count Distinct" at bounding box center [811, 651] width 123 height 30
click at [808, 577] on select "Hide Sum Average Count Count Distinct Min Max" at bounding box center [811, 574] width 123 height 30
select select "count"
click at [750, 559] on select "Hide Sum Average Count Count Distinct Min Max" at bounding box center [811, 574] width 123 height 30
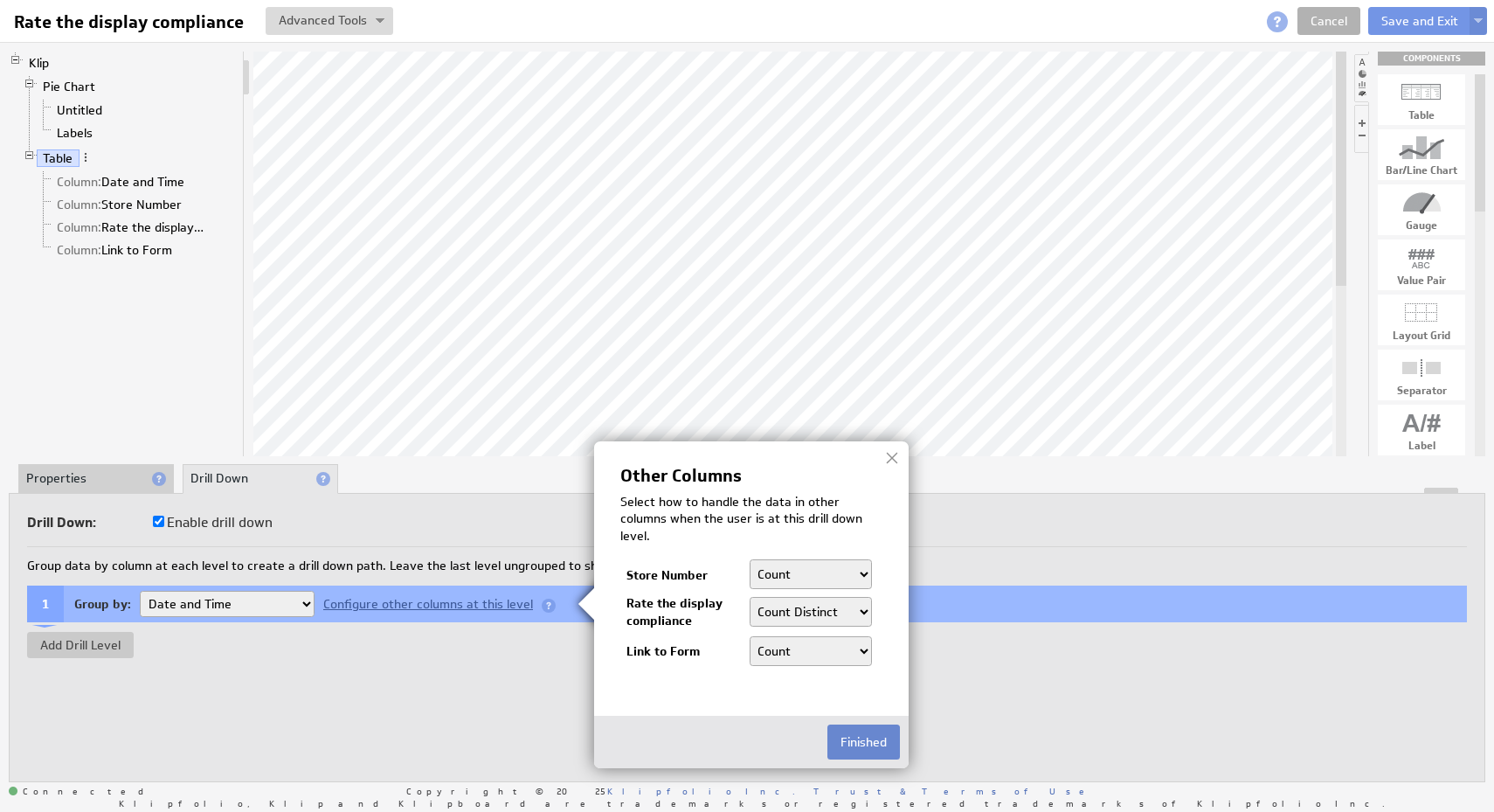
click at [872, 739] on button "Finished" at bounding box center [863, 742] width 73 height 35
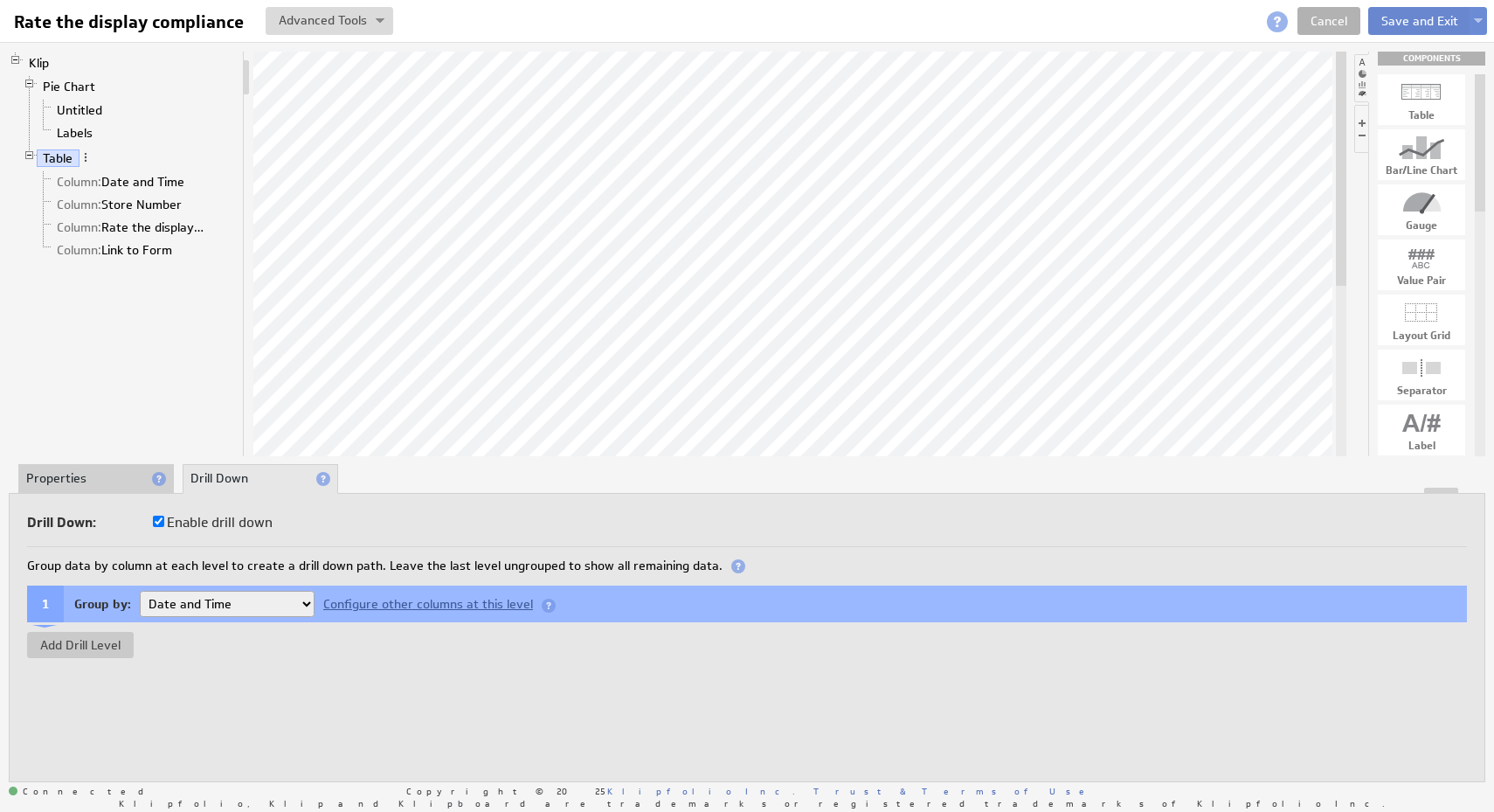
click at [1418, 9] on button "Save and Exit" at bounding box center [1420, 21] width 103 height 28
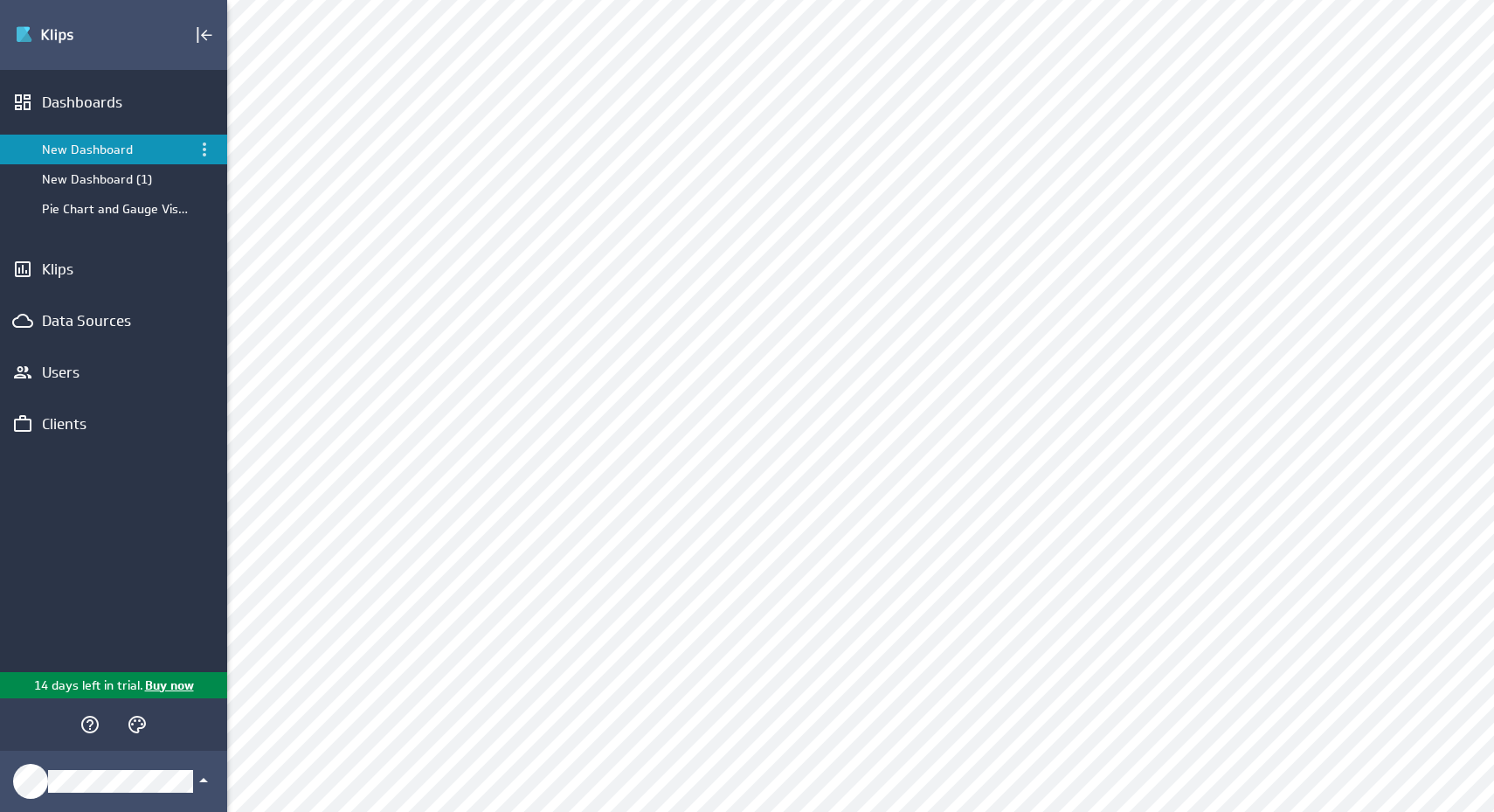
scroll to position [499, 0]
click at [828, 268] on div "Edit..." at bounding box center [760, 266] width 175 height 28
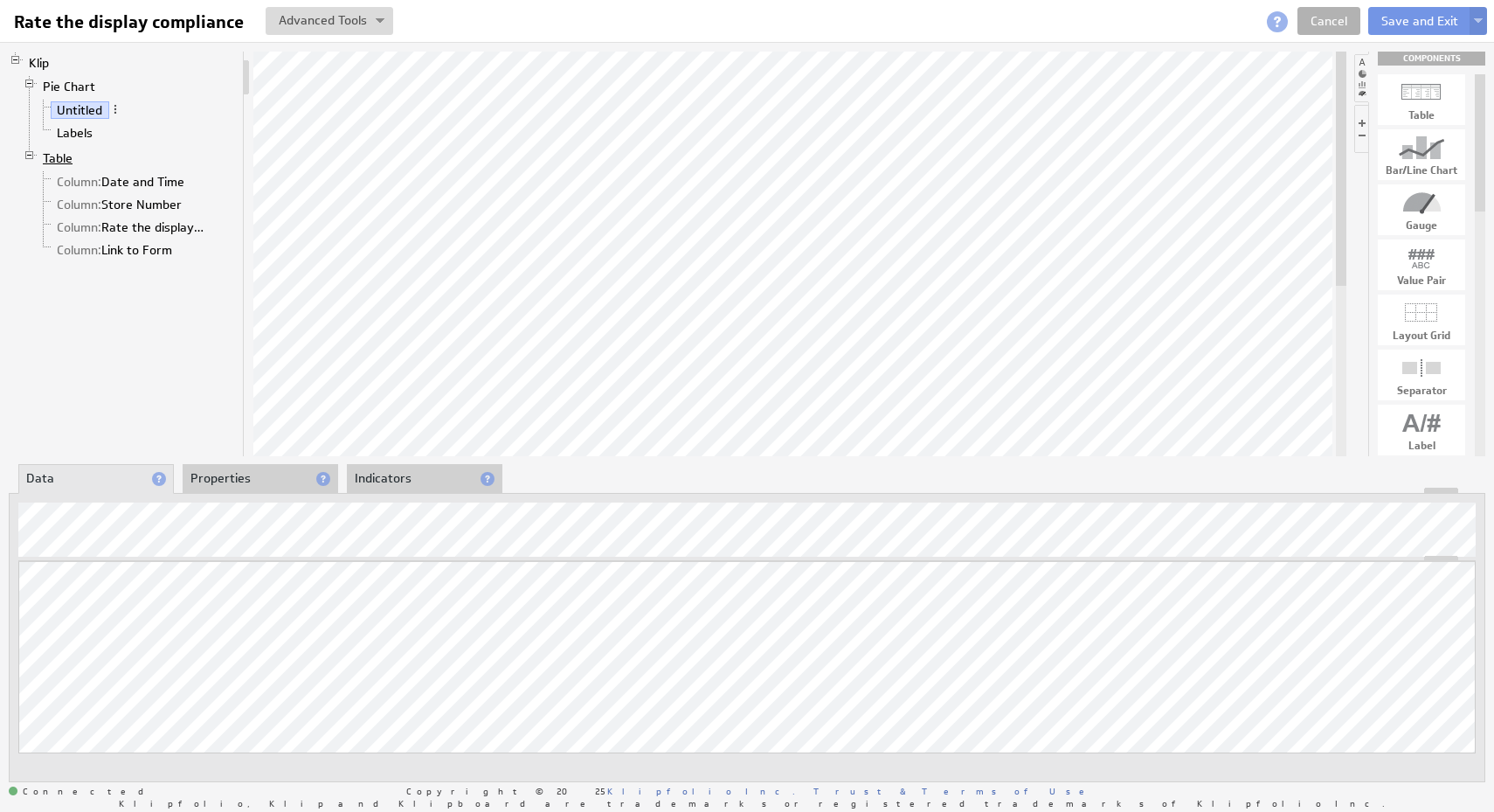
click at [58, 153] on link "Table" at bounding box center [58, 158] width 43 height 18
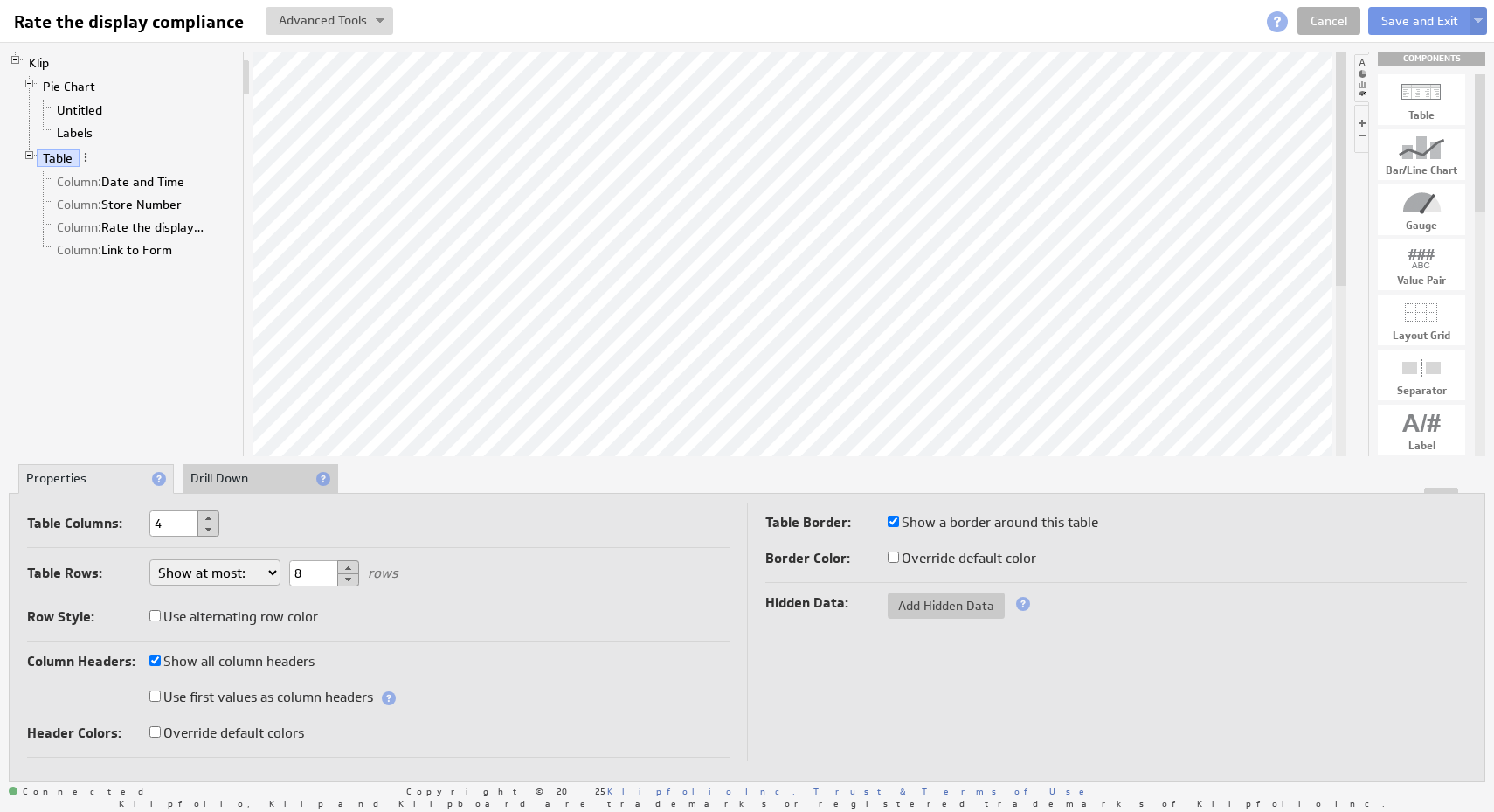
click at [287, 473] on li "Drill Down" at bounding box center [260, 479] width 155 height 30
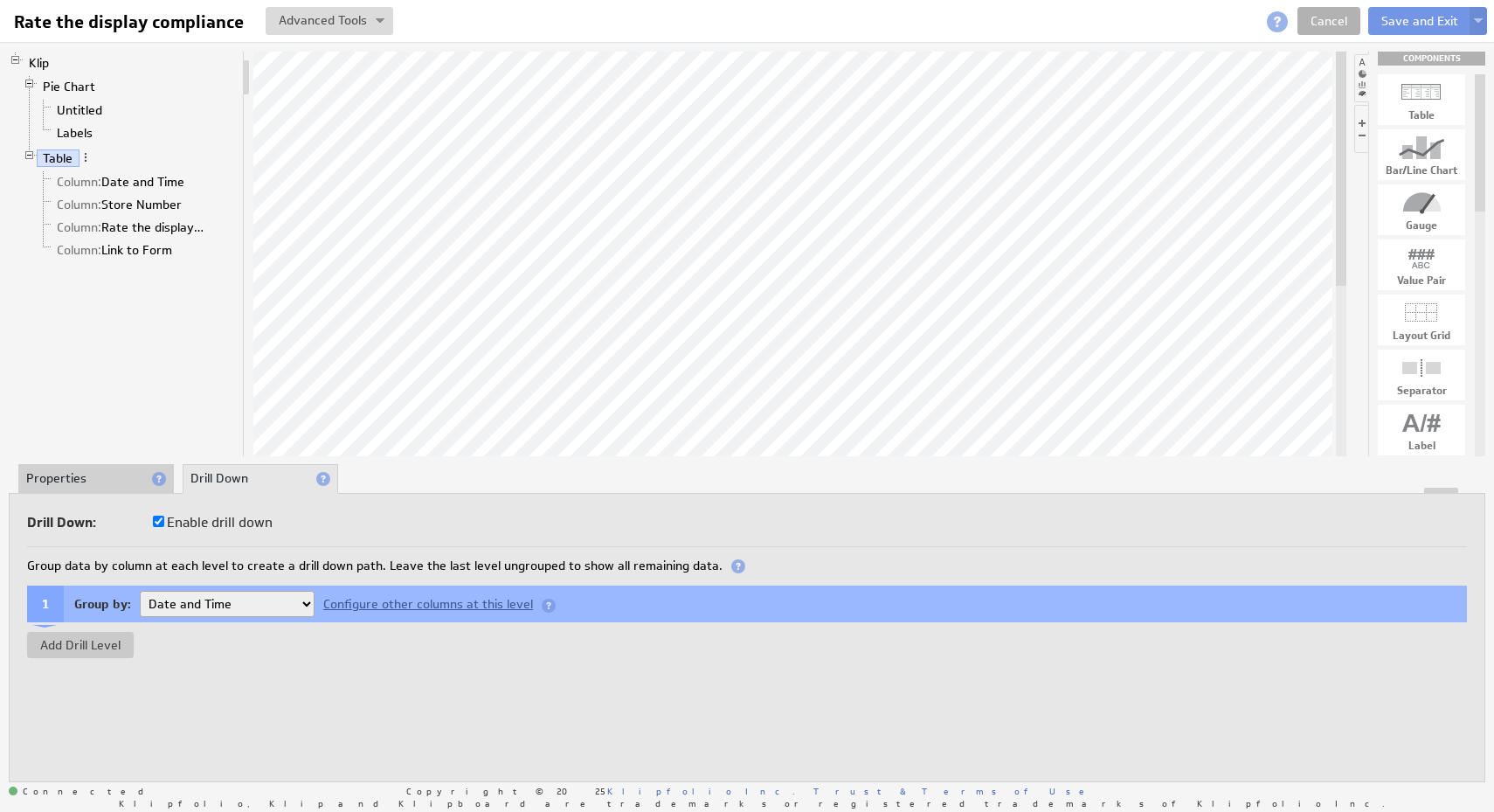
click at [217, 517] on label "Enable drill down" at bounding box center [212, 523] width 120 height 24
click at [165, 517] on input "Enable drill down" at bounding box center [158, 521] width 11 height 11
checkbox input "false"
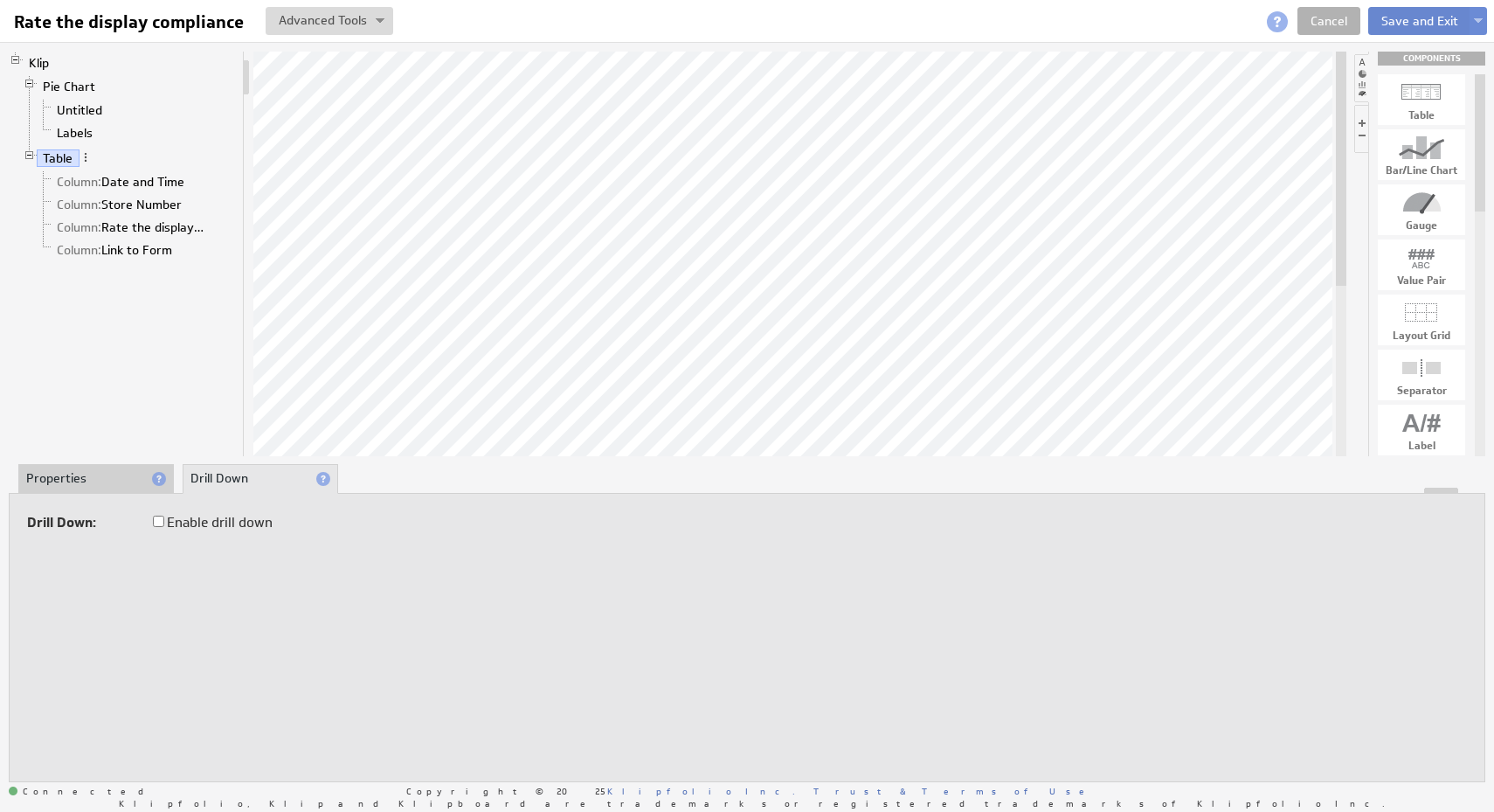
click at [1388, 16] on button "Save and Exit" at bounding box center [1420, 21] width 103 height 28
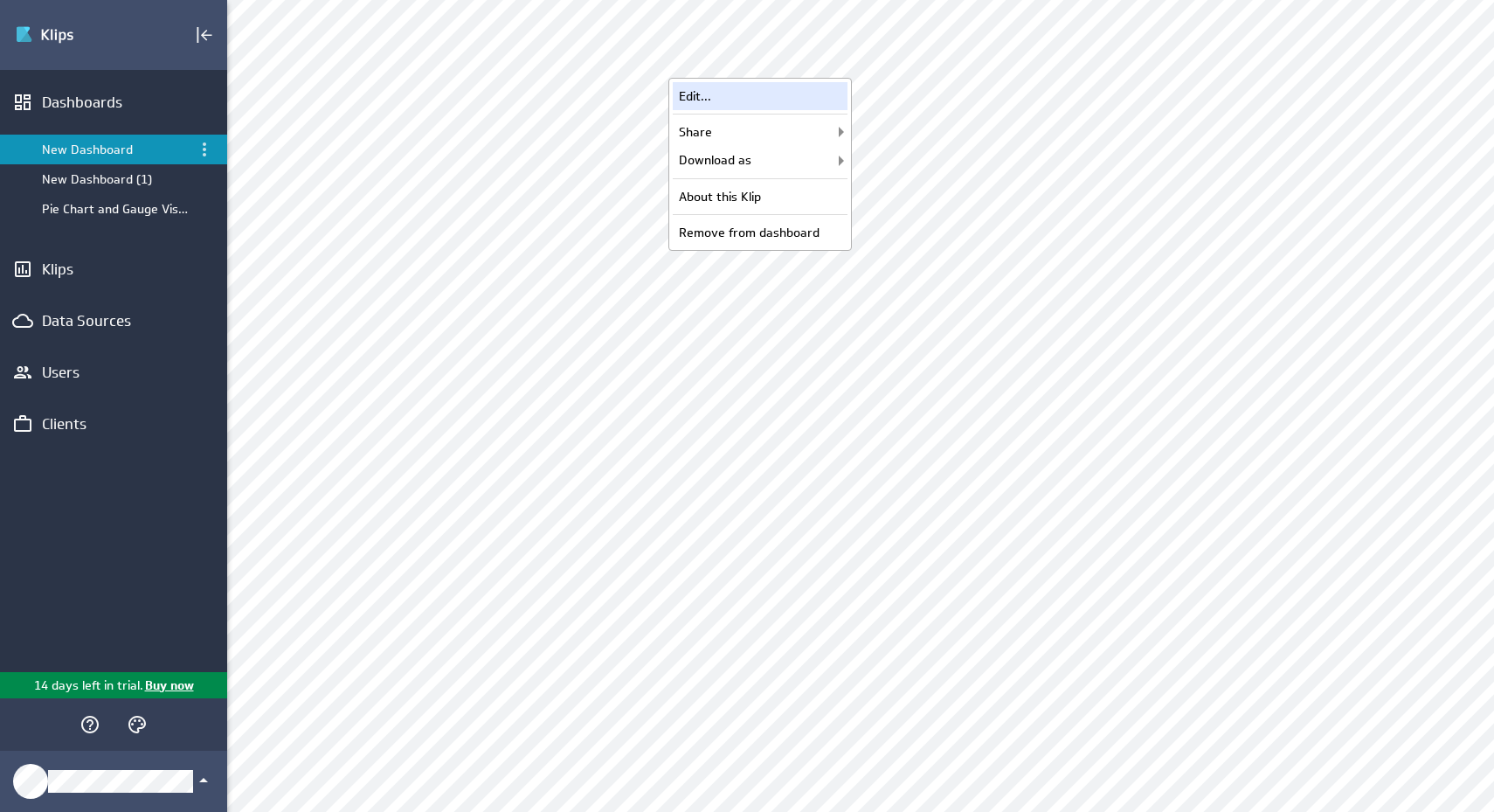
click at [789, 89] on div "Edit..." at bounding box center [760, 96] width 175 height 28
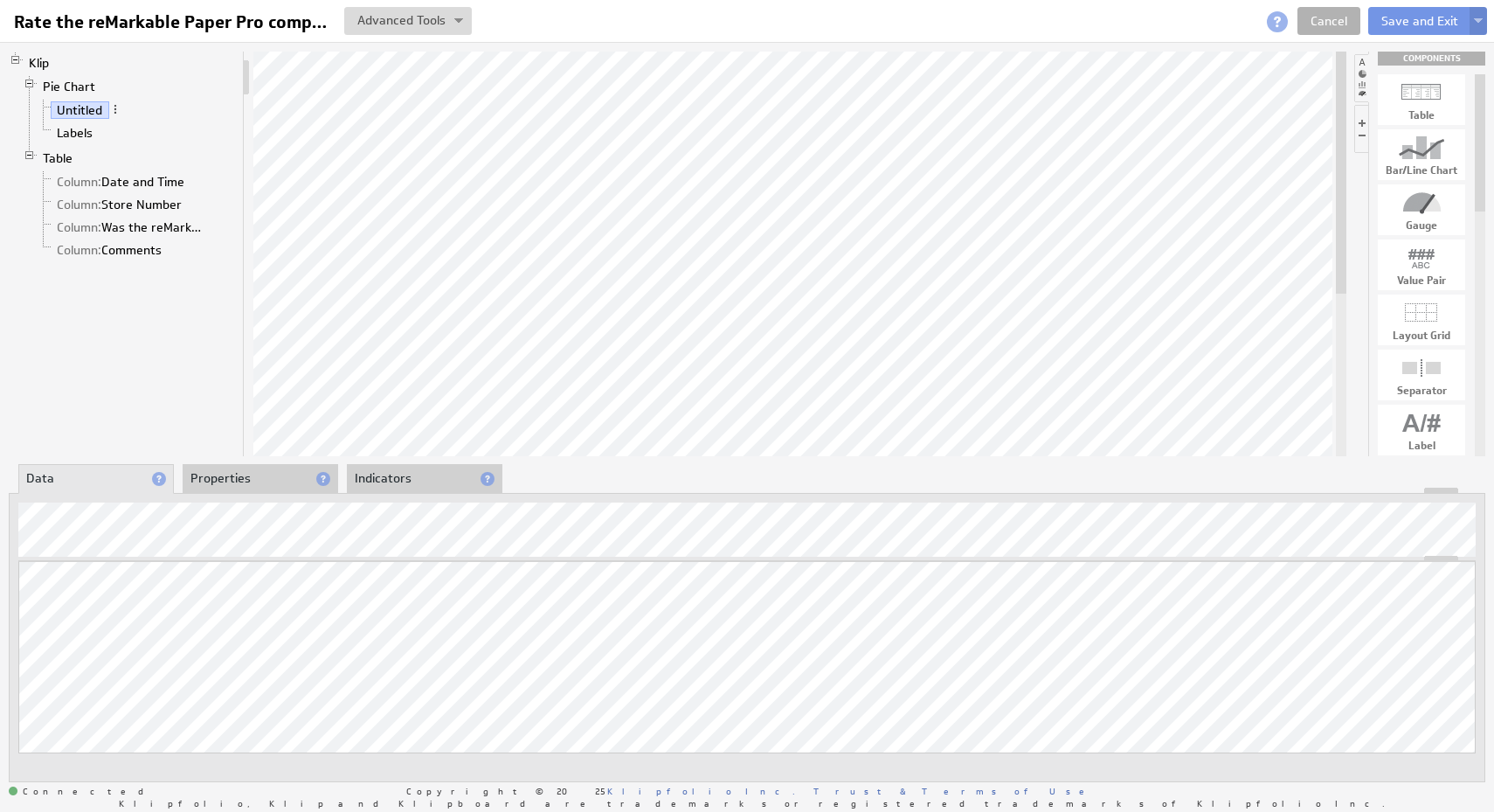
click at [1481, 21] on img at bounding box center [1477, 22] width 8 height 7
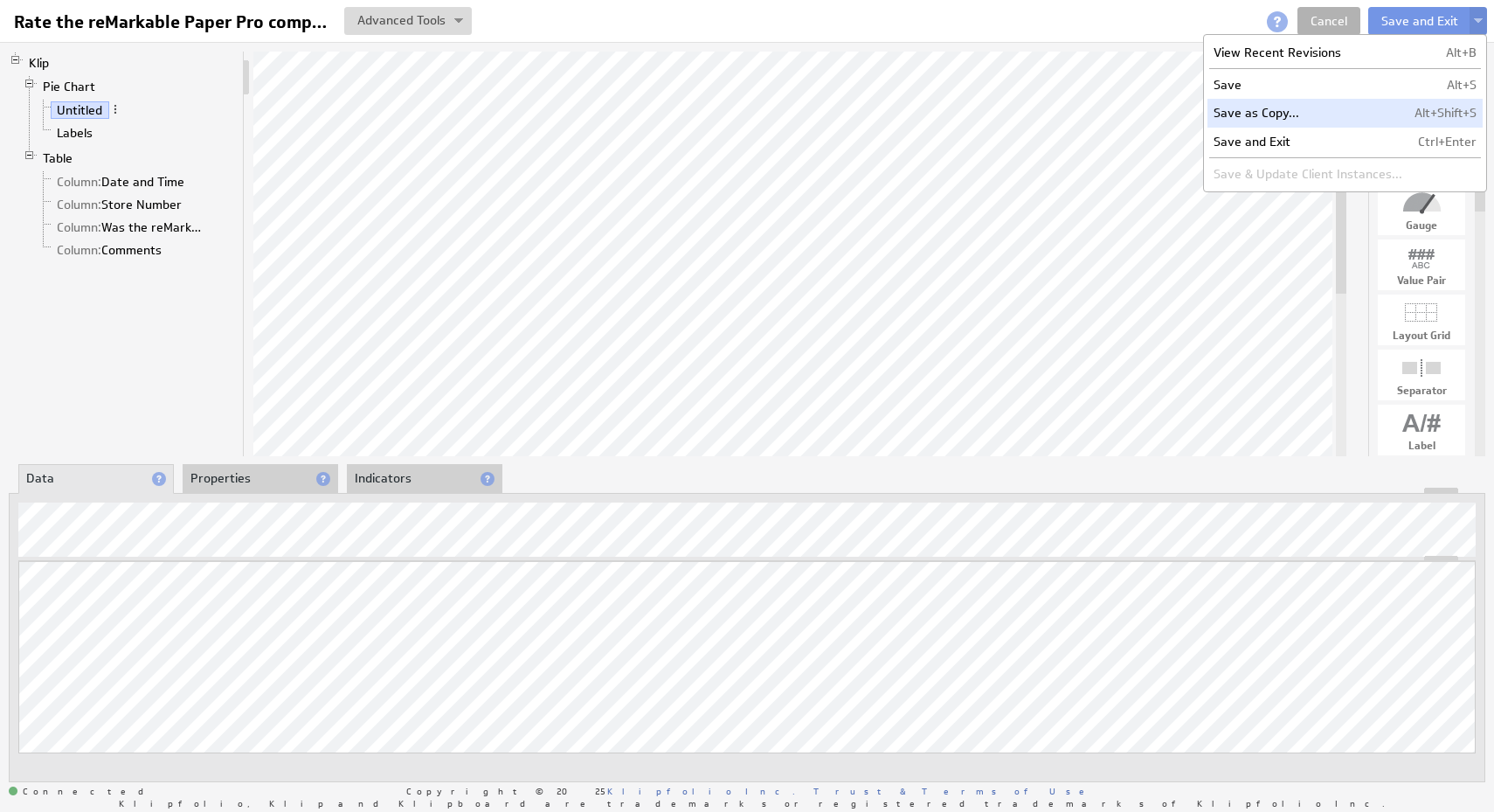
click at [1329, 114] on td "Save as Copy..." at bounding box center [1308, 113] width 201 height 28
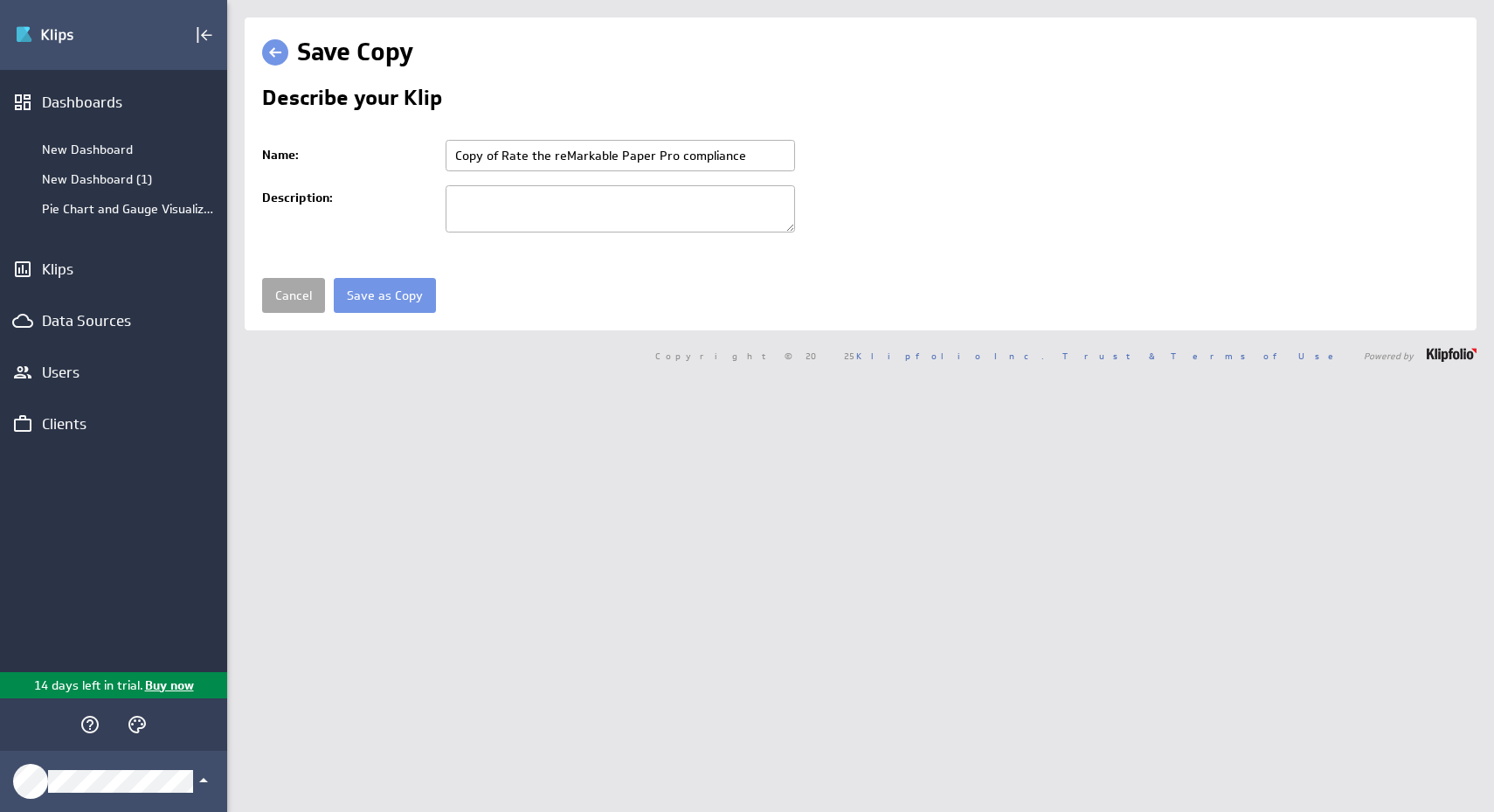
click at [301, 300] on link "Cancel" at bounding box center [294, 296] width 63 height 35
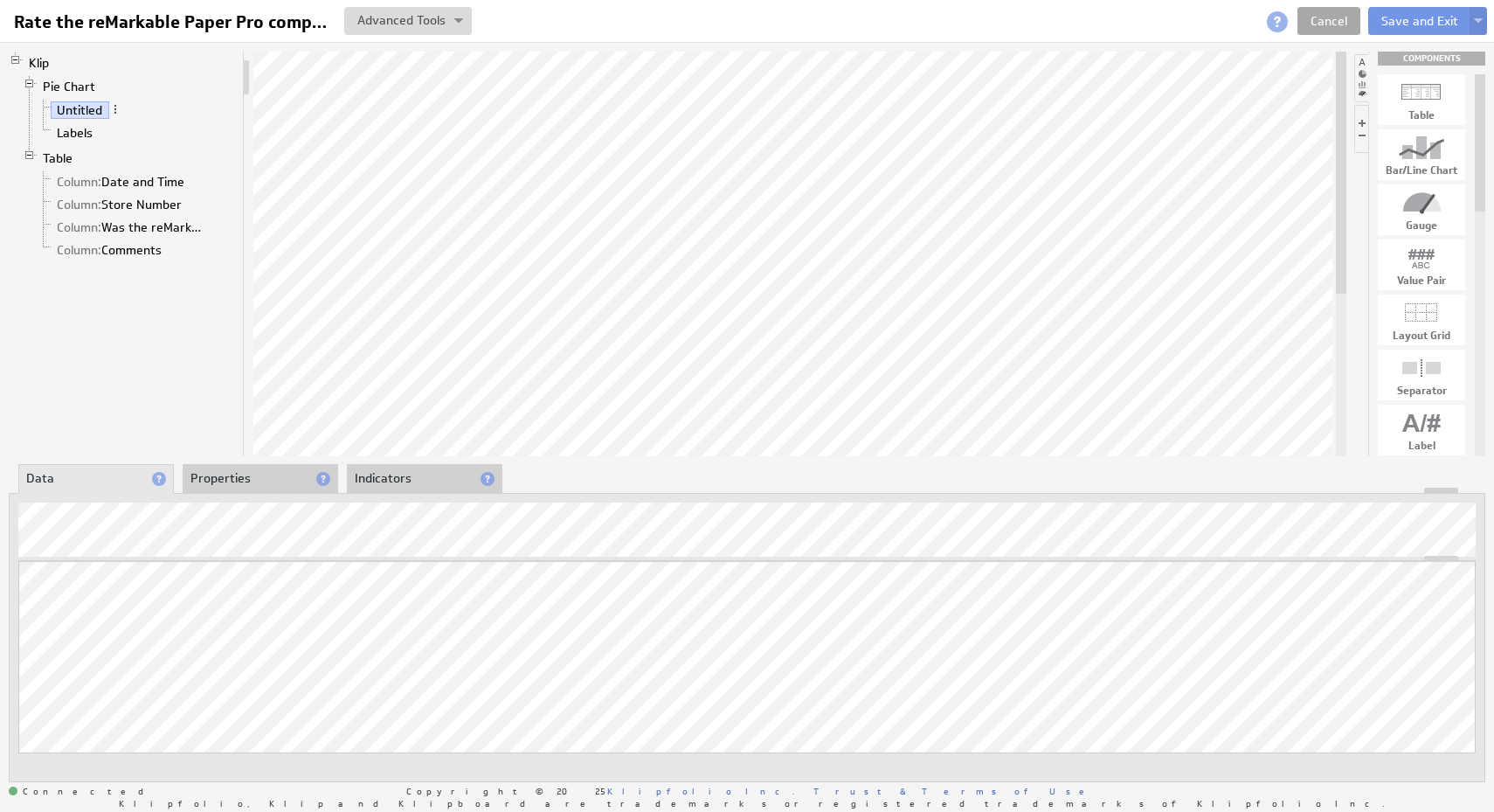
click at [1330, 28] on link "Cancel" at bounding box center [1329, 21] width 63 height 28
